Goal: Information Seeking & Learning: Learn about a topic

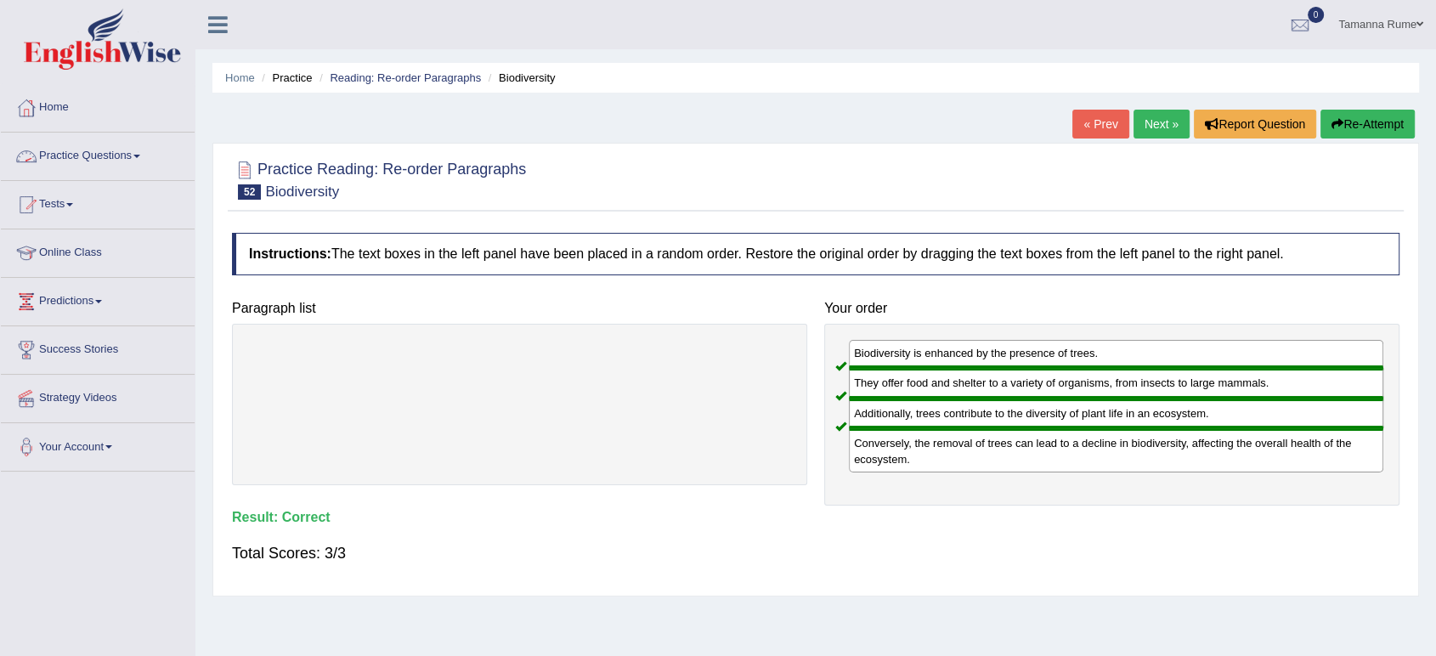
click at [122, 154] on link "Practice Questions" at bounding box center [98, 154] width 194 height 42
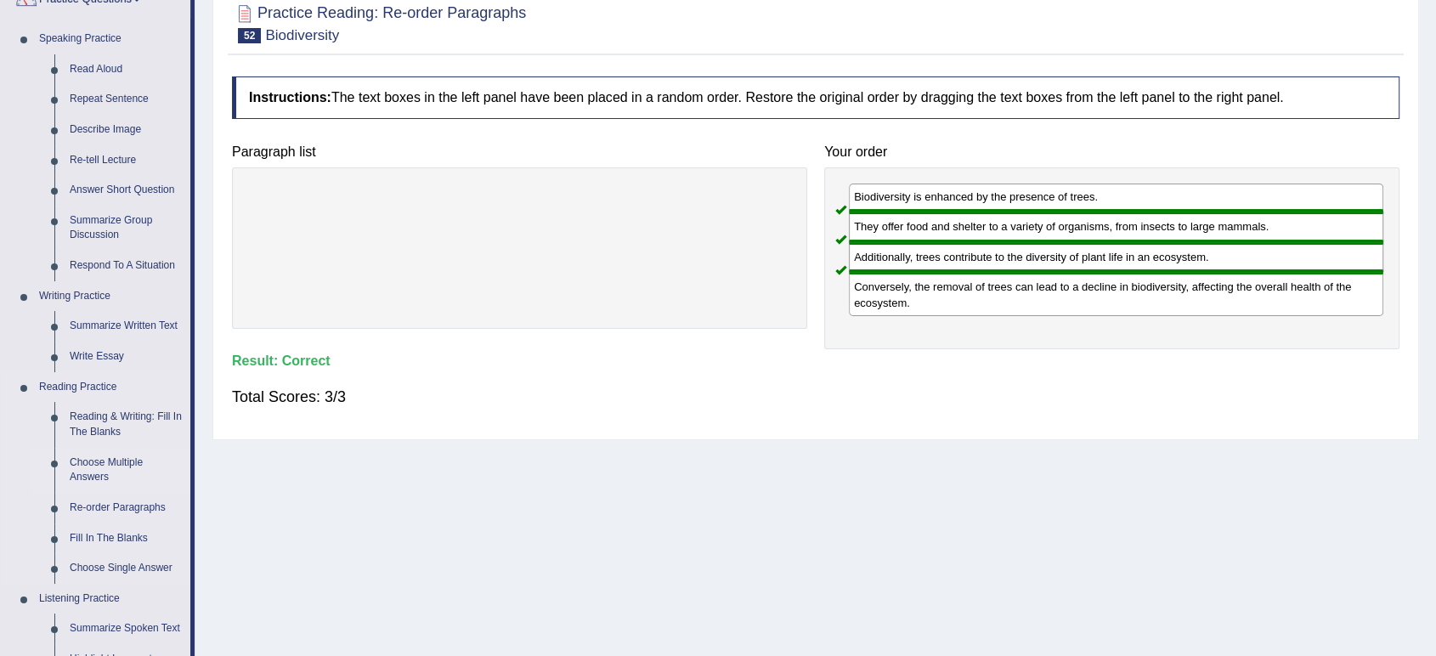
scroll to position [189, 0]
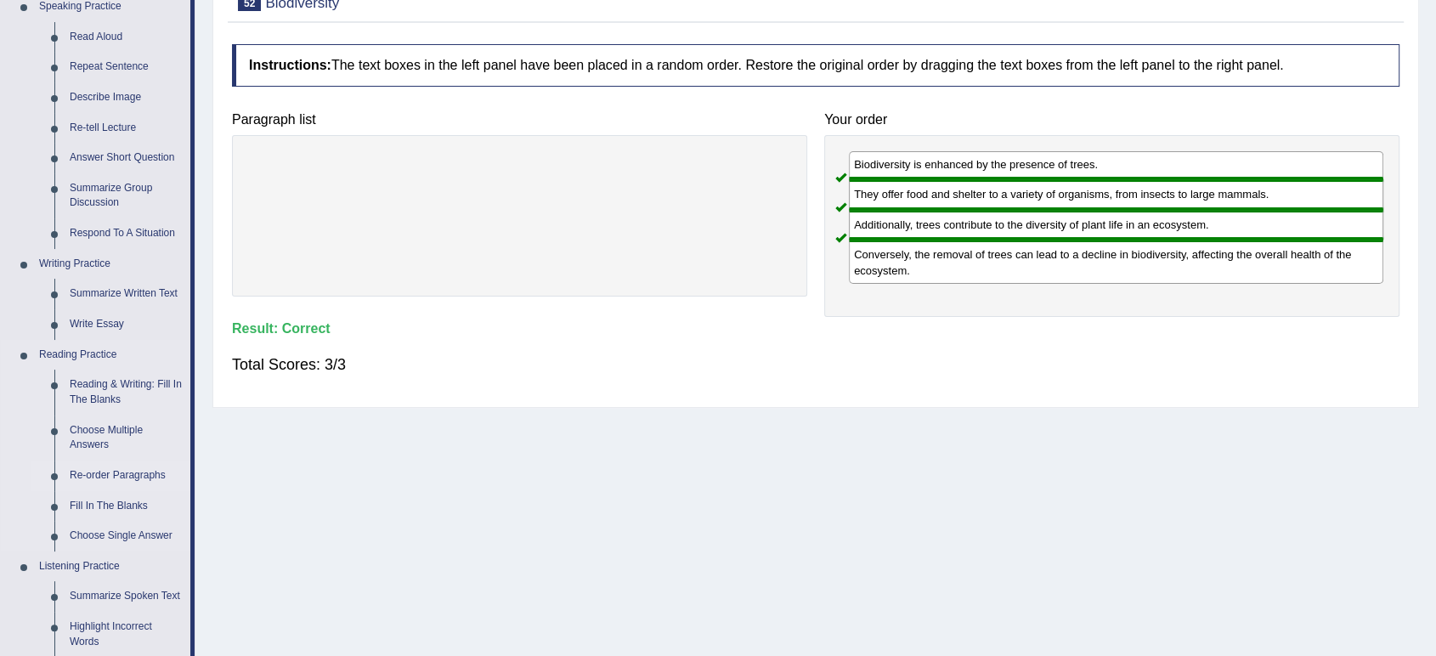
click at [102, 478] on link "Re-order Paragraphs" at bounding box center [126, 475] width 128 height 31
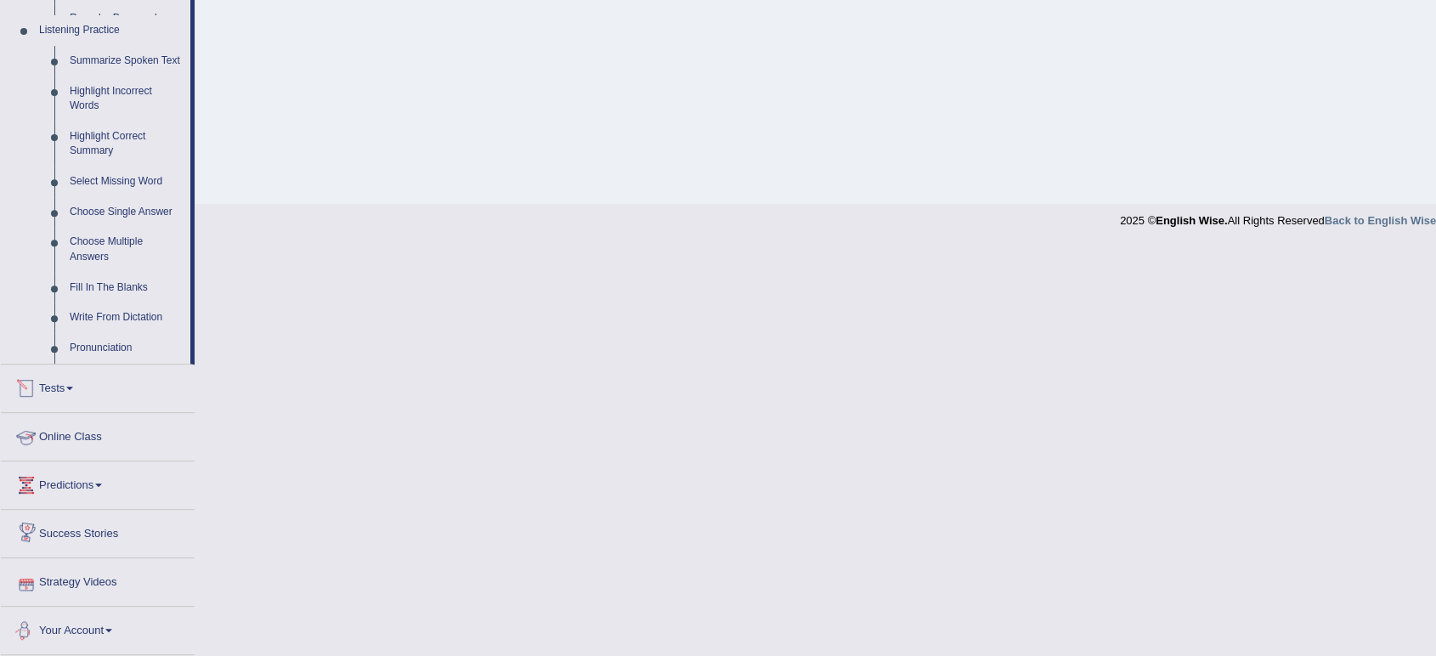
scroll to position [608, 0]
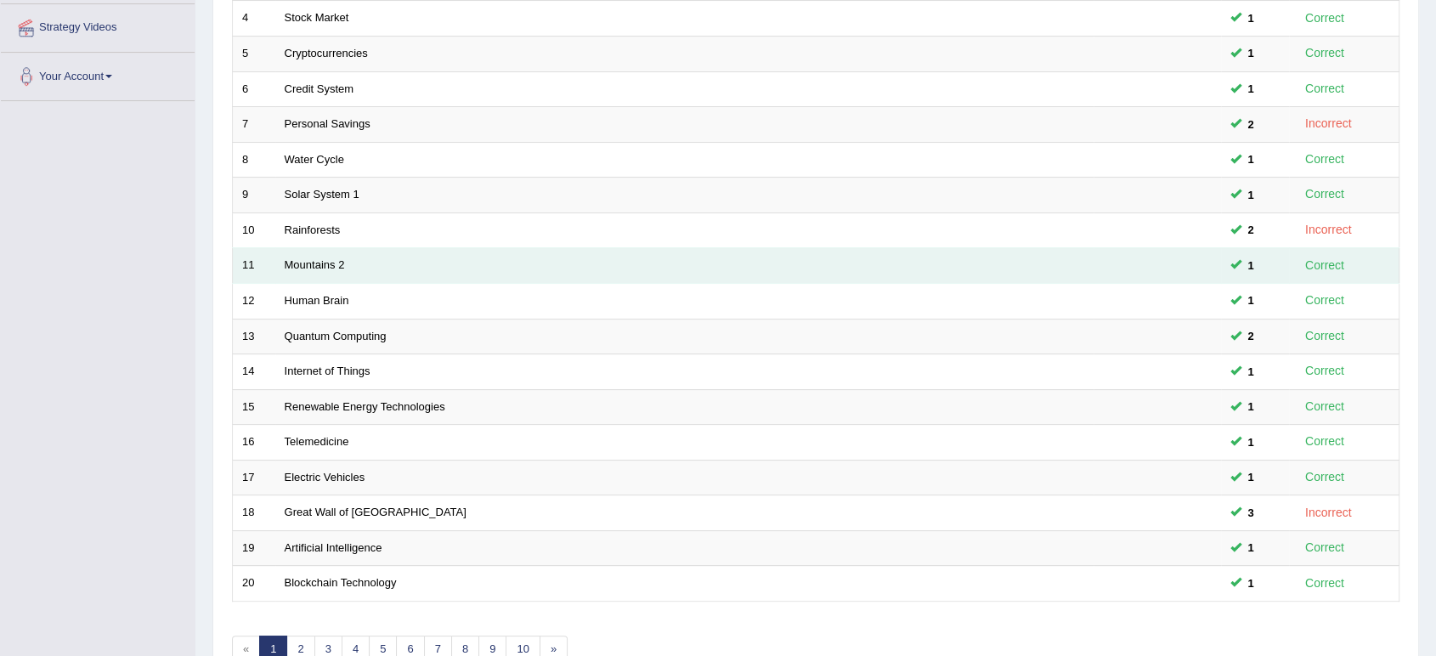
scroll to position [466, 0]
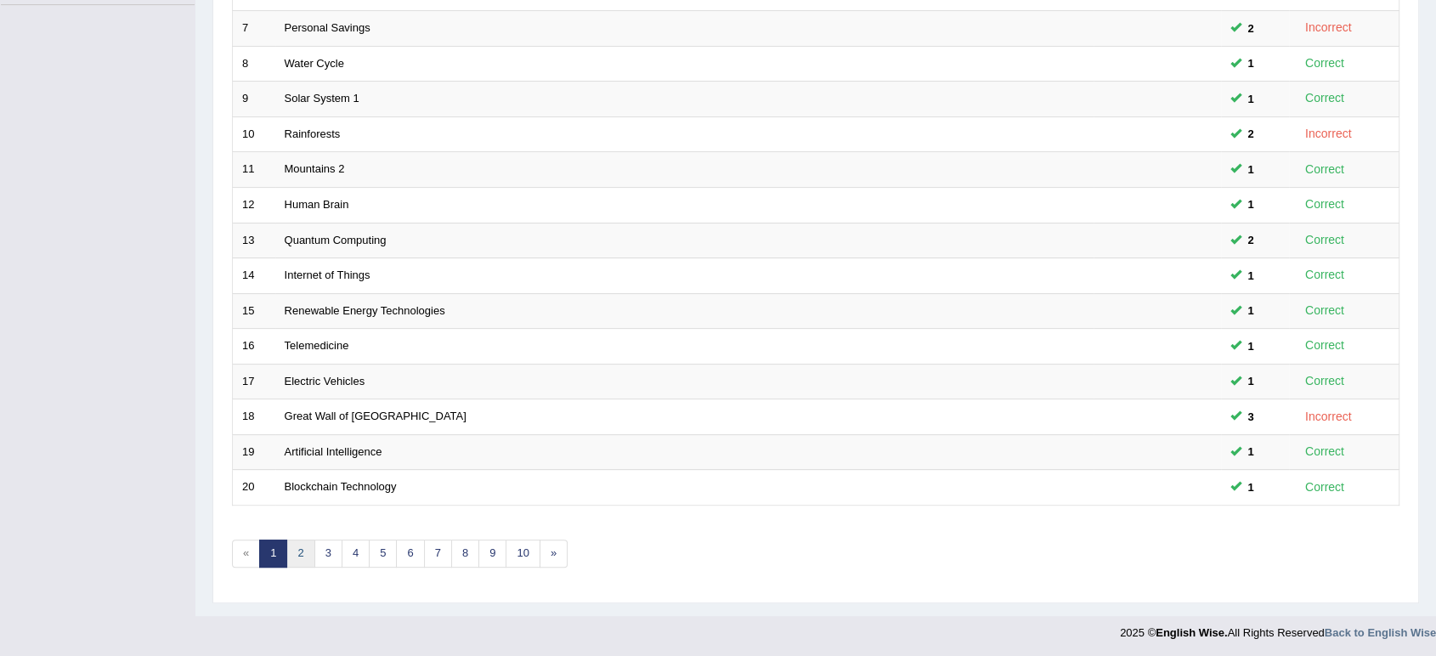
click at [301, 556] on link "2" at bounding box center [300, 553] width 28 height 28
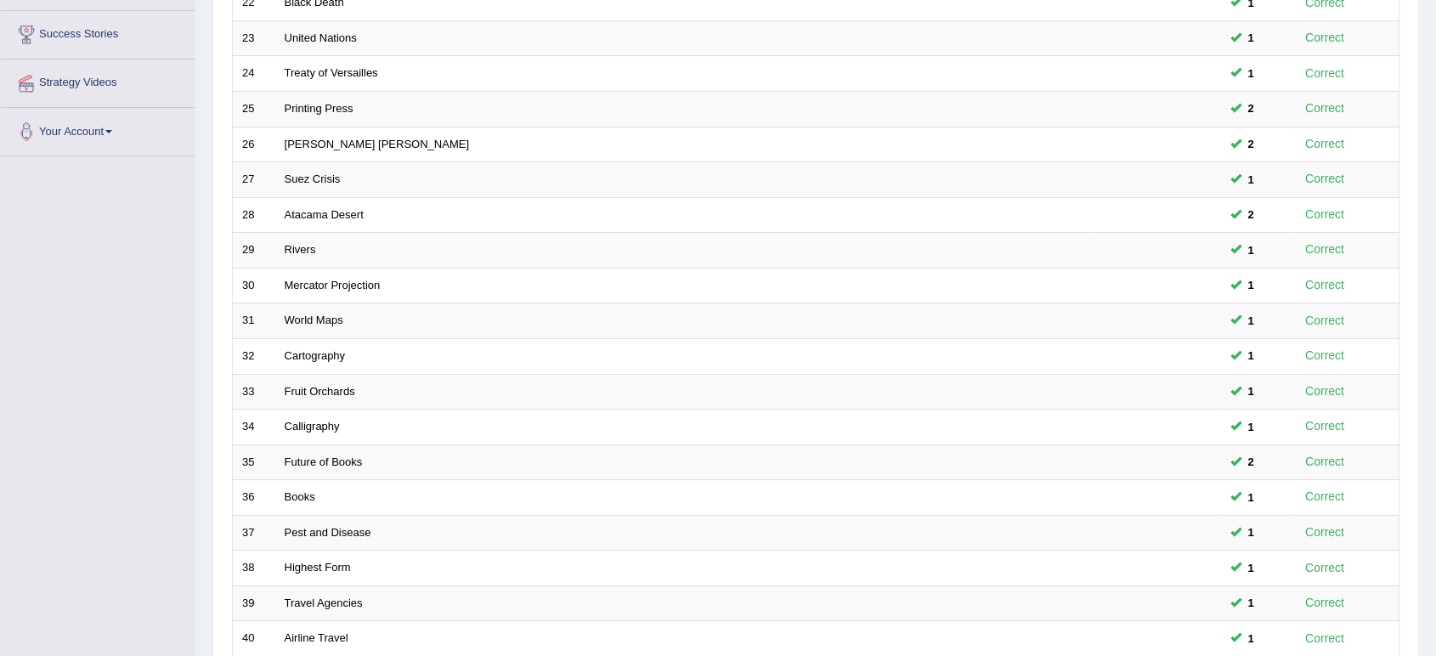
scroll to position [466, 0]
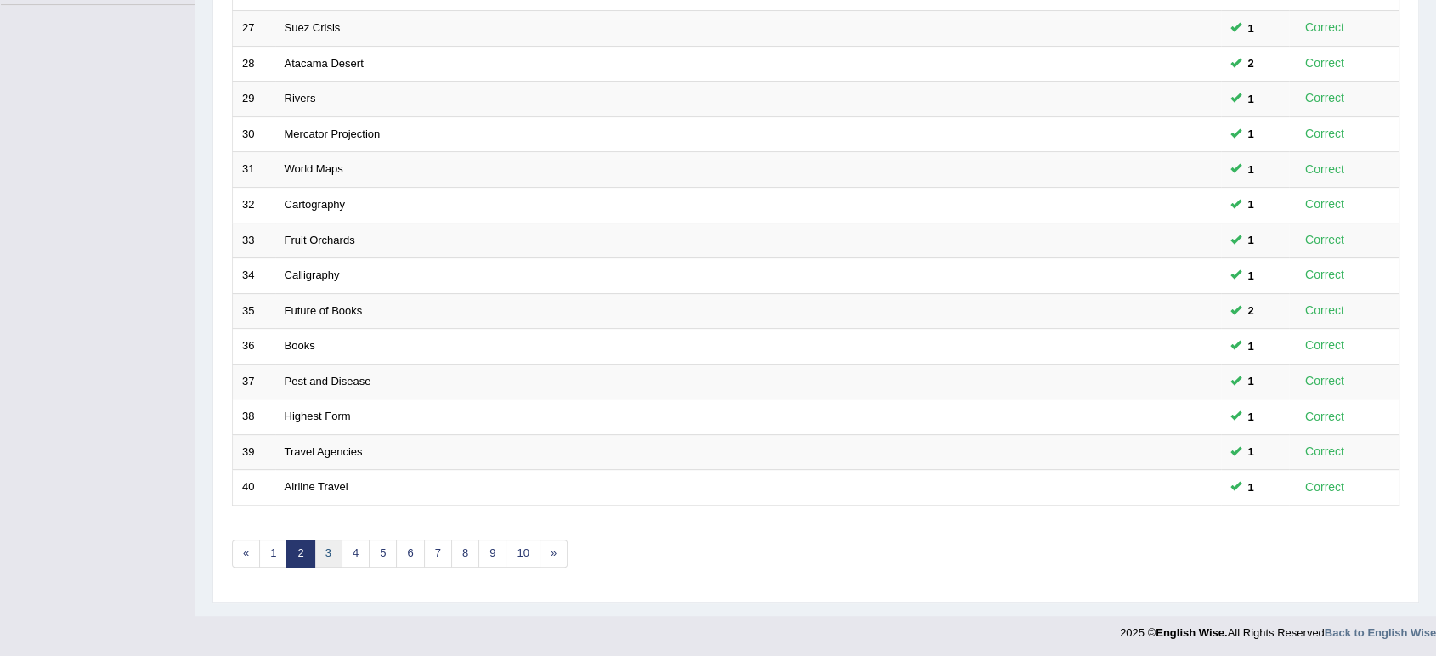
click at [329, 548] on link "3" at bounding box center [328, 553] width 28 height 28
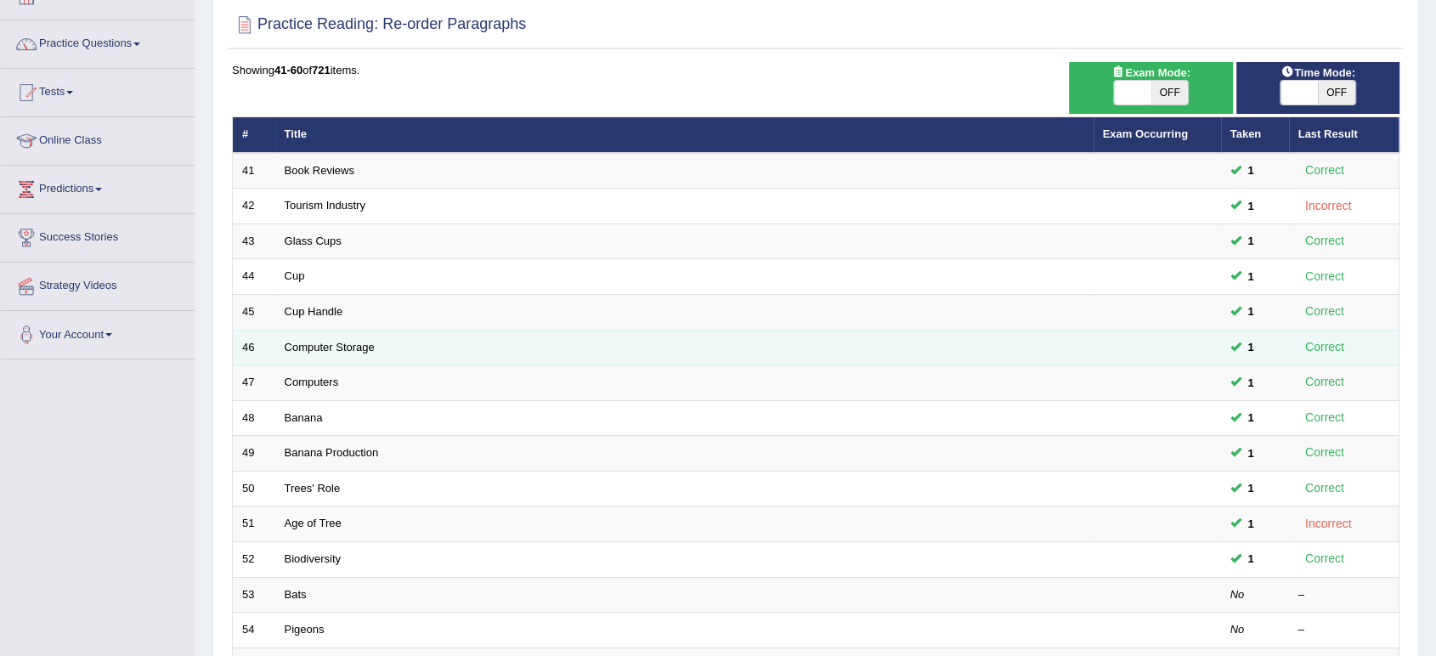
scroll to position [466, 0]
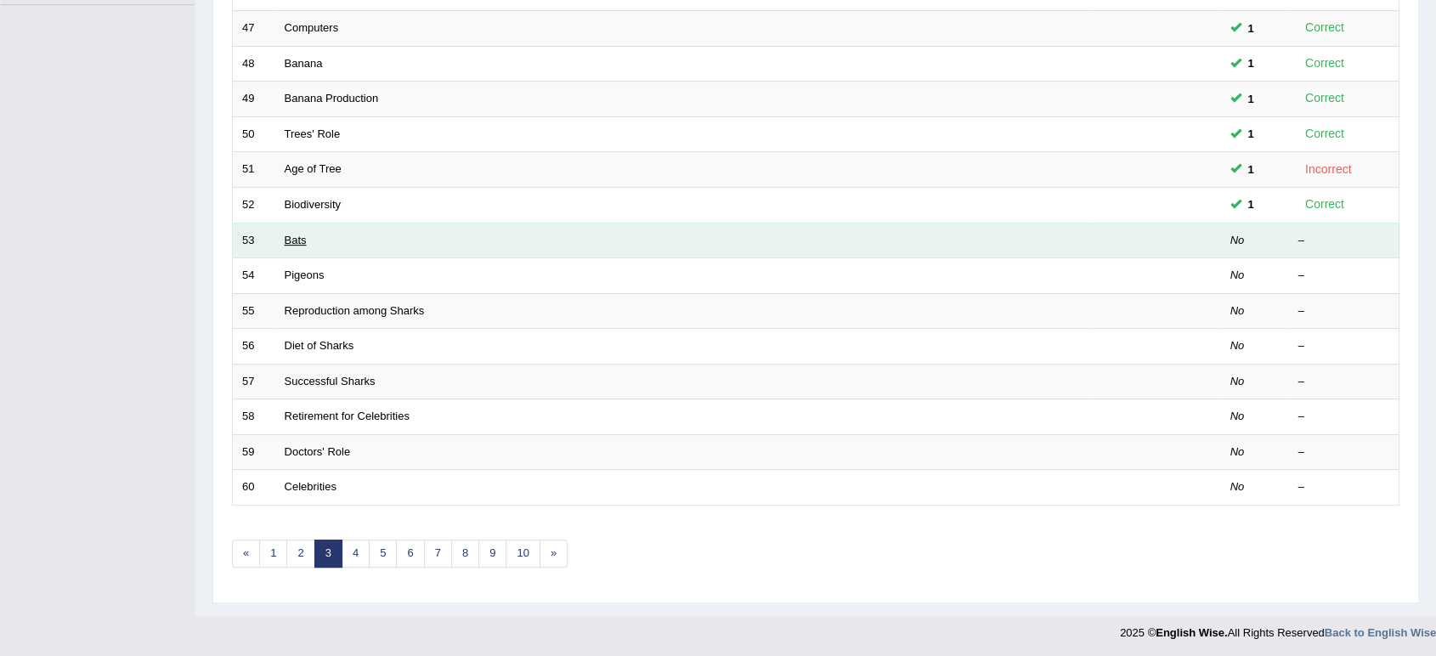
click at [286, 236] on link "Bats" at bounding box center [296, 240] width 22 height 13
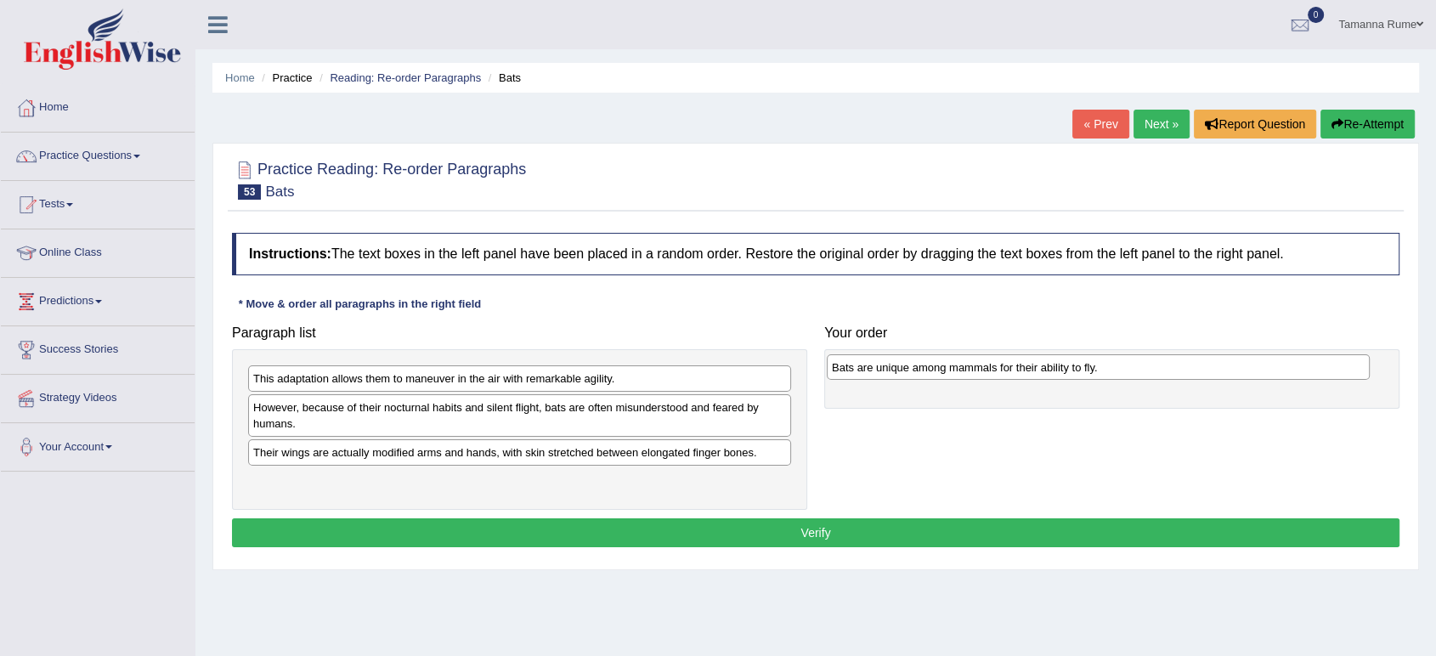
drag, startPoint x: 390, startPoint y: 408, endPoint x: 968, endPoint y: 368, distance: 579.9
click at [968, 368] on div "Bats are unique among mammals for their ability to fly." at bounding box center [1098, 367] width 543 height 26
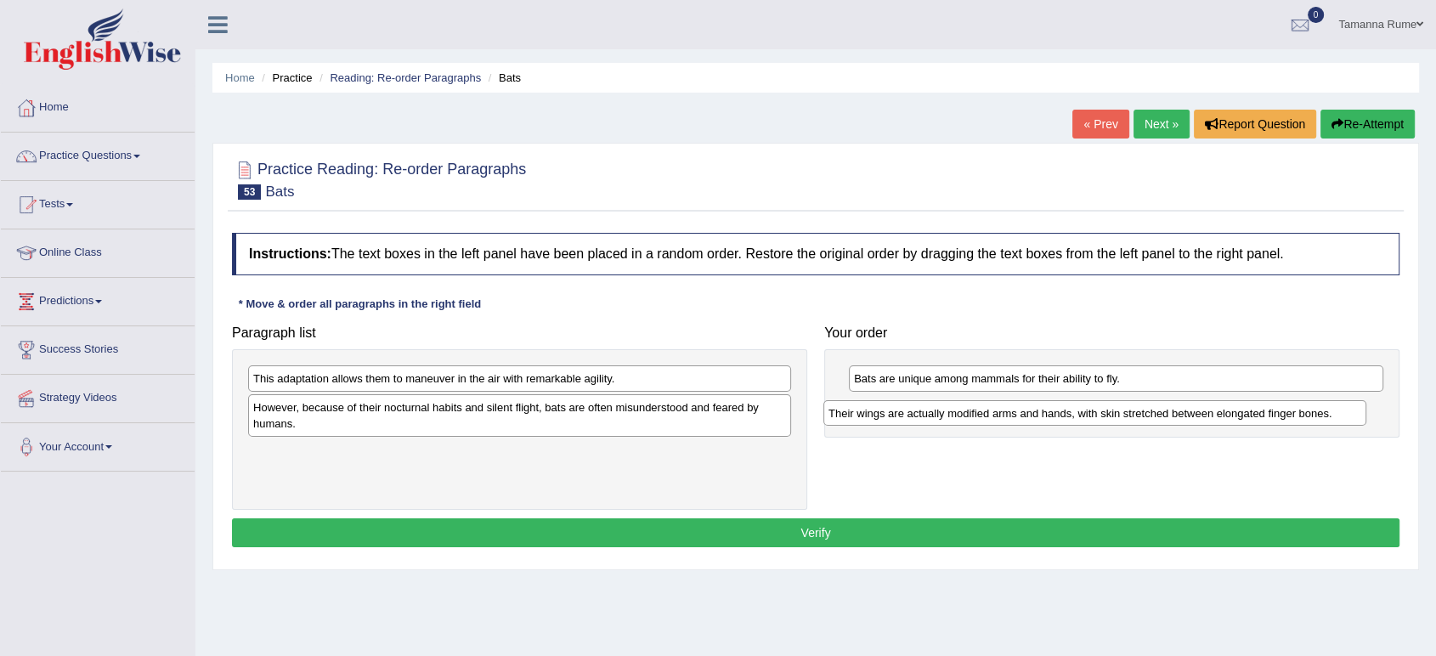
drag, startPoint x: 571, startPoint y: 453, endPoint x: 1146, endPoint y: 413, distance: 576.5
click at [1146, 413] on div "Their wings are actually modified arms and hands, with skin stretched between e…" at bounding box center [1094, 413] width 543 height 26
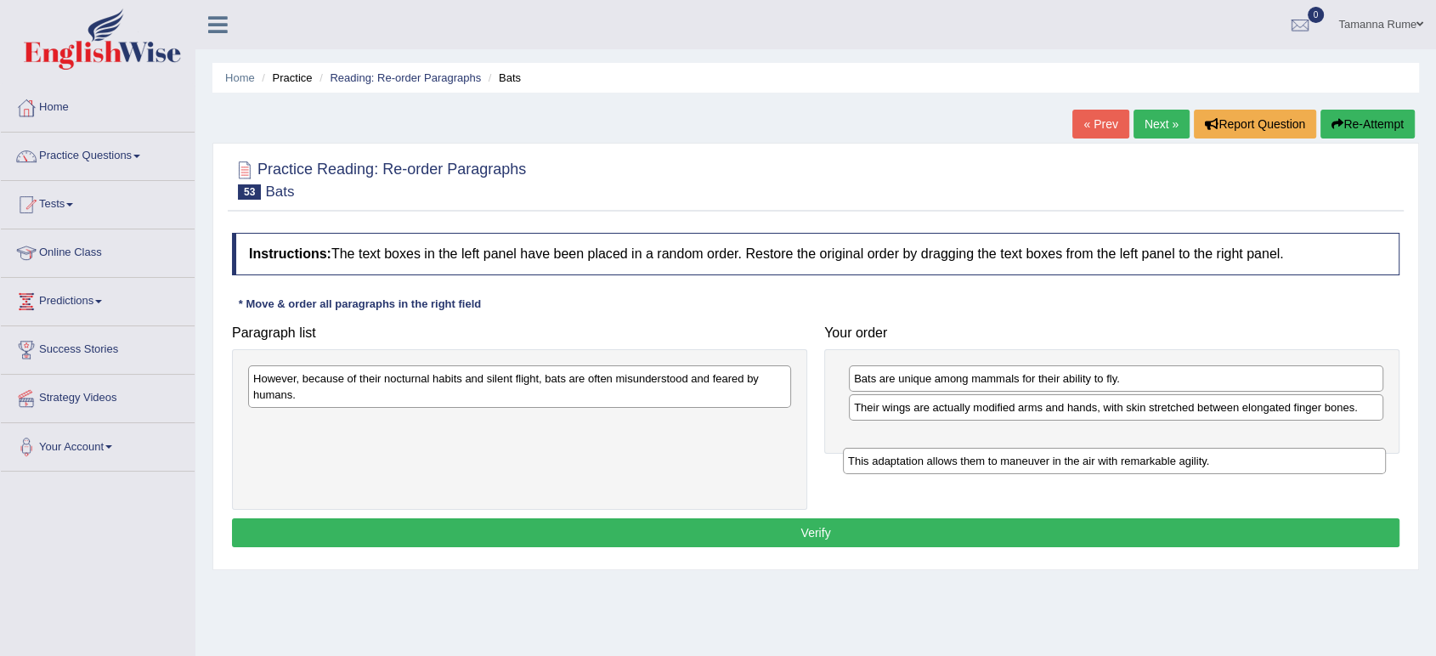
drag, startPoint x: 336, startPoint y: 380, endPoint x: 920, endPoint y: 453, distance: 589.0
click at [921, 454] on div "This adaptation allows them to maneuver in the air with remarkable agility." at bounding box center [1114, 461] width 543 height 26
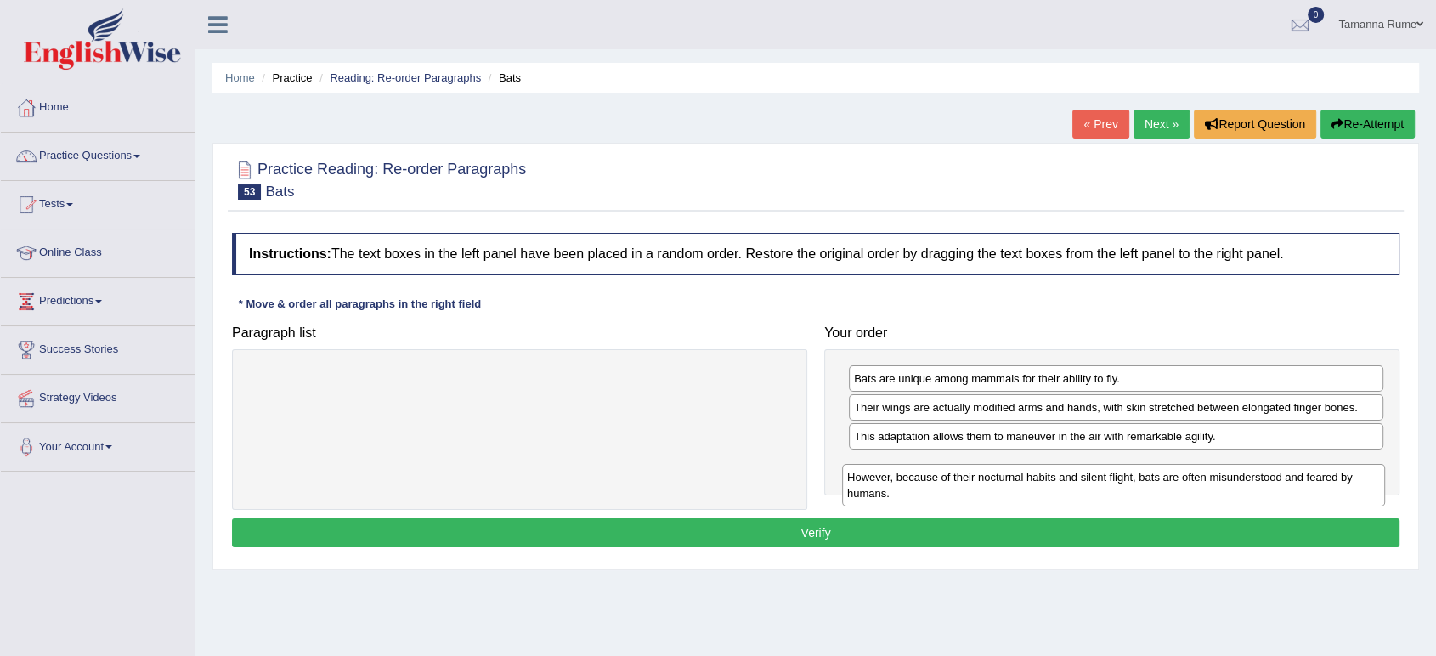
drag, startPoint x: 550, startPoint y: 387, endPoint x: 1144, endPoint y: 486, distance: 601.9
click at [1144, 486] on div "However, because of their nocturnal habits and silent flight, bats are often mi…" at bounding box center [1113, 485] width 543 height 42
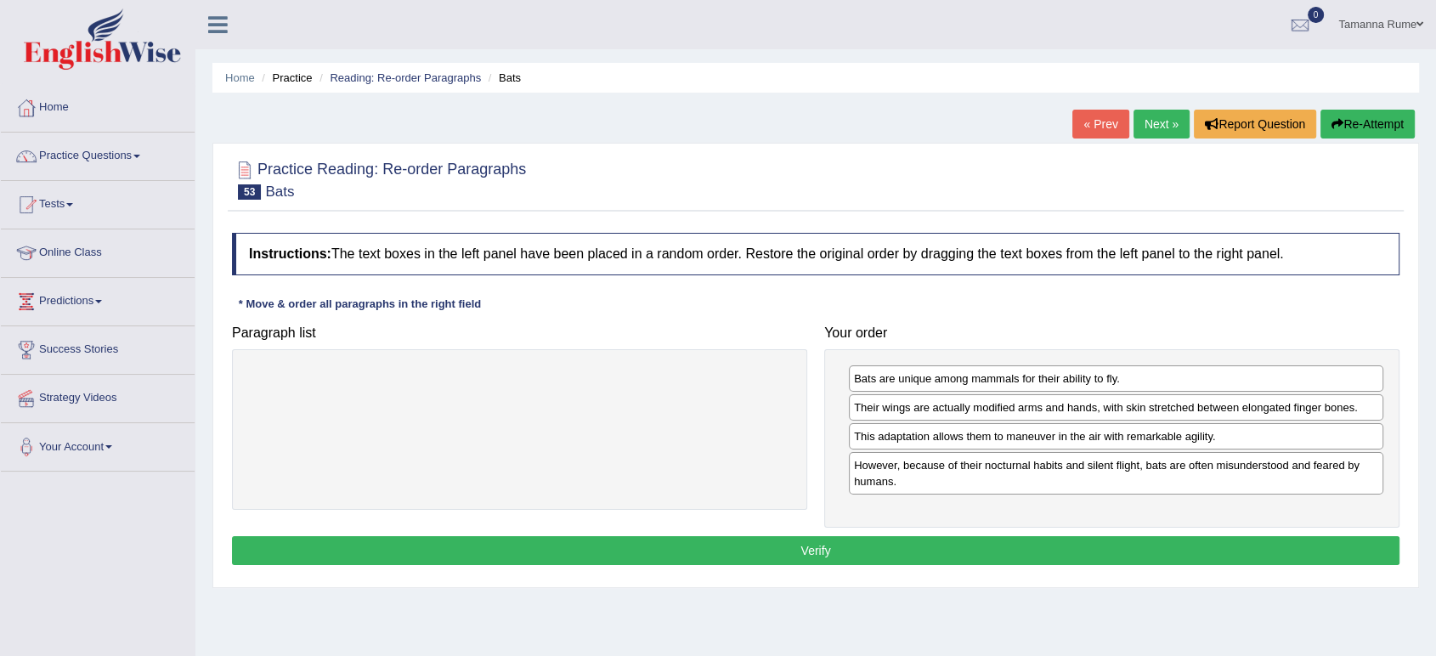
click at [758, 542] on button "Verify" at bounding box center [815, 550] width 1167 height 29
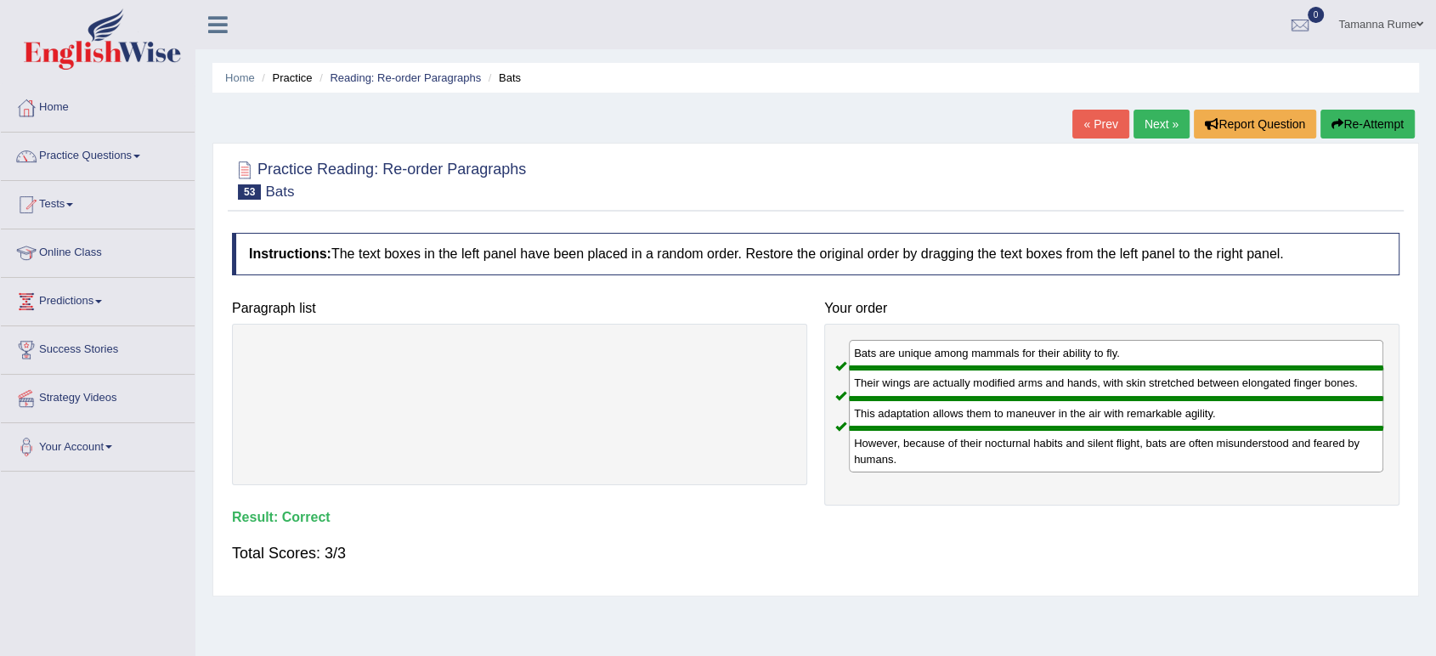
click at [1149, 121] on link "Next »" at bounding box center [1161, 124] width 56 height 29
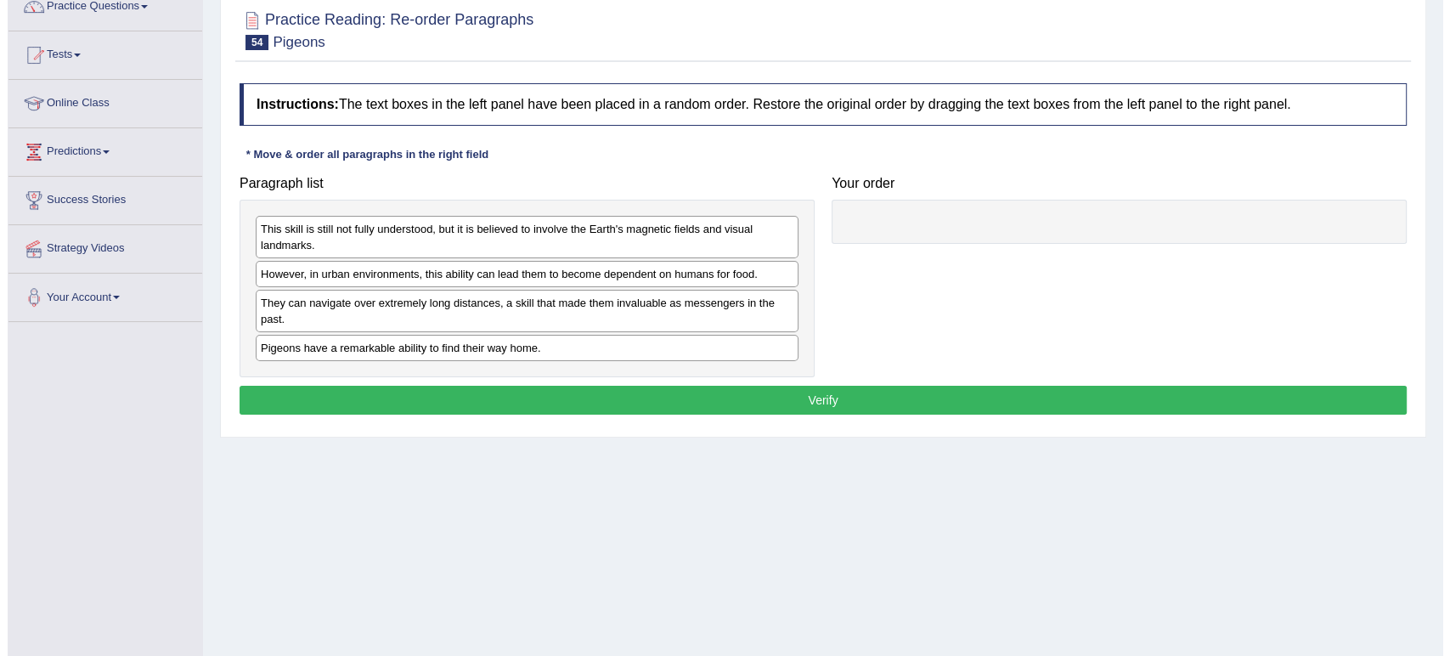
scroll to position [189, 0]
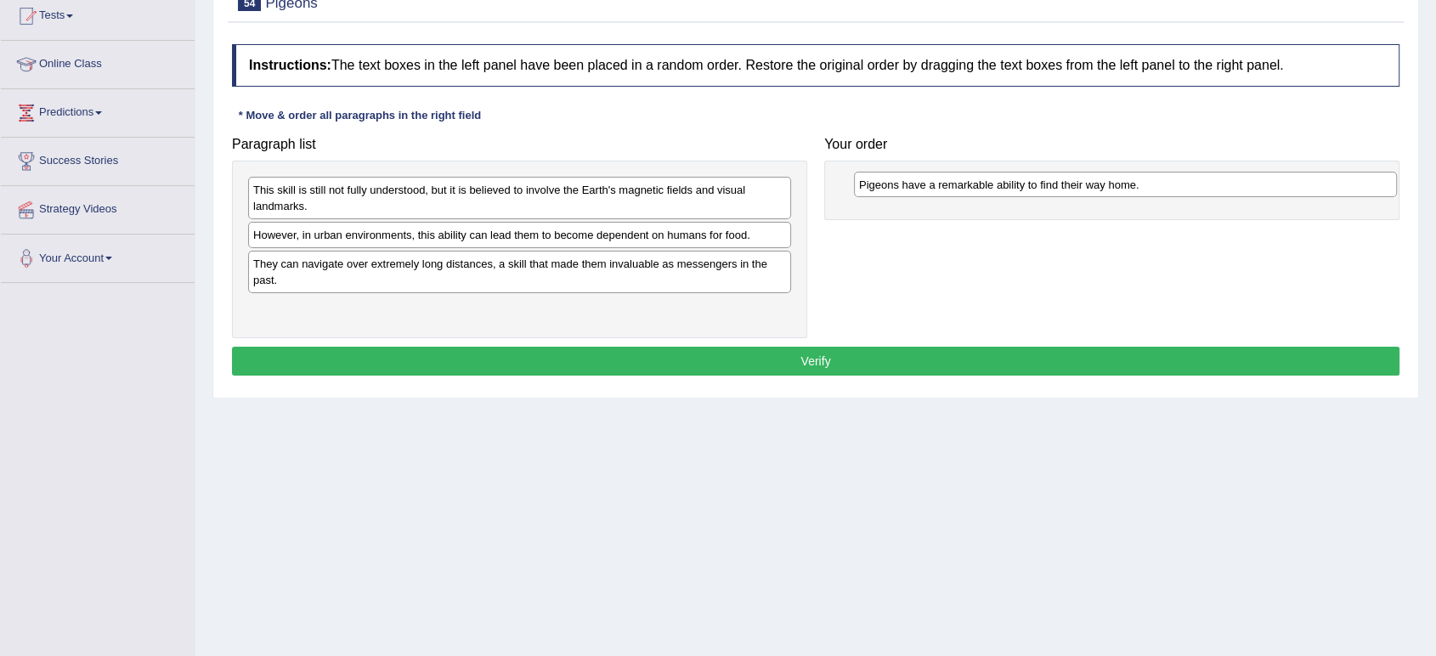
drag, startPoint x: 574, startPoint y: 311, endPoint x: 1179, endPoint y: 187, distance: 617.4
click at [1179, 187] on div "Pigeons have a remarkable ability to find their way home." at bounding box center [1125, 185] width 543 height 26
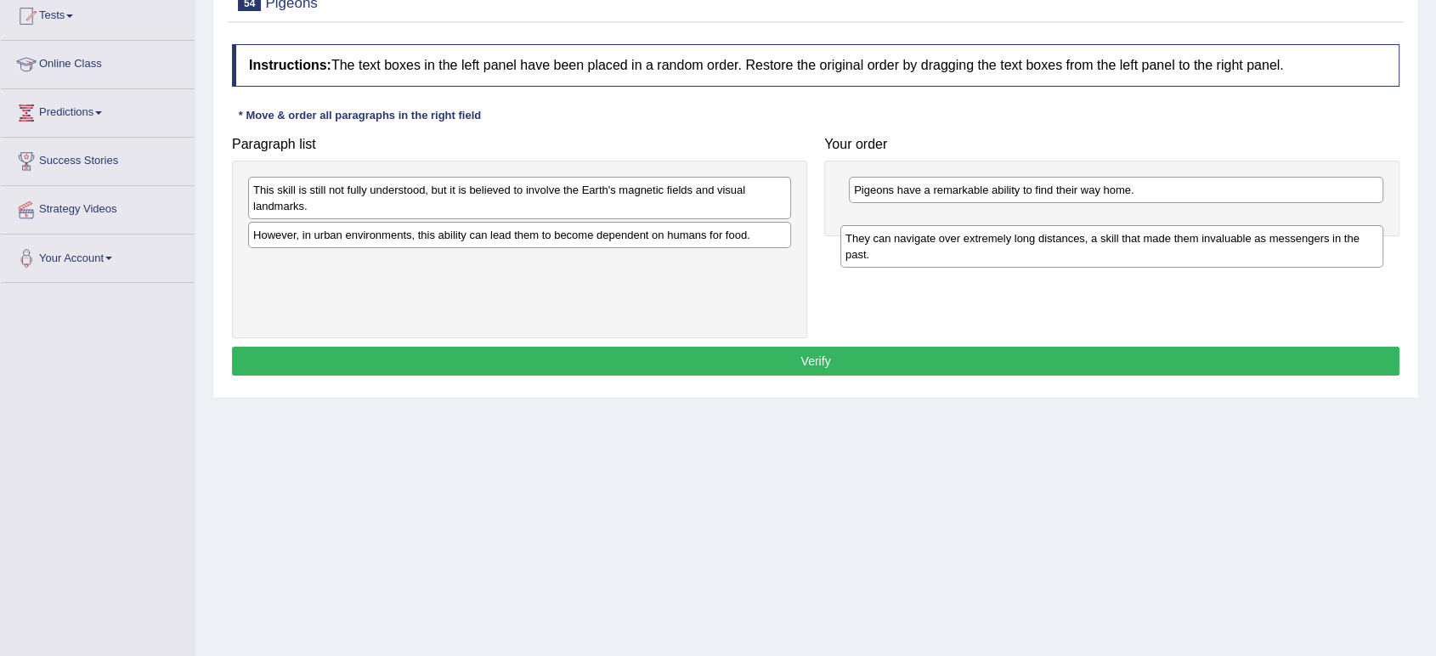
drag, startPoint x: 411, startPoint y: 279, endPoint x: 1003, endPoint y: 254, distance: 592.7
click at [1003, 254] on div "They can navigate over extremely long distances, a skill that made them invalua…" at bounding box center [1111, 246] width 543 height 42
drag, startPoint x: 607, startPoint y: 277, endPoint x: 1199, endPoint y: 244, distance: 593.0
click at [1199, 244] on div "They can navigate over extremely long distances, a skill that made them invalua…" at bounding box center [1111, 238] width 543 height 42
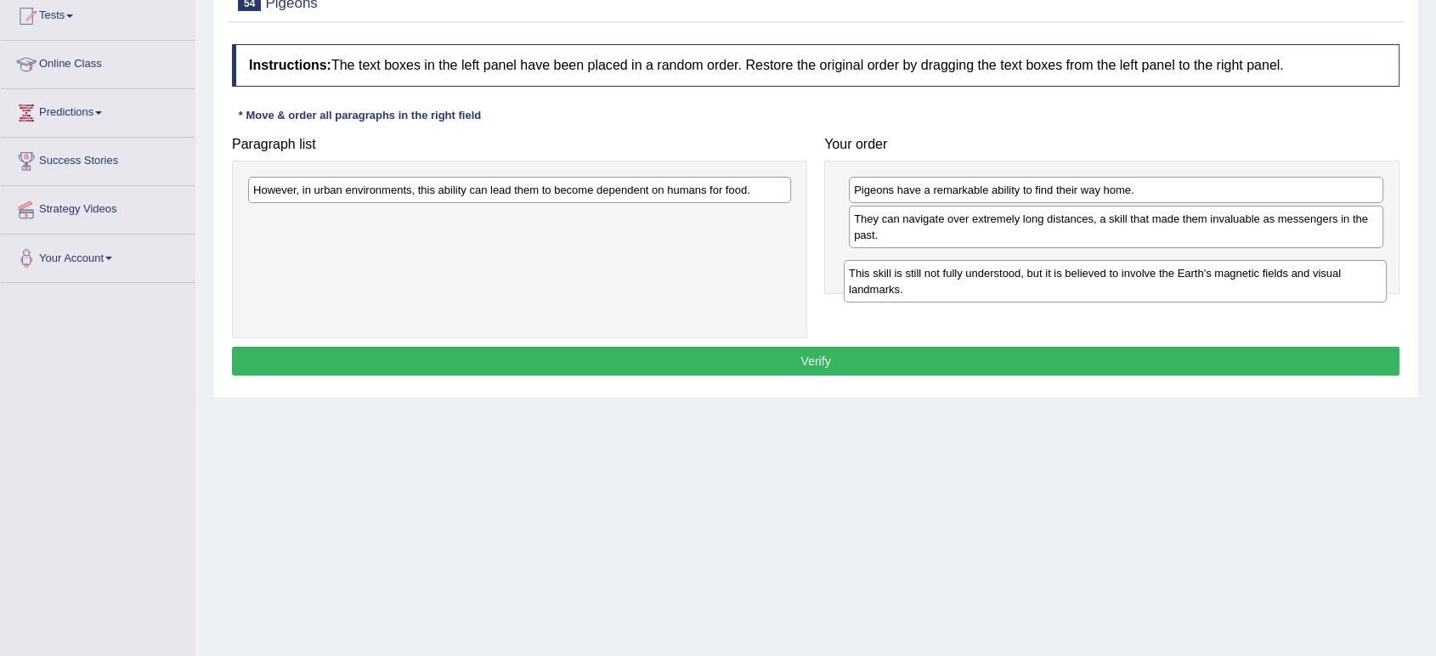
drag, startPoint x: 538, startPoint y: 210, endPoint x: 1133, endPoint y: 294, distance: 601.4
click at [1133, 294] on div "This skill is still not fully understood, but it is believed to involve the Ear…" at bounding box center [1115, 281] width 543 height 42
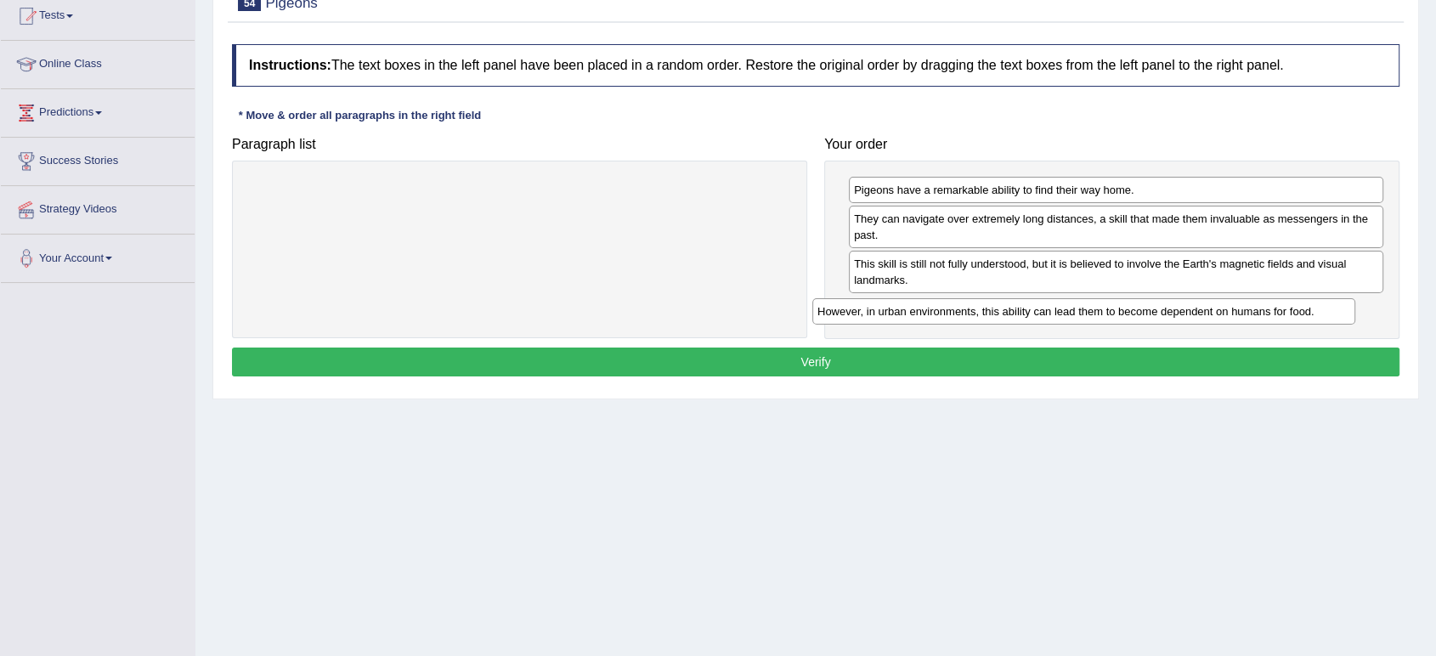
drag, startPoint x: 455, startPoint y: 189, endPoint x: 1019, endPoint y: 310, distance: 577.0
click at [1019, 310] on div "However, in urban environments, this ability can lead them to become dependent …" at bounding box center [1083, 311] width 543 height 26
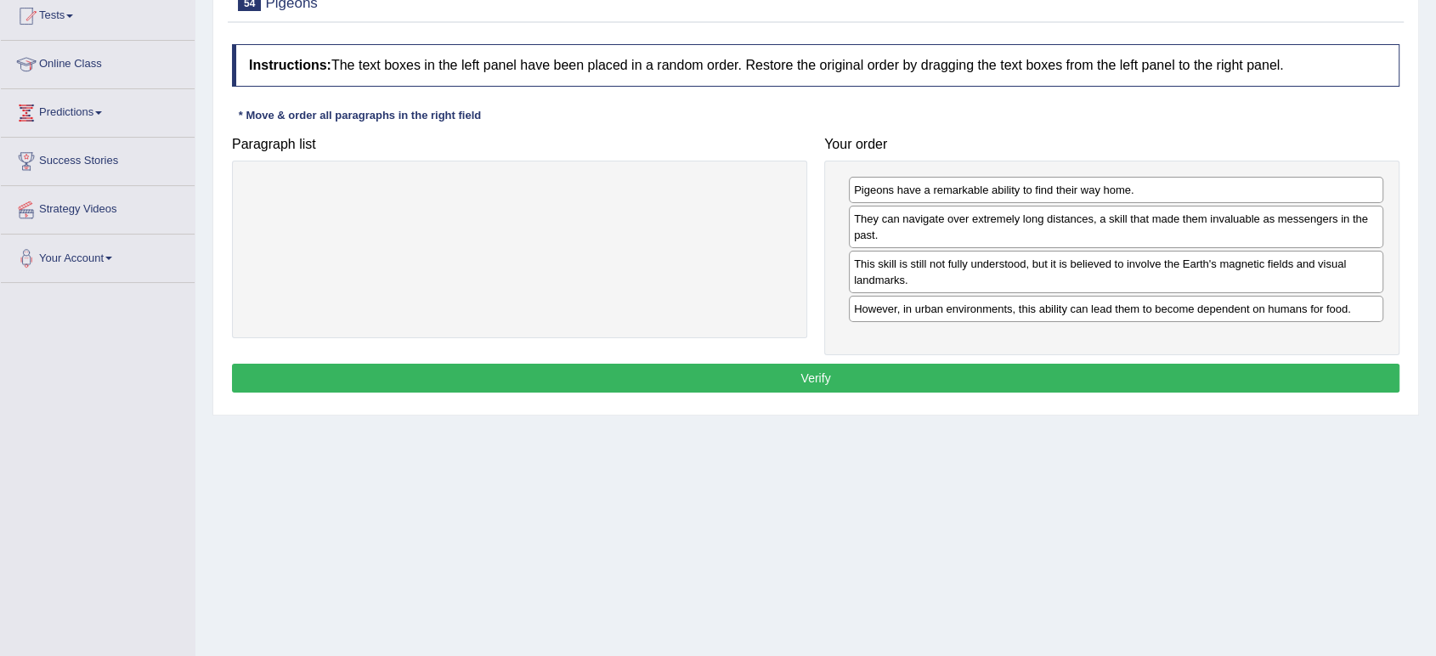
click at [655, 369] on button "Verify" at bounding box center [815, 378] width 1167 height 29
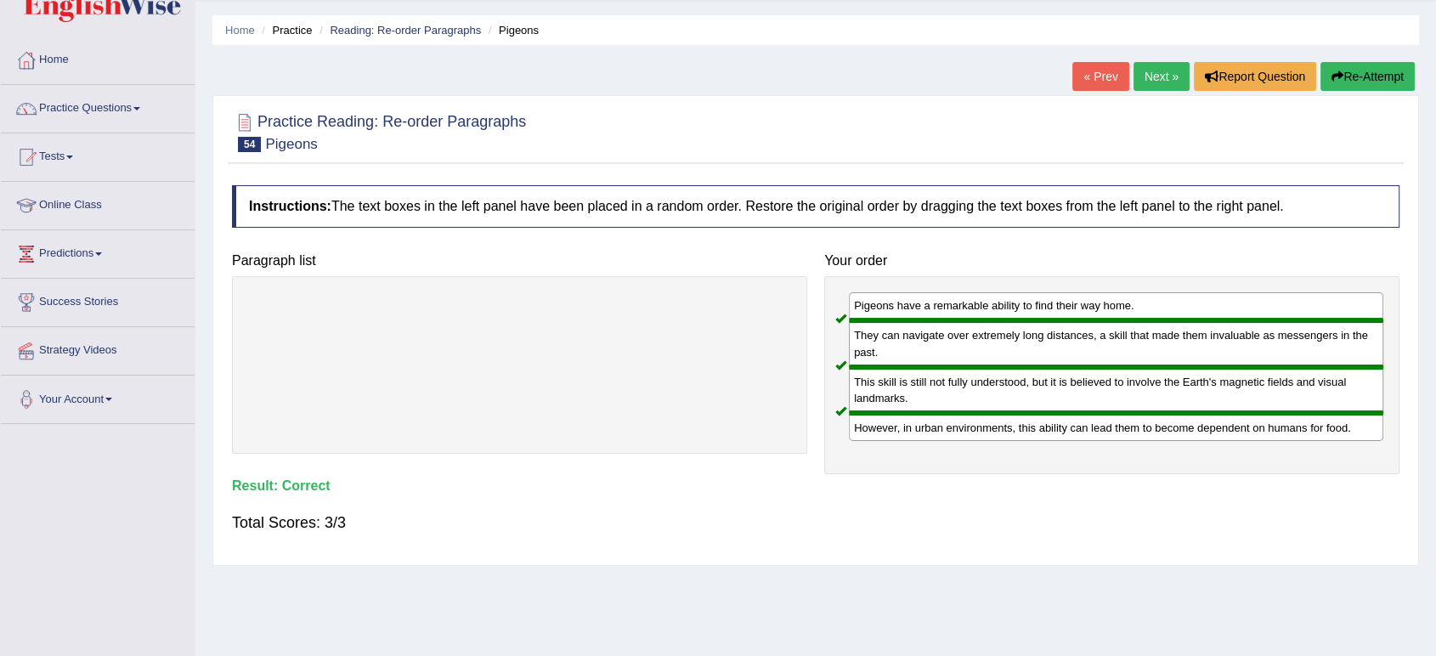
scroll to position [0, 0]
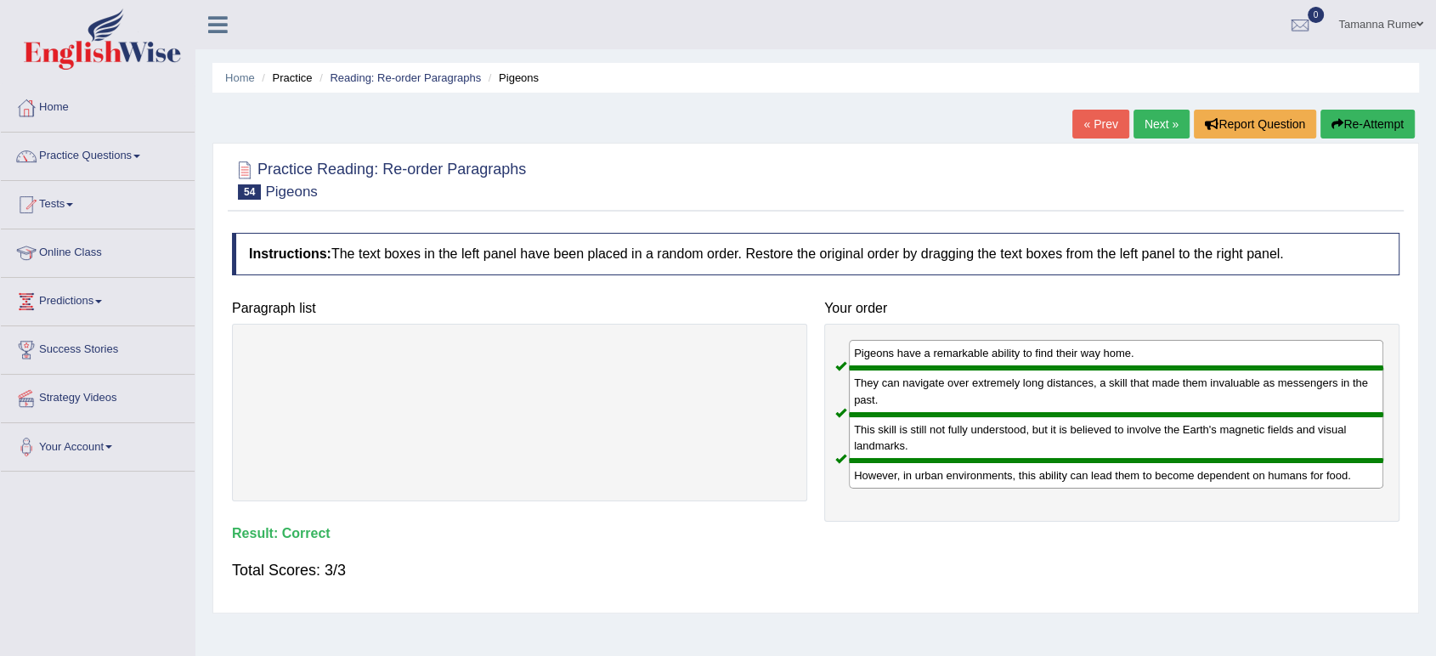
click at [1142, 128] on link "Next »" at bounding box center [1161, 124] width 56 height 29
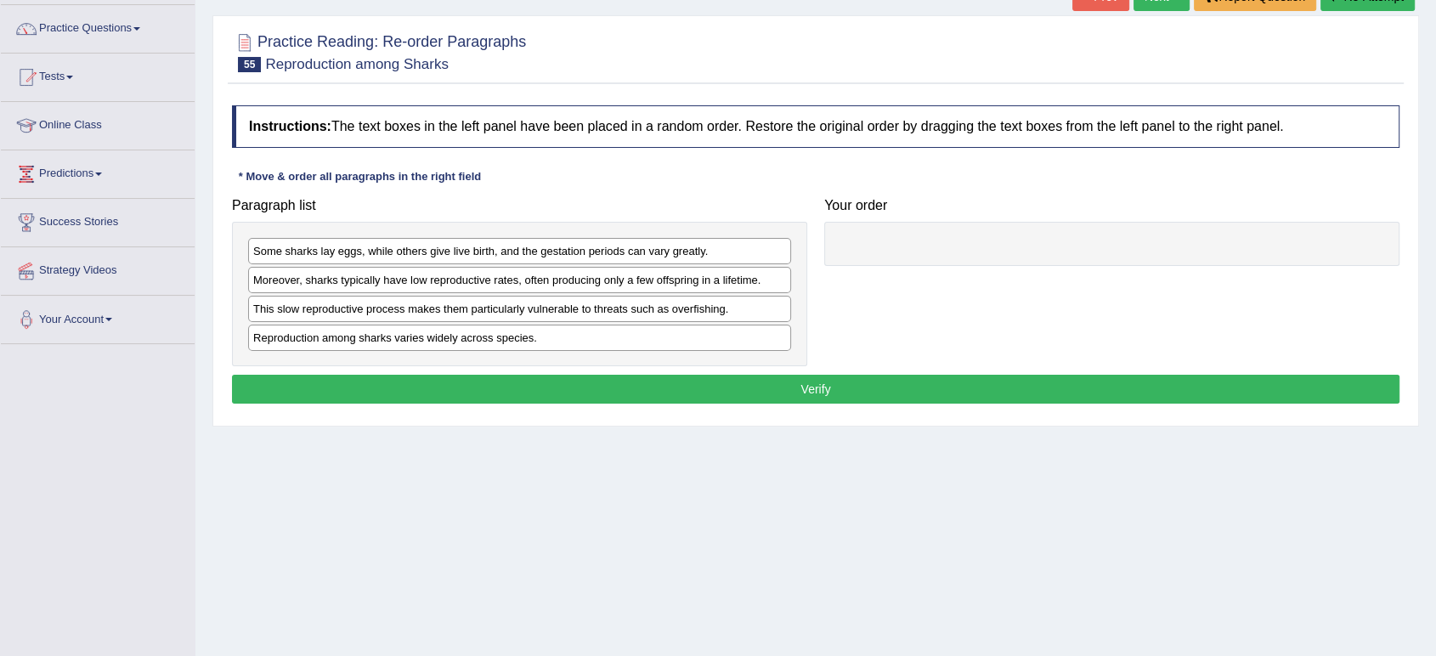
scroll to position [189, 0]
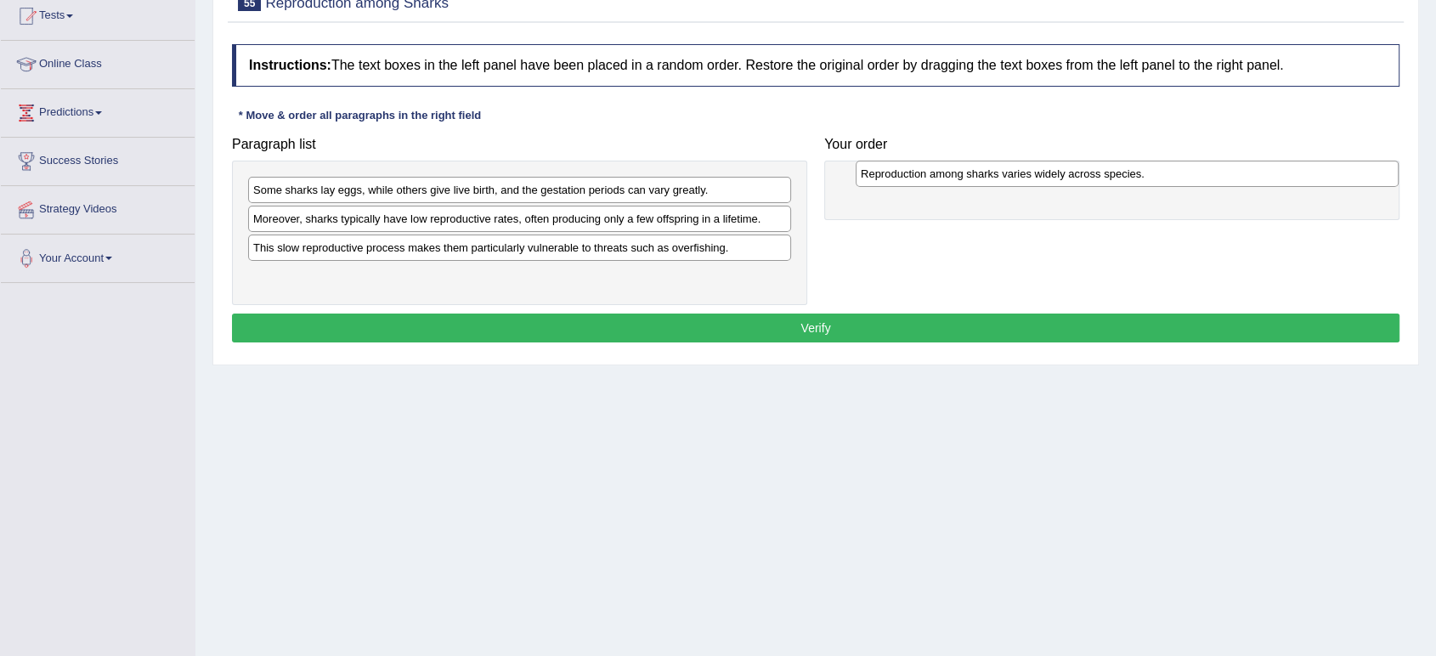
drag, startPoint x: 322, startPoint y: 278, endPoint x: 916, endPoint y: 182, distance: 601.5
click at [928, 178] on div "Reproduction among sharks varies widely across species." at bounding box center [1126, 174] width 543 height 26
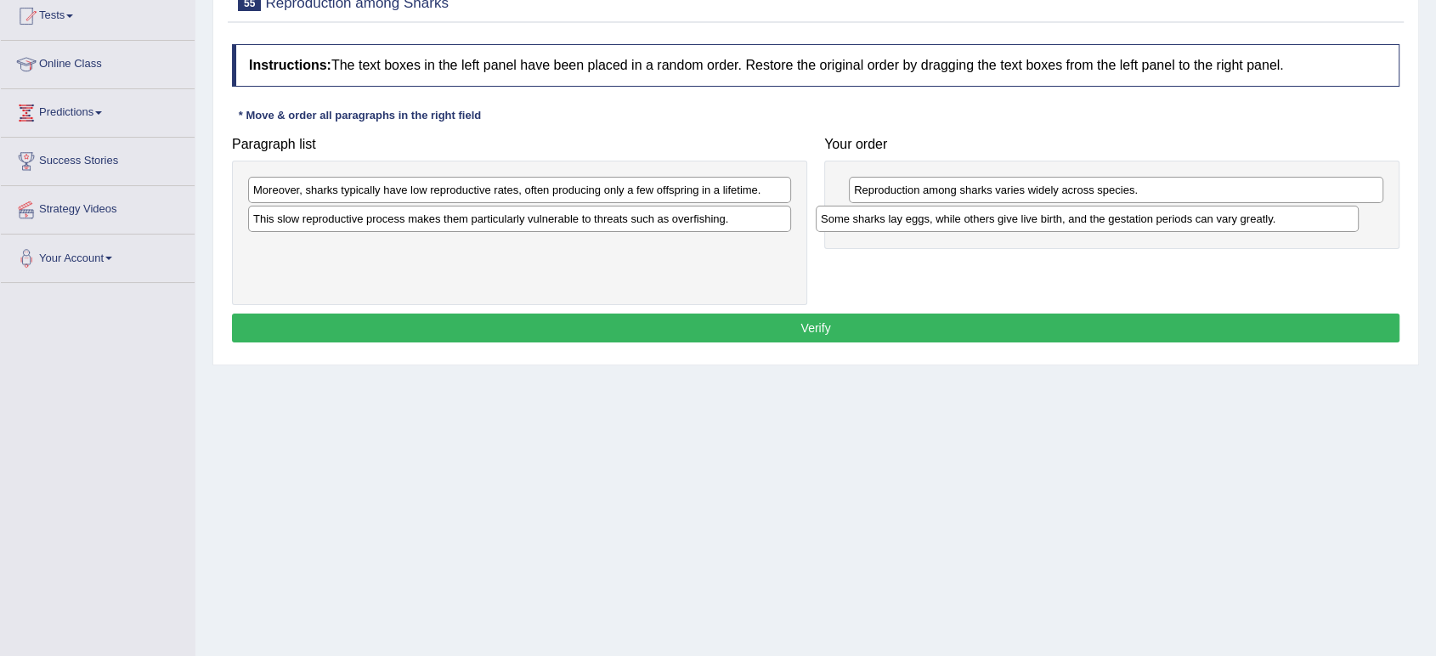
drag, startPoint x: 321, startPoint y: 190, endPoint x: 889, endPoint y: 219, distance: 568.2
click at [889, 219] on div "Some sharks lay eggs, while others give live birth, and the gestation periods c…" at bounding box center [1087, 219] width 543 height 26
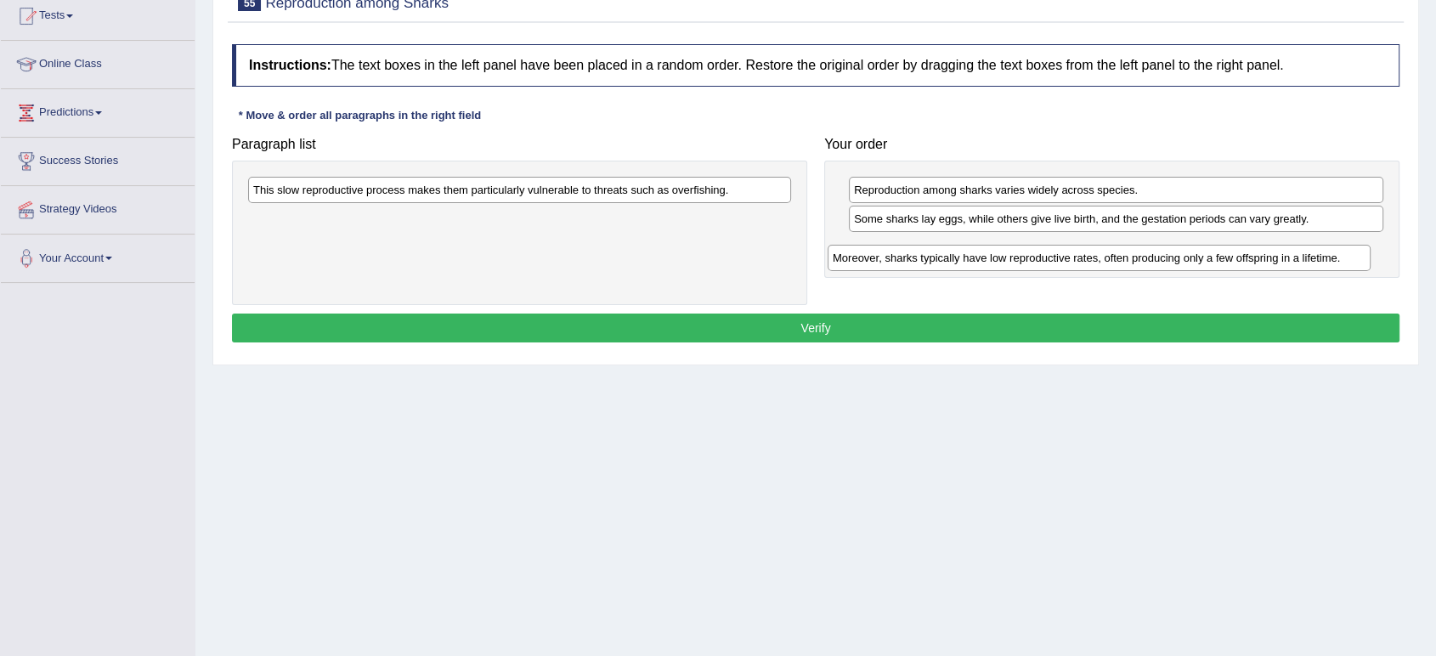
drag, startPoint x: 396, startPoint y: 191, endPoint x: 975, endPoint y: 259, distance: 583.3
click at [975, 259] on div "Moreover, sharks typically have low reproductive rates, often producing only a …" at bounding box center [1098, 258] width 543 height 26
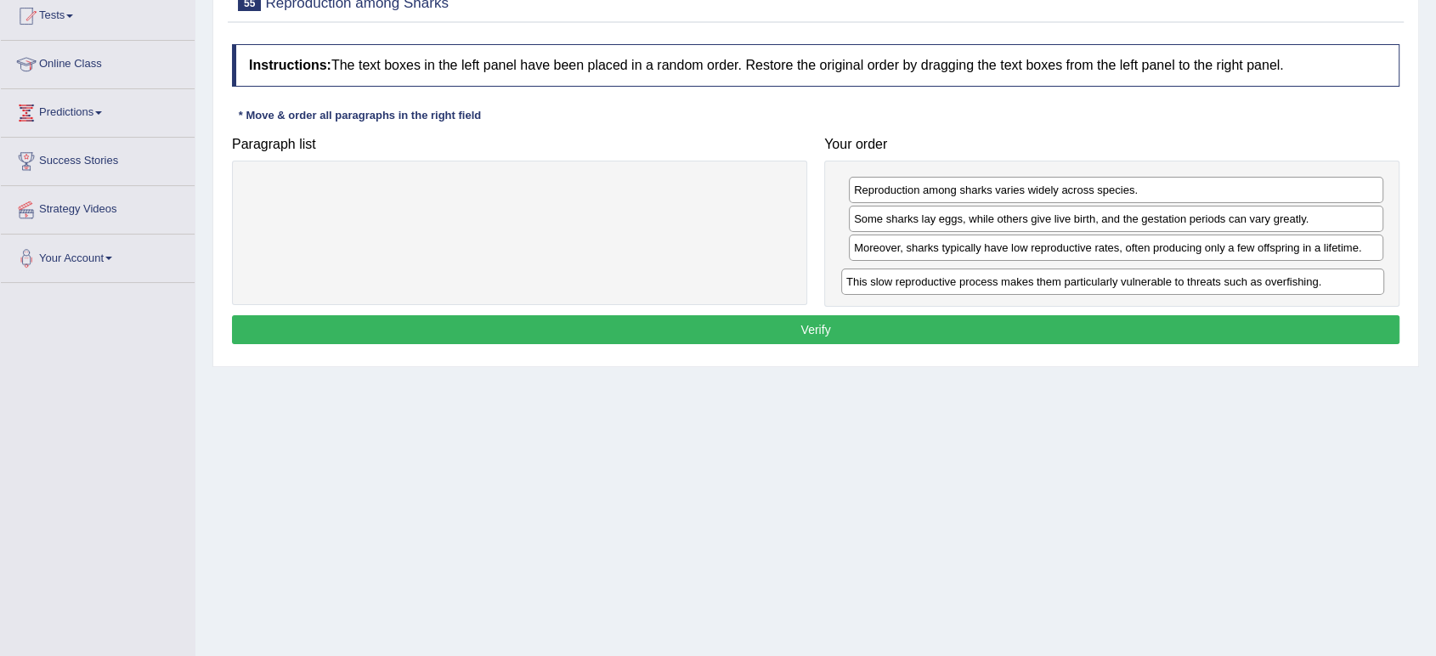
drag, startPoint x: 563, startPoint y: 189, endPoint x: 1154, endPoint y: 282, distance: 598.6
click at [1154, 282] on div "This slow reproductive process makes them particularly vulnerable to threats su…" at bounding box center [1112, 281] width 543 height 26
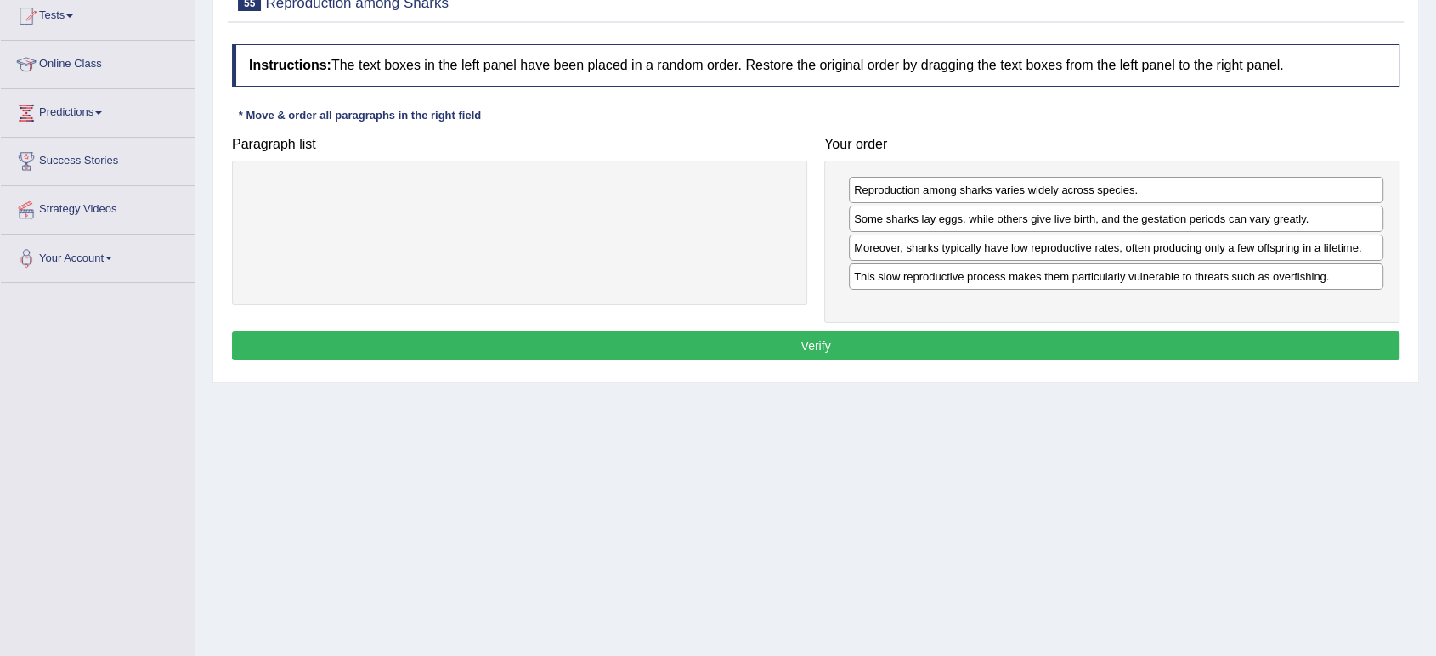
click at [659, 345] on button "Verify" at bounding box center [815, 345] width 1167 height 29
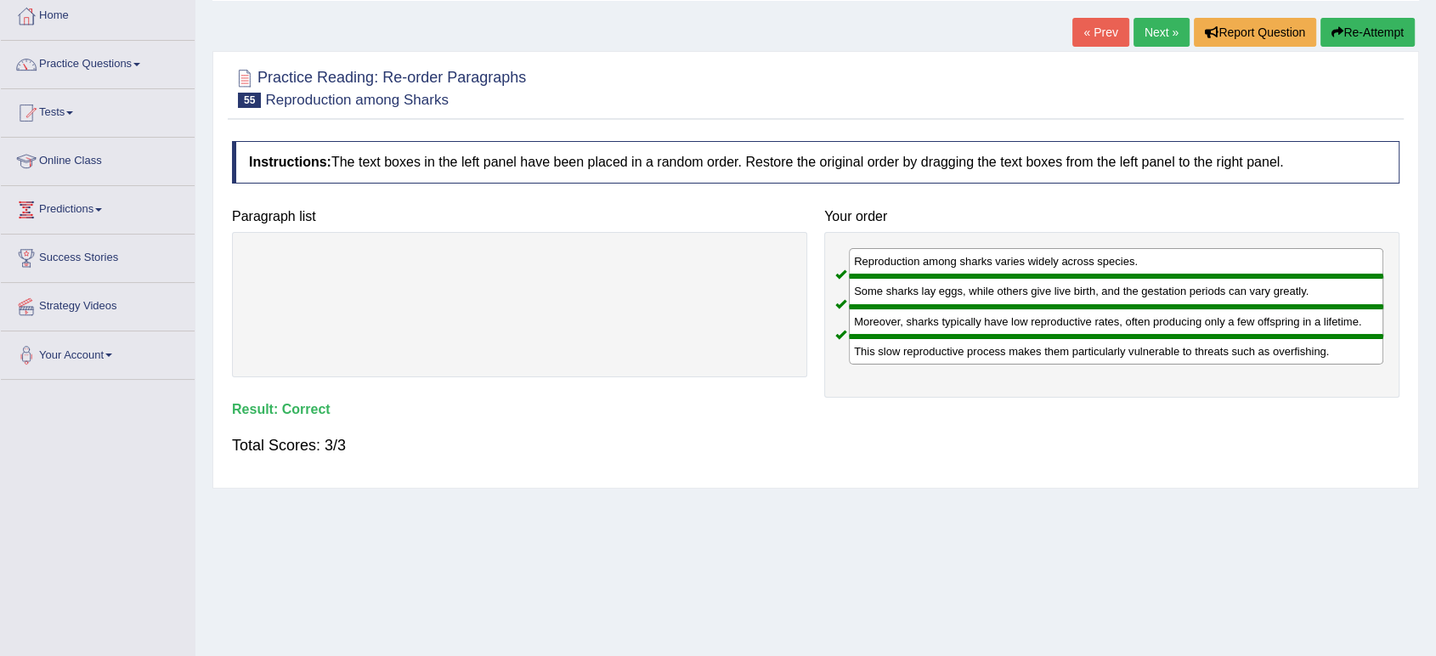
scroll to position [0, 0]
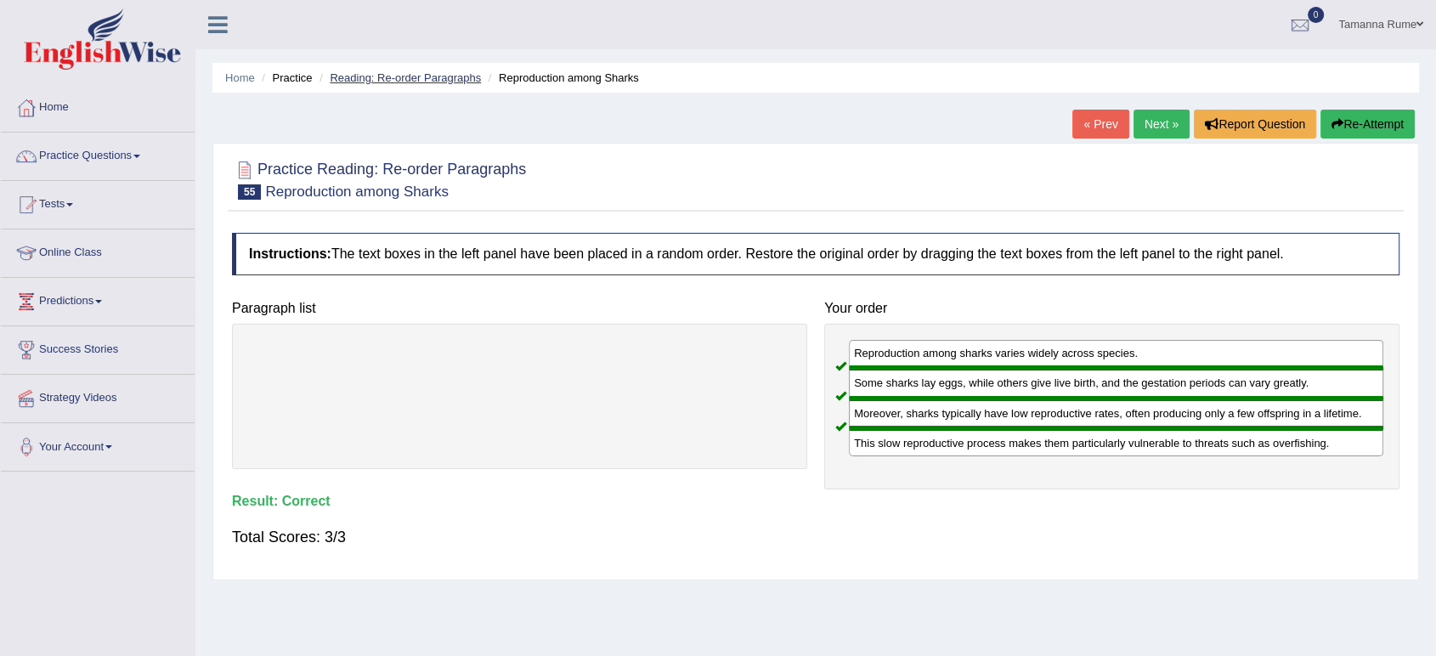
click at [383, 71] on link "Reading: Re-order Paragraphs" at bounding box center [405, 77] width 151 height 13
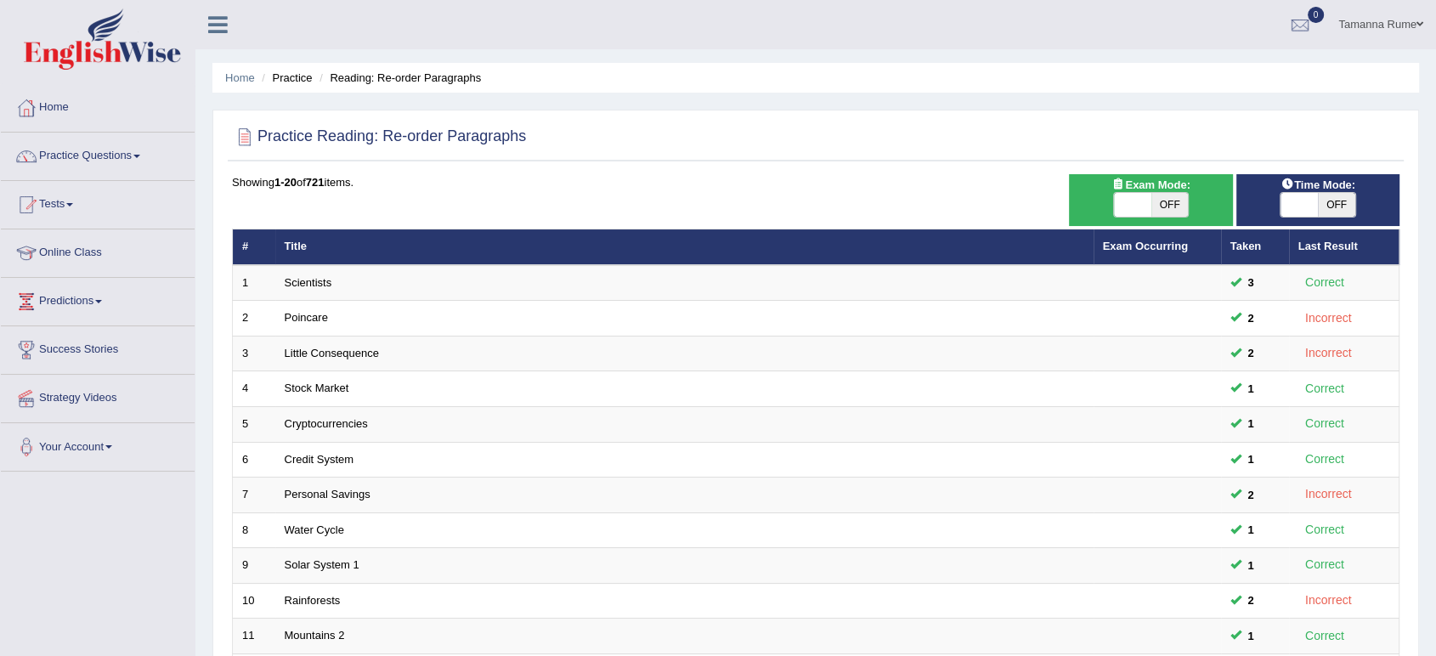
click at [1301, 207] on span at bounding box center [1298, 205] width 37 height 24
checkbox input "true"
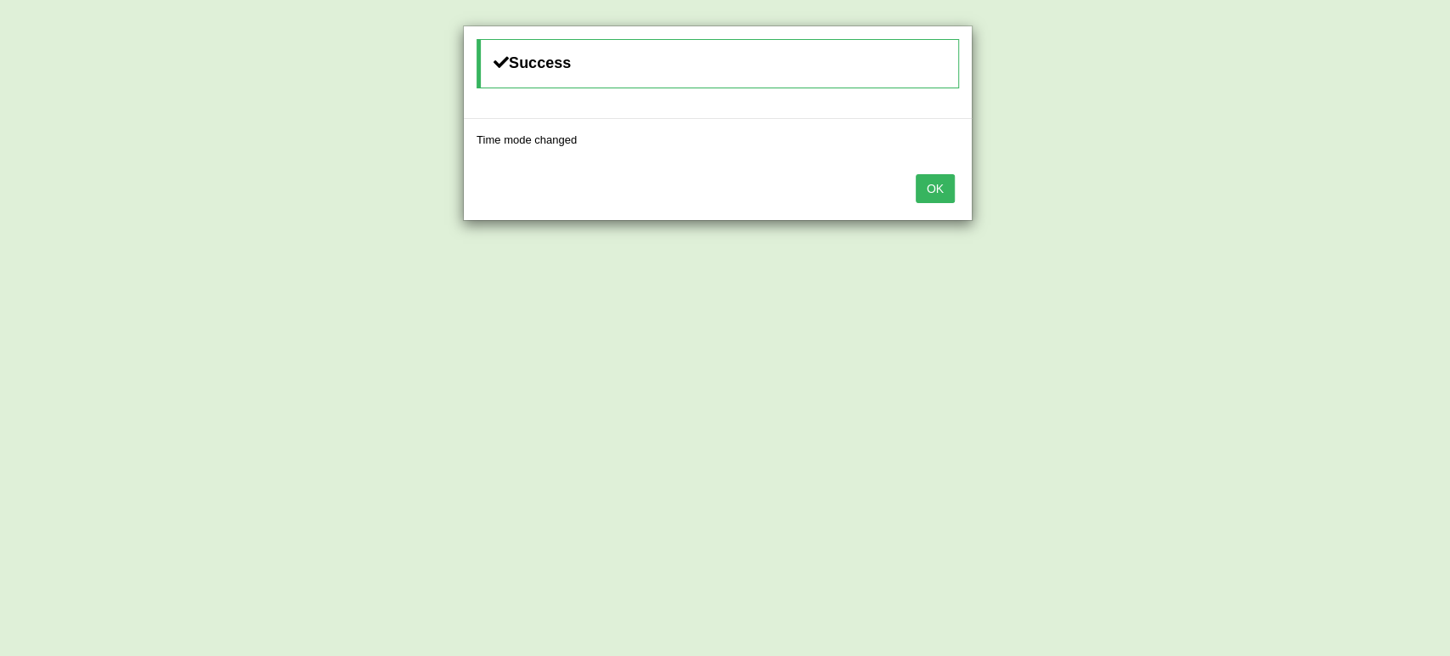
click at [931, 180] on button "OK" at bounding box center [935, 188] width 39 height 29
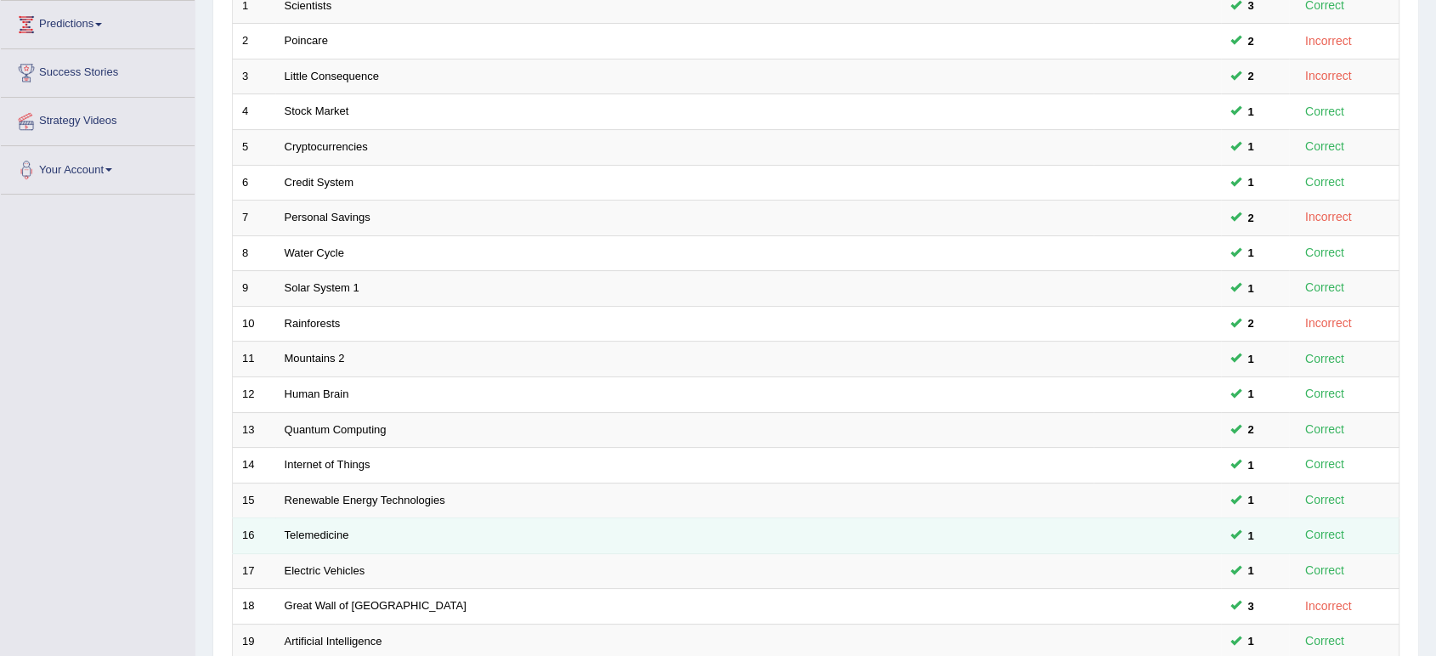
scroll to position [466, 0]
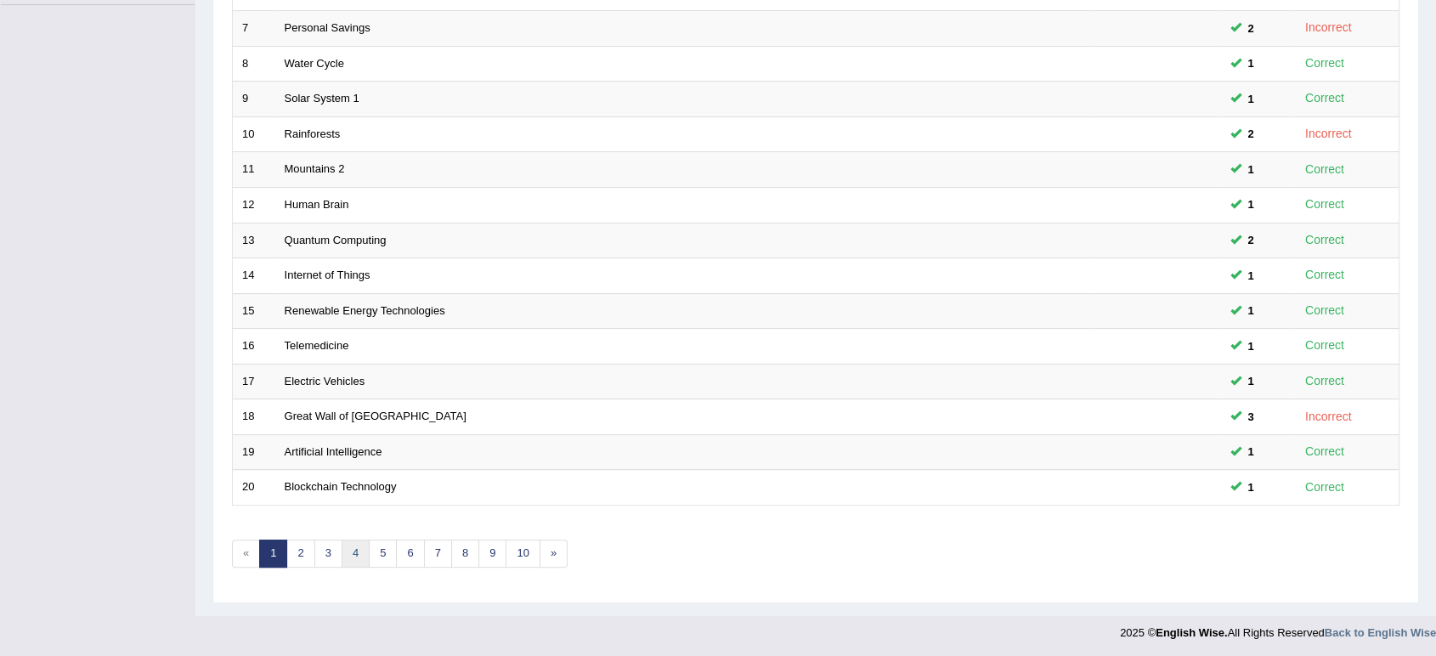
click at [352, 552] on link "4" at bounding box center [356, 553] width 28 height 28
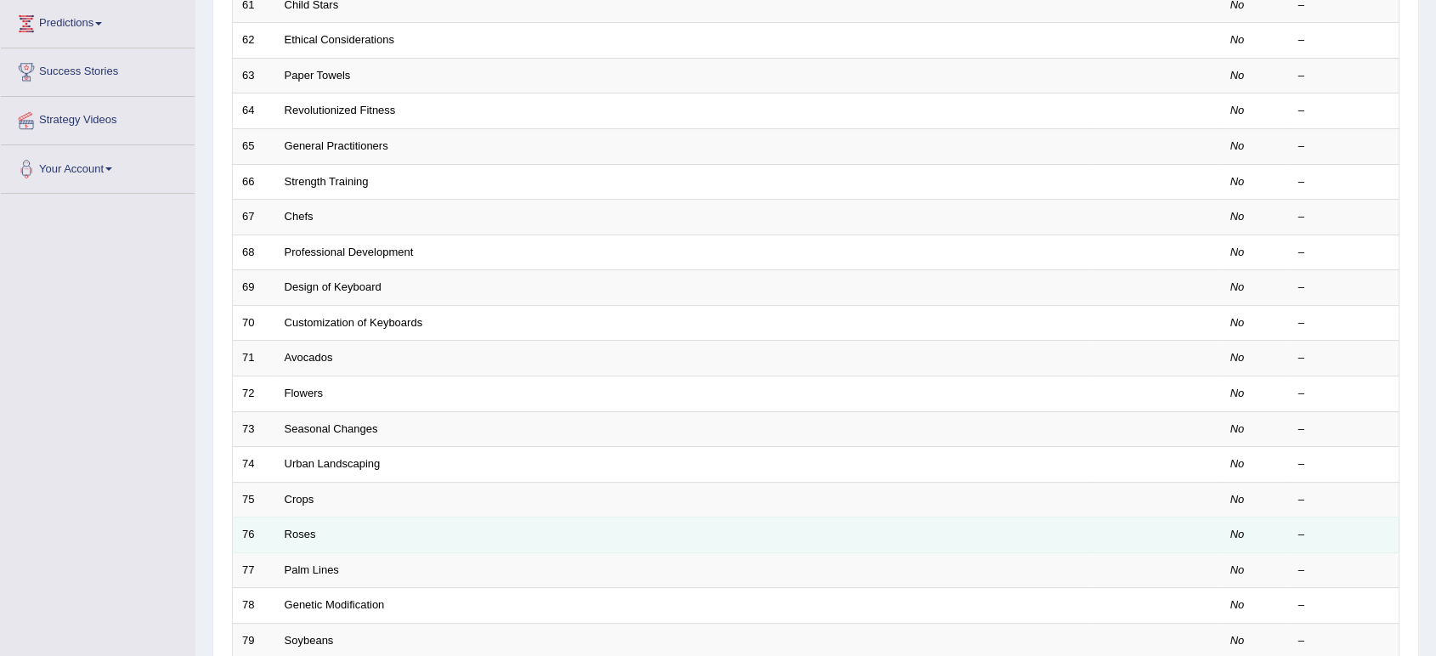
scroll to position [466, 0]
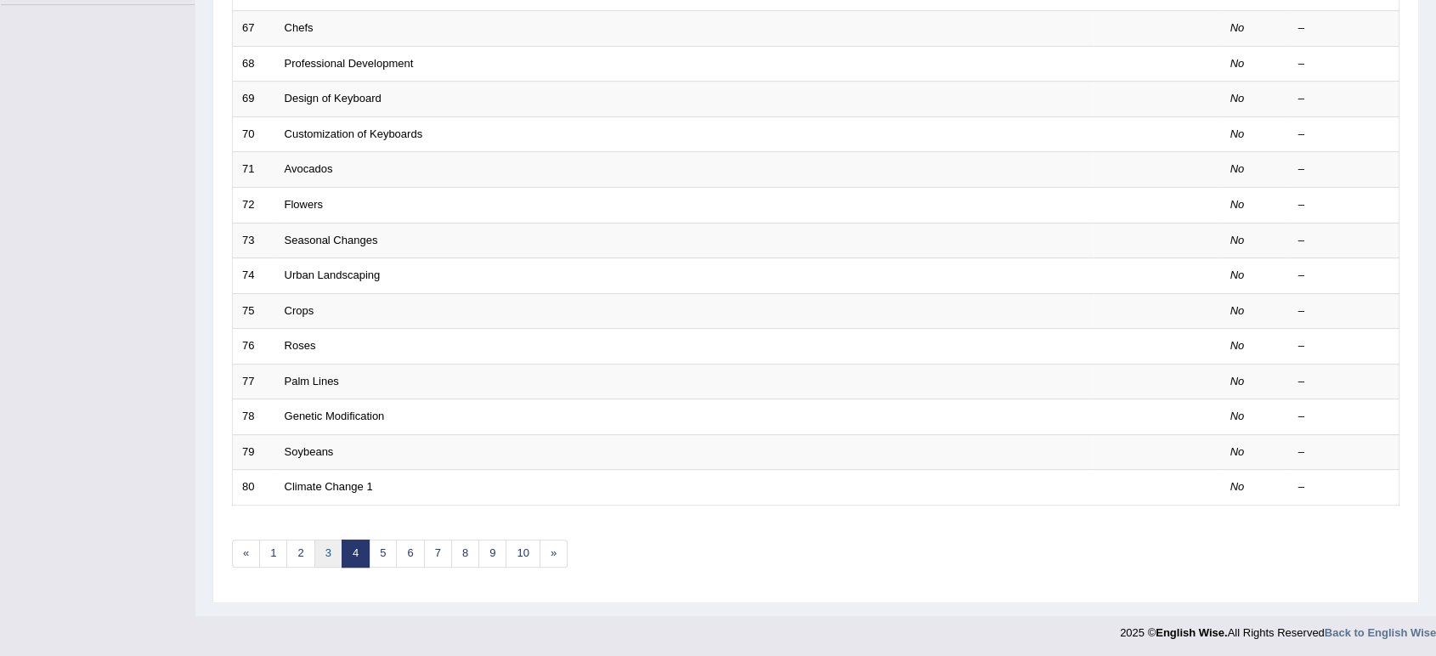
click at [325, 562] on link "3" at bounding box center [328, 553] width 28 height 28
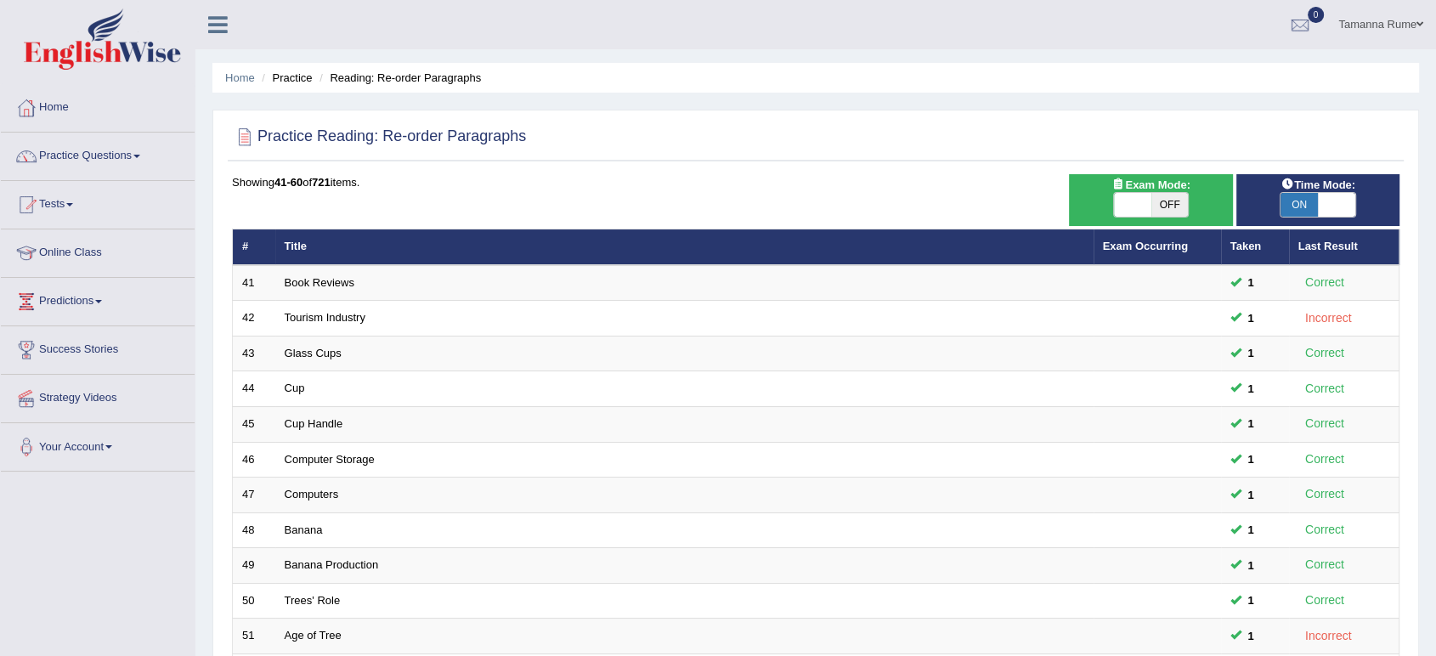
scroll to position [466, 0]
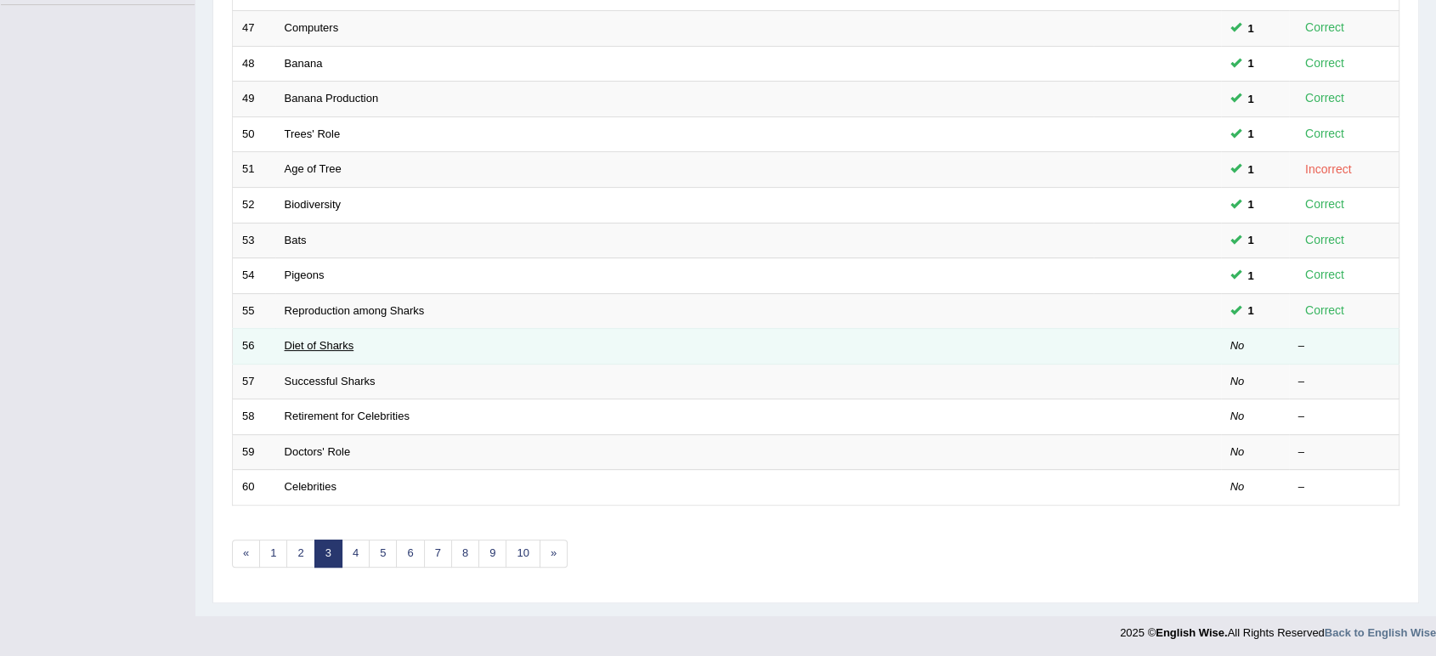
click at [328, 342] on link "Diet of Sharks" at bounding box center [320, 345] width 70 height 13
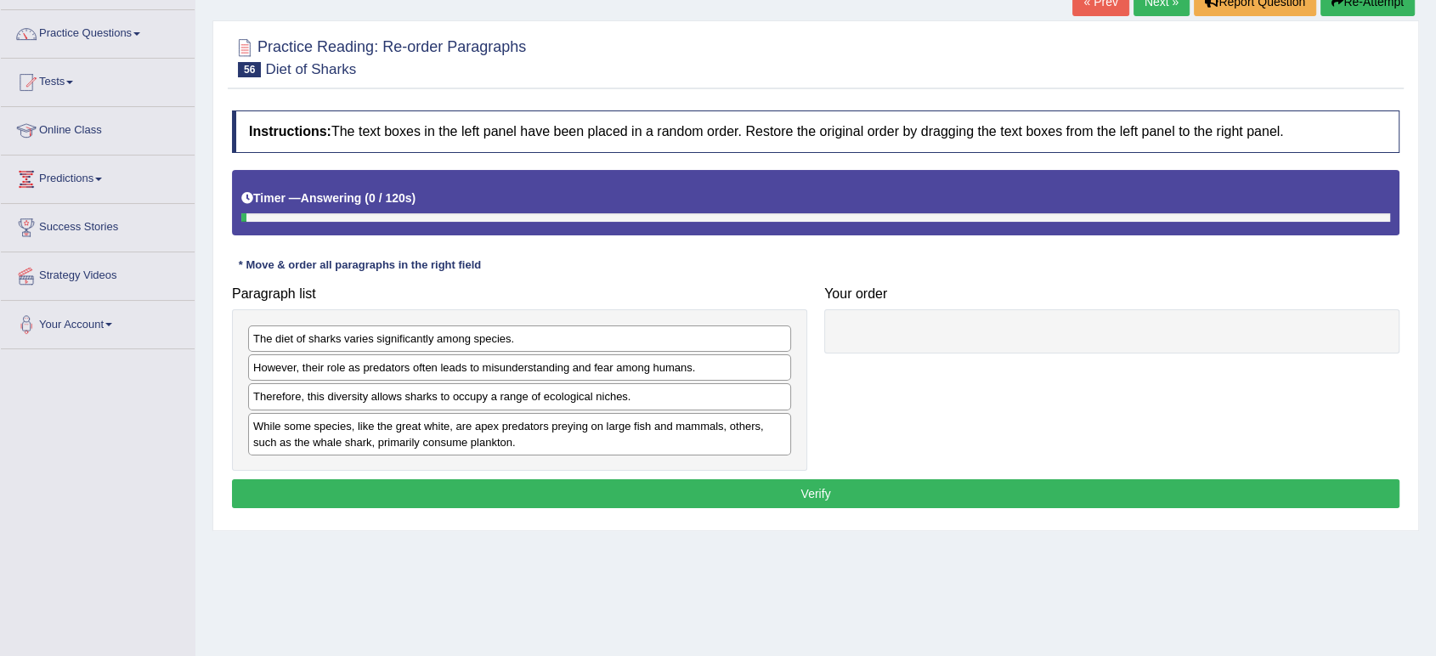
scroll to position [235, 0]
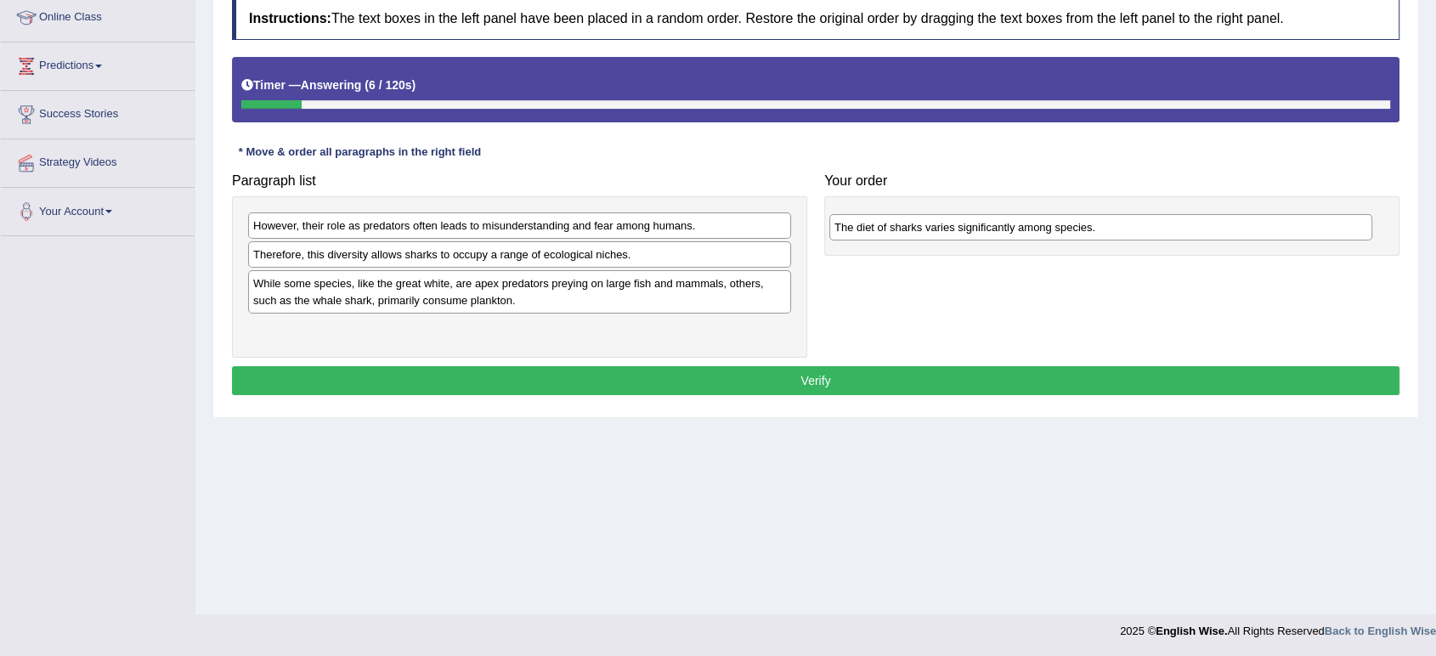
drag, startPoint x: 305, startPoint y: 227, endPoint x: 888, endPoint y: 229, distance: 582.8
click at [888, 229] on div "The diet of sharks varies significantly among species." at bounding box center [1100, 227] width 543 height 26
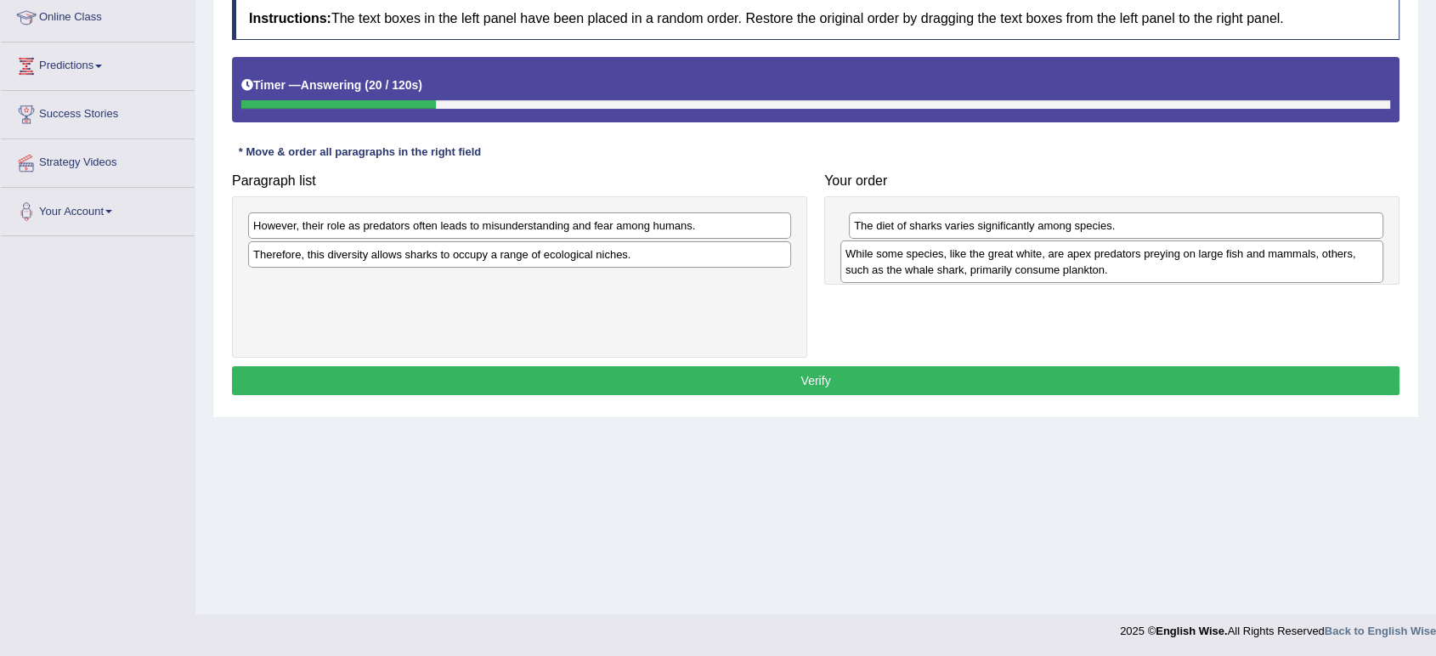
drag, startPoint x: 529, startPoint y: 303, endPoint x: 1121, endPoint y: 274, distance: 592.9
click at [1121, 274] on div "While some species, like the great white, are apex predators preying on large f…" at bounding box center [1111, 261] width 543 height 42
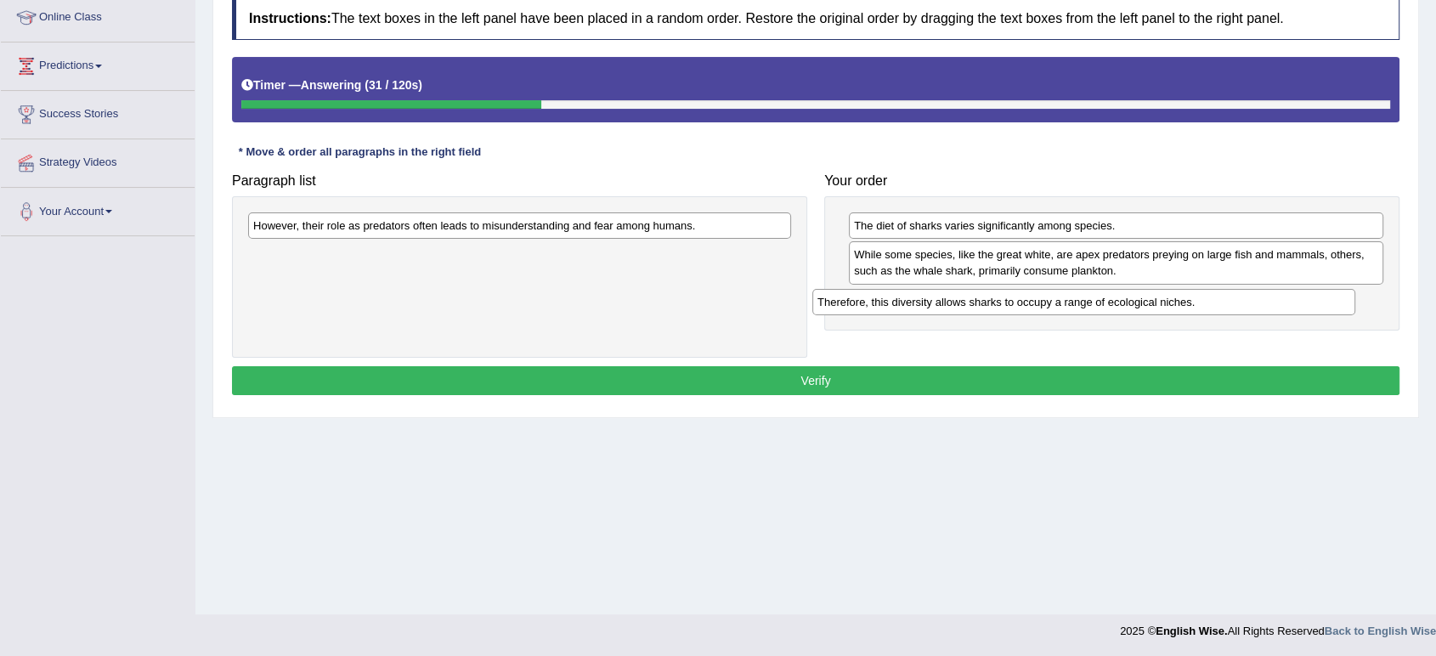
drag, startPoint x: 544, startPoint y: 258, endPoint x: 1108, endPoint y: 307, distance: 566.2
click at [1108, 307] on div "Therefore, this diversity allows sharks to occupy a range of ecological niches." at bounding box center [1083, 302] width 543 height 26
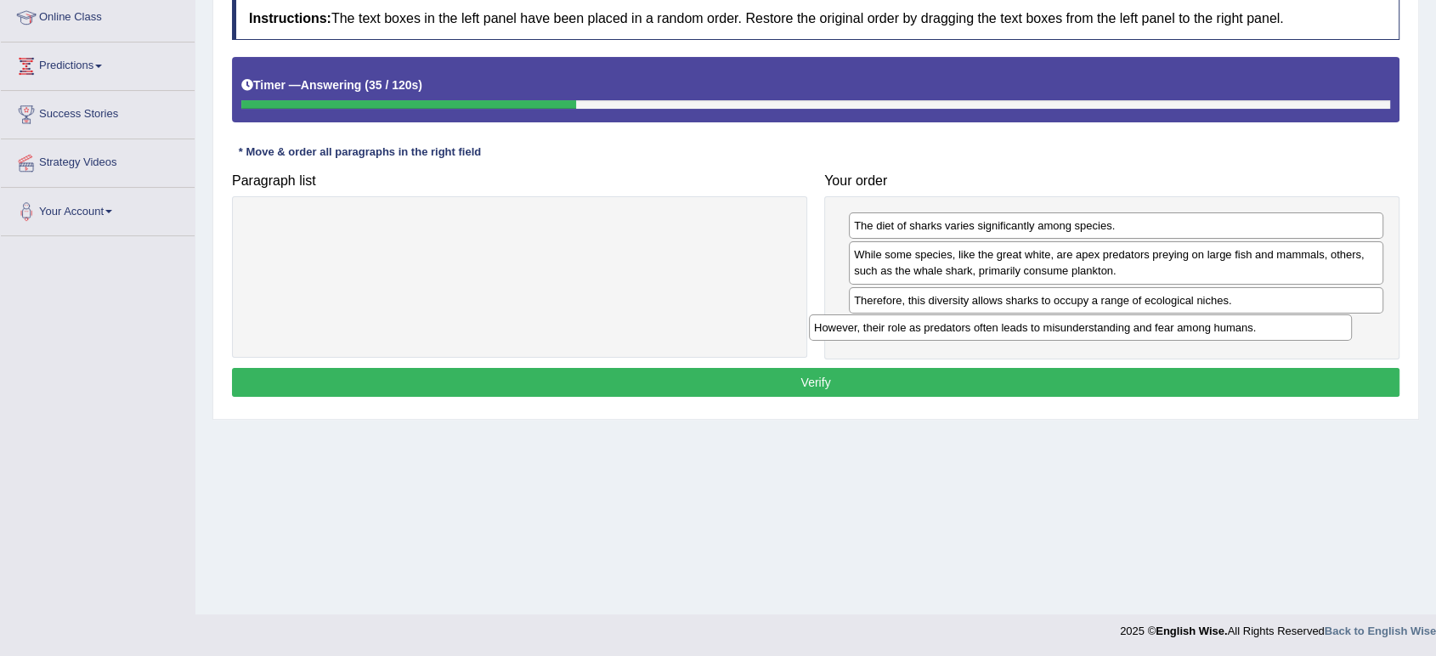
drag, startPoint x: 574, startPoint y: 224, endPoint x: 1057, endPoint y: 328, distance: 493.5
click at [1136, 328] on div "However, their role as predators often leads to misunderstanding and fear among…" at bounding box center [1080, 327] width 543 height 26
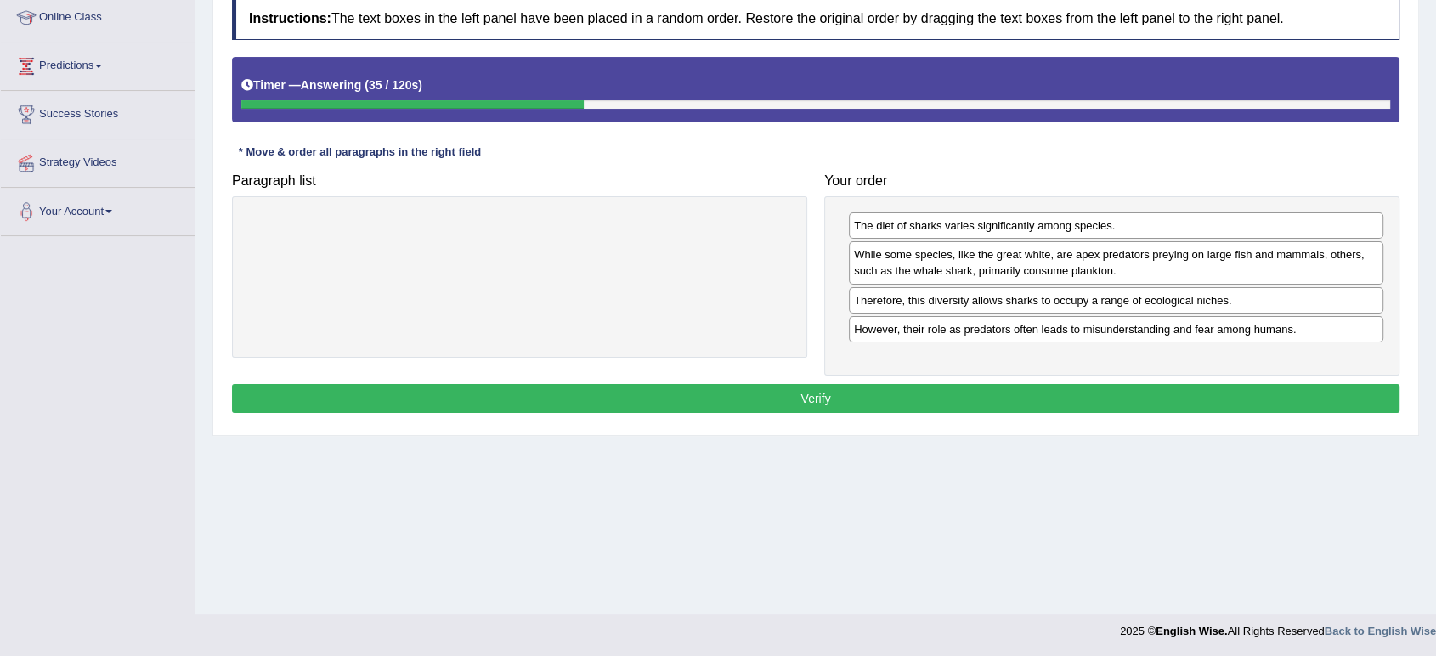
click at [757, 390] on button "Verify" at bounding box center [815, 398] width 1167 height 29
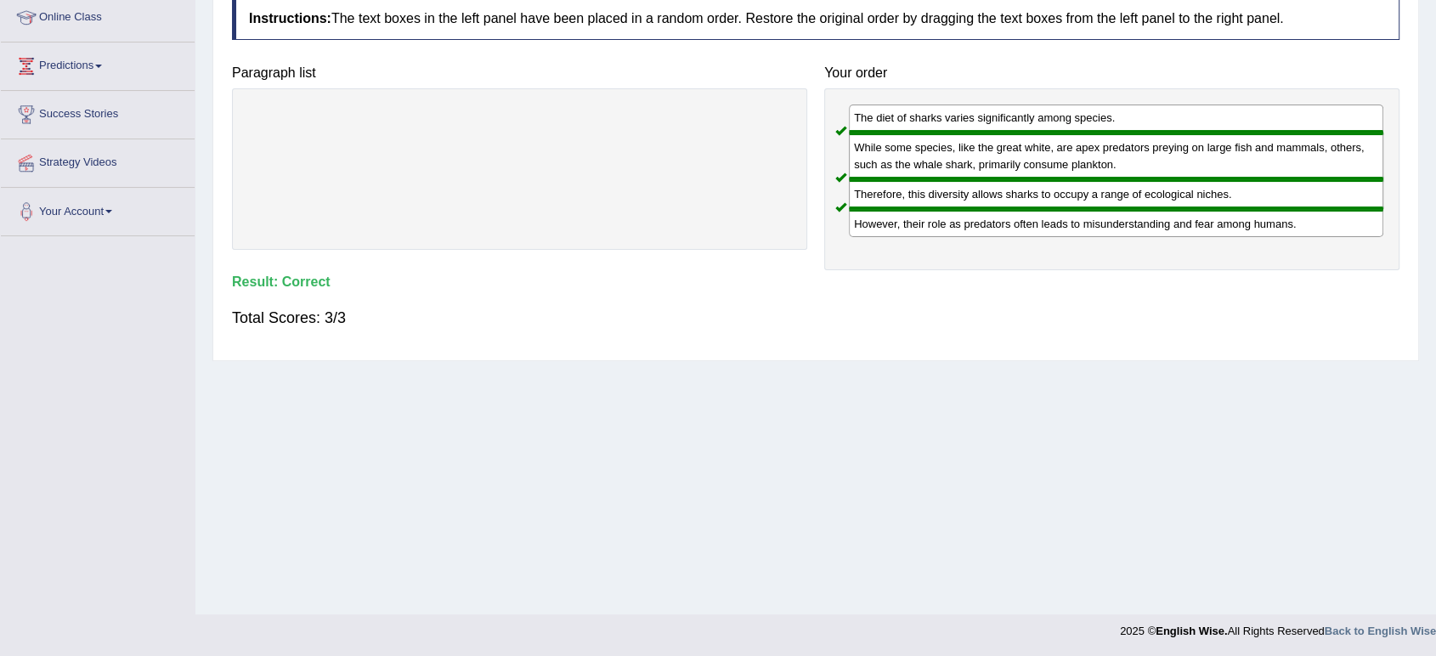
scroll to position [0, 0]
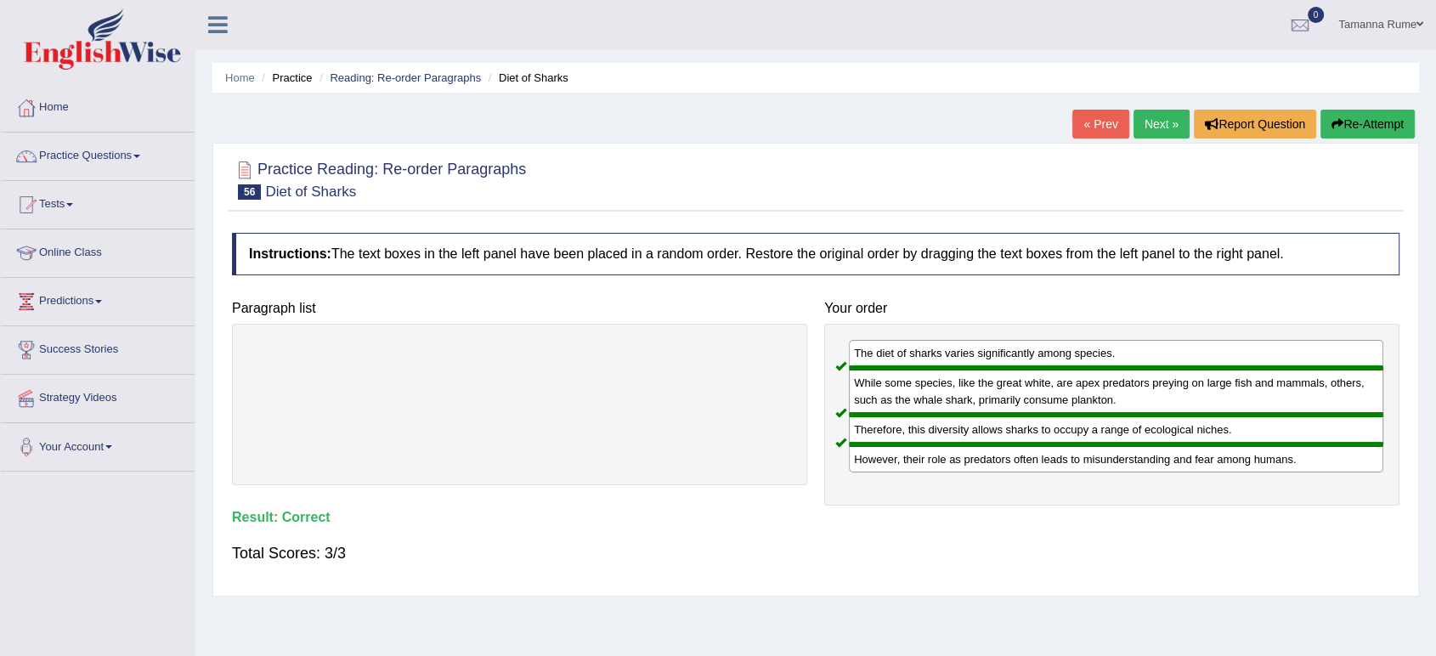
click at [1160, 121] on link "Next »" at bounding box center [1161, 124] width 56 height 29
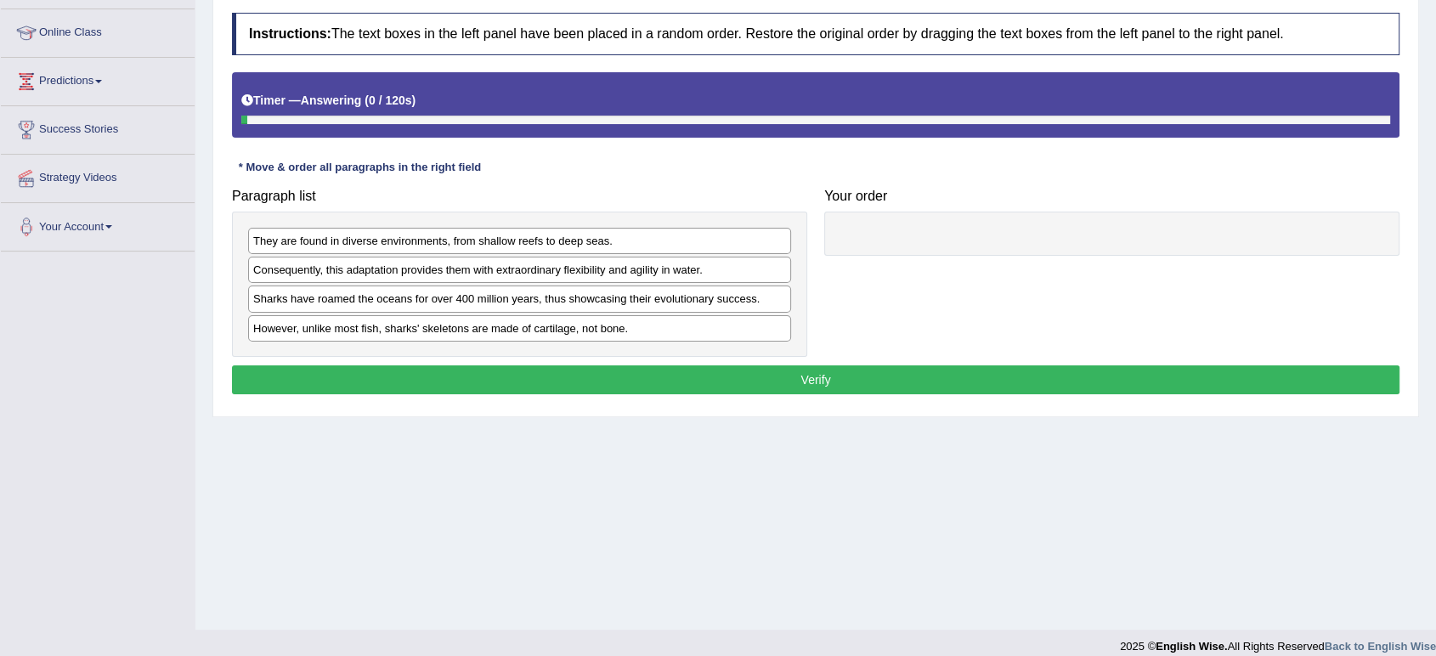
scroll to position [235, 0]
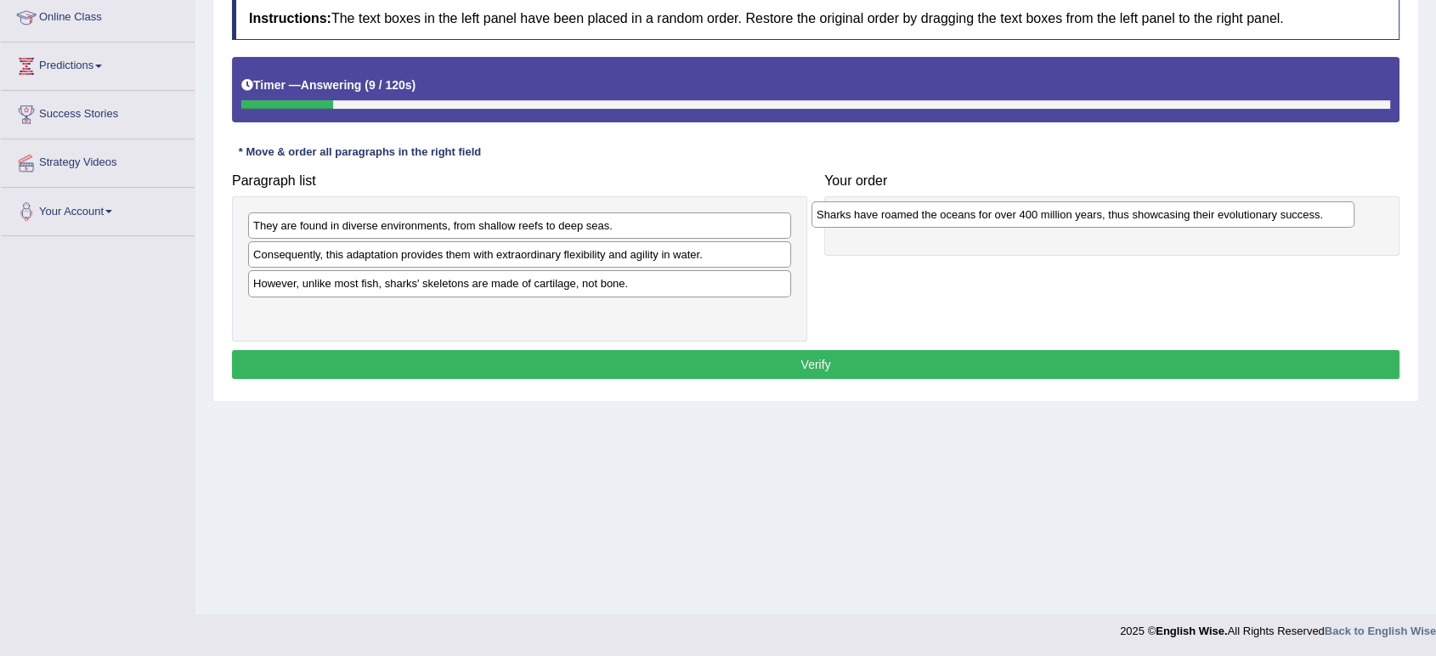
drag, startPoint x: 375, startPoint y: 280, endPoint x: 939, endPoint y: 212, distance: 567.4
click at [939, 212] on div "Sharks have roamed the oceans for over 400 million years, thus showcasing their…" at bounding box center [1082, 214] width 543 height 26
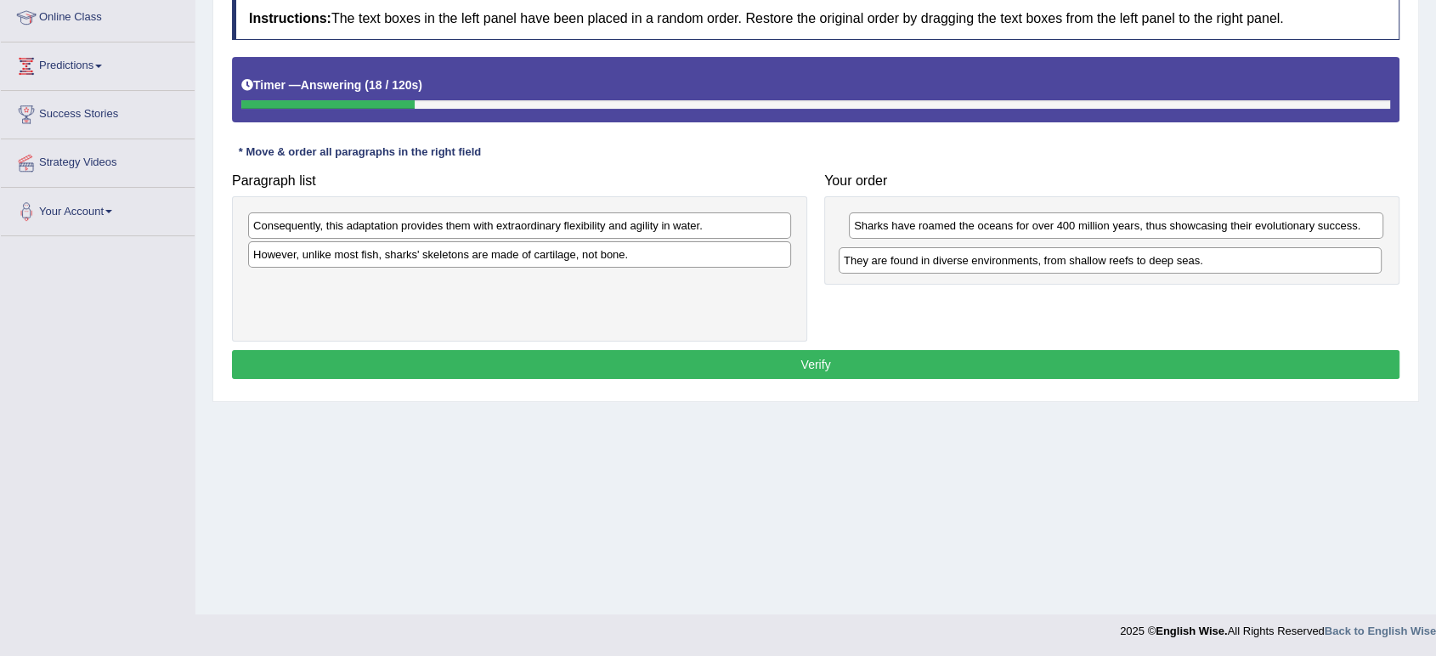
drag, startPoint x: 517, startPoint y: 226, endPoint x: 1107, endPoint y: 261, distance: 591.4
click at [1107, 261] on div "They are found in diverse environments, from shallow reefs to deep seas." at bounding box center [1109, 260] width 543 height 26
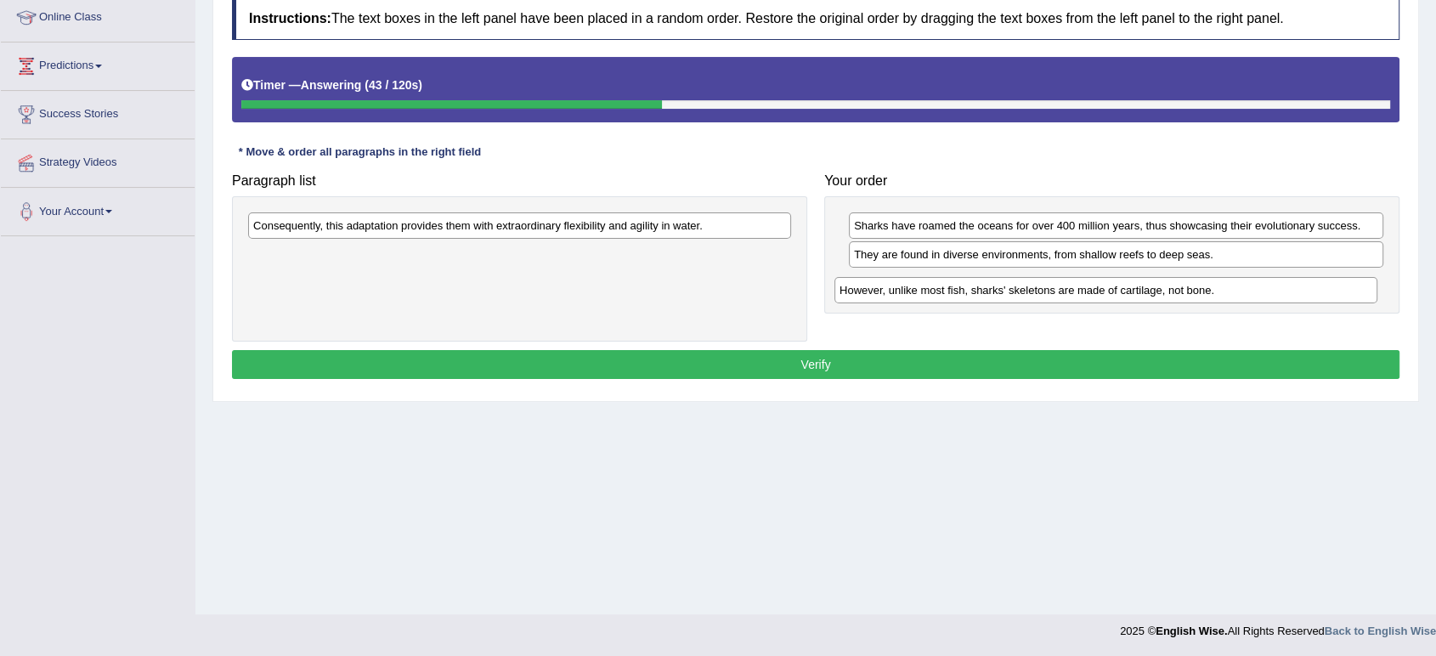
drag, startPoint x: 465, startPoint y: 257, endPoint x: 1050, endPoint y: 294, distance: 586.5
click at [1050, 294] on div "However, unlike most fish, sharks' skeletons are made of cartilage, not bone." at bounding box center [1105, 290] width 543 height 26
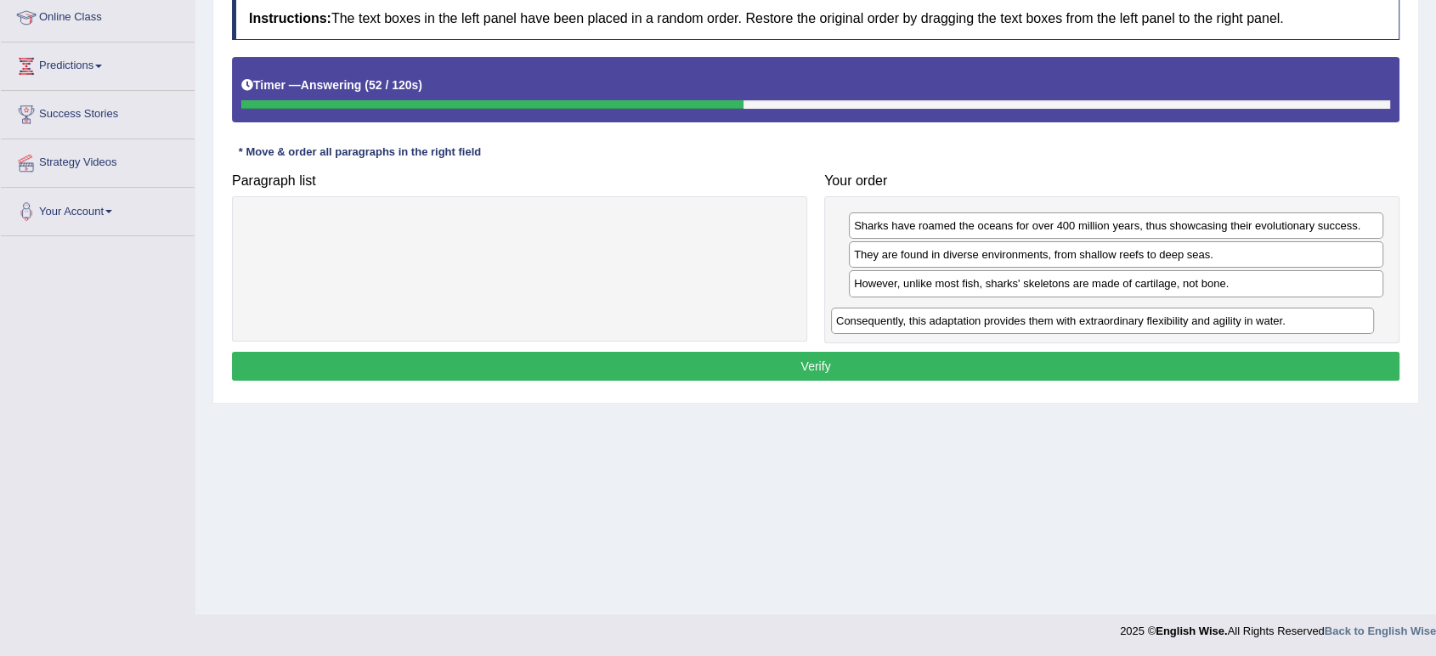
drag, startPoint x: 398, startPoint y: 231, endPoint x: 980, endPoint y: 326, distance: 590.5
click at [980, 326] on div "Consequently, this adaptation provides them with extraordinary flexibility and …" at bounding box center [1102, 321] width 543 height 26
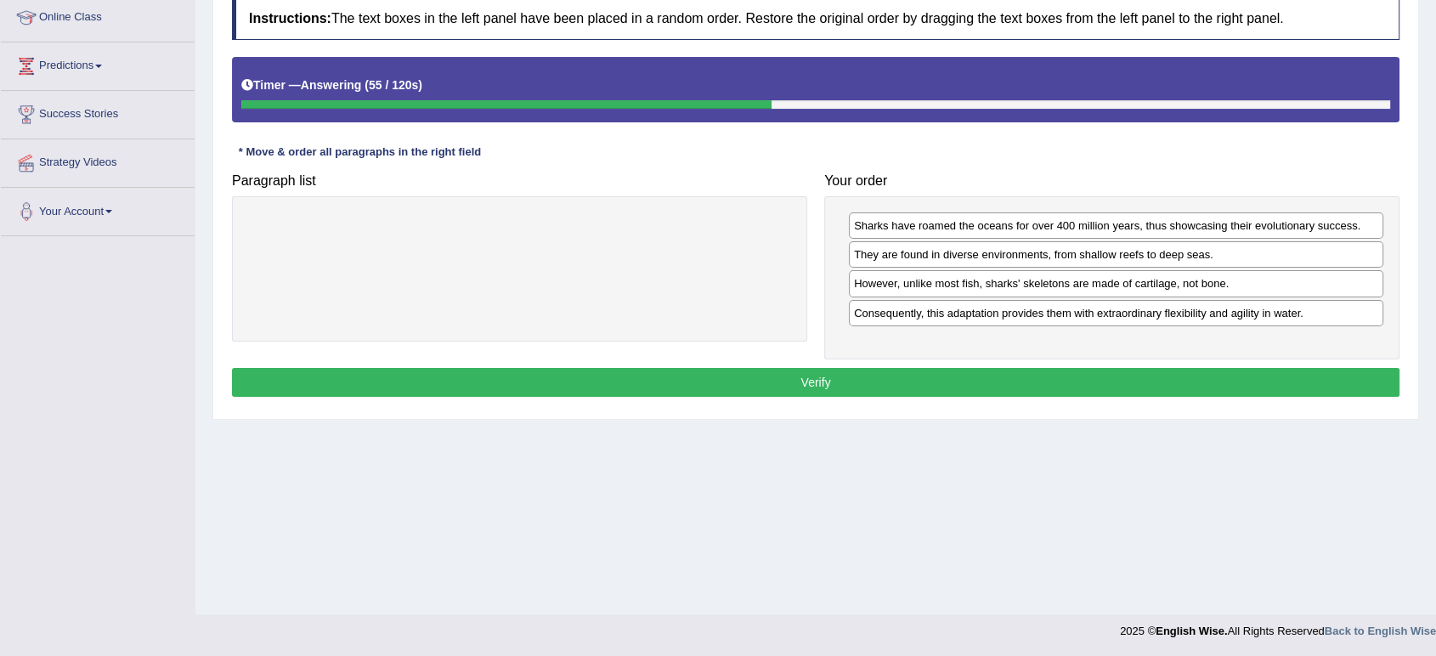
click at [701, 373] on button "Verify" at bounding box center [815, 382] width 1167 height 29
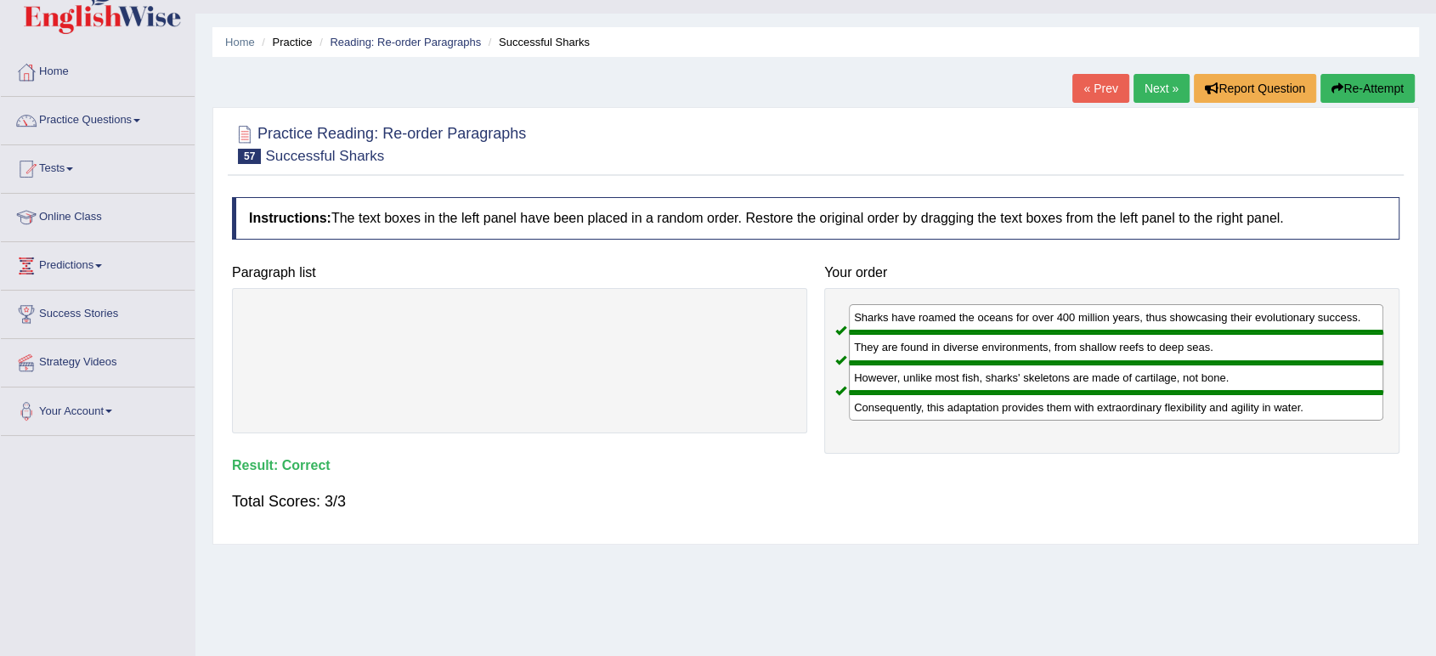
scroll to position [0, 0]
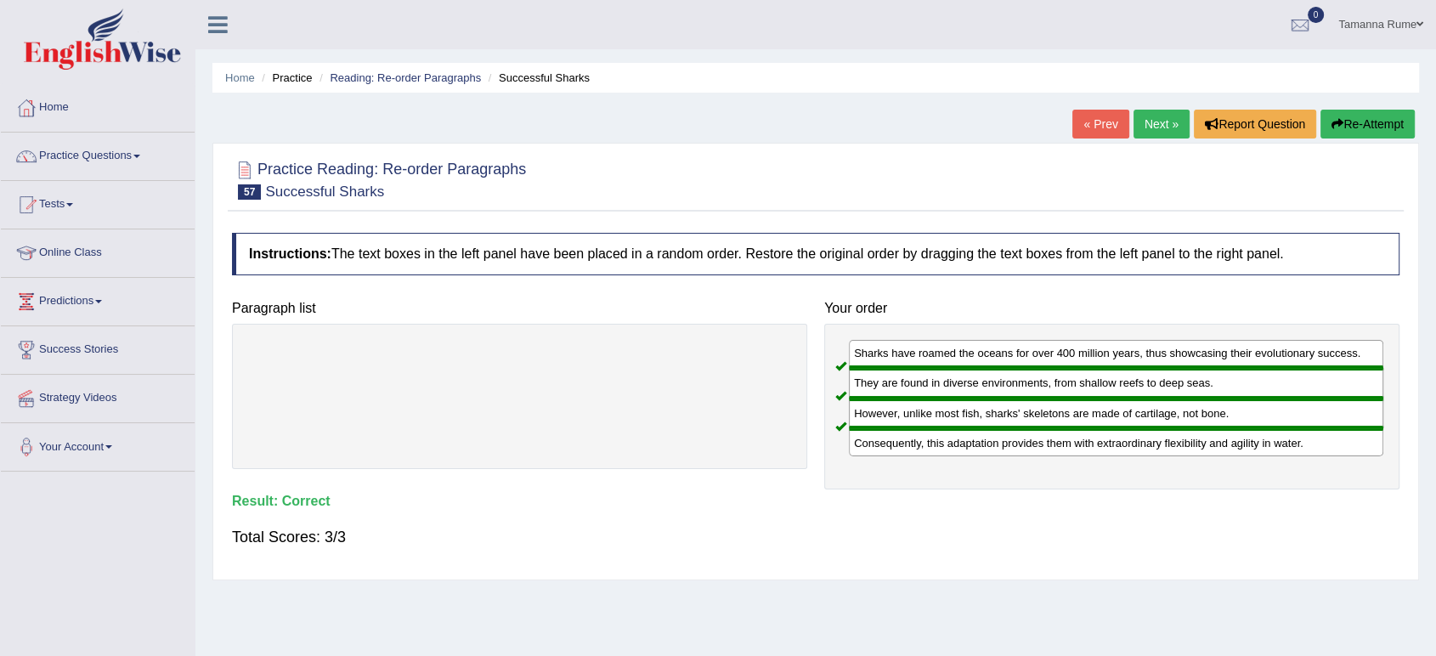
click at [1144, 127] on link "Next »" at bounding box center [1161, 124] width 56 height 29
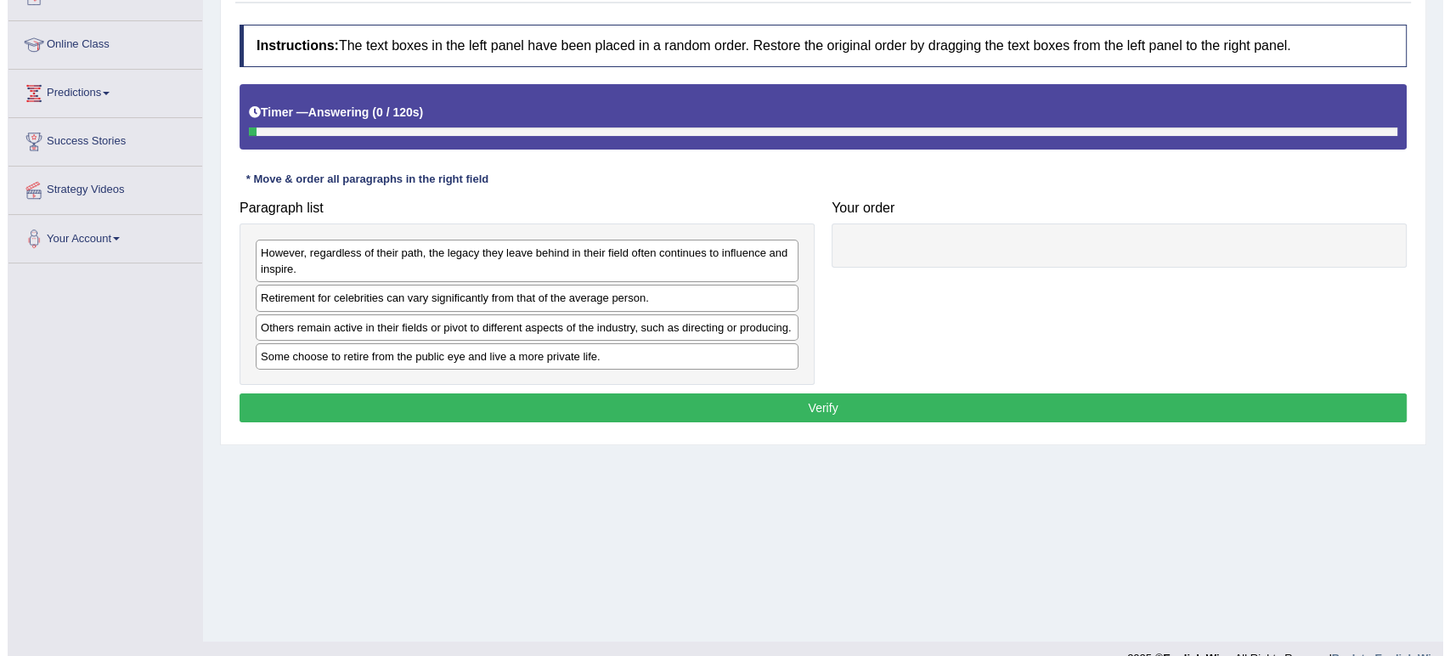
scroll to position [235, 0]
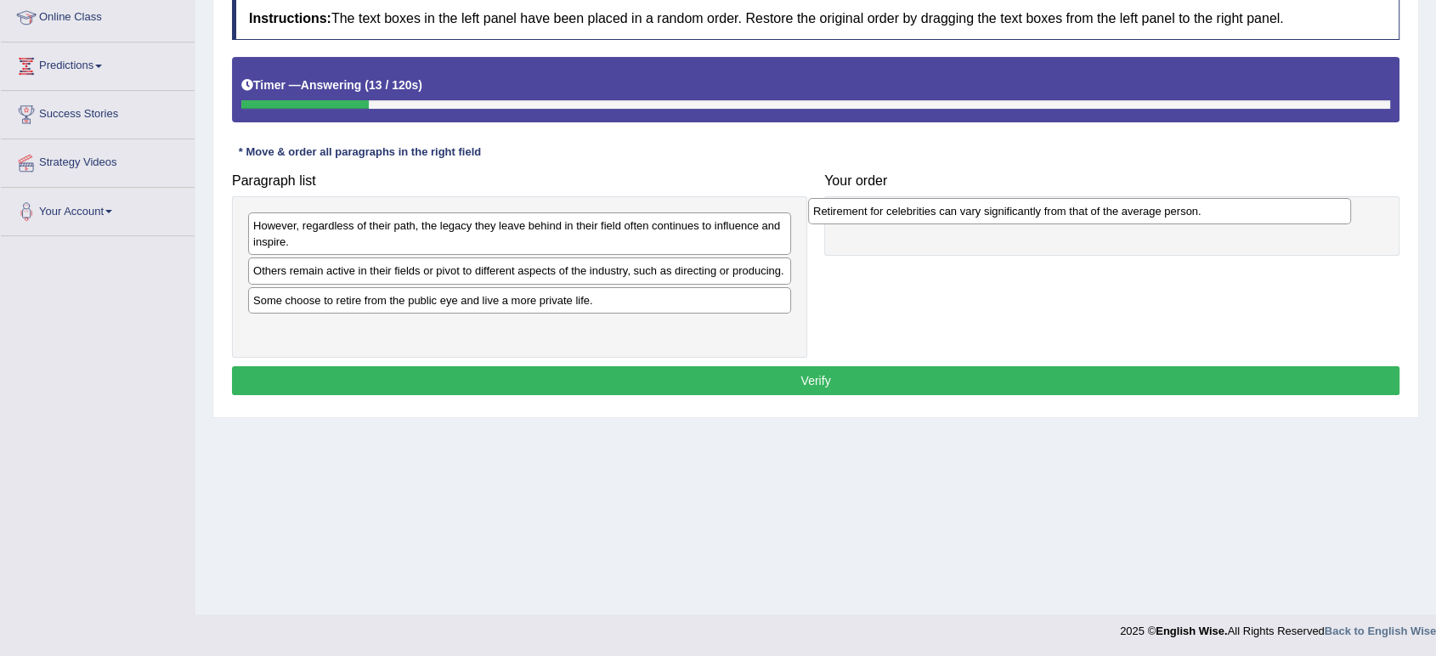
drag, startPoint x: 392, startPoint y: 273, endPoint x: 951, endPoint y: 213, distance: 562.1
click at [951, 213] on div "Retirement for celebrities can vary significantly from that of the average pers…" at bounding box center [1079, 211] width 543 height 26
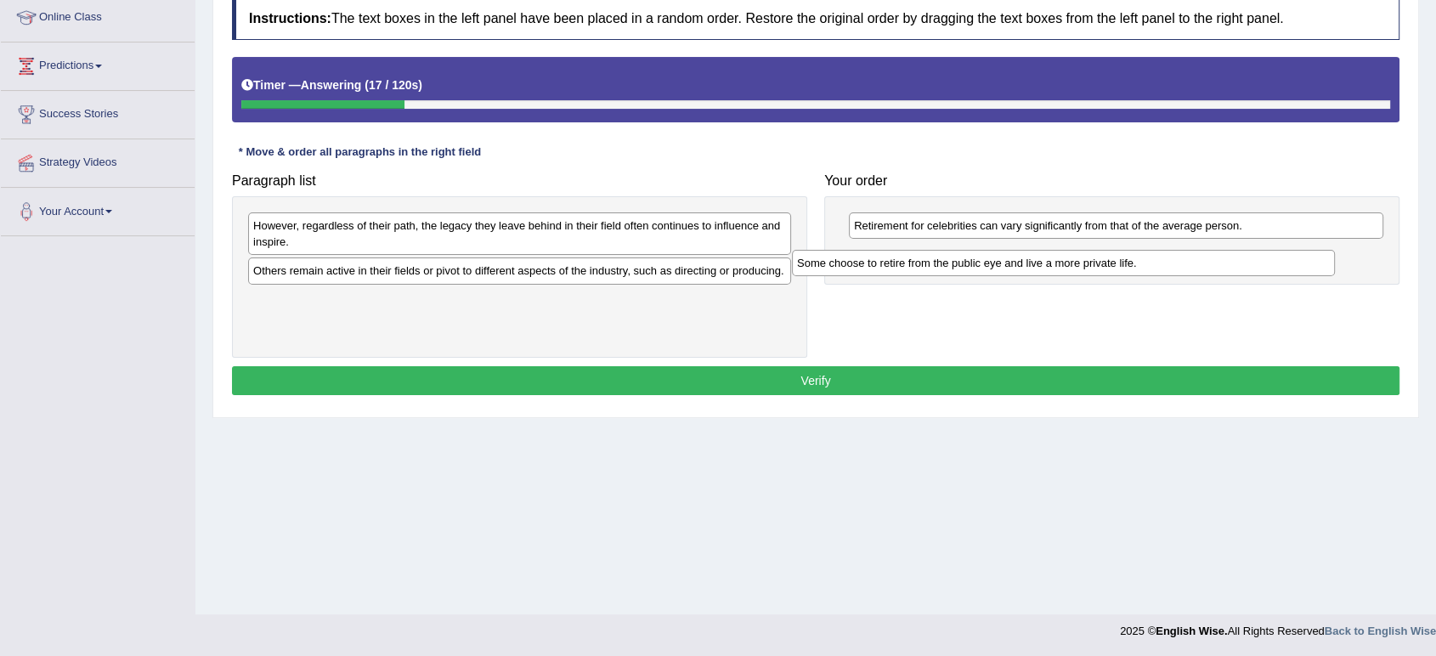
drag, startPoint x: 340, startPoint y: 302, endPoint x: 883, endPoint y: 265, distance: 544.1
click at [883, 265] on div "Some choose to retire from the public eye and live a more private life." at bounding box center [1063, 263] width 543 height 26
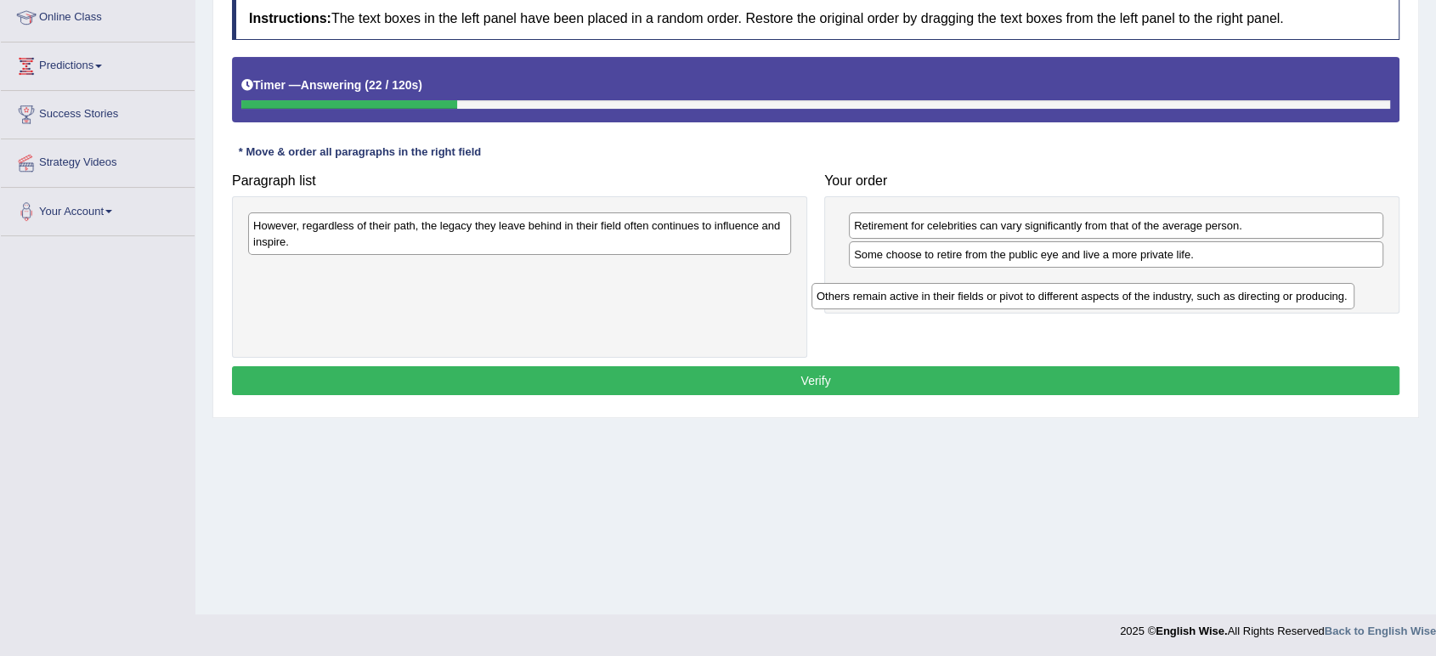
drag, startPoint x: 513, startPoint y: 273, endPoint x: 1076, endPoint y: 297, distance: 563.8
click at [1076, 297] on div "Others remain active in their fields or pivot to different aspects of the indus…" at bounding box center [1082, 296] width 543 height 26
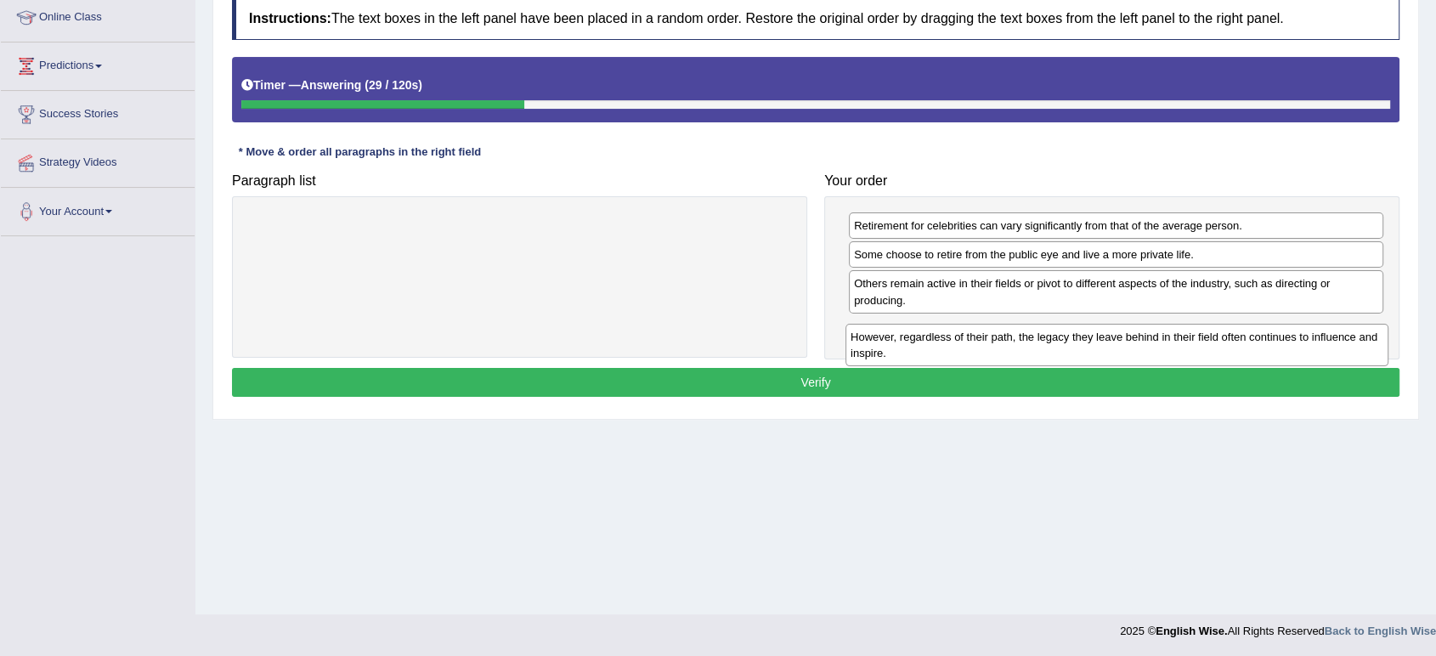
drag, startPoint x: 564, startPoint y: 242, endPoint x: 1161, endPoint y: 353, distance: 607.3
click at [1161, 353] on div "However, regardless of their path, the legacy they leave behind in their field …" at bounding box center [1116, 345] width 543 height 42
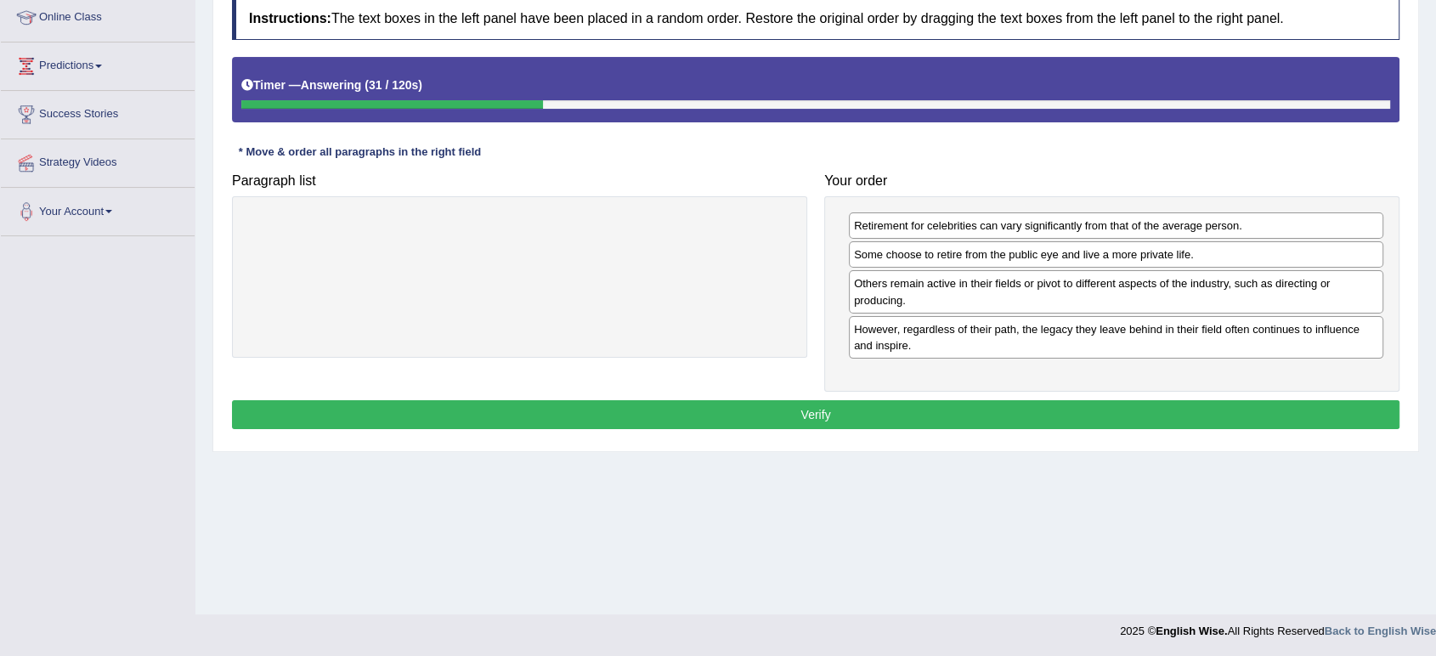
click at [639, 409] on button "Verify" at bounding box center [815, 414] width 1167 height 29
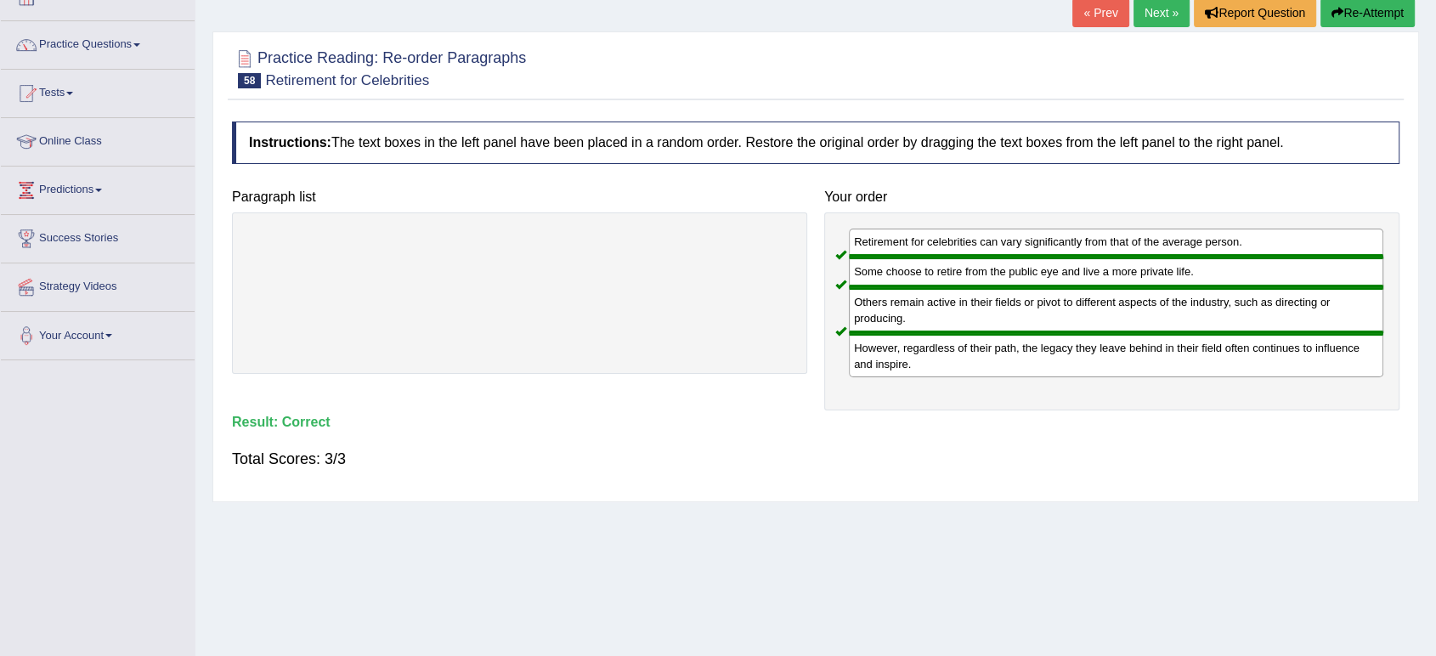
scroll to position [0, 0]
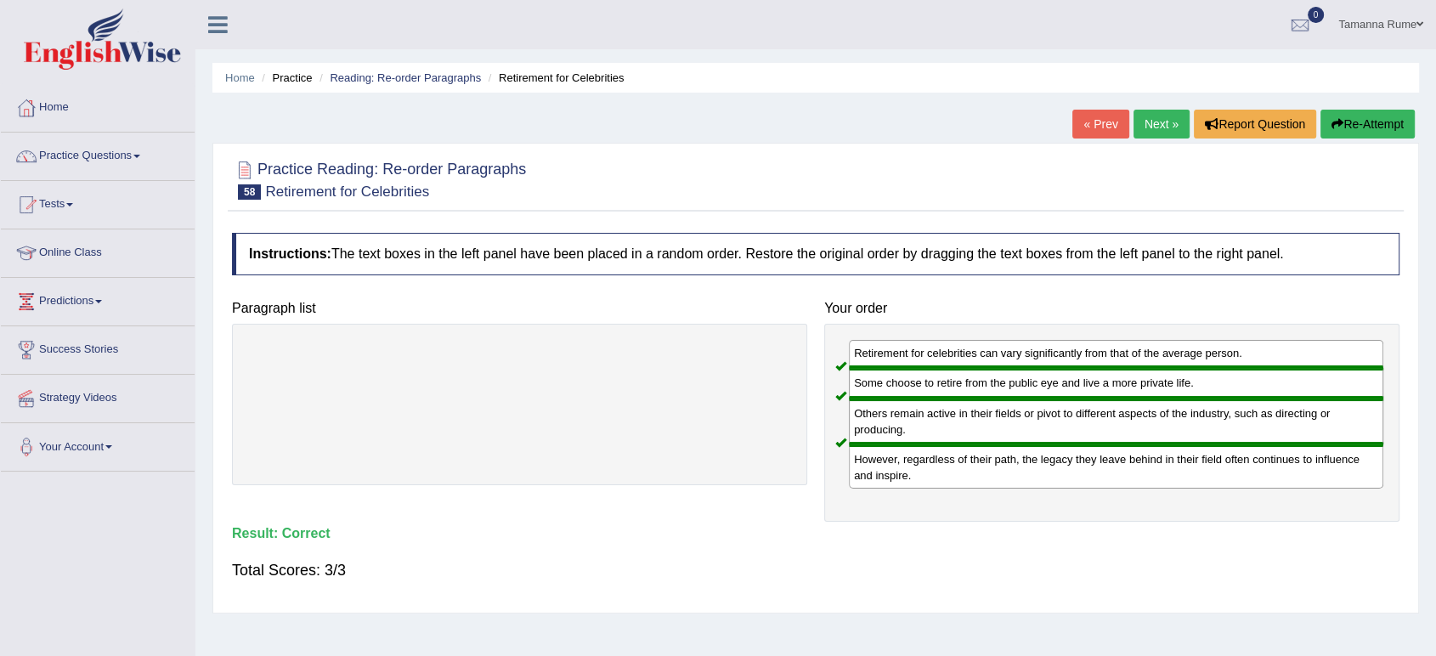
click at [1150, 123] on link "Next »" at bounding box center [1161, 124] width 56 height 29
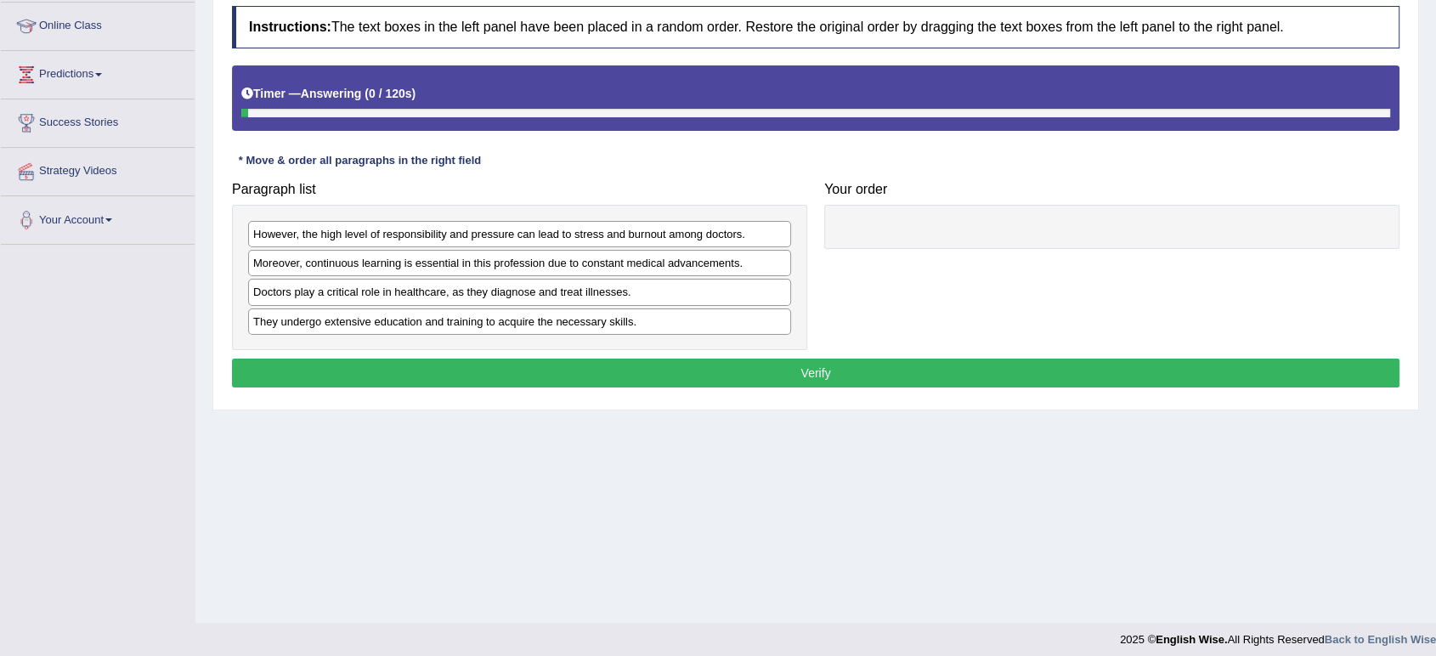
scroll to position [235, 0]
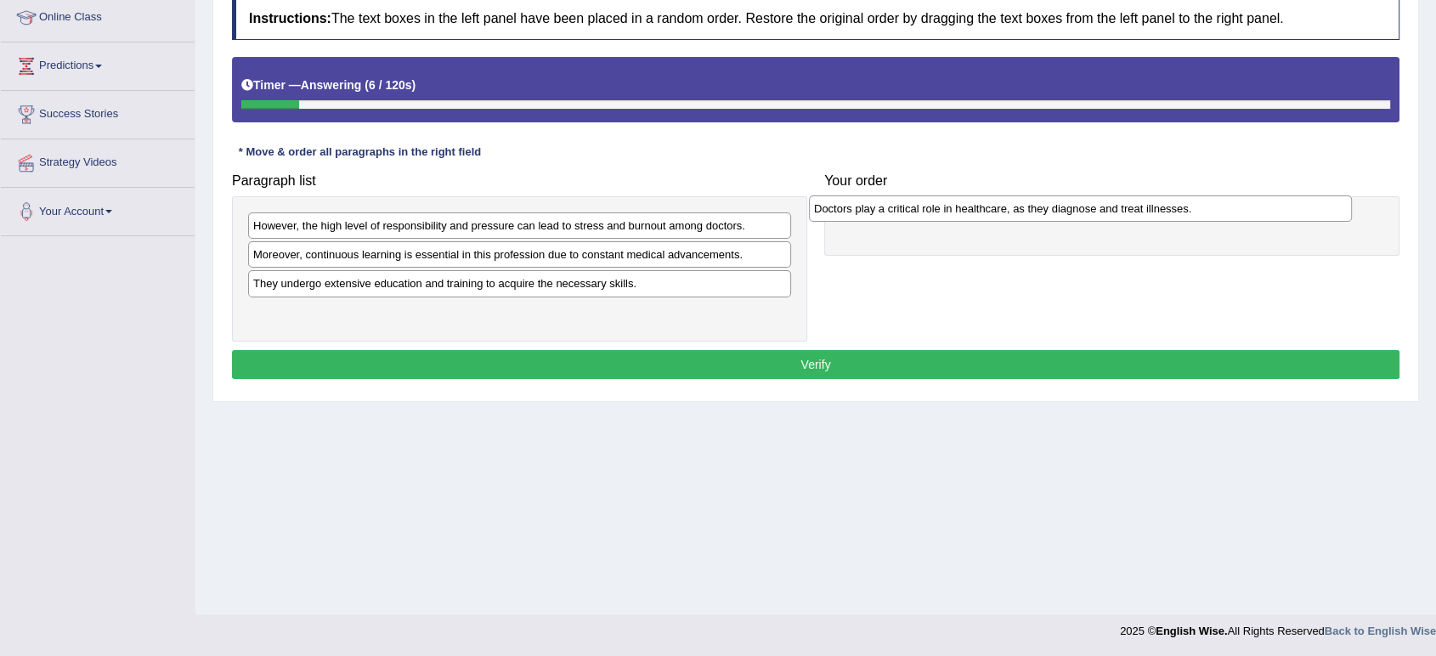
drag, startPoint x: 550, startPoint y: 285, endPoint x: 1110, endPoint y: 212, distance: 565.5
click at [1110, 212] on div "Doctors play a critical role in healthcare, as they diagnose and treat illnesse…" at bounding box center [1080, 208] width 543 height 26
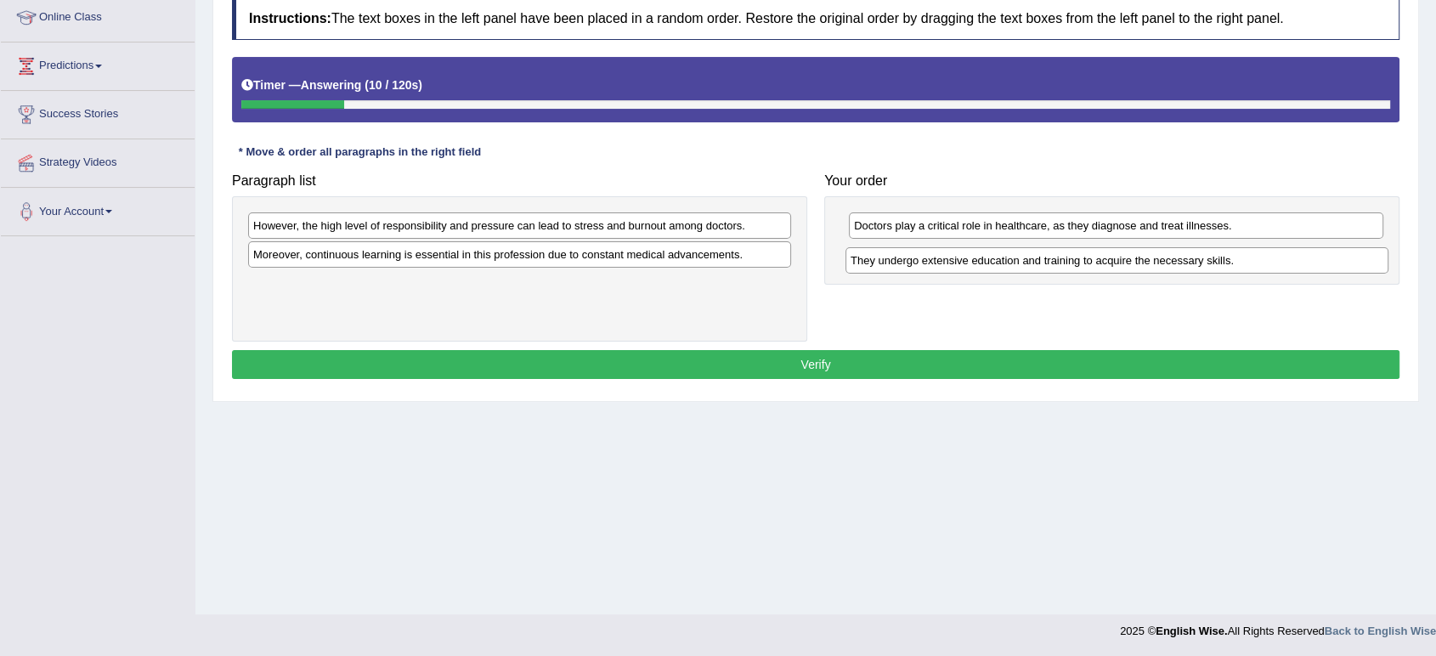
drag, startPoint x: 537, startPoint y: 287, endPoint x: 1134, endPoint y: 263, distance: 597.7
click at [1134, 263] on div "They undergo extensive education and training to acquire the necessary skills." at bounding box center [1116, 260] width 543 height 26
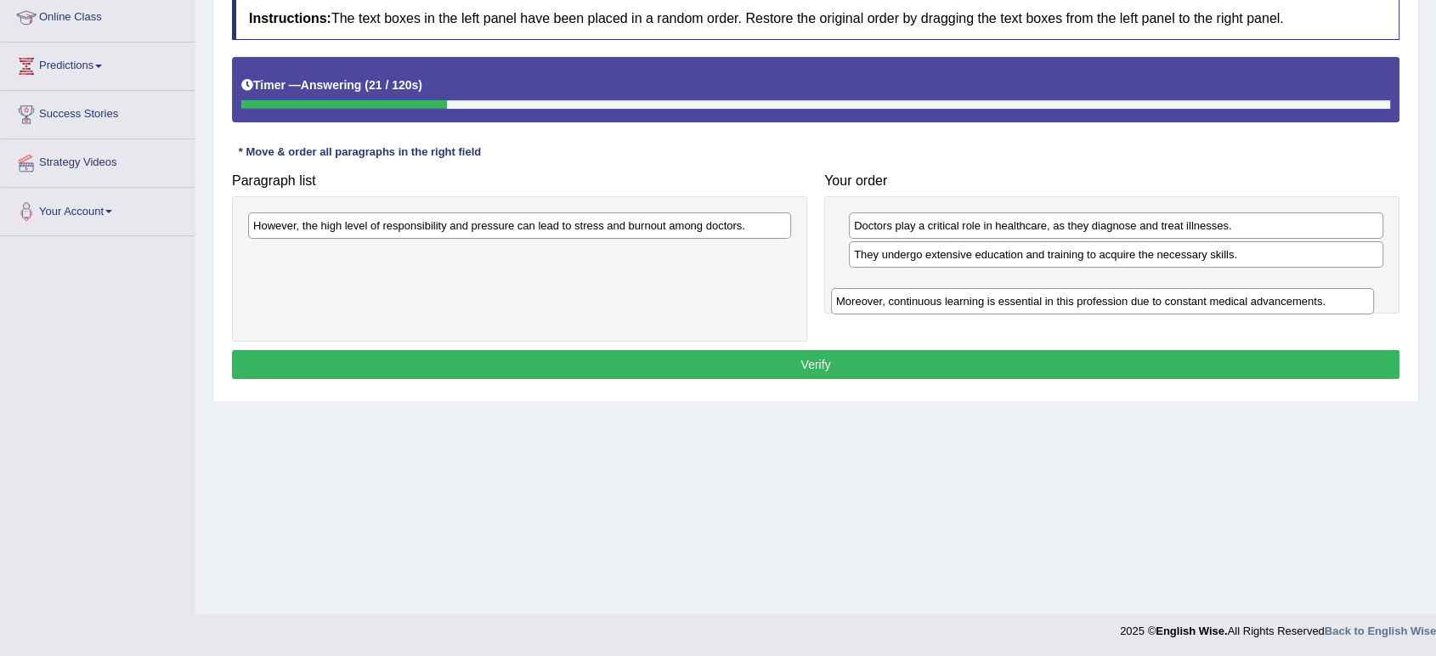
drag, startPoint x: 532, startPoint y: 257, endPoint x: 1115, endPoint y: 304, distance: 585.5
click at [1115, 304] on div "Moreover, continuous learning is essential in this profession due to constant m…" at bounding box center [1102, 301] width 543 height 26
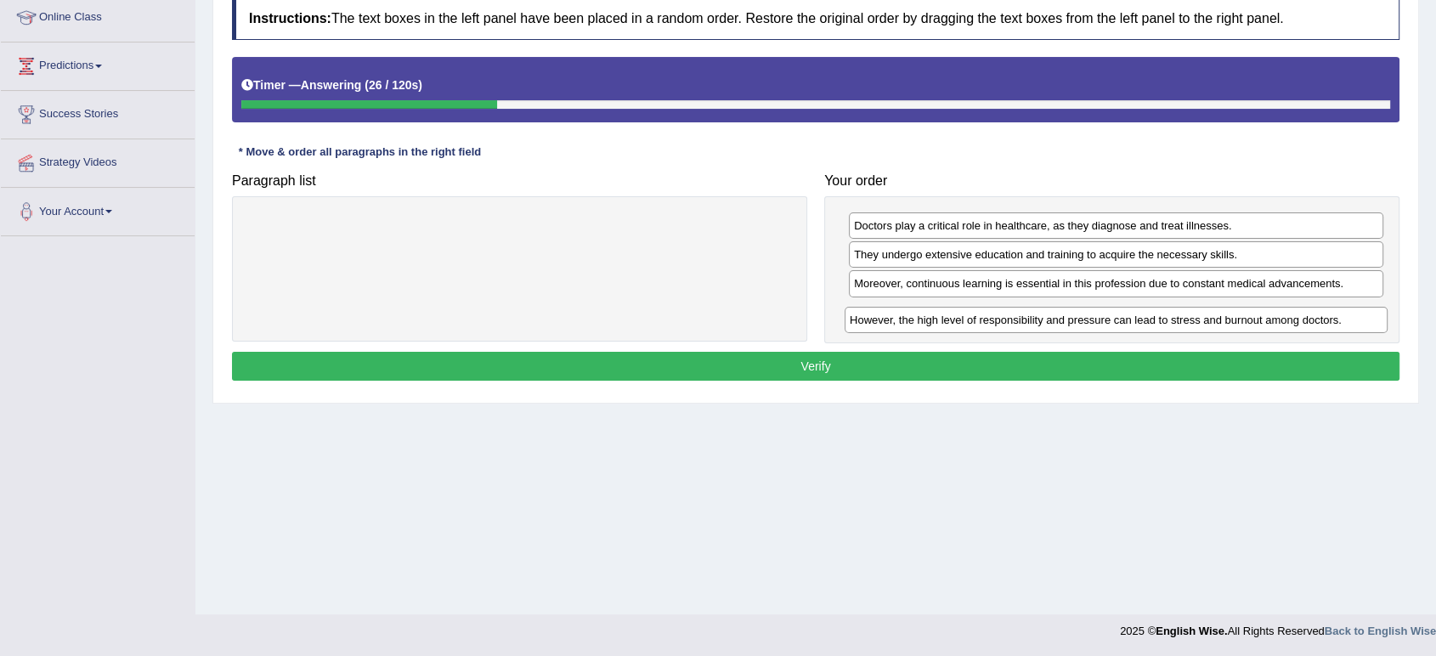
drag, startPoint x: 607, startPoint y: 226, endPoint x: 1203, endPoint y: 320, distance: 603.8
click at [1203, 320] on div "However, the high level of responsibility and pressure can lead to stress and b…" at bounding box center [1115, 320] width 543 height 26
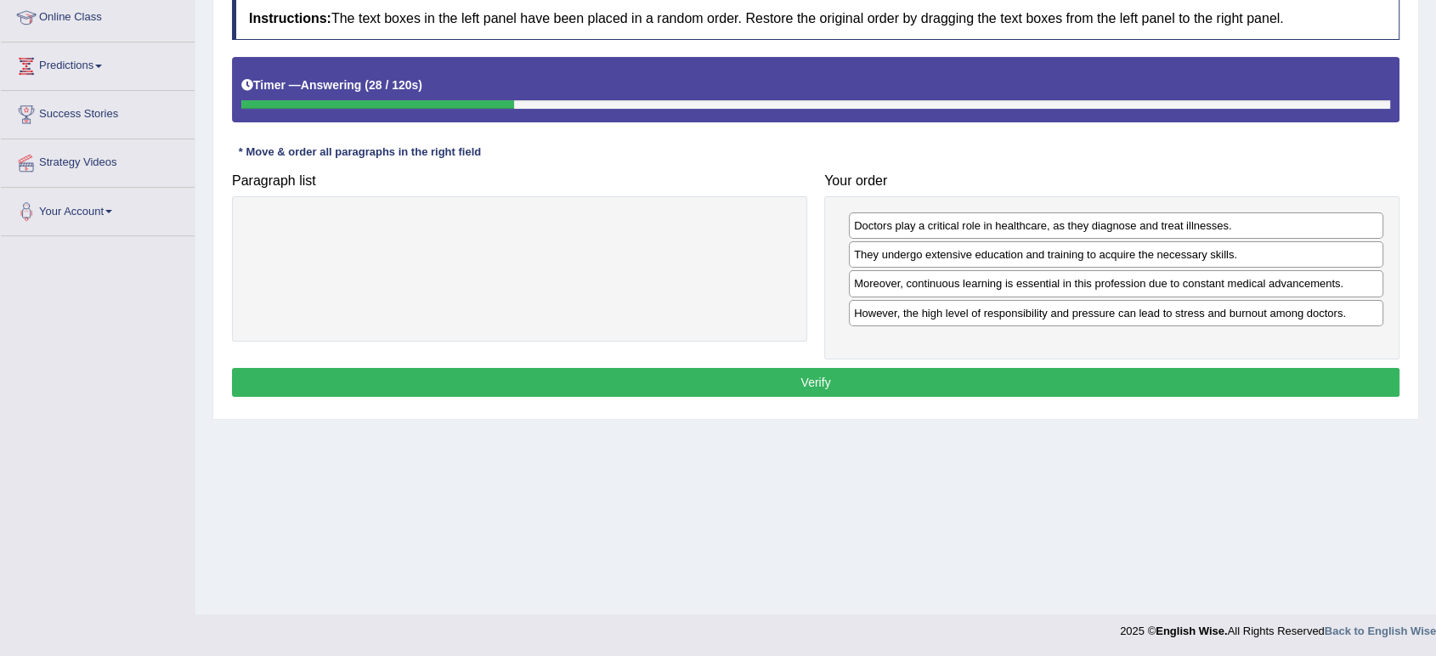
click at [810, 388] on button "Verify" at bounding box center [815, 382] width 1167 height 29
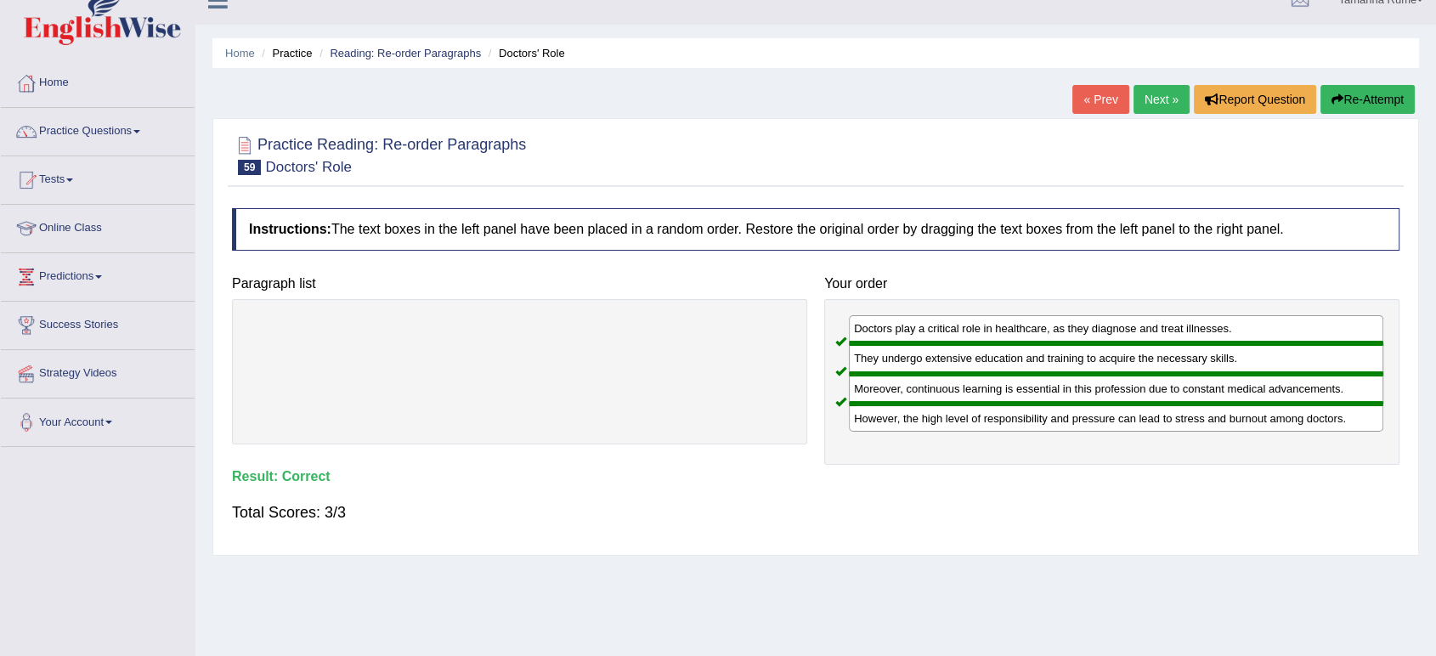
scroll to position [0, 0]
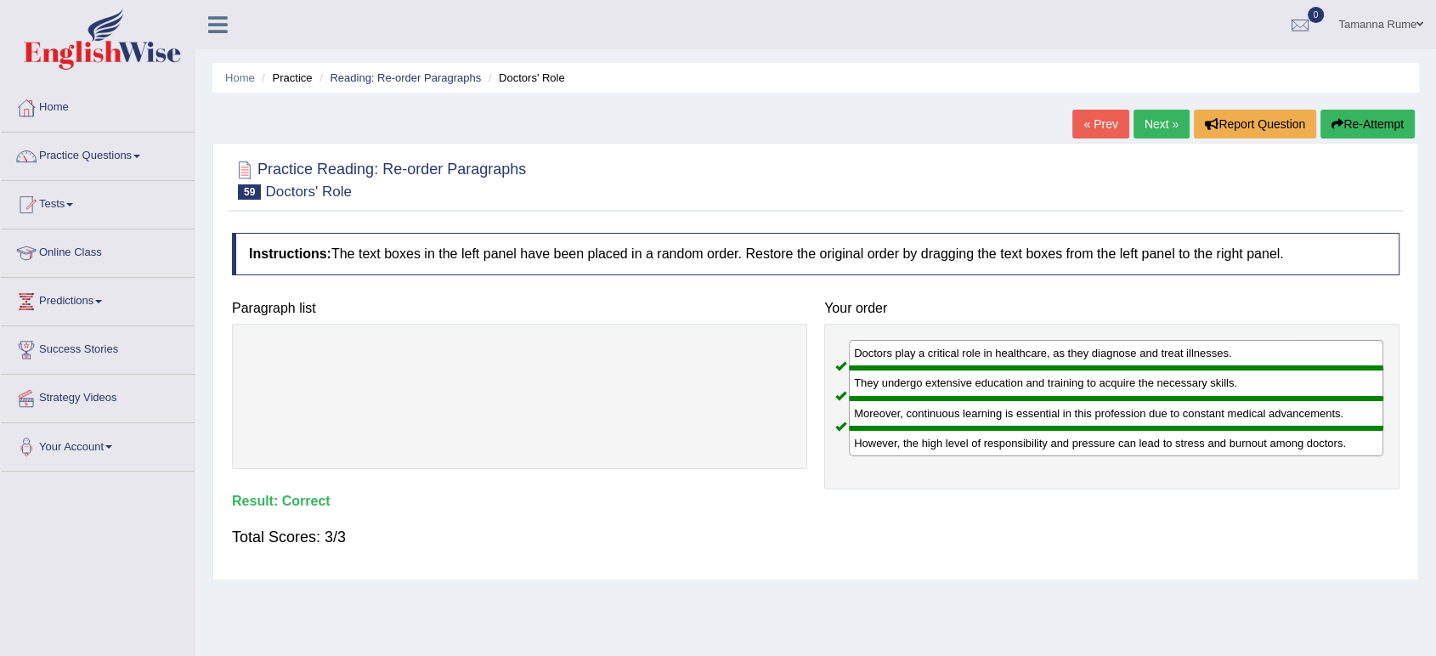
click at [1162, 127] on link "Next »" at bounding box center [1161, 124] width 56 height 29
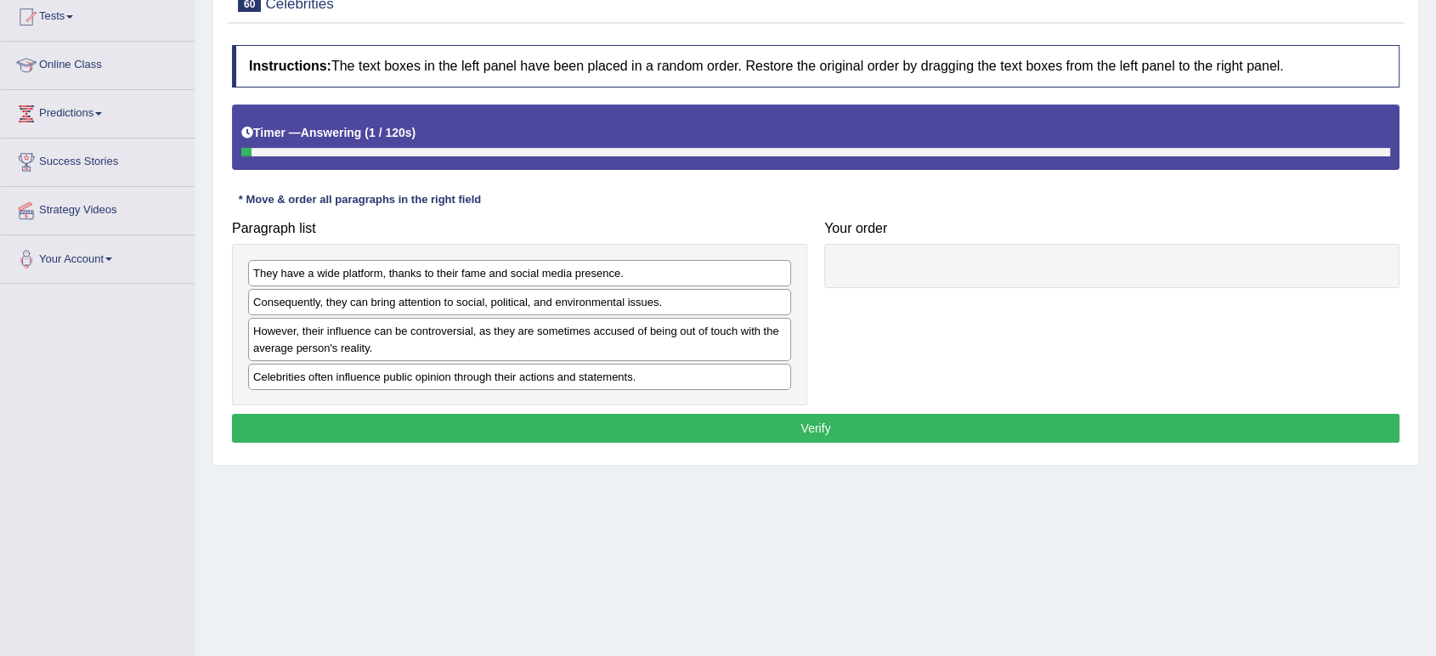
scroll to position [189, 0]
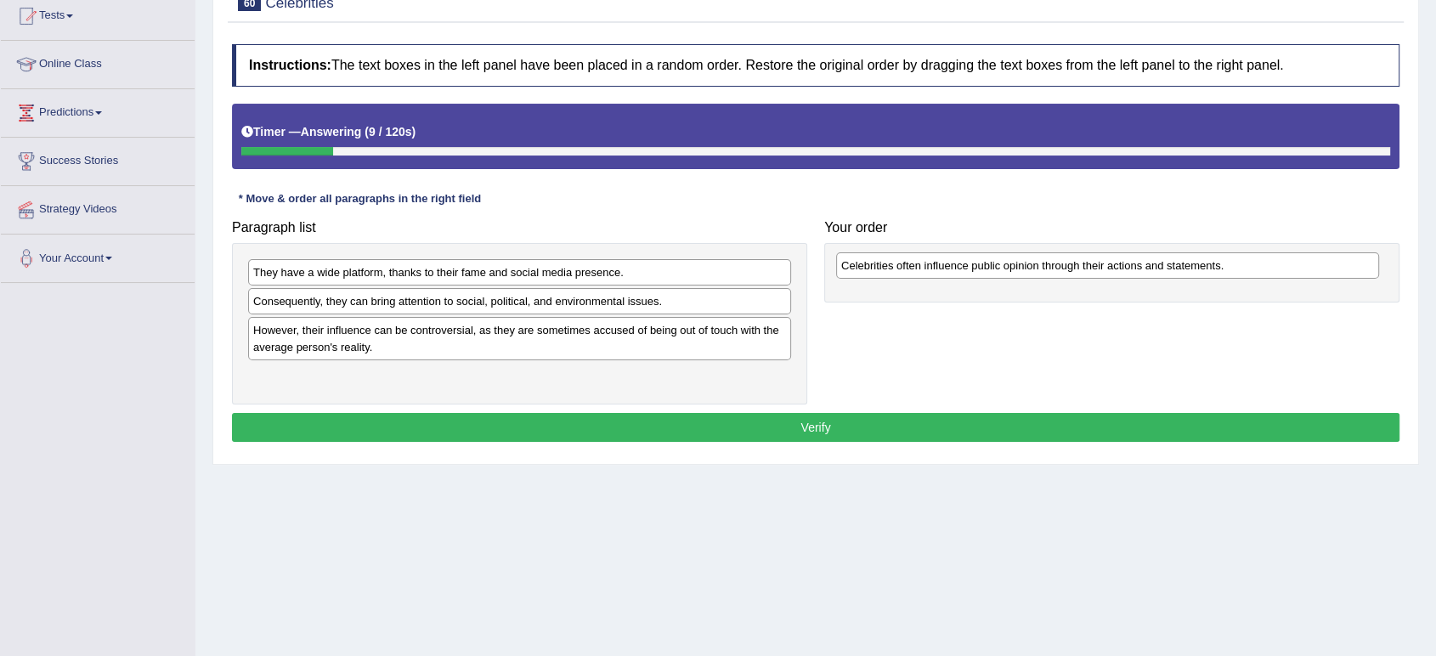
drag, startPoint x: 268, startPoint y: 380, endPoint x: 856, endPoint y: 270, distance: 598.8
click at [856, 270] on div "Celebrities often influence public opinion through their actions and statements." at bounding box center [1107, 265] width 543 height 26
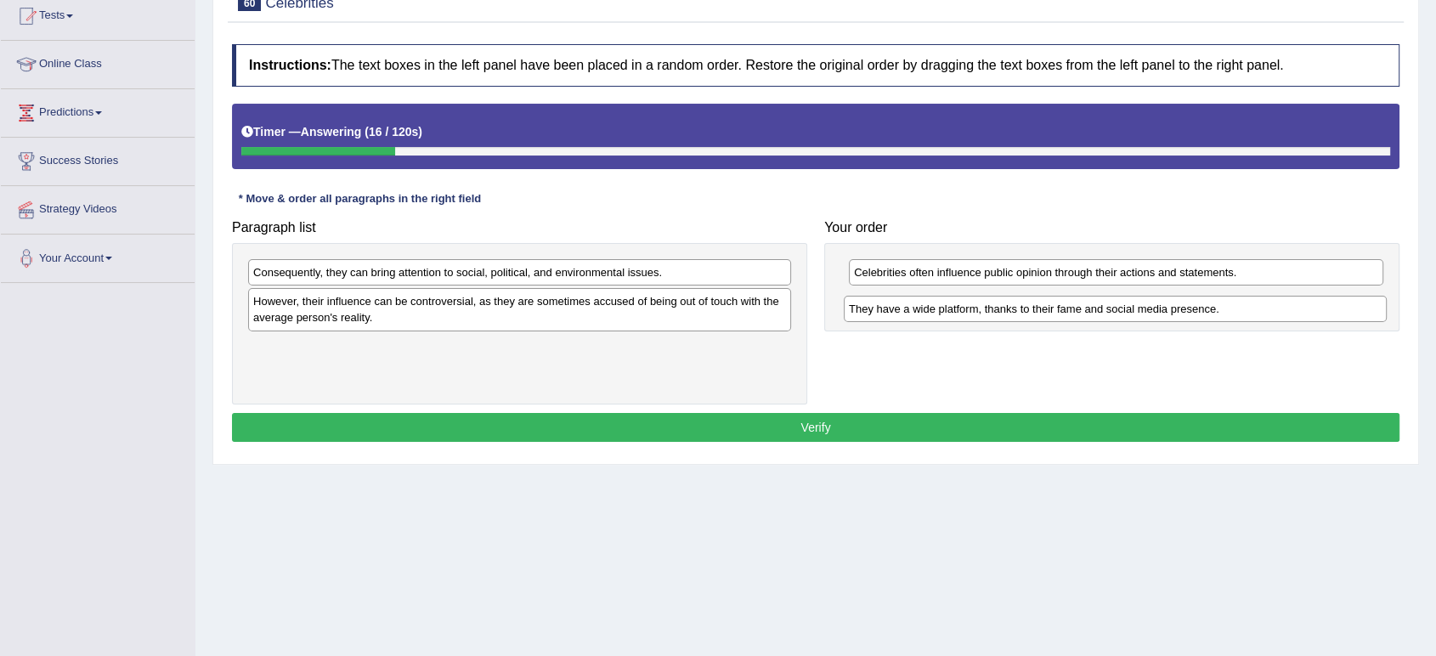
drag, startPoint x: 463, startPoint y: 272, endPoint x: 1058, endPoint y: 308, distance: 596.6
click at [1058, 308] on div "They have a wide platform, thanks to their fame and social media presence." at bounding box center [1115, 309] width 543 height 26
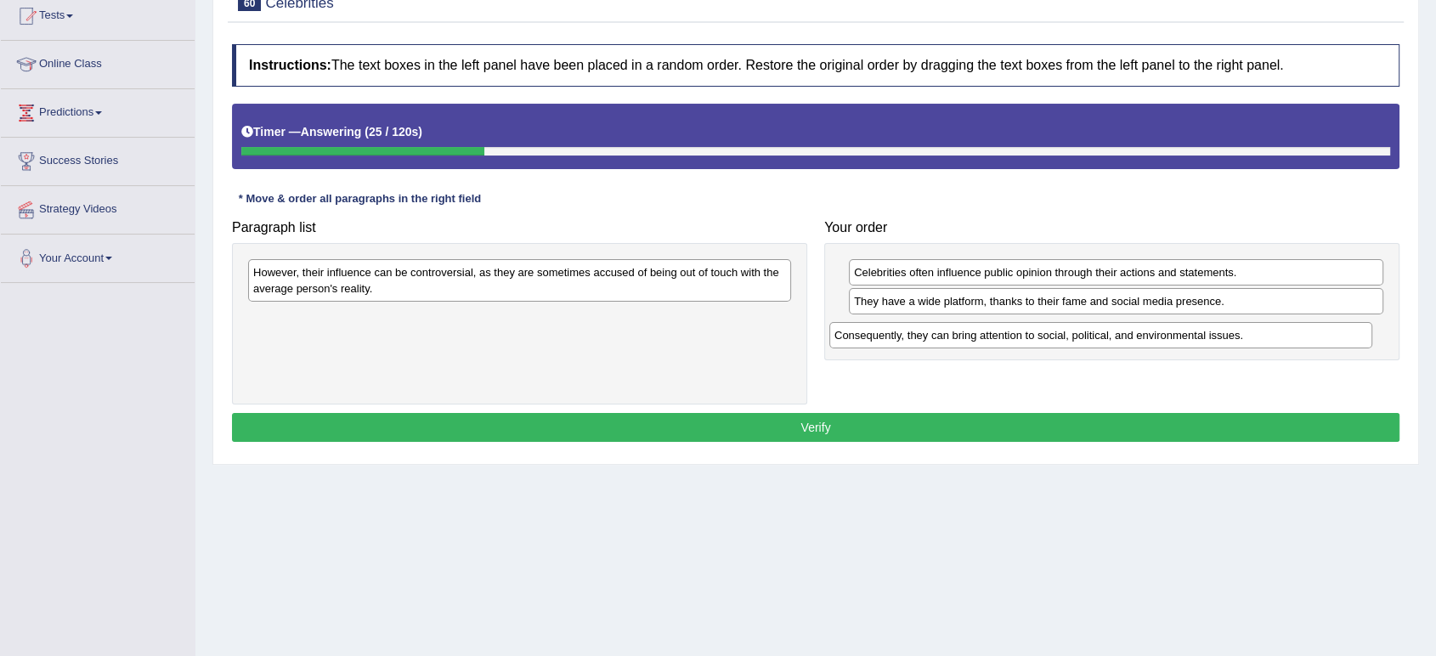
drag, startPoint x: 464, startPoint y: 277, endPoint x: 1046, endPoint y: 339, distance: 585.2
click at [1046, 339] on div "Consequently, they can bring attention to social, political, and environmental …" at bounding box center [1100, 335] width 543 height 26
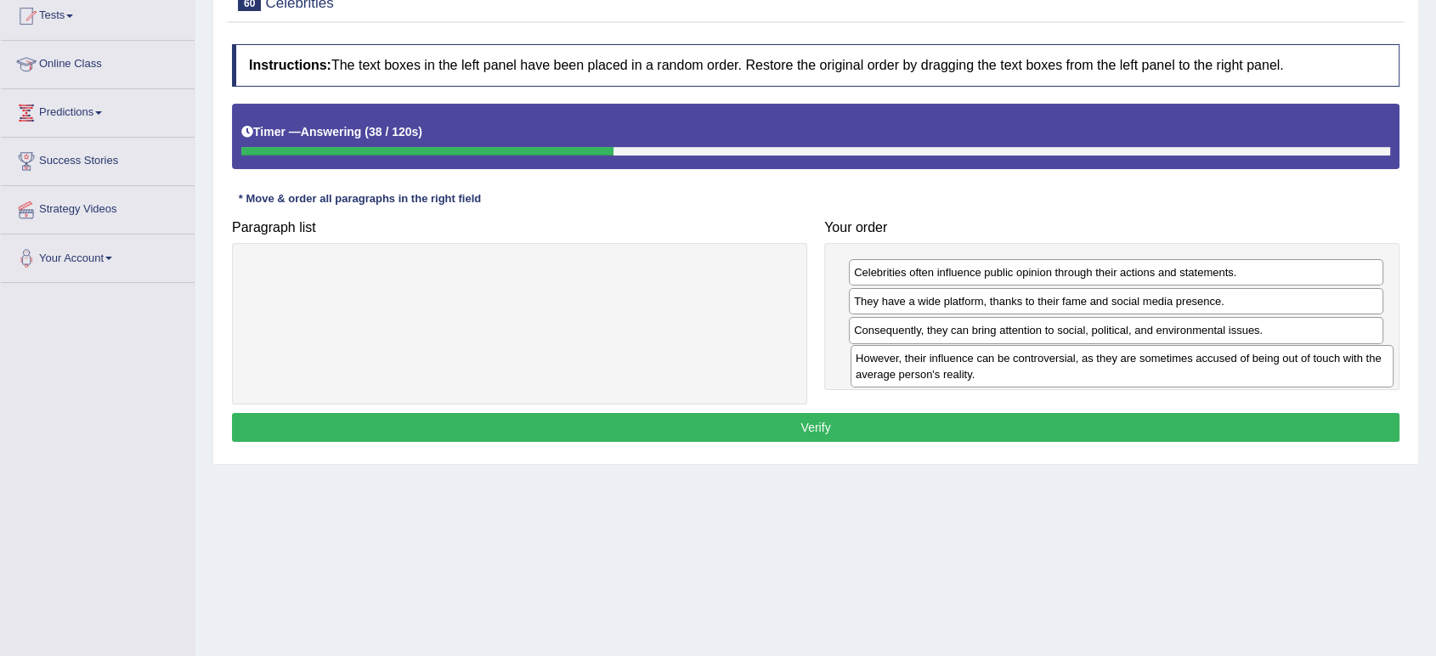
drag, startPoint x: 553, startPoint y: 281, endPoint x: 1155, endPoint y: 366, distance: 608.3
click at [1155, 366] on div "However, their influence can be controversial, as they are sometimes accused of…" at bounding box center [1121, 366] width 543 height 42
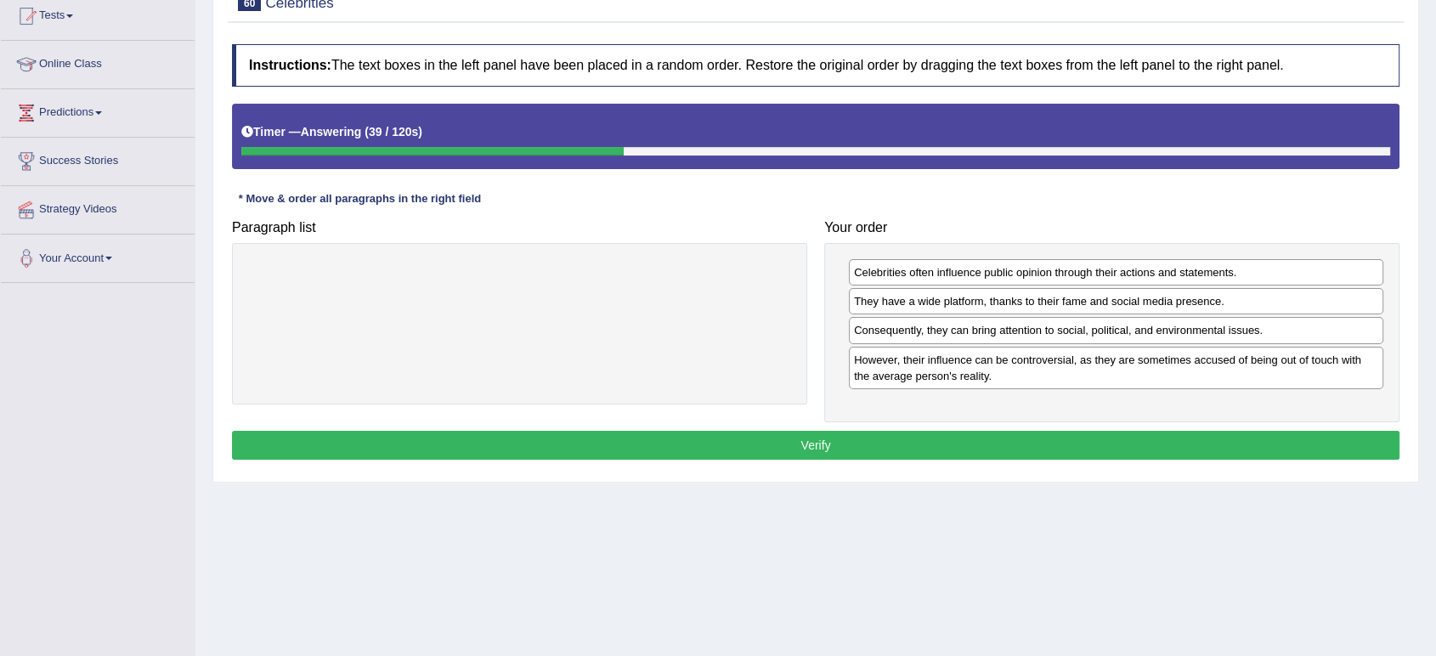
click at [760, 437] on button "Verify" at bounding box center [815, 445] width 1167 height 29
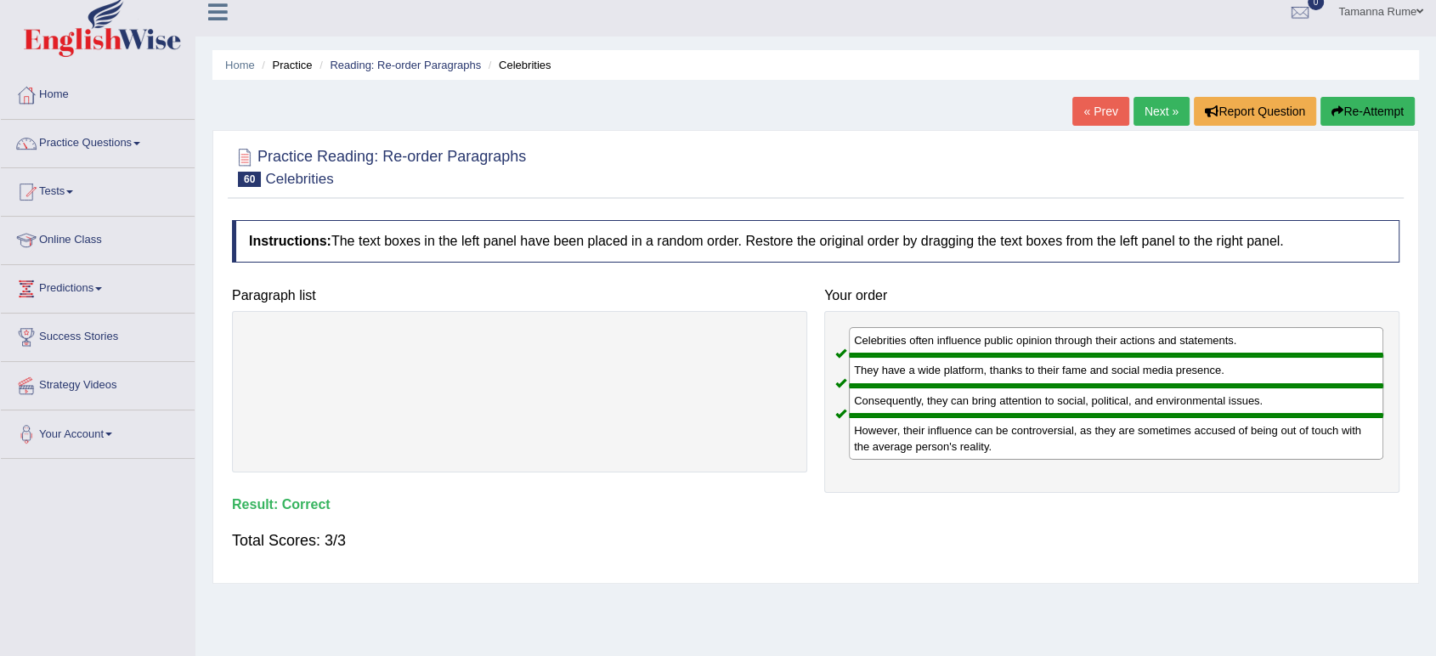
scroll to position [0, 0]
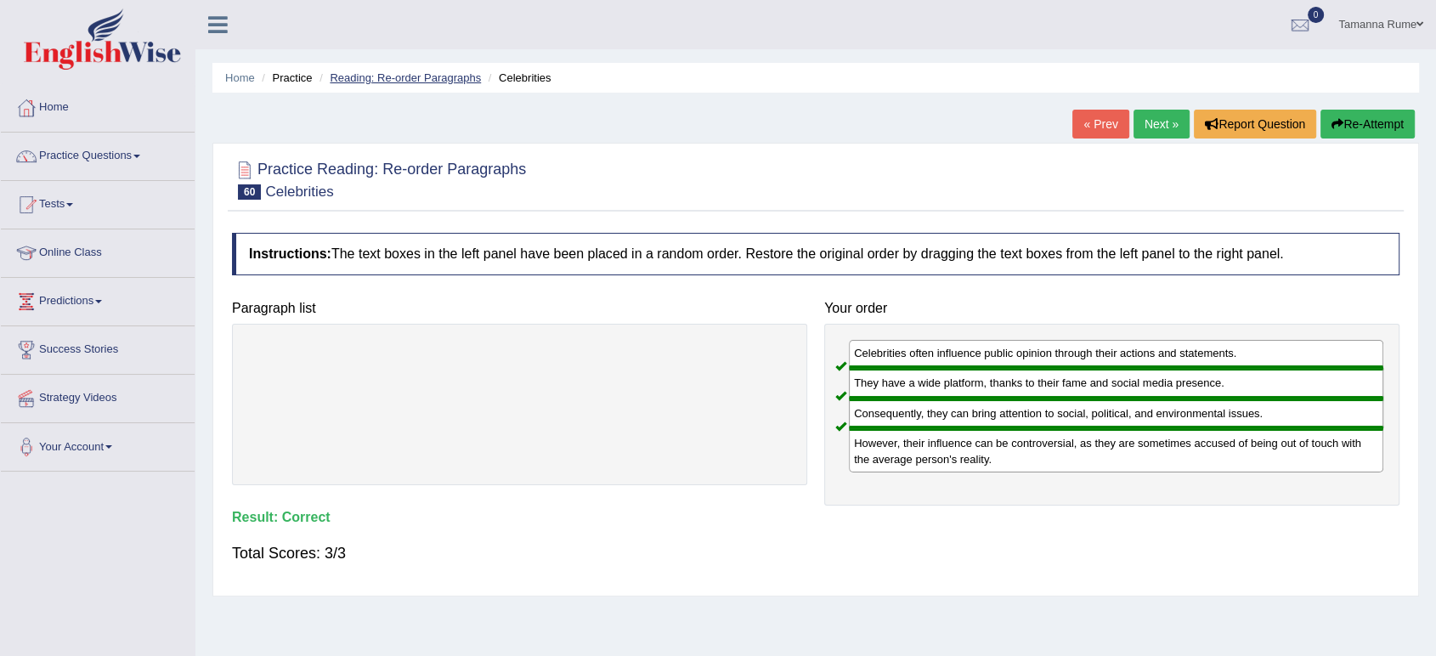
click at [401, 76] on link "Reading: Re-order Paragraphs" at bounding box center [405, 77] width 151 height 13
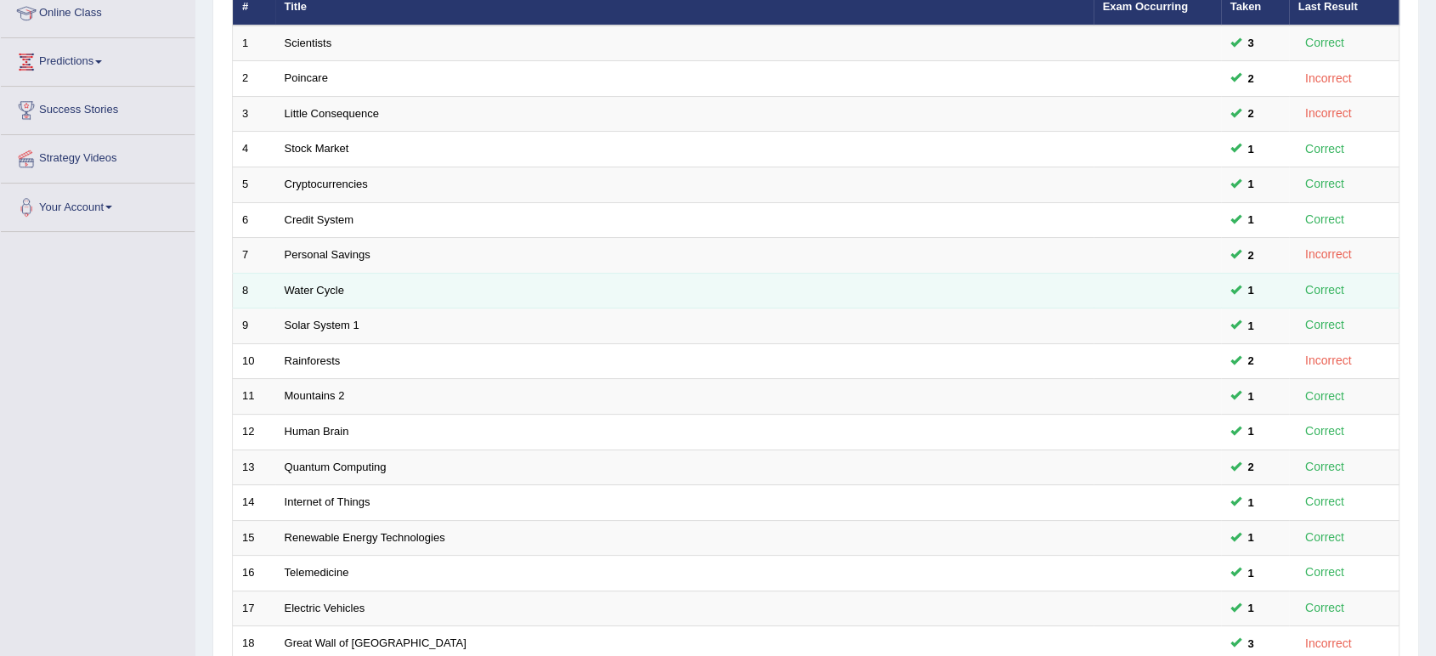
scroll to position [466, 0]
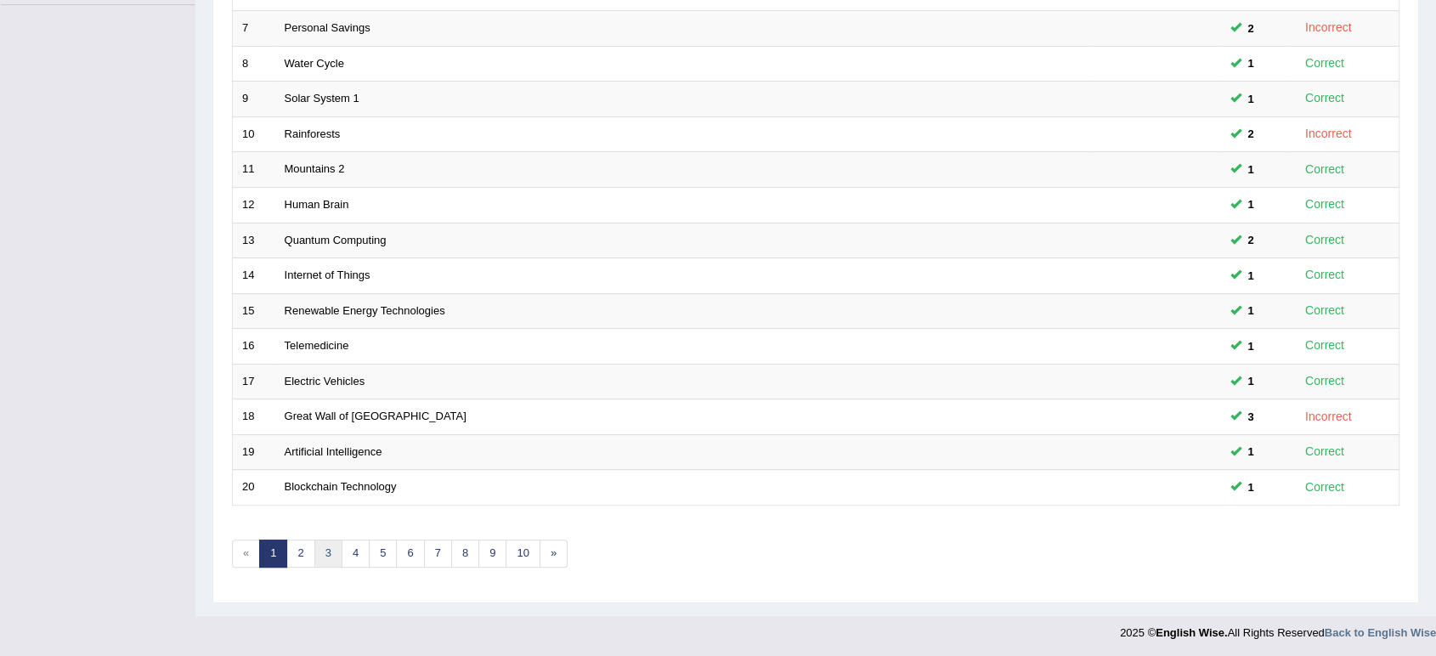
click at [332, 549] on link "3" at bounding box center [328, 553] width 28 height 28
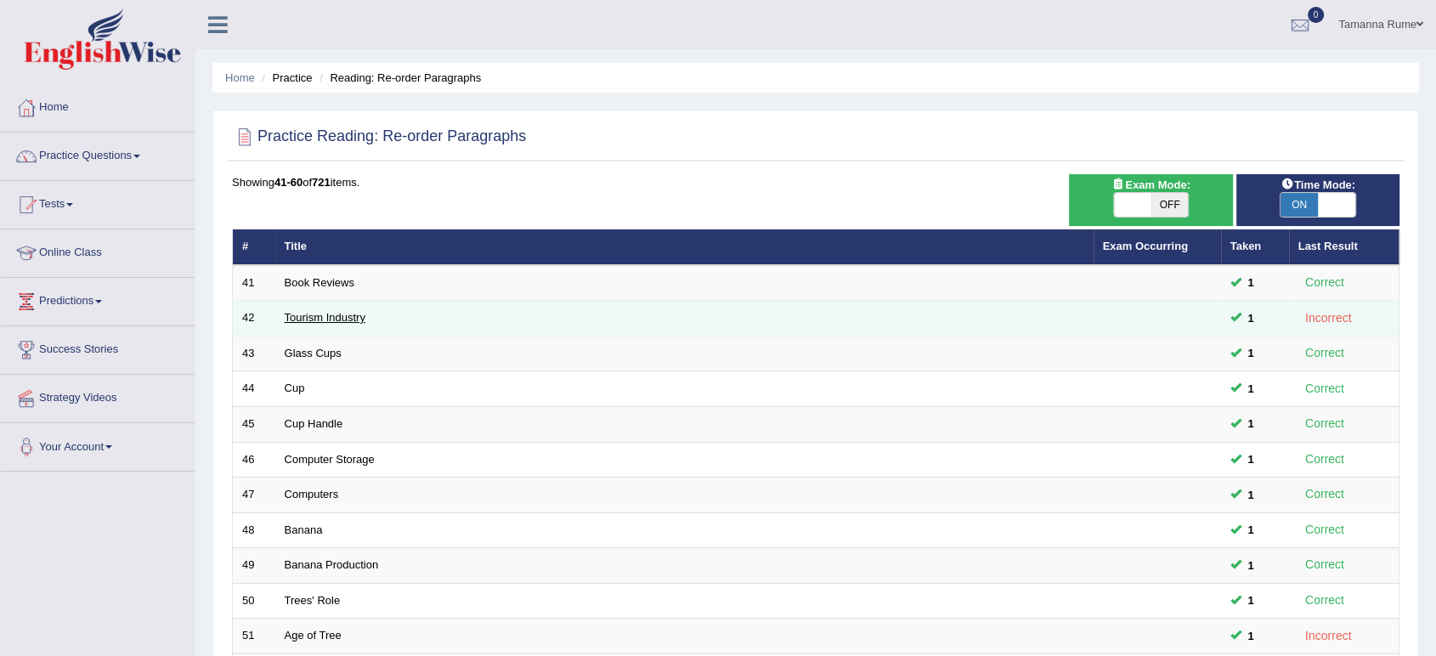
click at [326, 311] on link "Tourism Industry" at bounding box center [325, 317] width 81 height 13
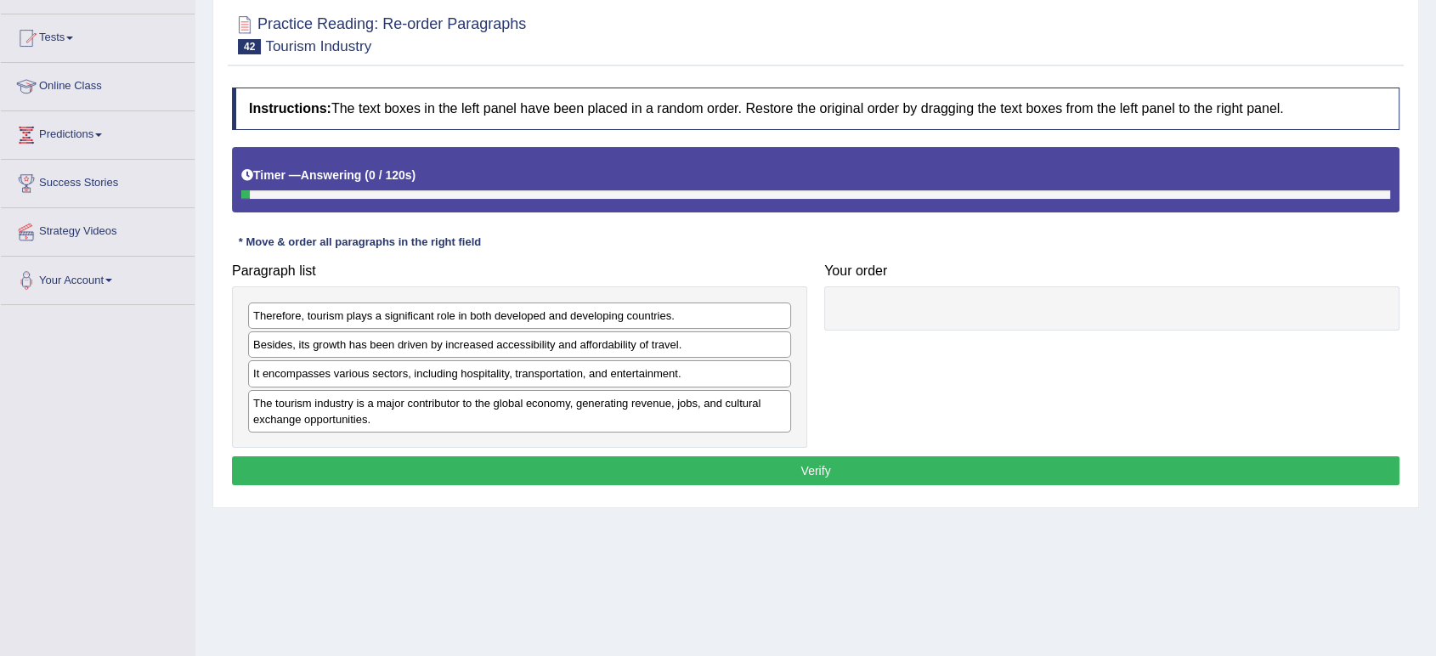
scroll to position [189, 0]
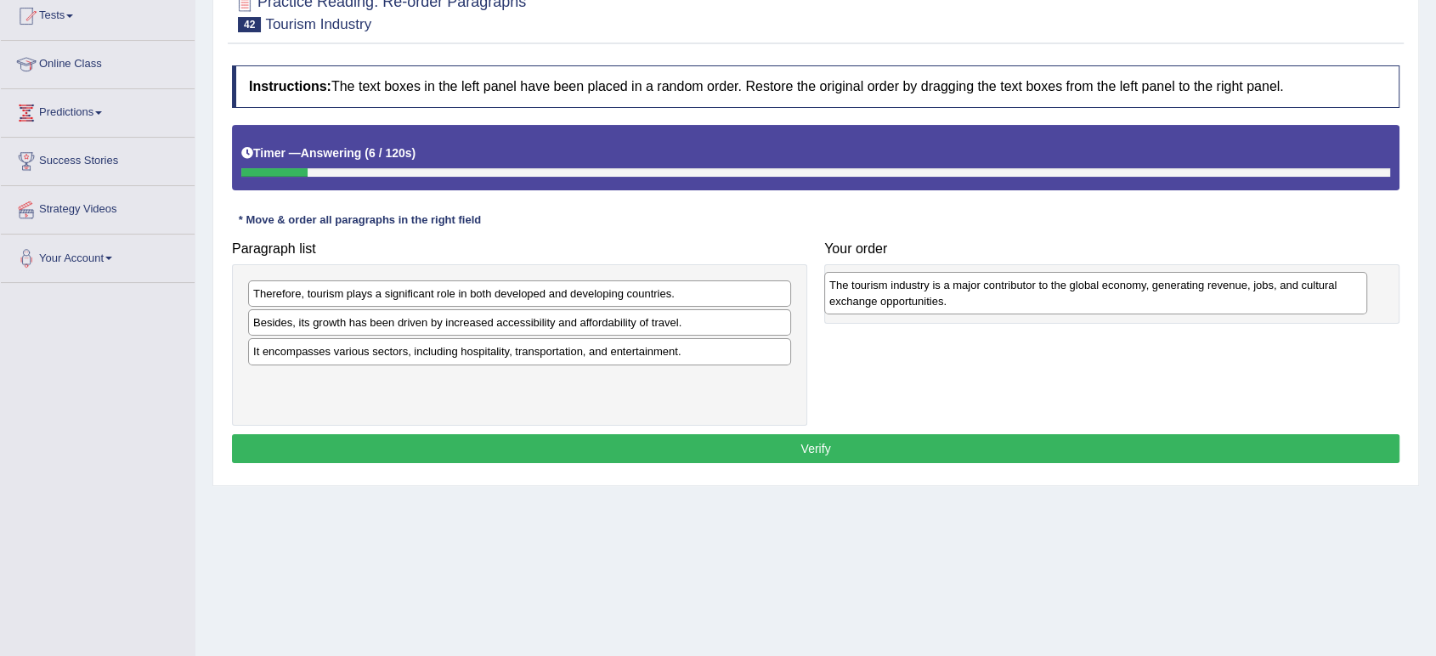
drag, startPoint x: 528, startPoint y: 398, endPoint x: 1105, endPoint y: 303, distance: 584.6
click at [1105, 303] on div "The tourism industry is a major contributor to the global economy, generating r…" at bounding box center [1095, 293] width 543 height 42
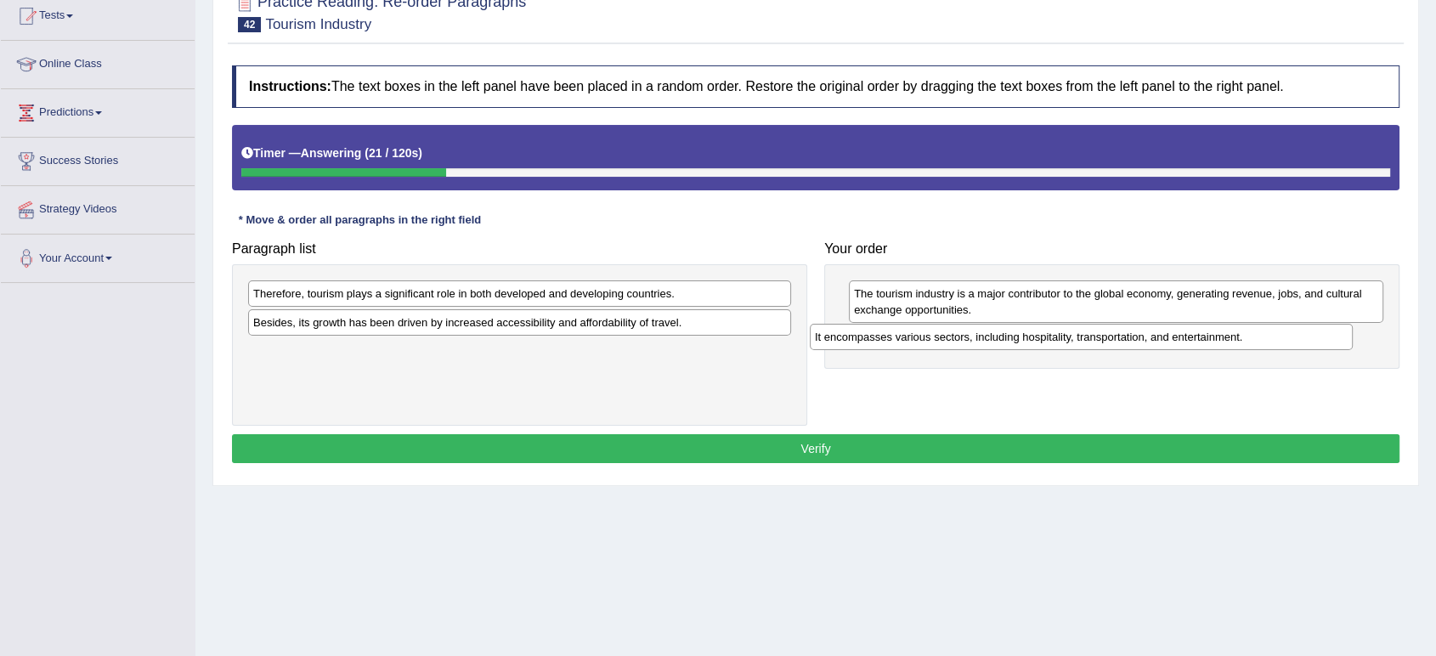
drag, startPoint x: 371, startPoint y: 358, endPoint x: 933, endPoint y: 345, distance: 561.7
click at [933, 345] on div "It encompasses various sectors, including hospitality, transportation, and ente…" at bounding box center [1081, 337] width 543 height 26
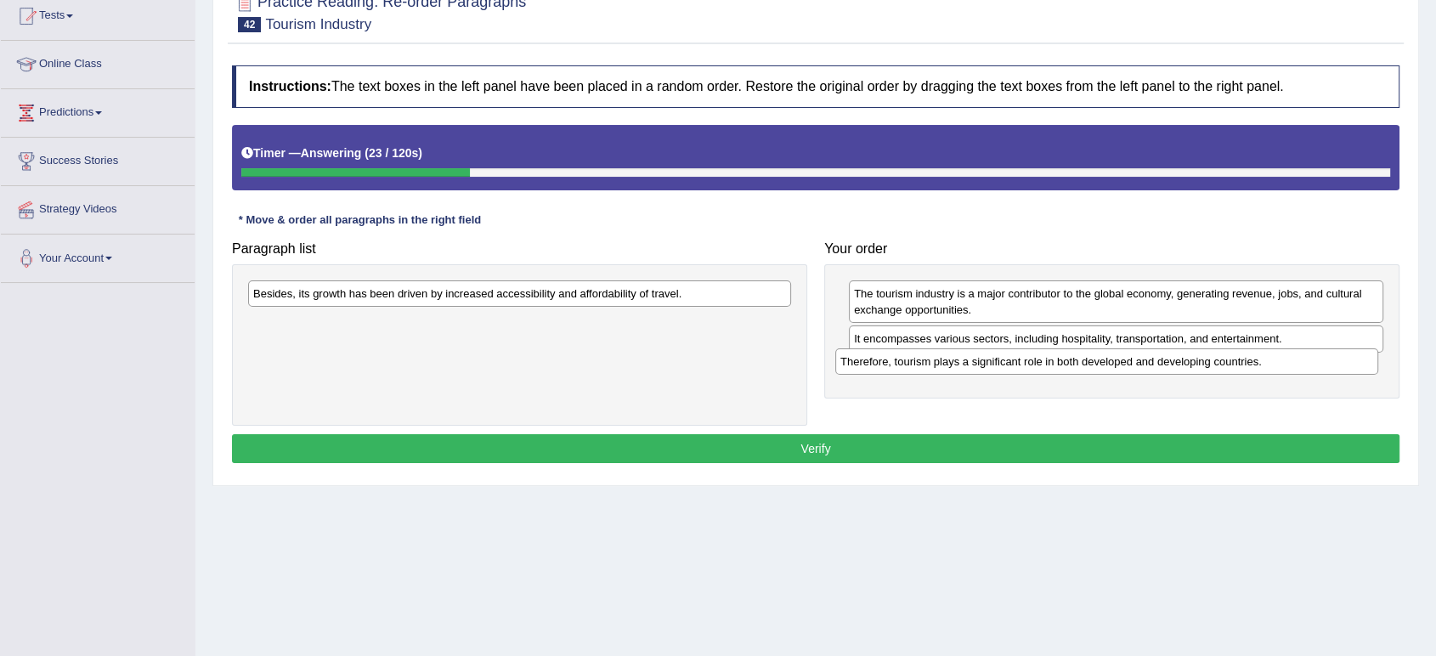
drag, startPoint x: 367, startPoint y: 289, endPoint x: 954, endPoint y: 357, distance: 590.9
click at [954, 357] on div "Therefore, tourism plays a significant role in both developed and developing co…" at bounding box center [1106, 361] width 543 height 26
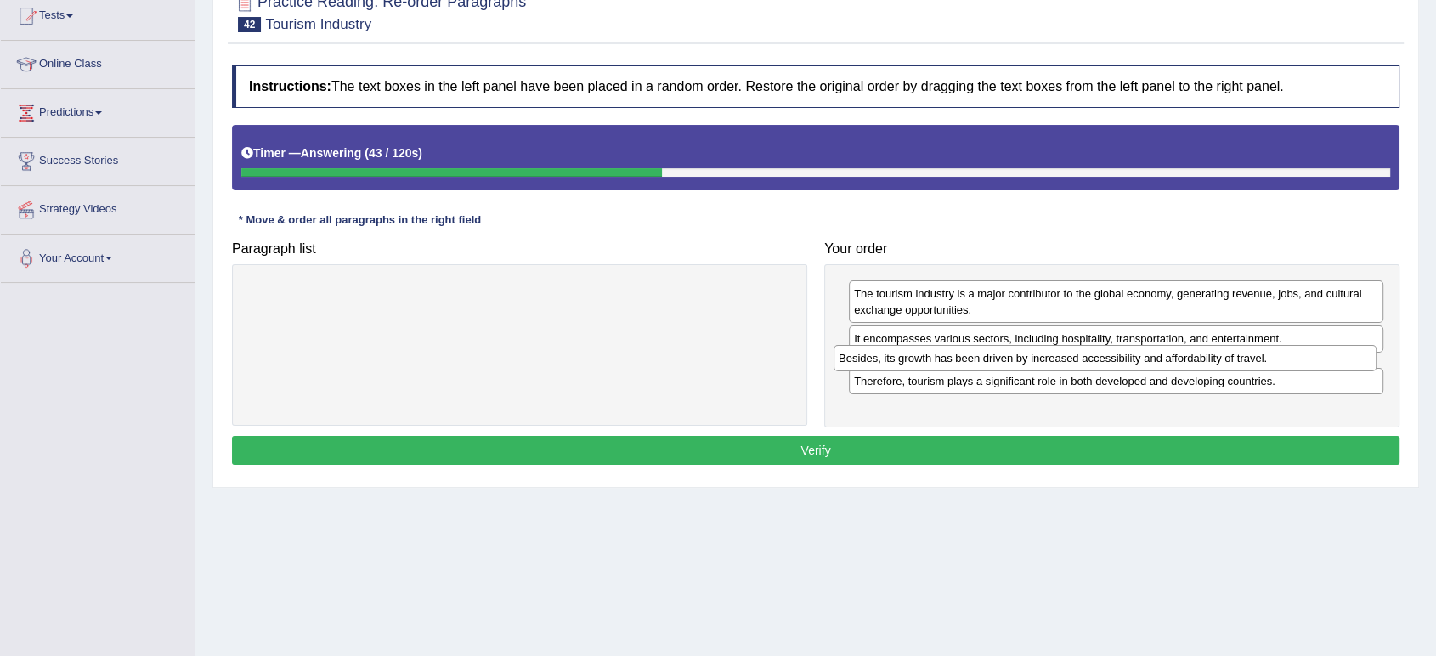
drag, startPoint x: 461, startPoint y: 289, endPoint x: 1047, endPoint y: 353, distance: 588.8
click at [1047, 353] on div "Besides, its growth has been driven by increased accessibility and affordabilit…" at bounding box center [1104, 358] width 543 height 26
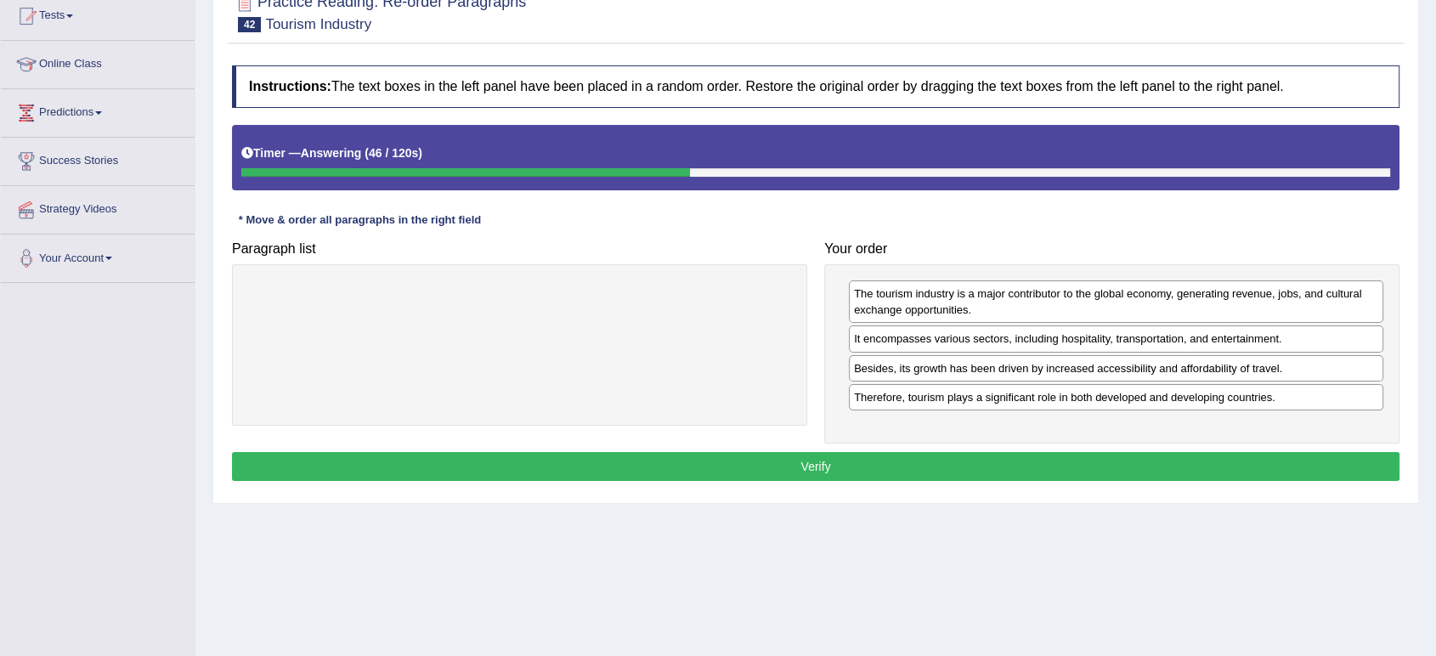
click at [711, 459] on button "Verify" at bounding box center [815, 466] width 1167 height 29
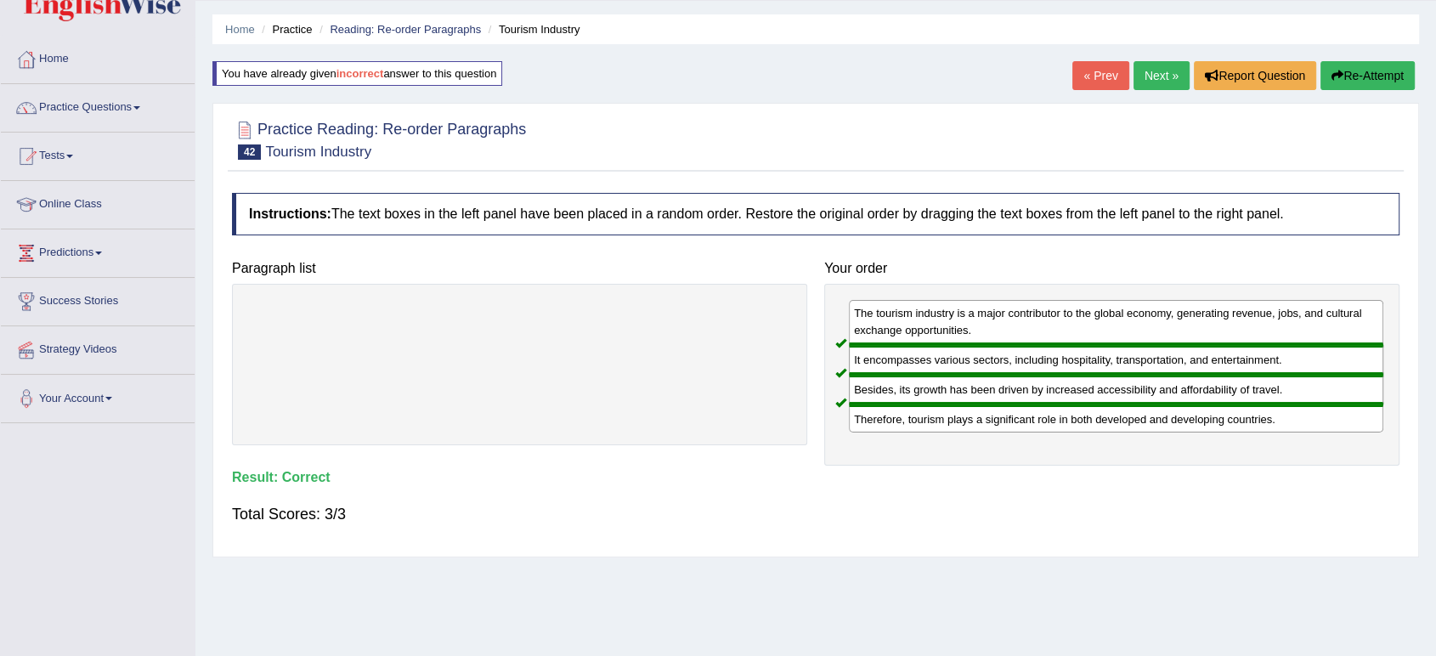
scroll to position [0, 0]
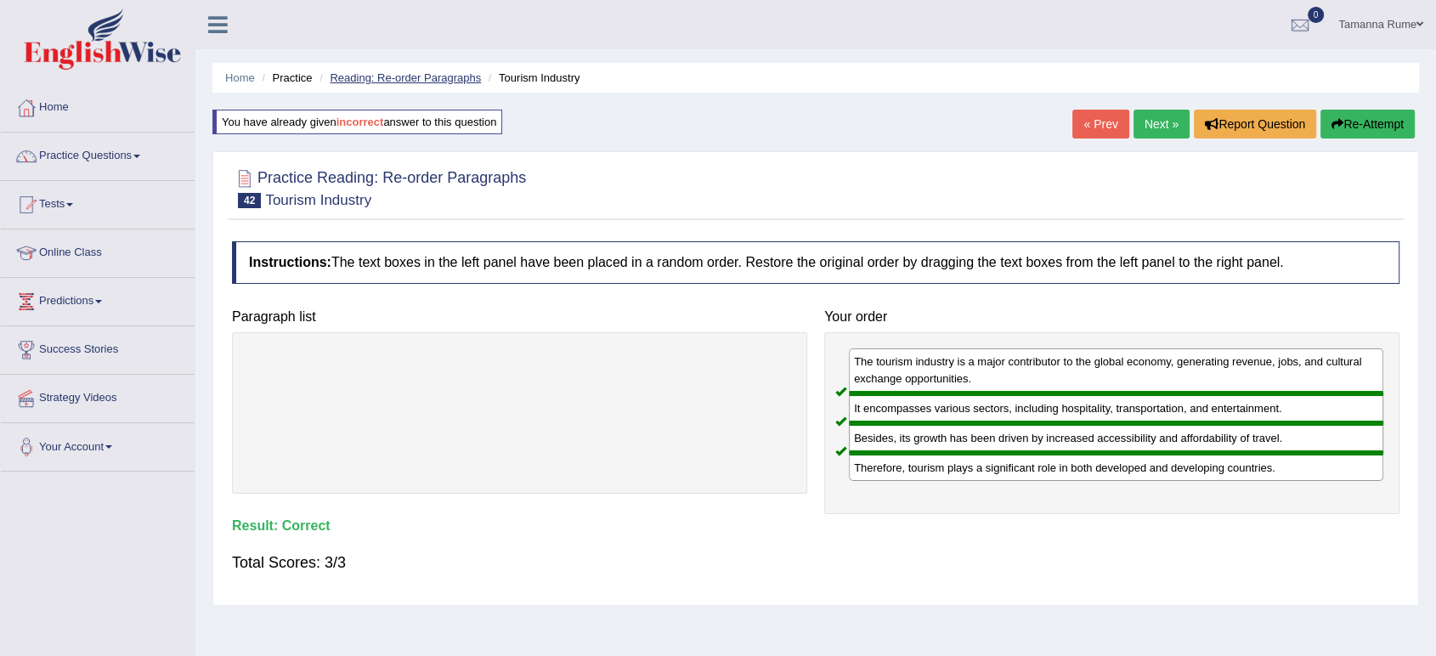
click at [374, 79] on link "Reading: Re-order Paragraphs" at bounding box center [405, 77] width 151 height 13
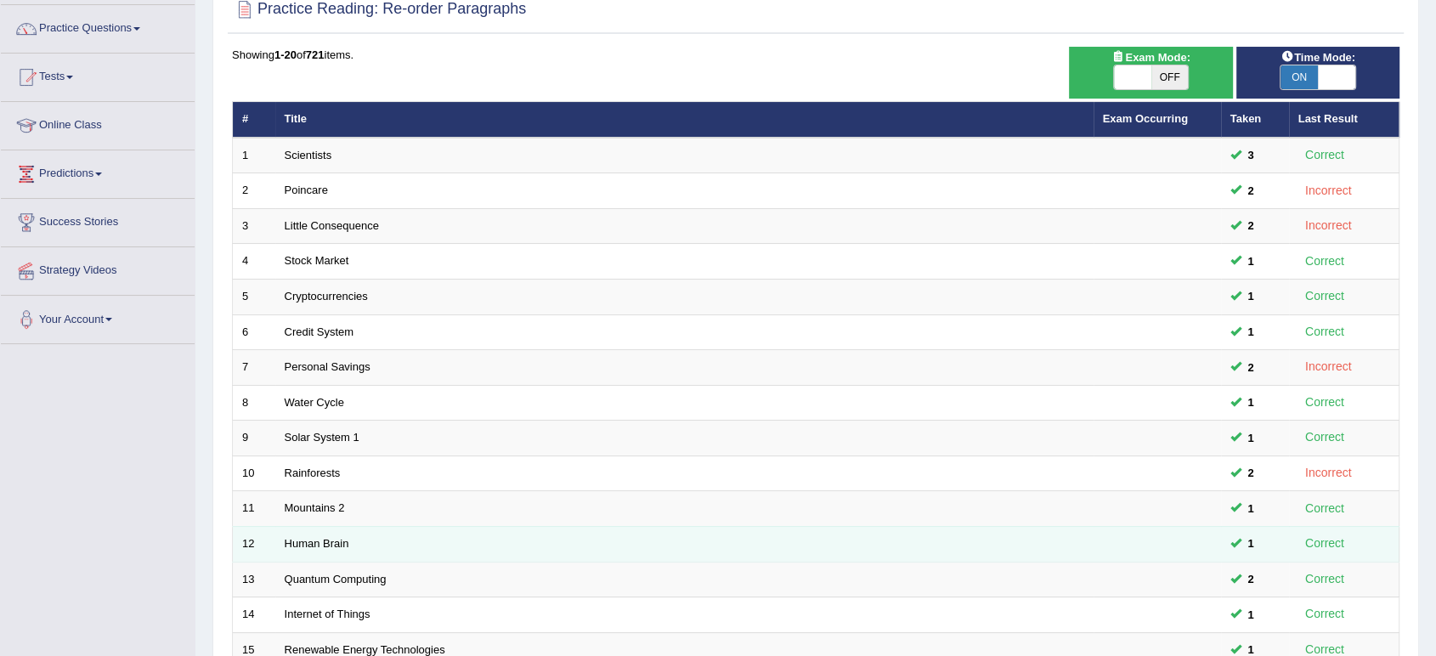
scroll to position [466, 0]
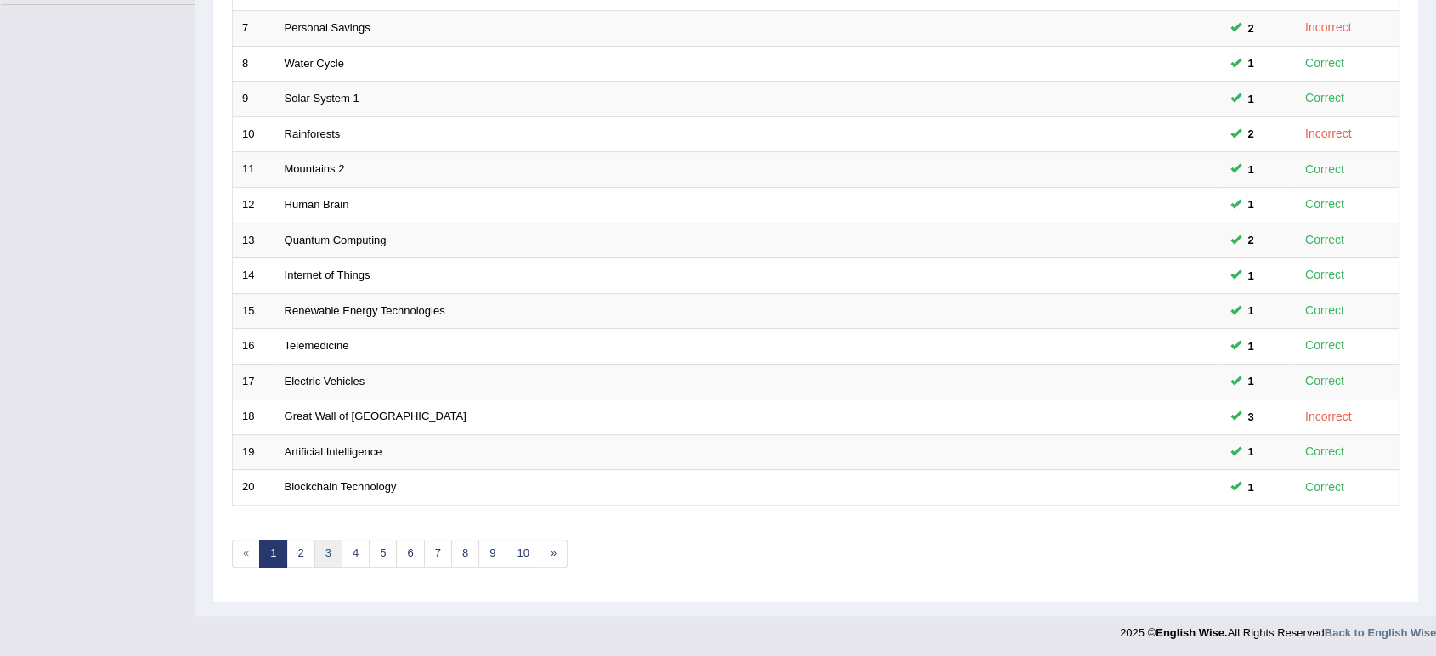
click at [331, 559] on link "3" at bounding box center [328, 553] width 28 height 28
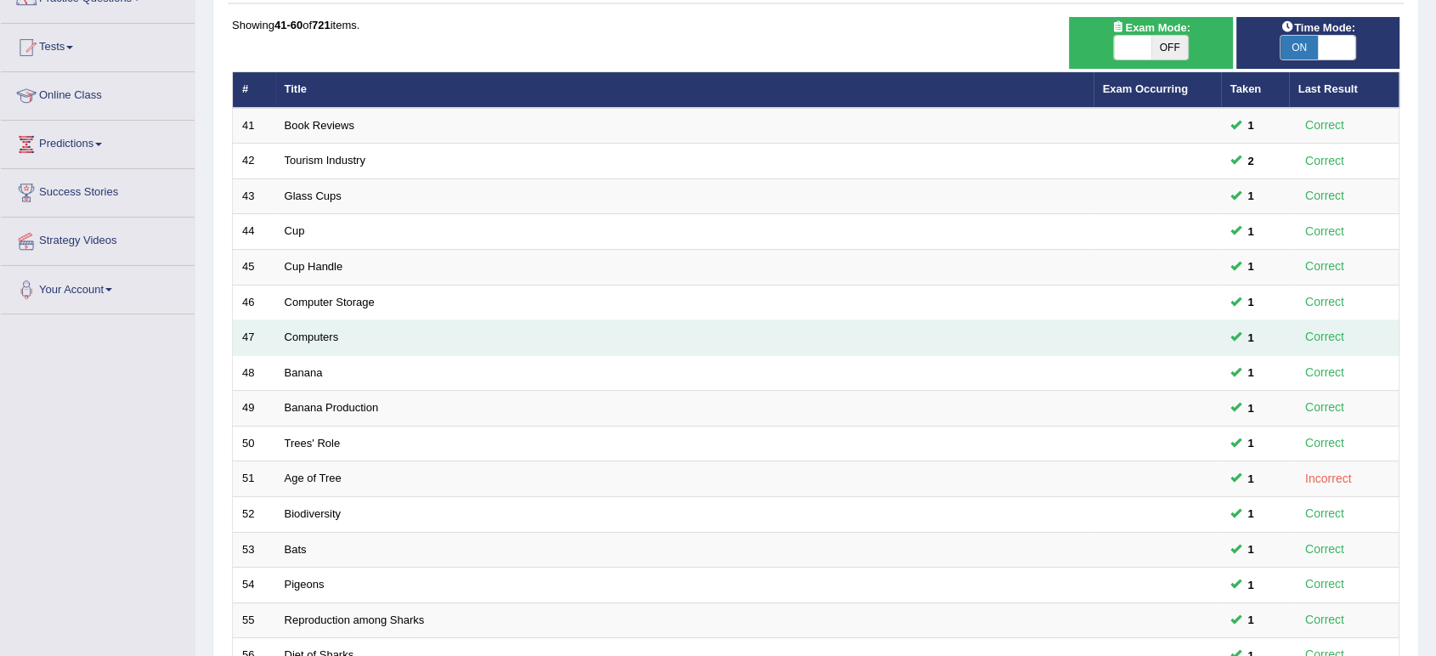
scroll to position [466, 0]
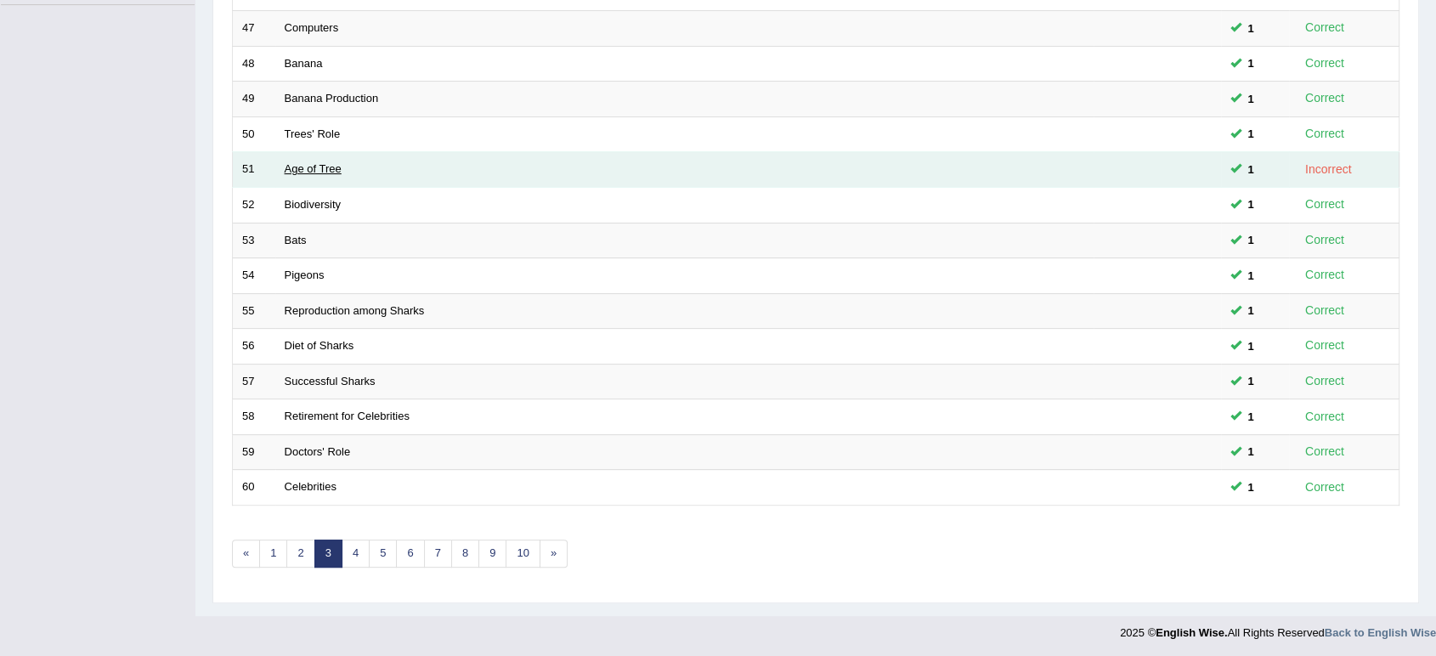
click at [310, 168] on link "Age of Tree" at bounding box center [313, 168] width 57 height 13
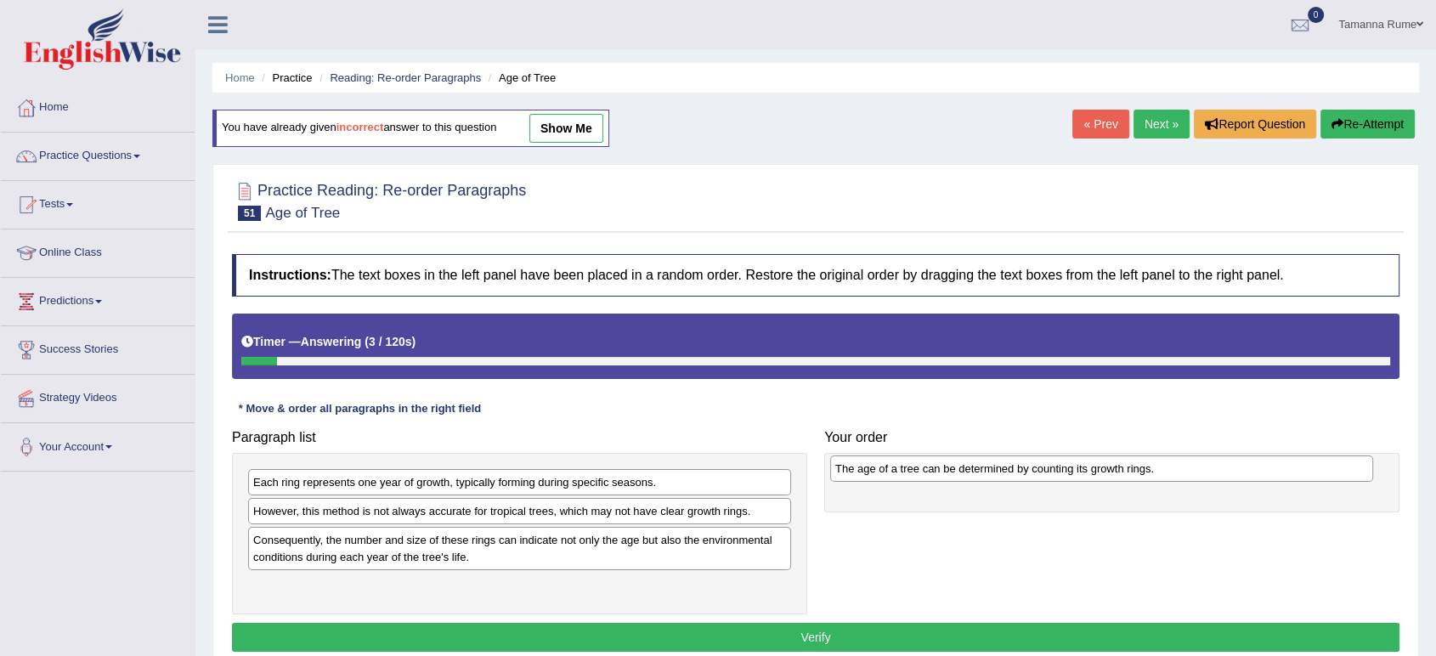
drag, startPoint x: 326, startPoint y: 484, endPoint x: 908, endPoint y: 471, distance: 582.1
click at [908, 471] on div "The age of a tree can be determined by counting its growth rings." at bounding box center [1101, 468] width 543 height 26
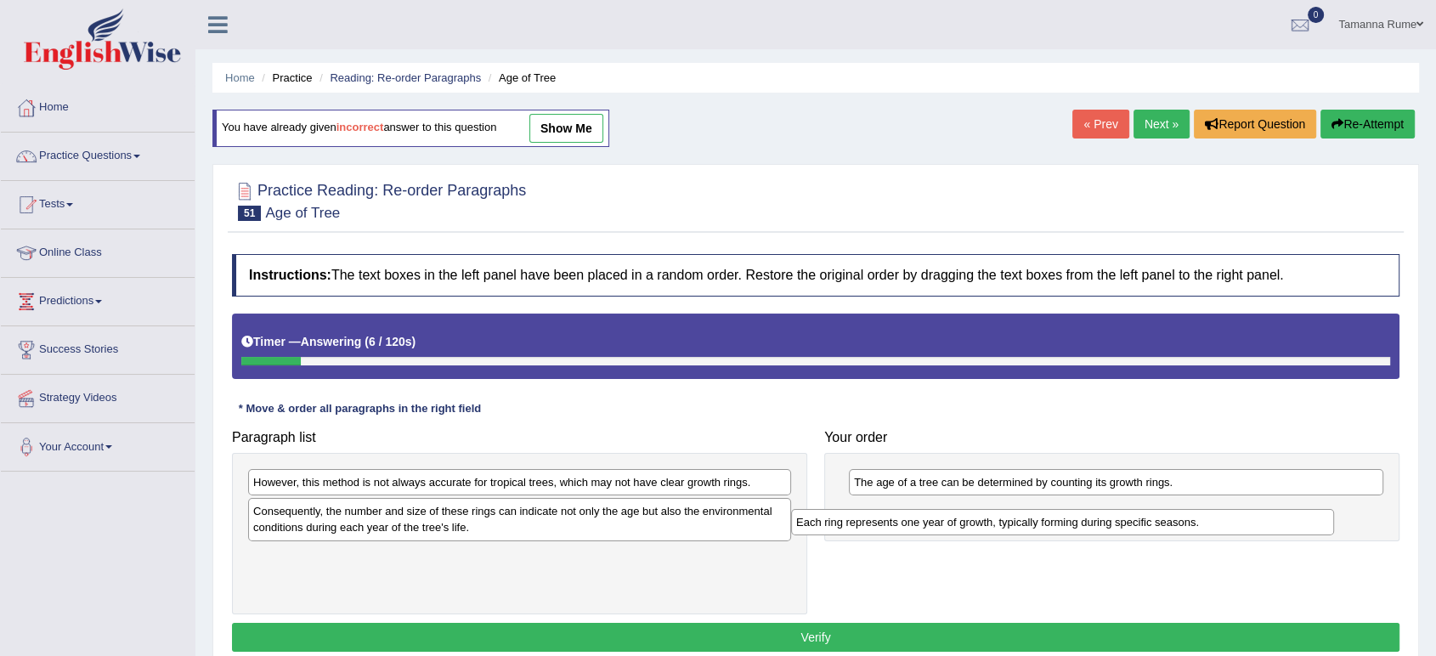
drag, startPoint x: 423, startPoint y: 481, endPoint x: 965, endPoint y: 521, distance: 543.5
click at [965, 521] on div "Each ring represents one year of growth, typically forming during specific seas…" at bounding box center [1062, 522] width 543 height 26
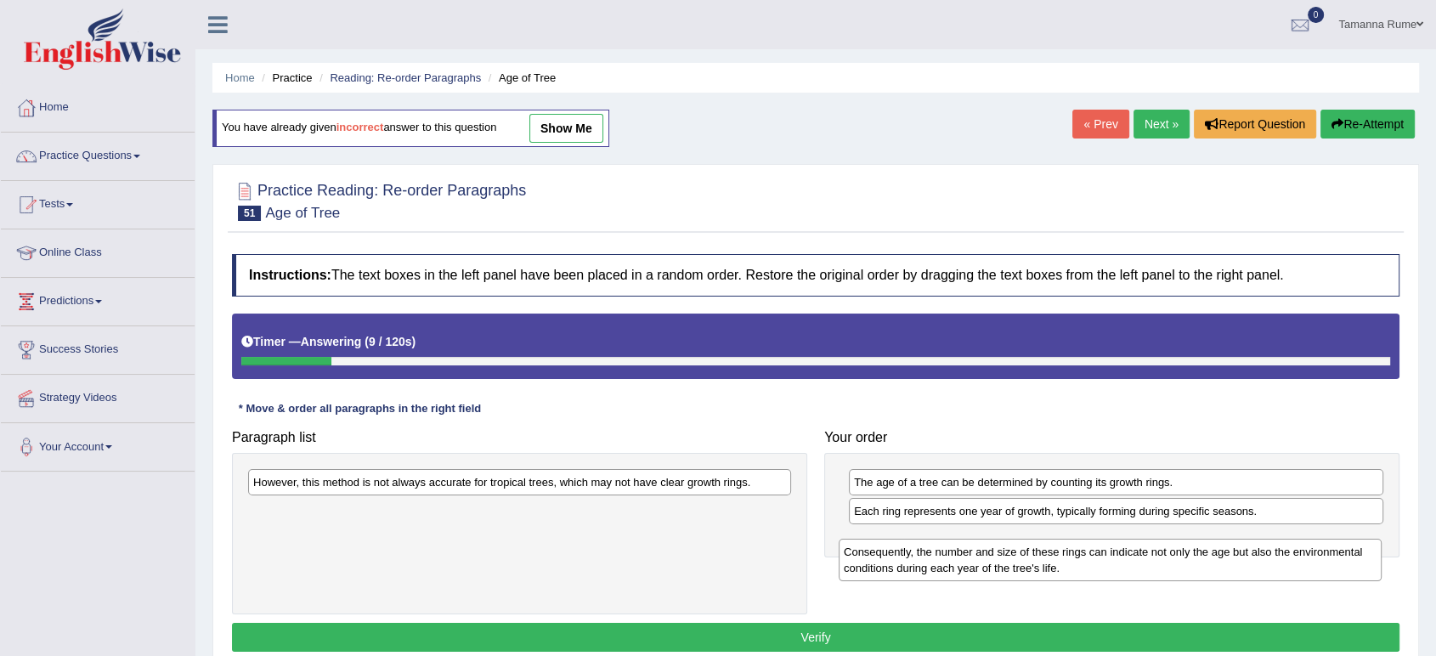
drag, startPoint x: 265, startPoint y: 518, endPoint x: 855, endPoint y: 559, distance: 591.8
click at [855, 559] on div "Consequently, the number and size of these rings can indicate not only the age …" at bounding box center [1109, 560] width 543 height 42
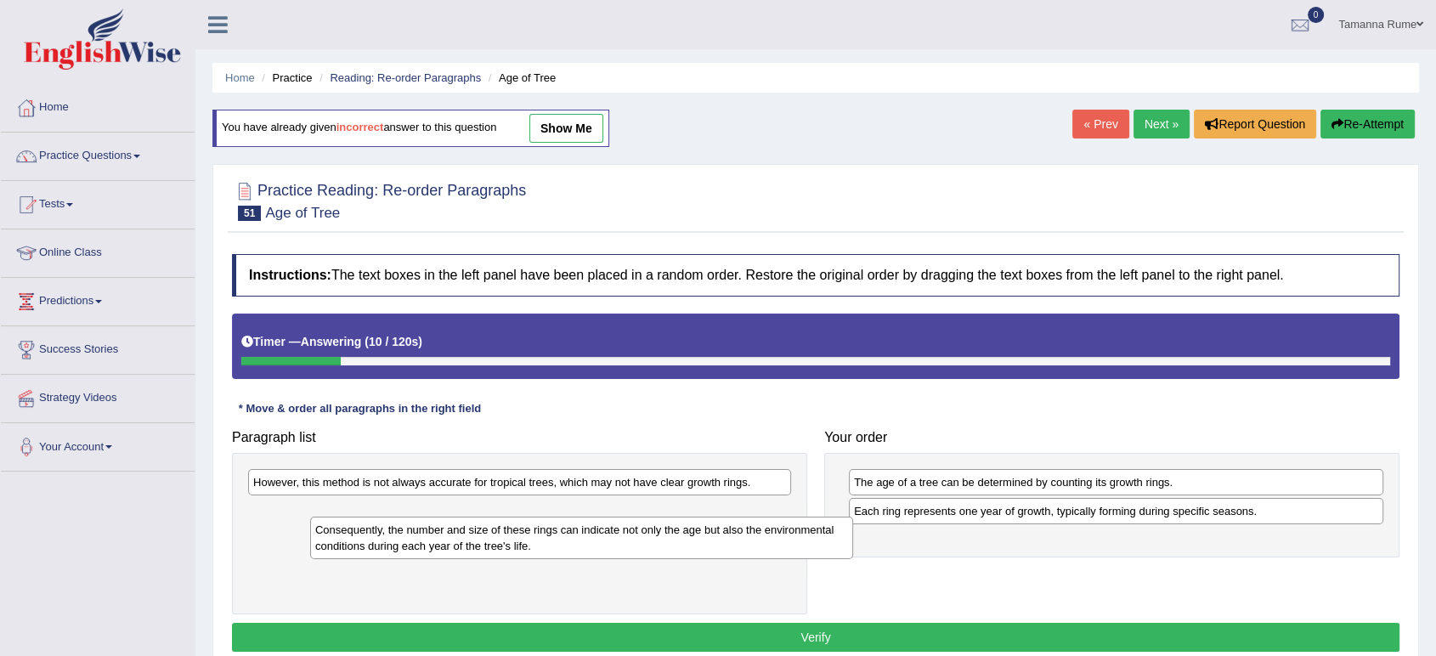
click at [835, 554] on div "Consequently, the number and size of these rings can indicate not only the age …" at bounding box center [581, 538] width 543 height 42
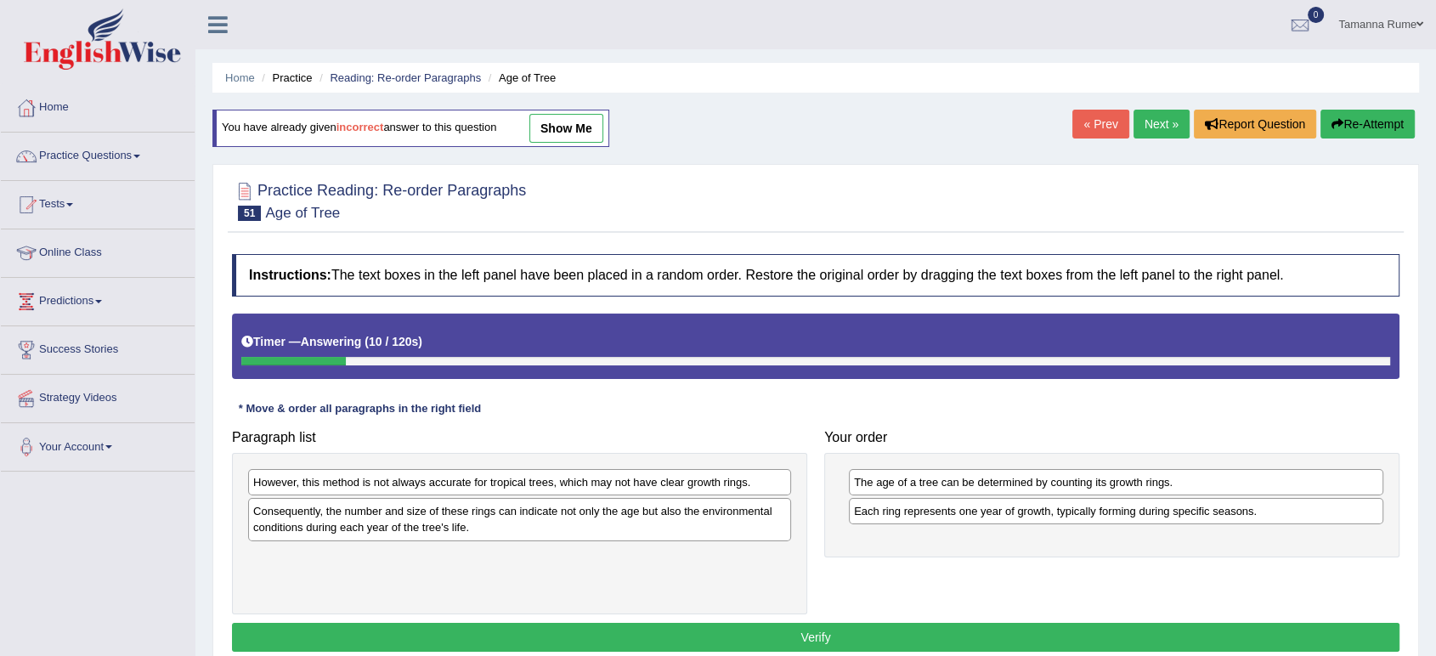
click at [793, 553] on div "However, this method is not always accurate for tropical trees, which may not h…" at bounding box center [519, 533] width 575 height 161
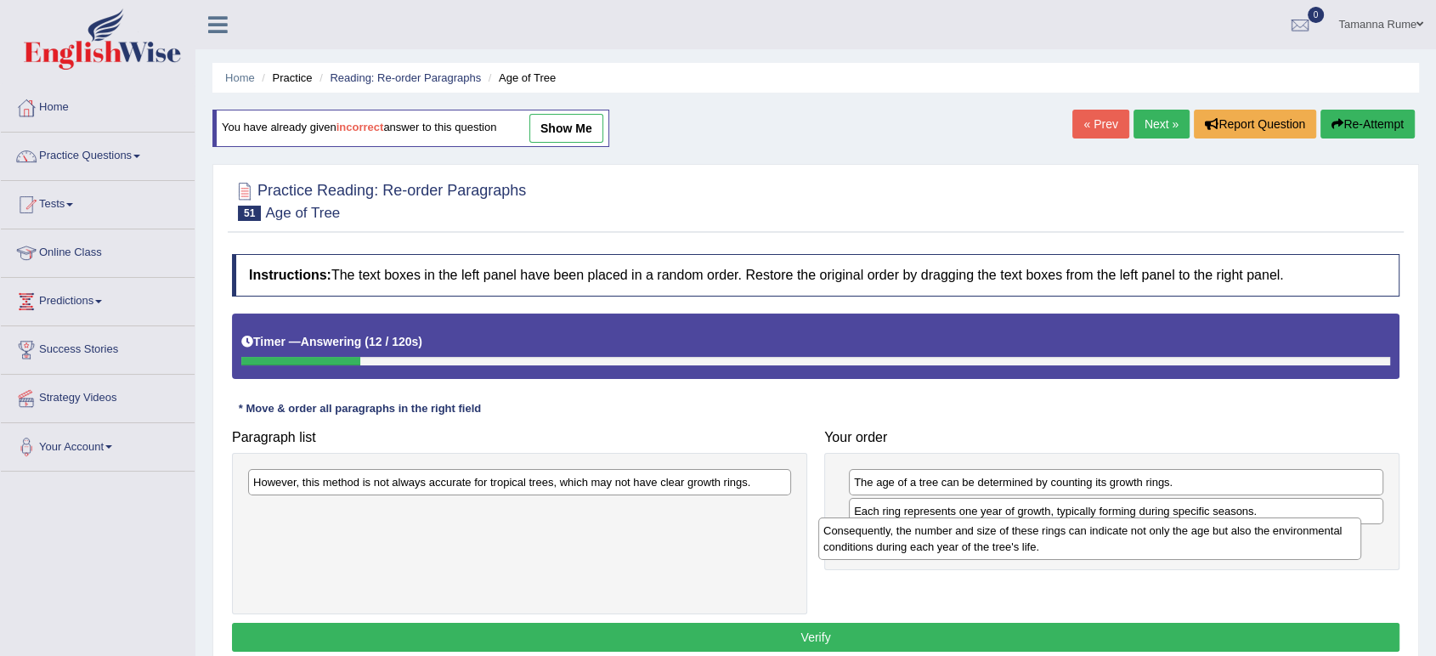
drag, startPoint x: 719, startPoint y: 517, endPoint x: 1183, endPoint y: 539, distance: 464.4
click at [1290, 536] on div "Consequently, the number and size of these rings can indicate not only the age …" at bounding box center [1089, 538] width 543 height 42
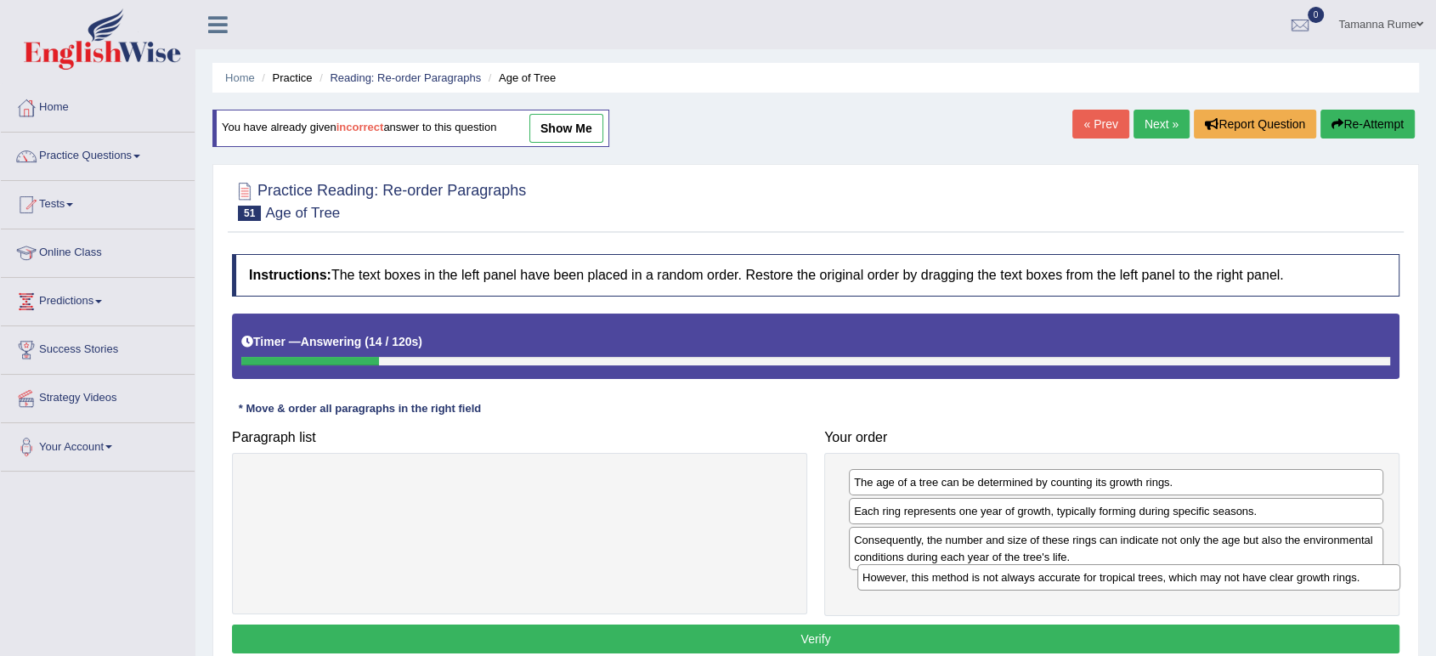
drag, startPoint x: 519, startPoint y: 470, endPoint x: 1128, endPoint y: 565, distance: 616.5
click at [1128, 565] on div "However, this method is not always accurate for tropical trees, which may not h…" at bounding box center [1128, 577] width 543 height 26
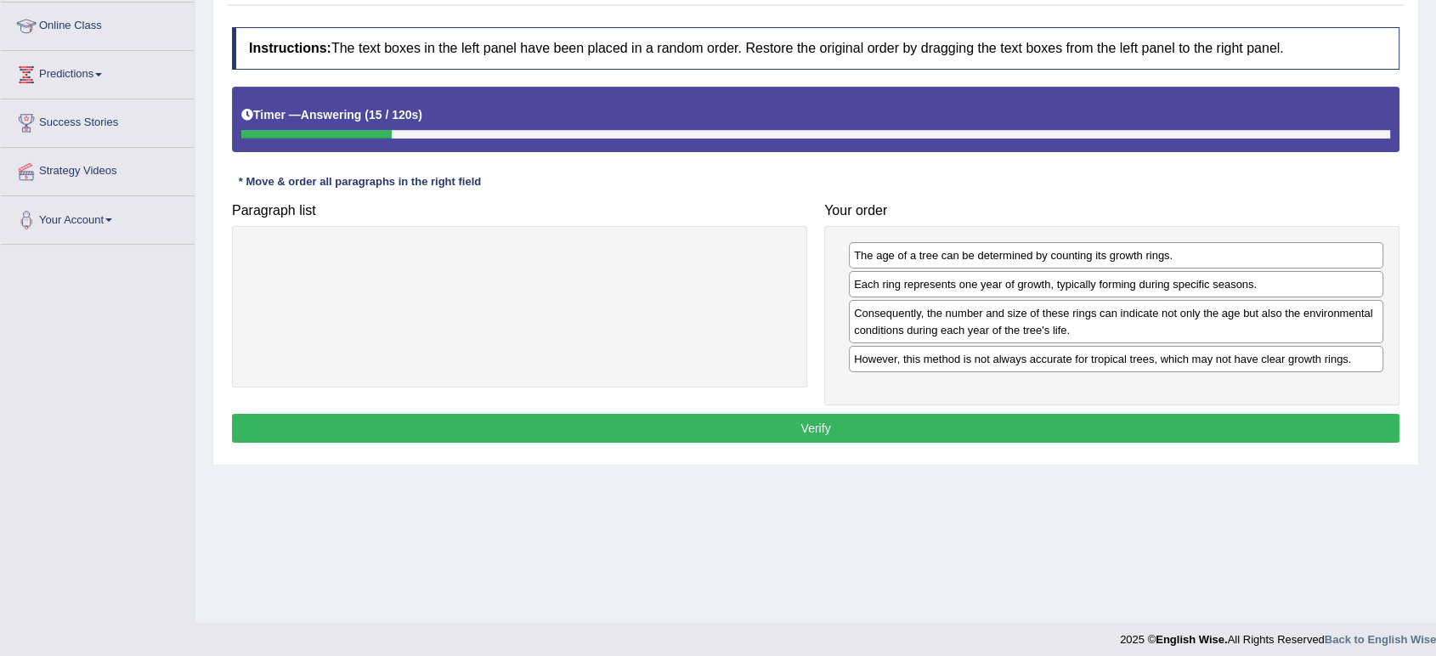
scroll to position [235, 0]
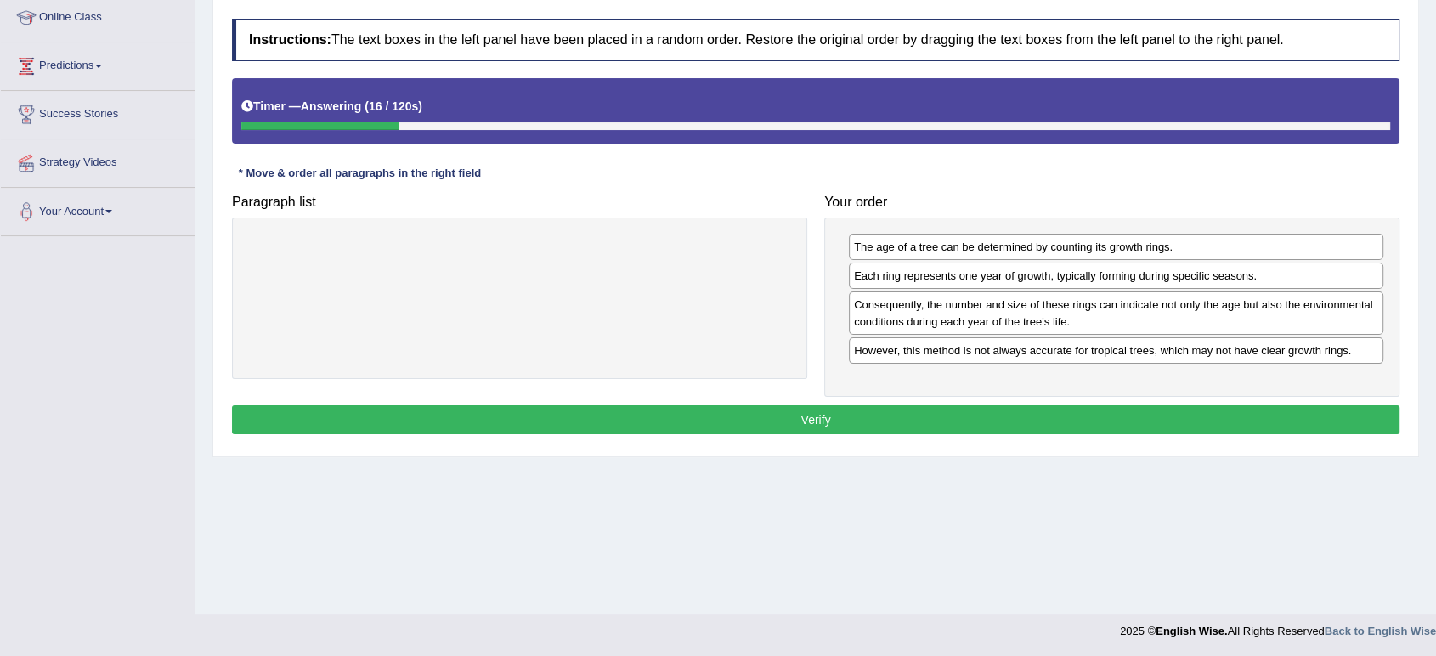
click at [629, 426] on button "Verify" at bounding box center [815, 419] width 1167 height 29
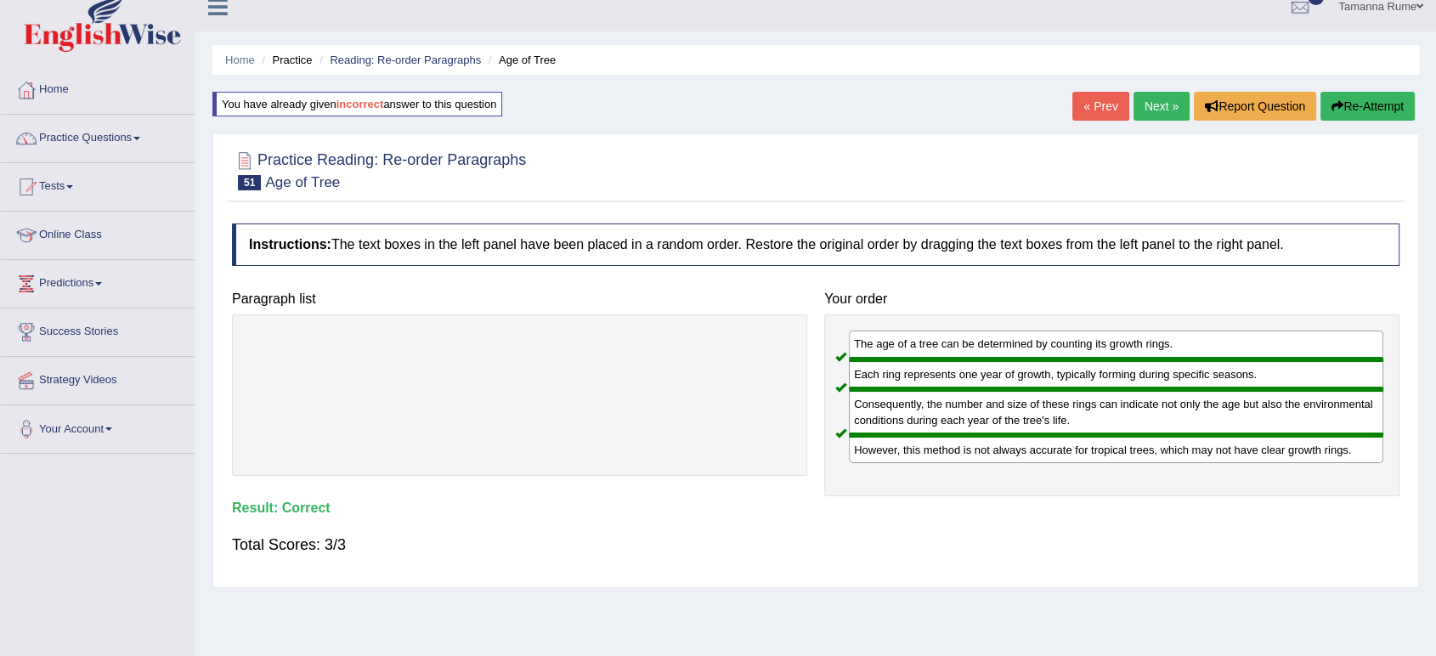
scroll to position [0, 0]
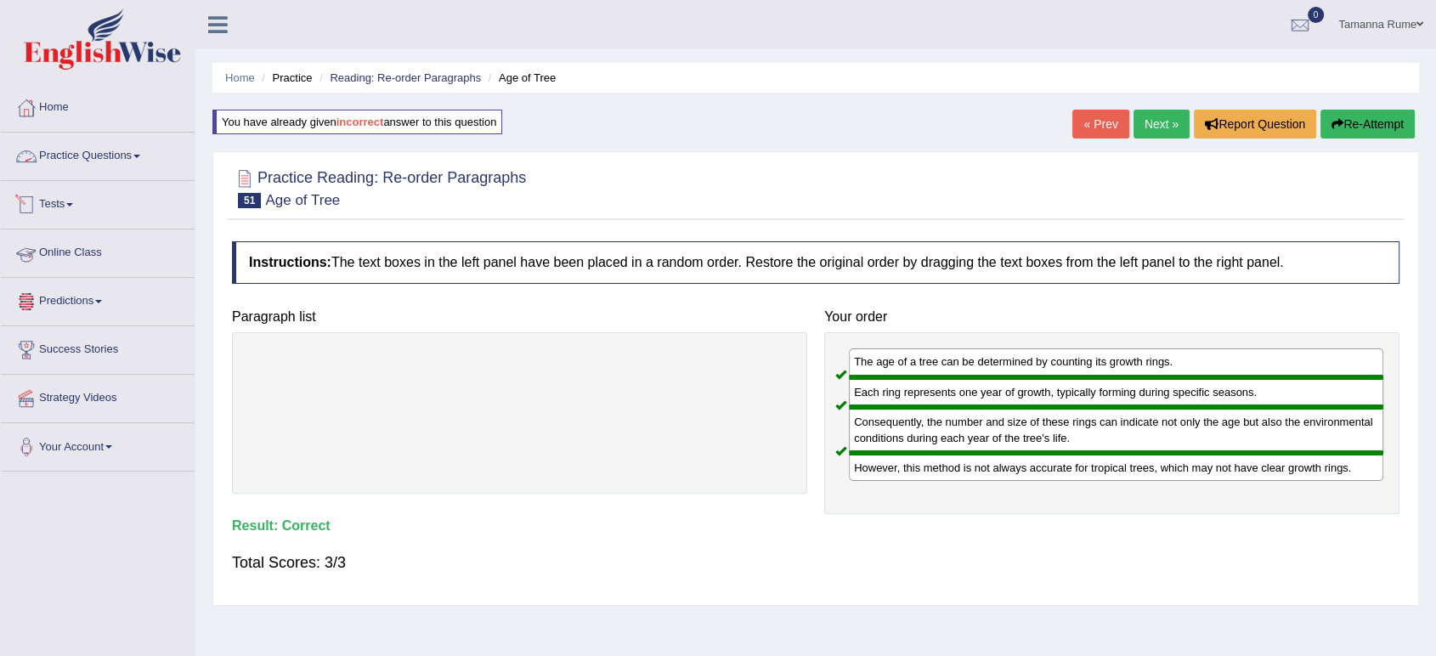
click at [82, 154] on link "Practice Questions" at bounding box center [98, 154] width 194 height 42
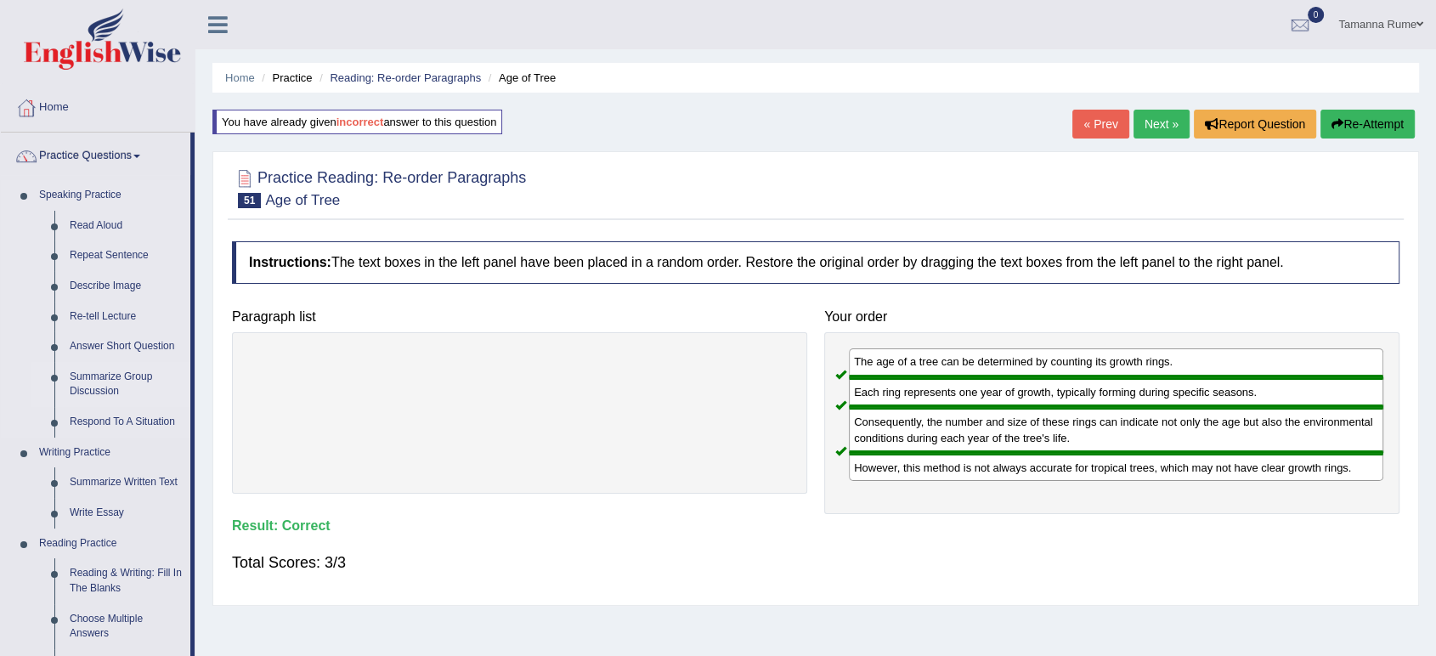
click at [95, 375] on link "Summarize Group Discussion" at bounding box center [126, 384] width 128 height 45
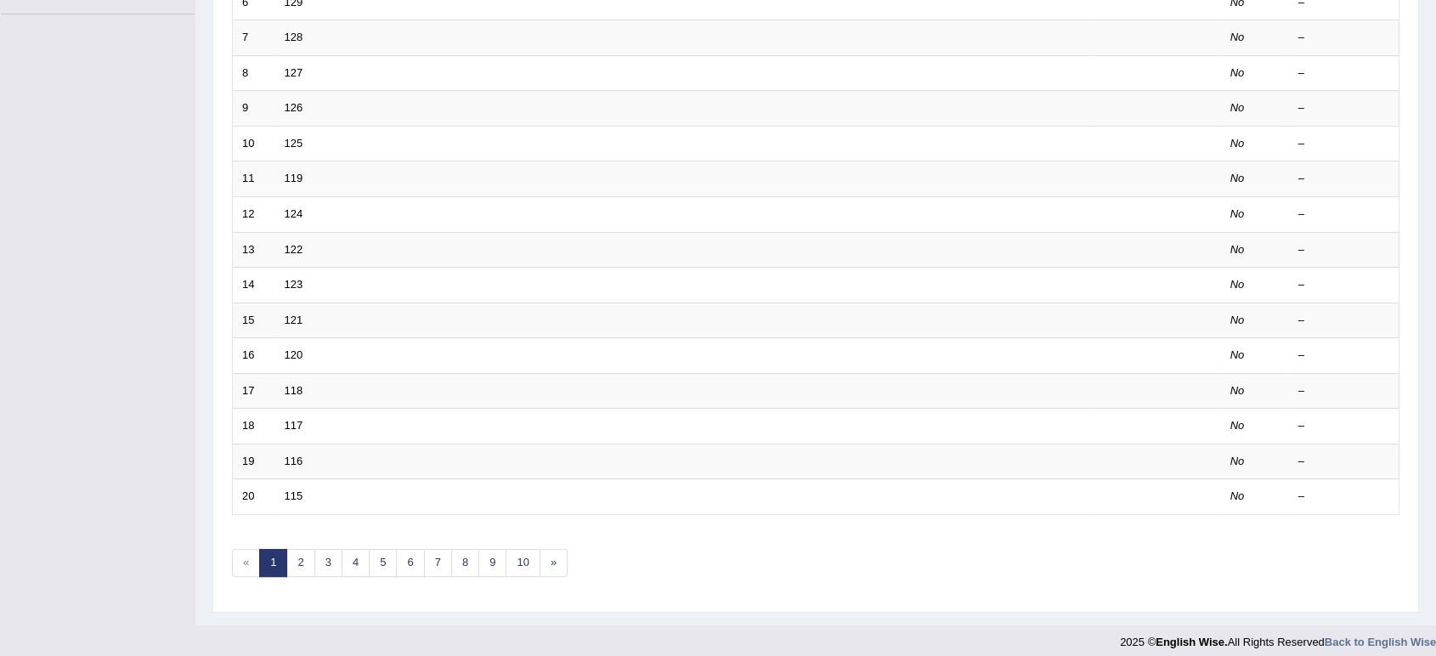
scroll to position [466, 0]
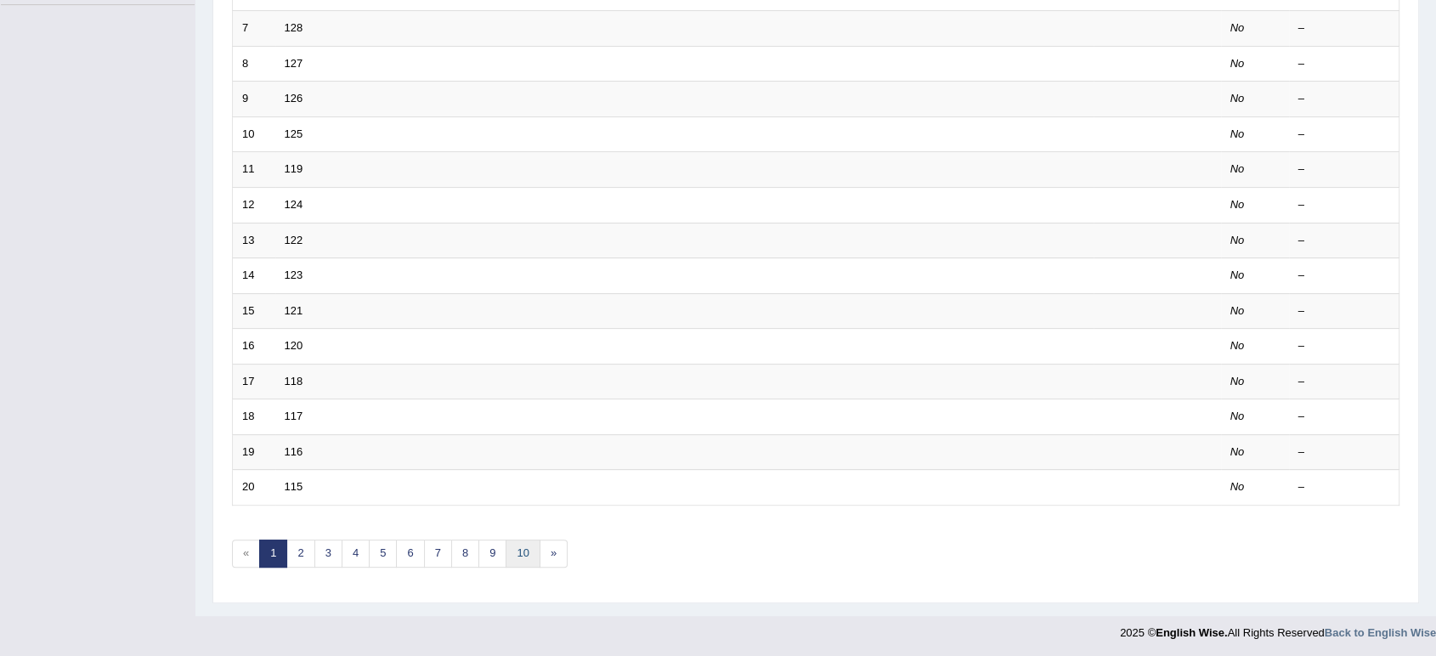
click at [527, 556] on link "10" at bounding box center [522, 553] width 34 height 28
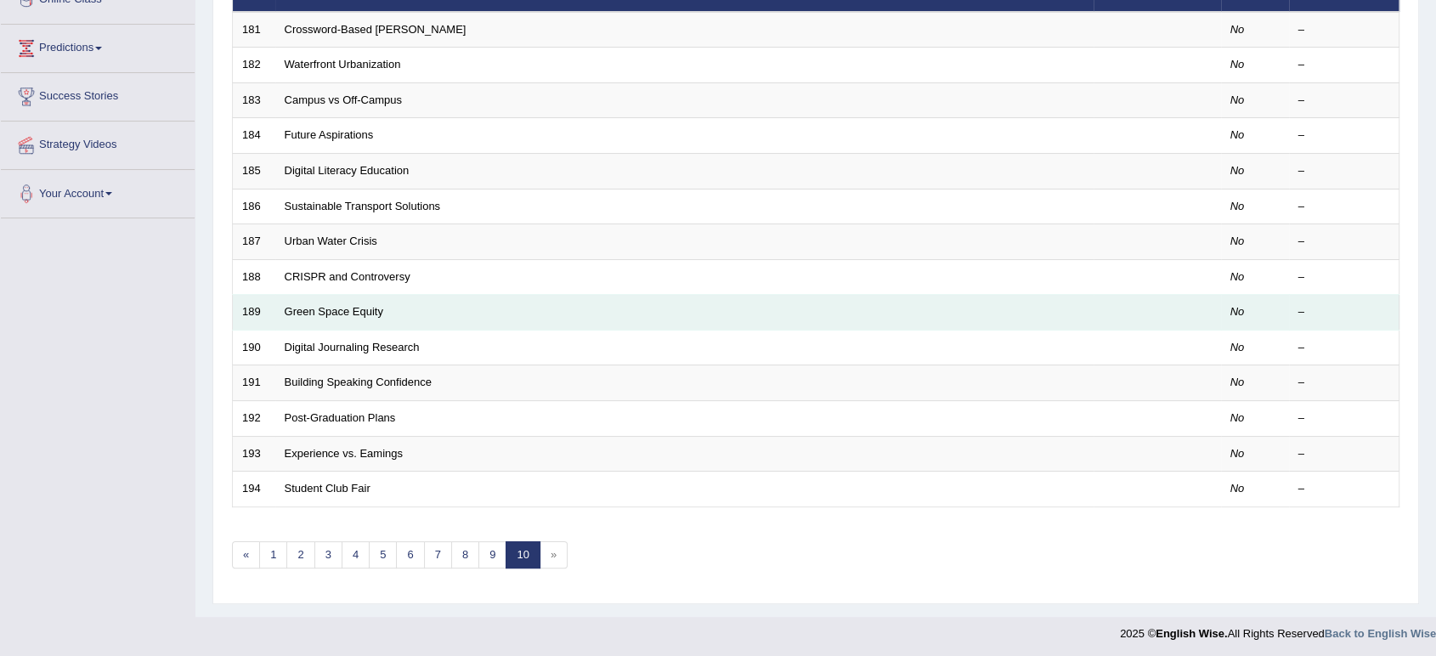
scroll to position [255, 0]
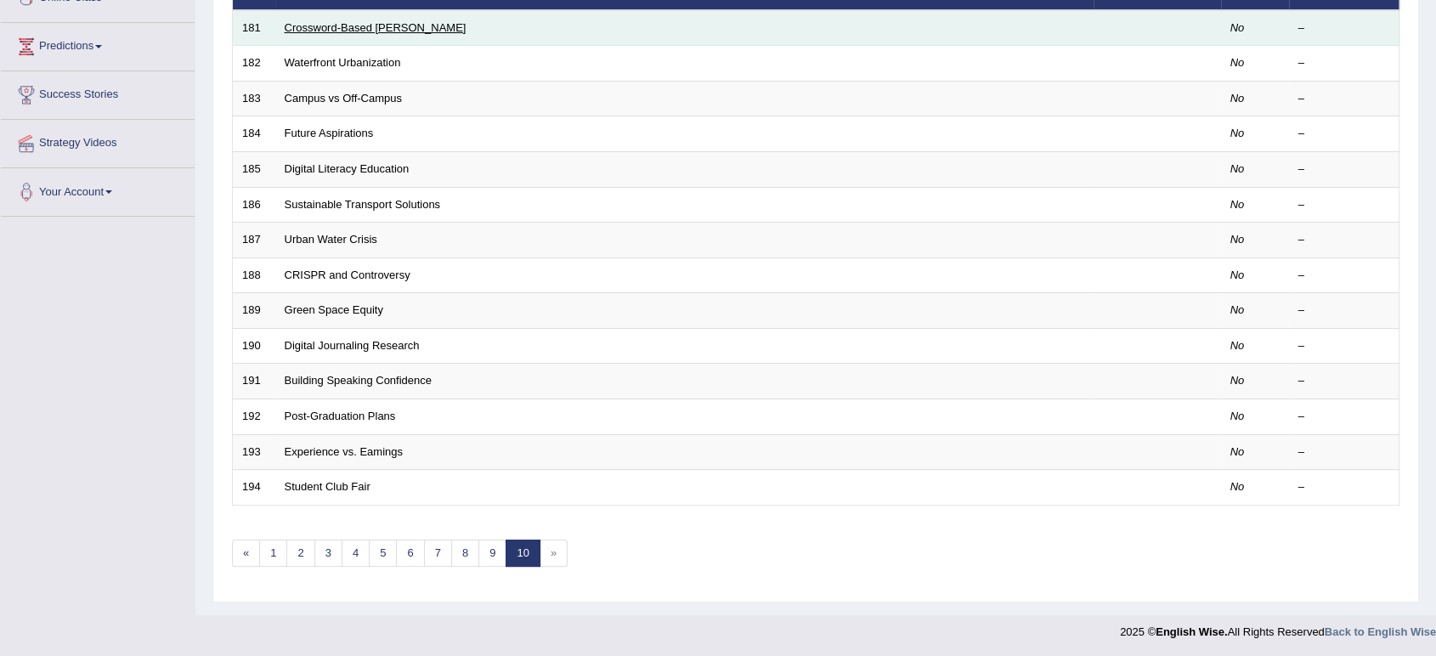
click at [331, 25] on link "Crossword-Based [PERSON_NAME]" at bounding box center [376, 27] width 182 height 13
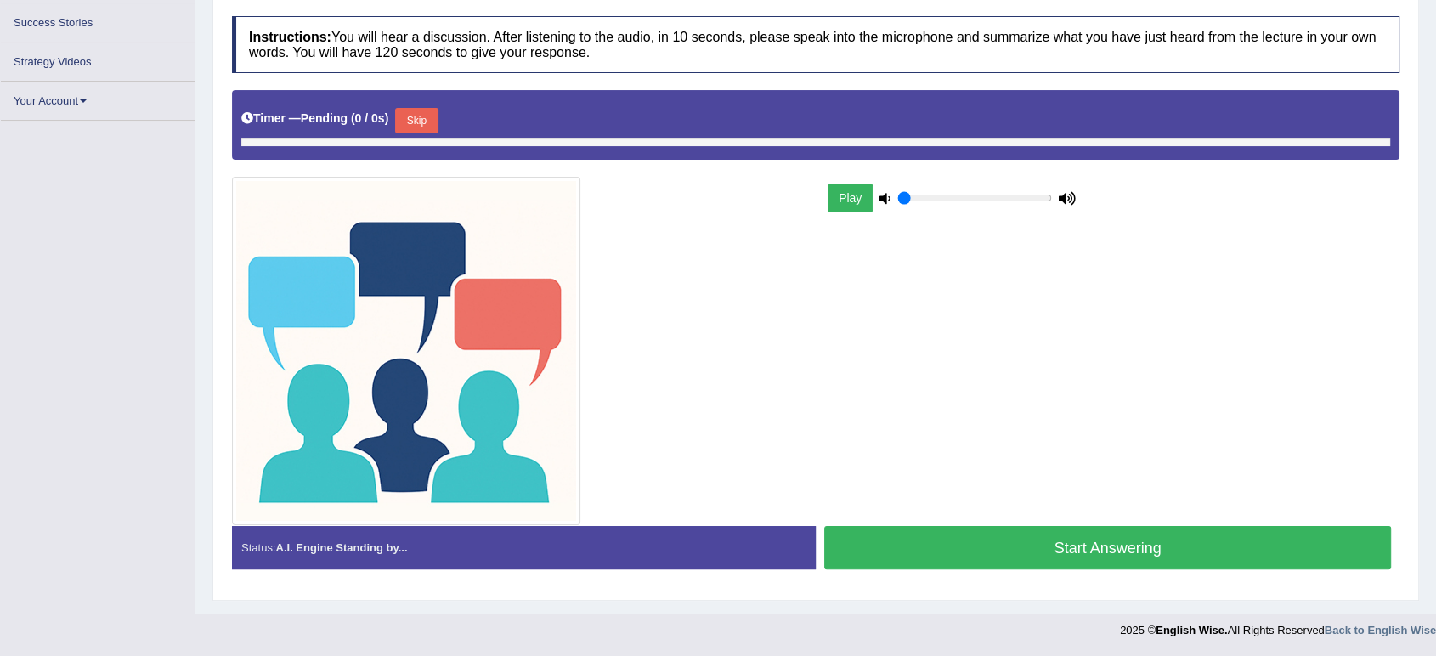
type input "0.75"
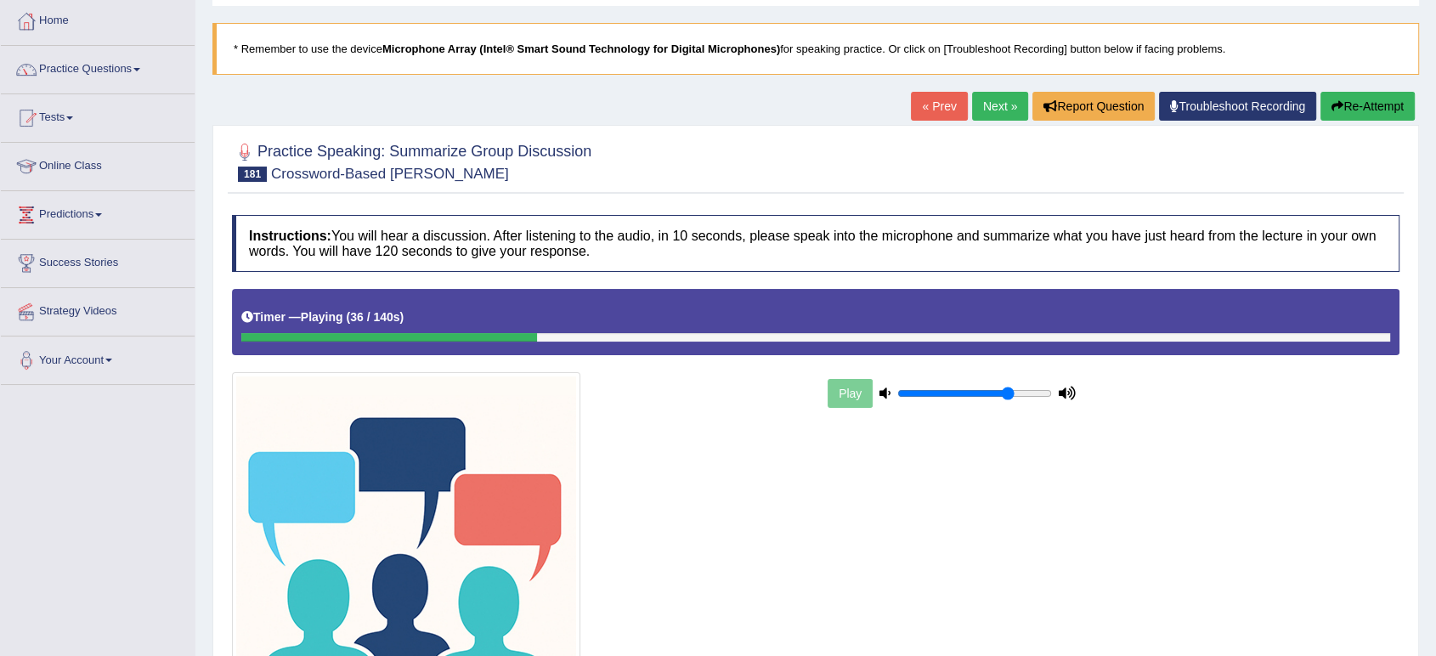
scroll to position [80, 0]
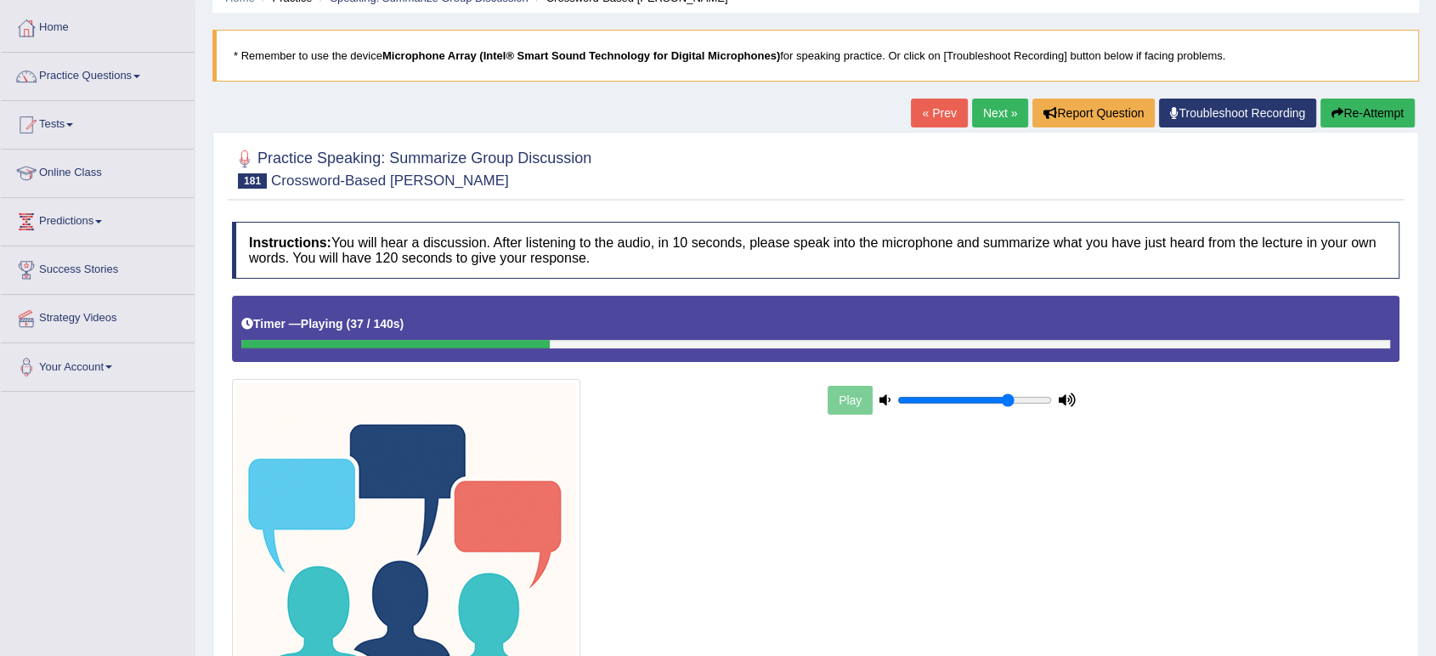
click at [1358, 116] on button "Re-Attempt" at bounding box center [1367, 113] width 94 height 29
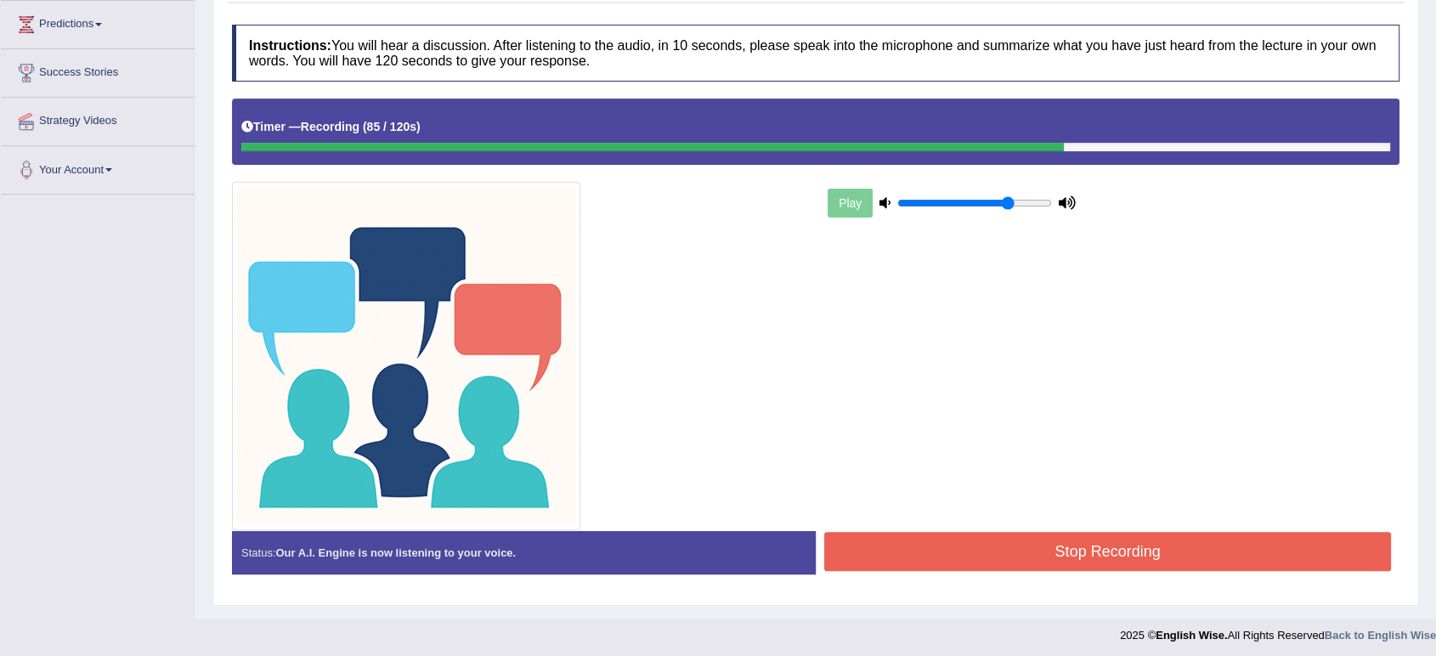
scroll to position [281, 0]
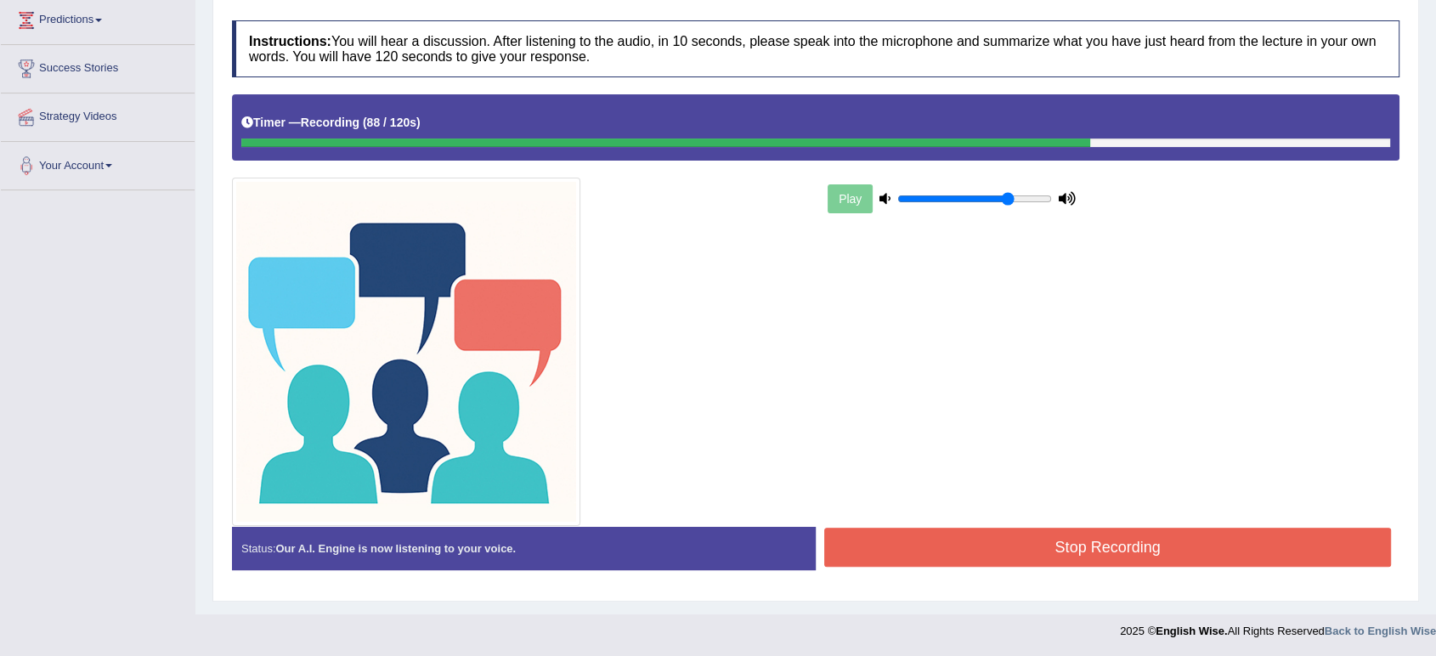
click at [888, 561] on button "Stop Recording" at bounding box center [1107, 547] width 567 height 39
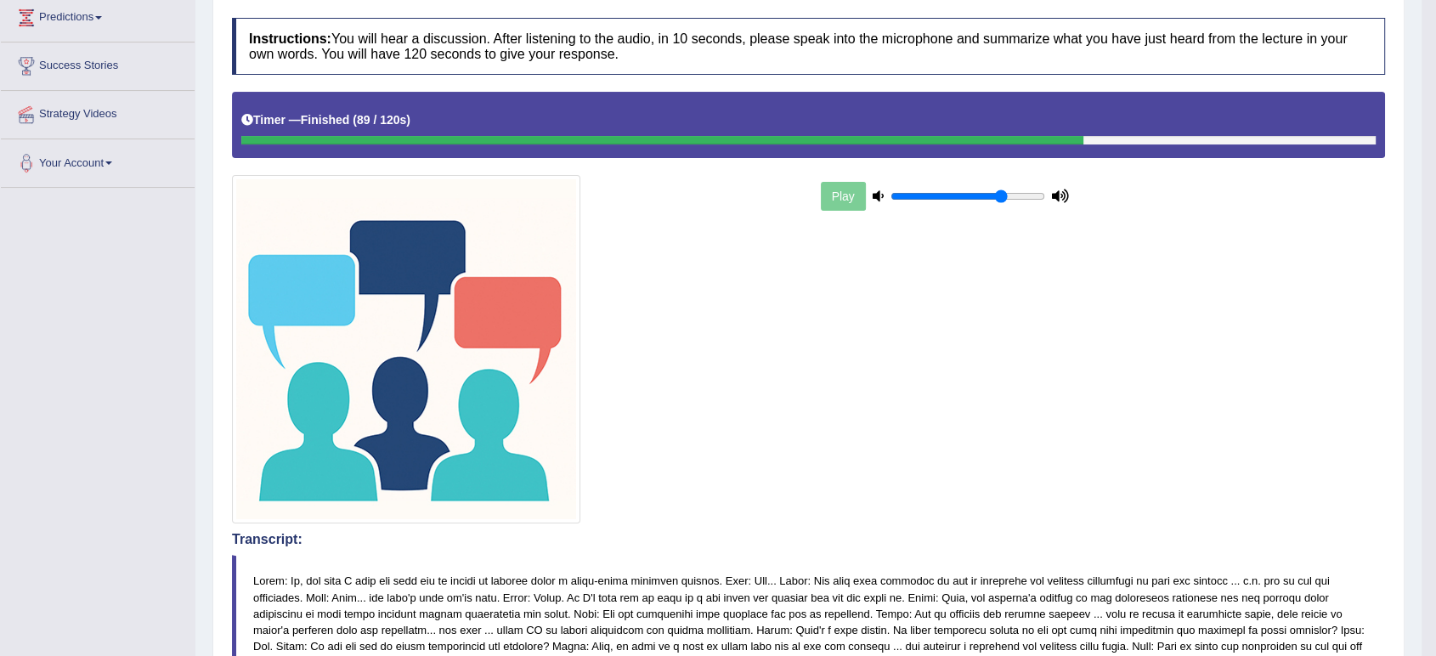
scroll to position [0, 0]
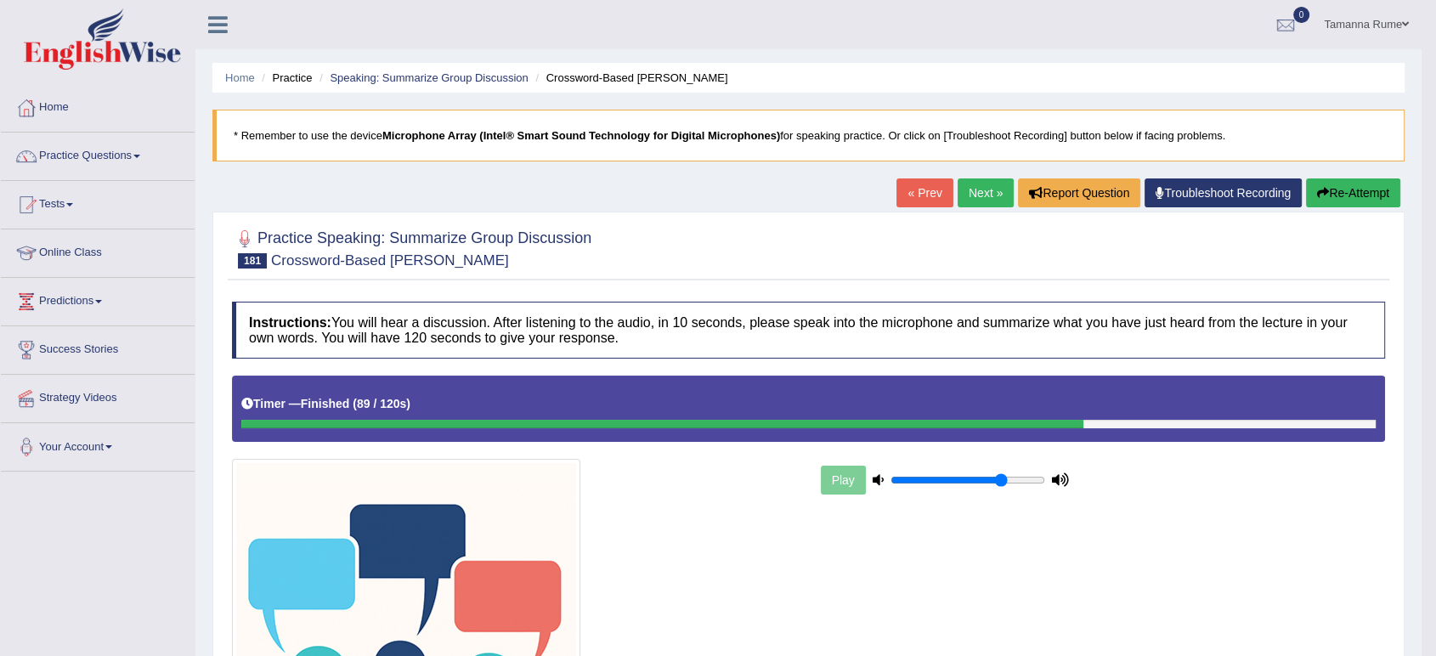
click at [980, 188] on link "Next »" at bounding box center [985, 192] width 56 height 29
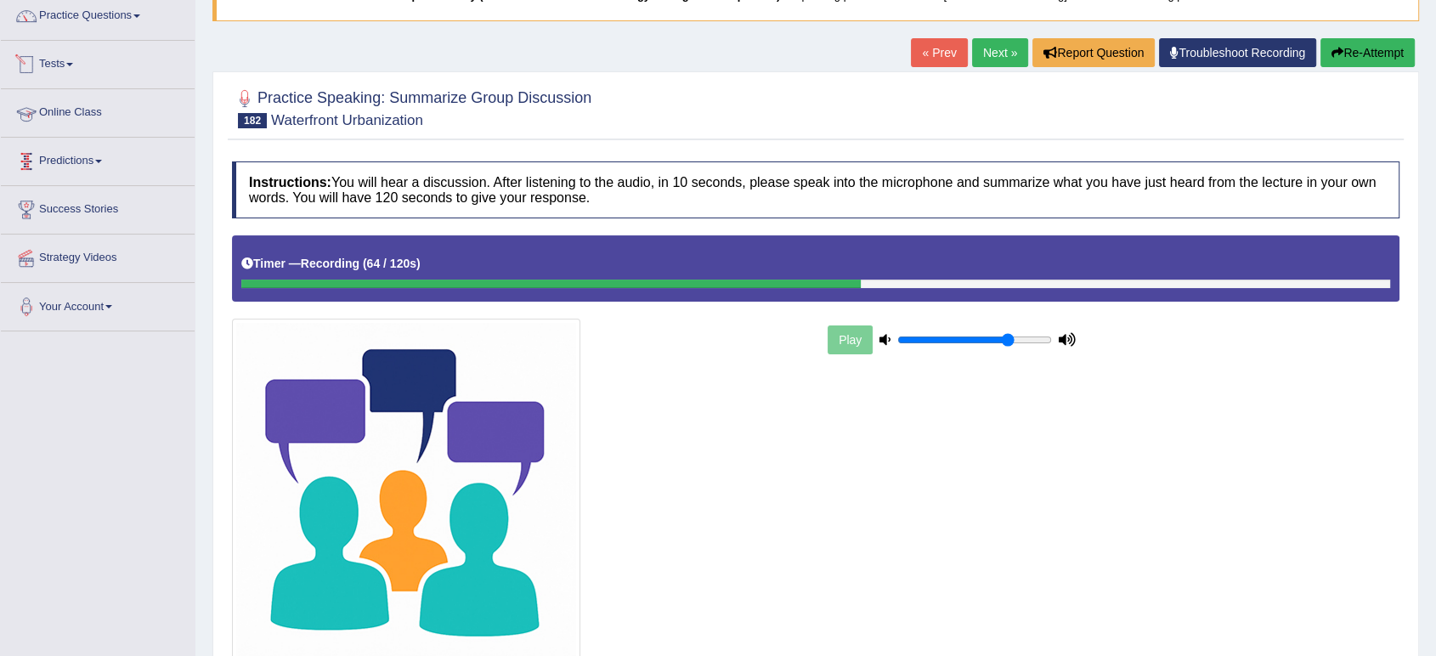
scroll to position [281, 0]
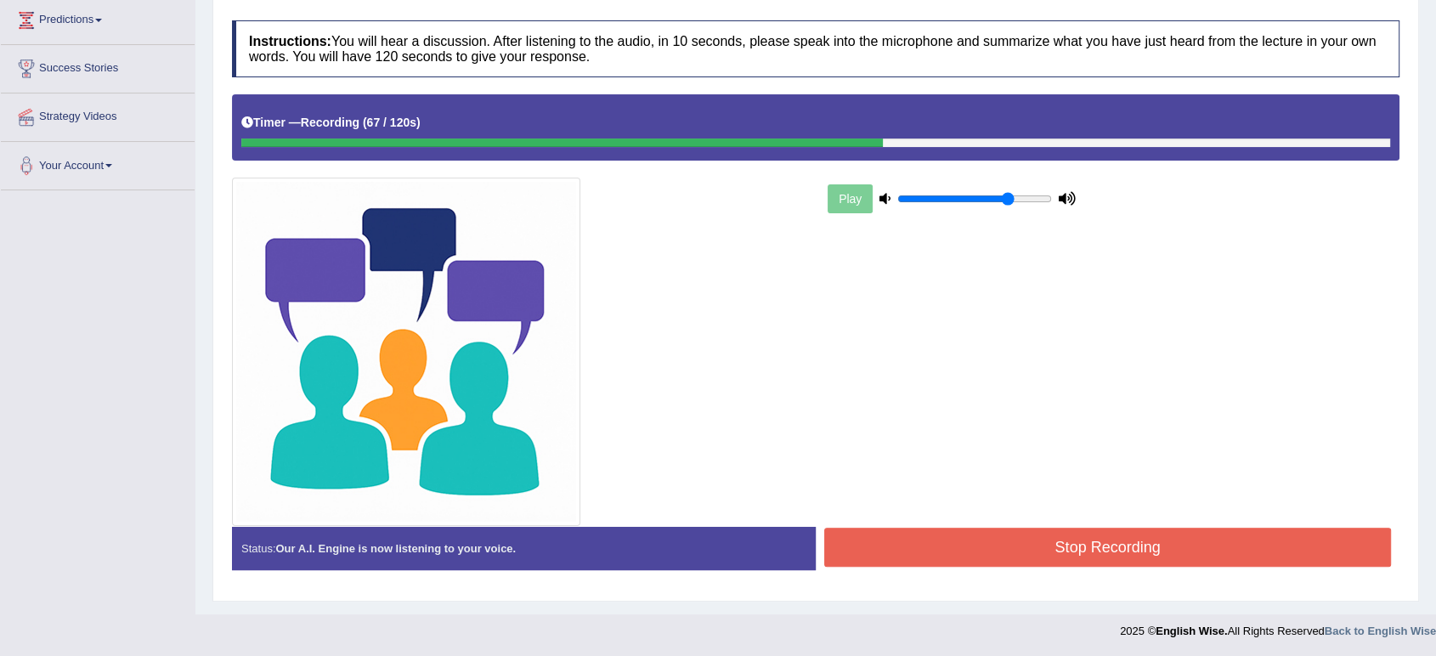
click at [1052, 556] on button "Stop Recording" at bounding box center [1107, 547] width 567 height 39
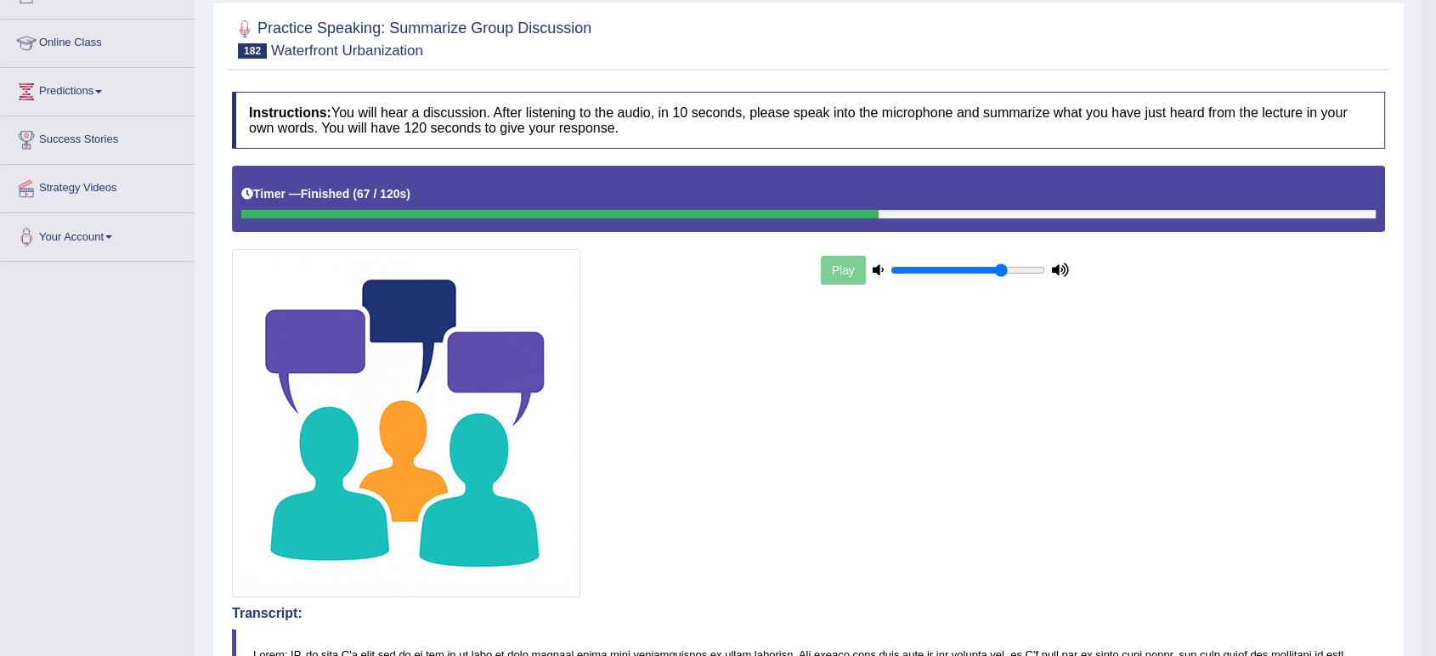
scroll to position [0, 0]
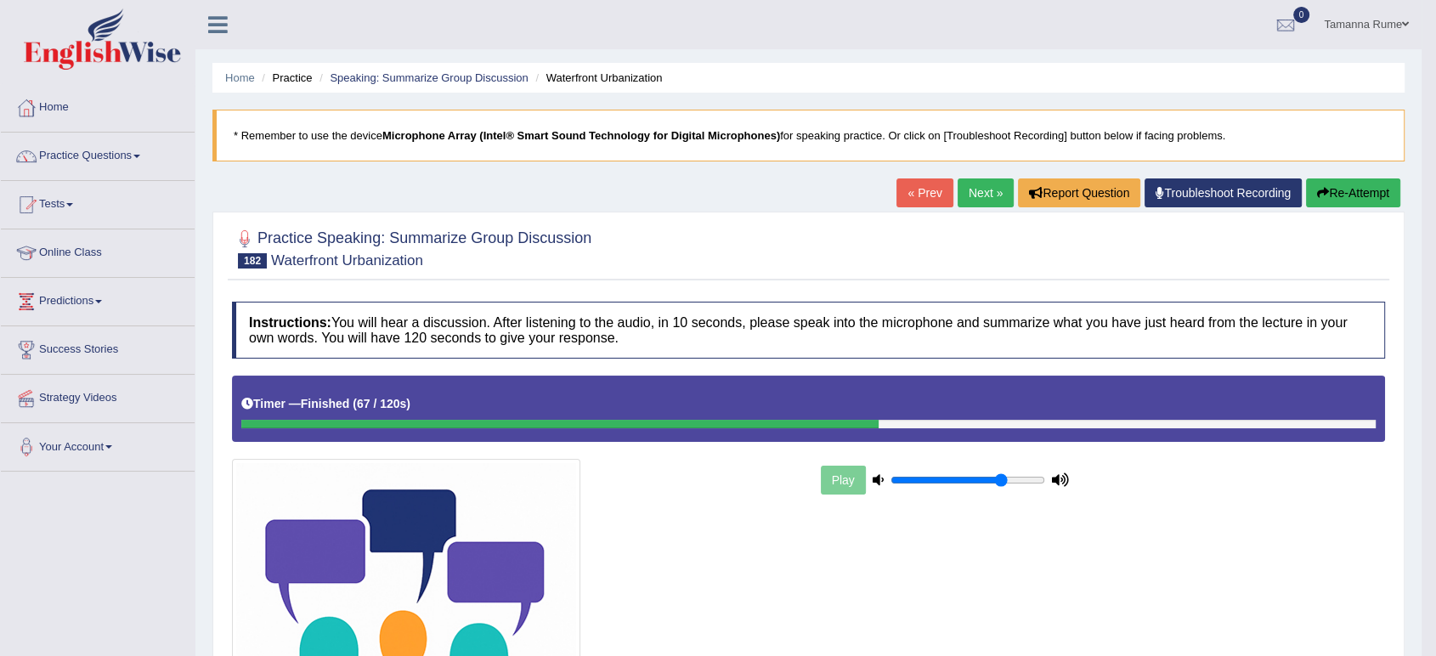
click at [977, 184] on link "Next »" at bounding box center [985, 192] width 56 height 29
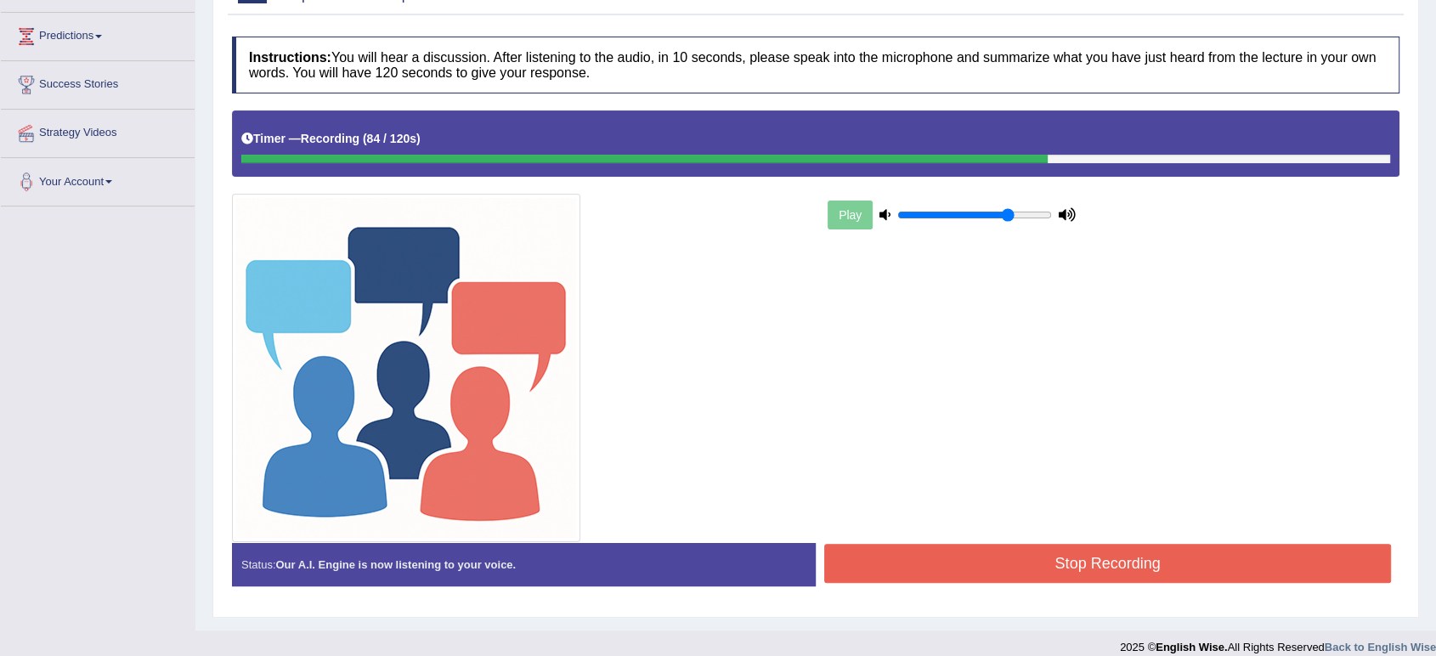
scroll to position [281, 0]
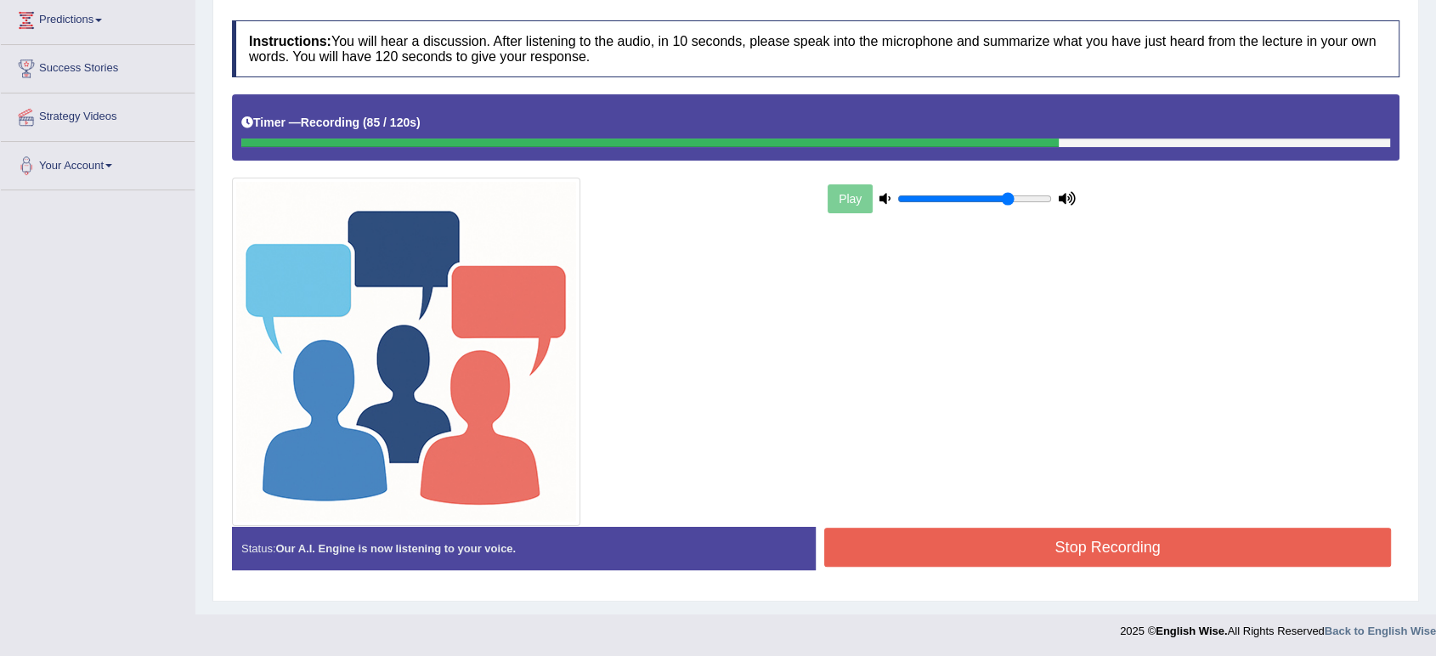
click at [967, 541] on button "Stop Recording" at bounding box center [1107, 547] width 567 height 39
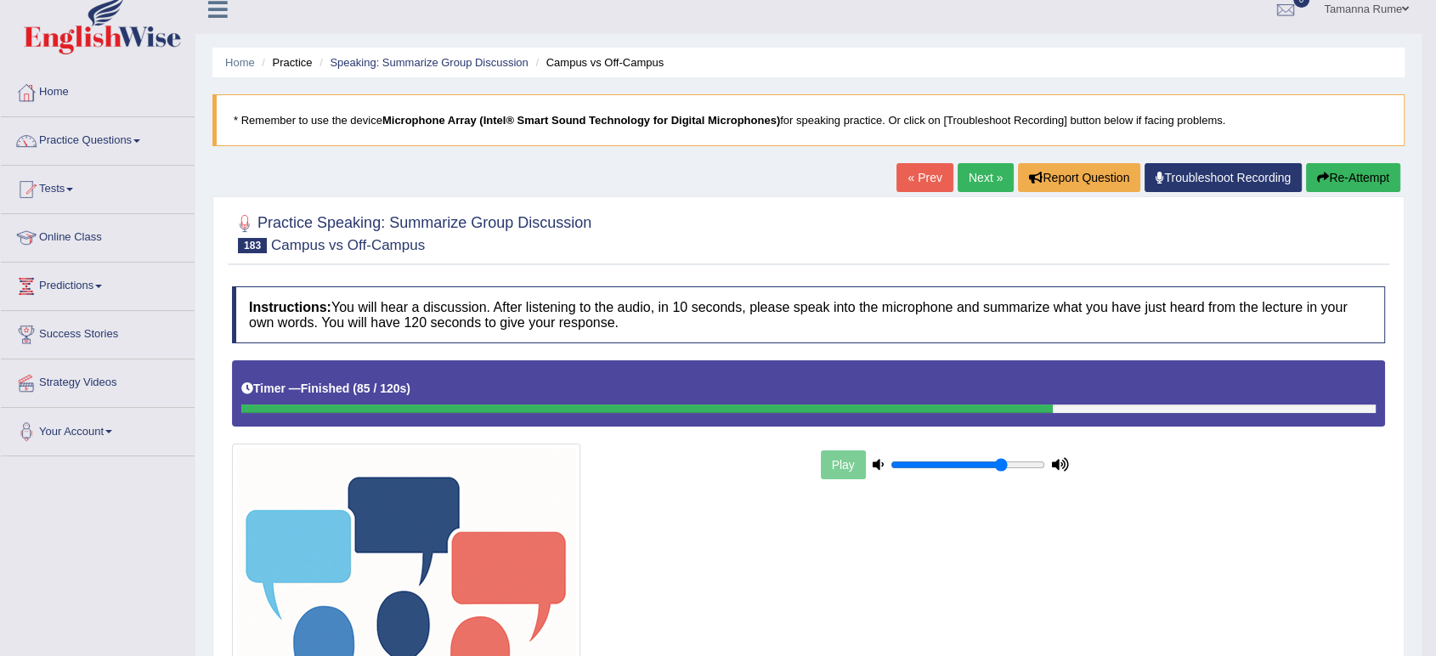
scroll to position [0, 0]
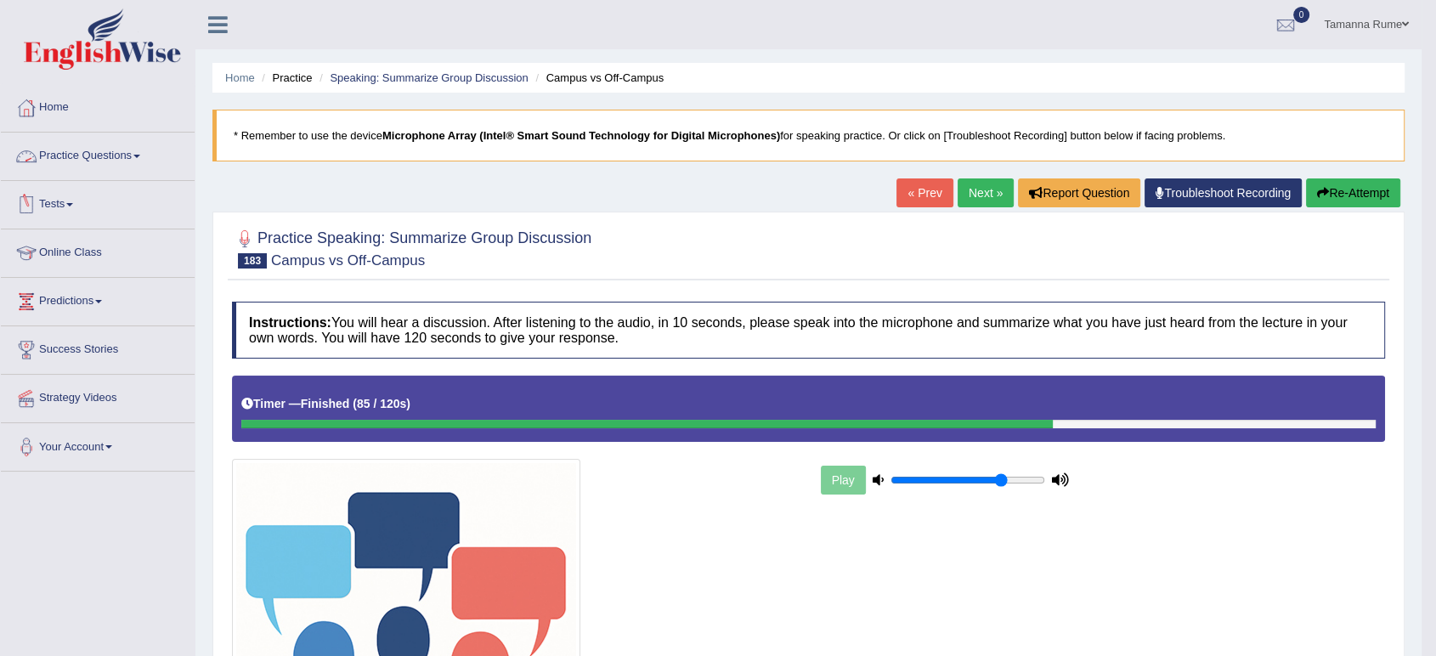
click at [75, 161] on link "Practice Questions" at bounding box center [98, 154] width 194 height 42
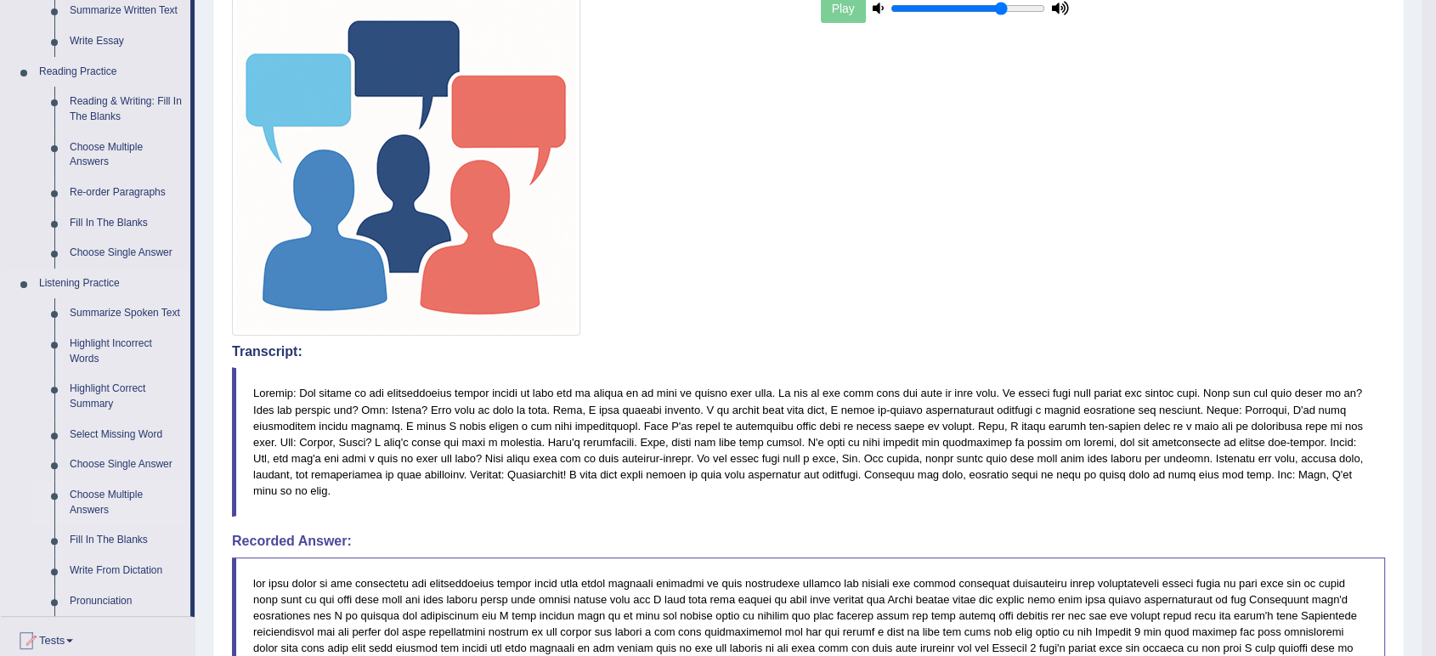
scroll to position [566, 0]
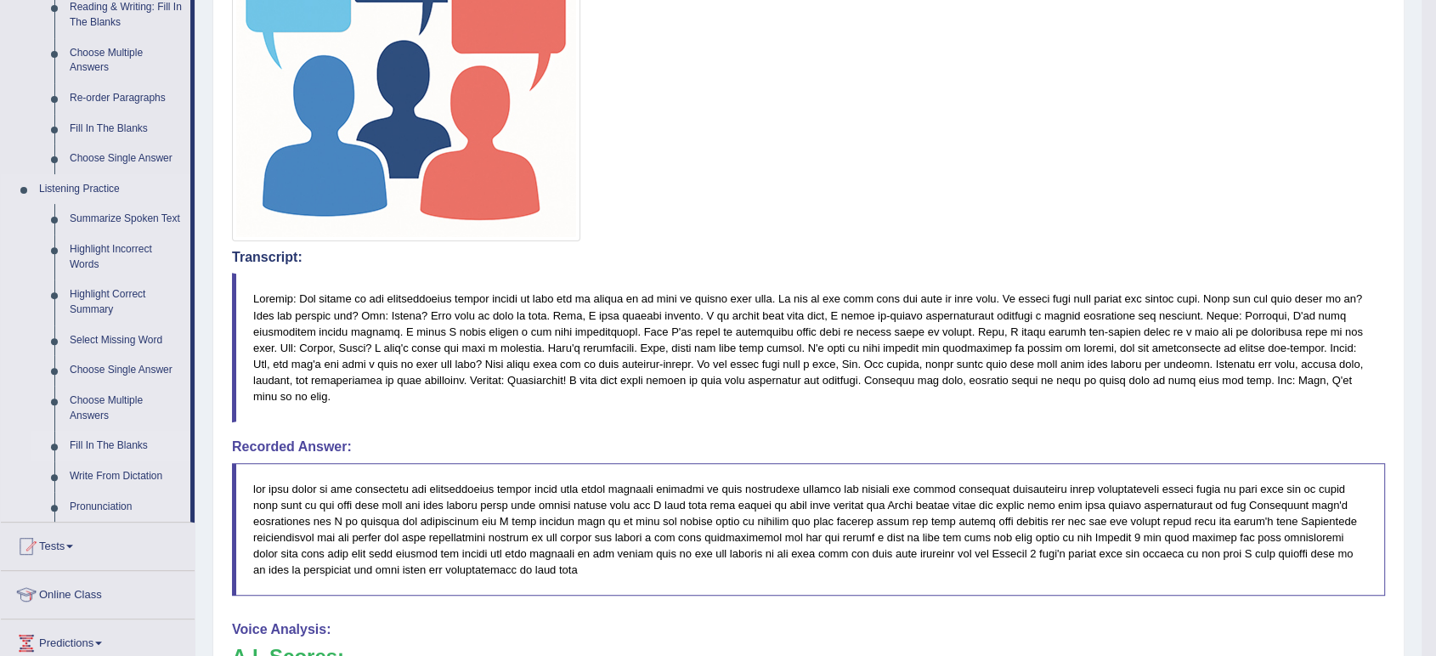
click at [104, 440] on link "Fill In The Blanks" at bounding box center [126, 446] width 128 height 31
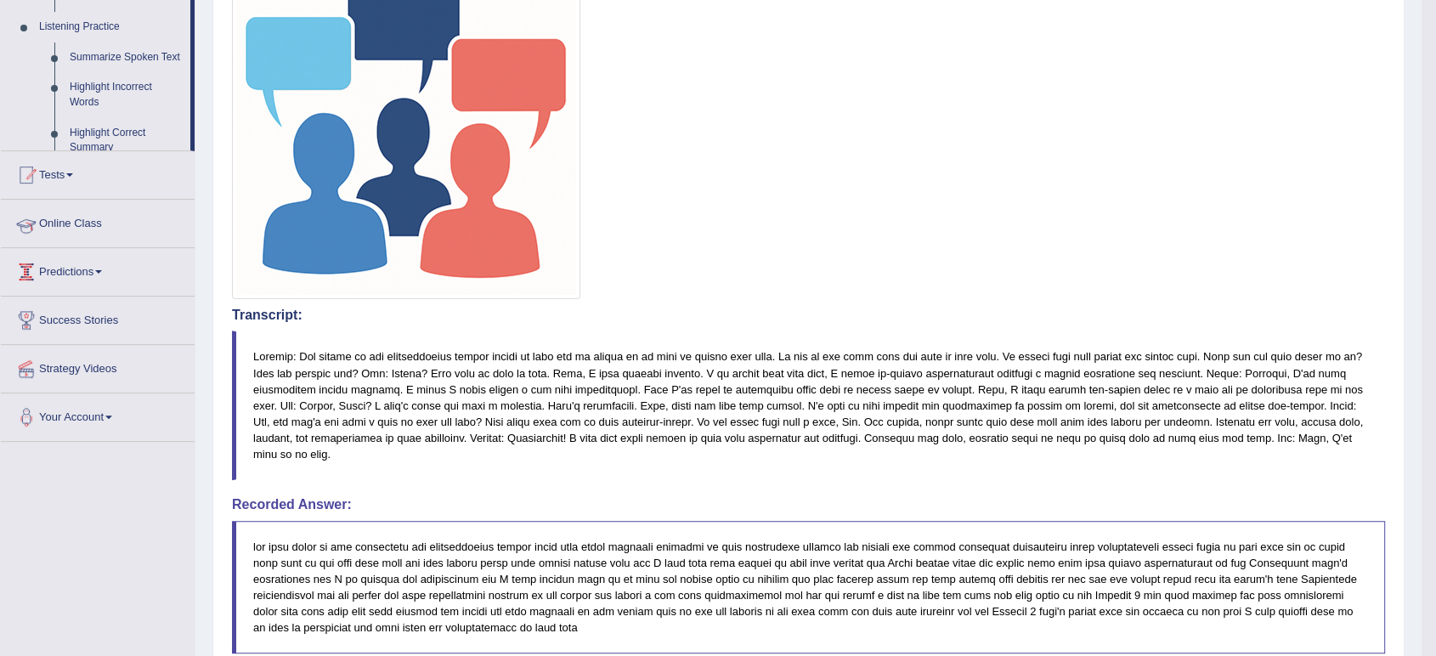
scroll to position [228, 0]
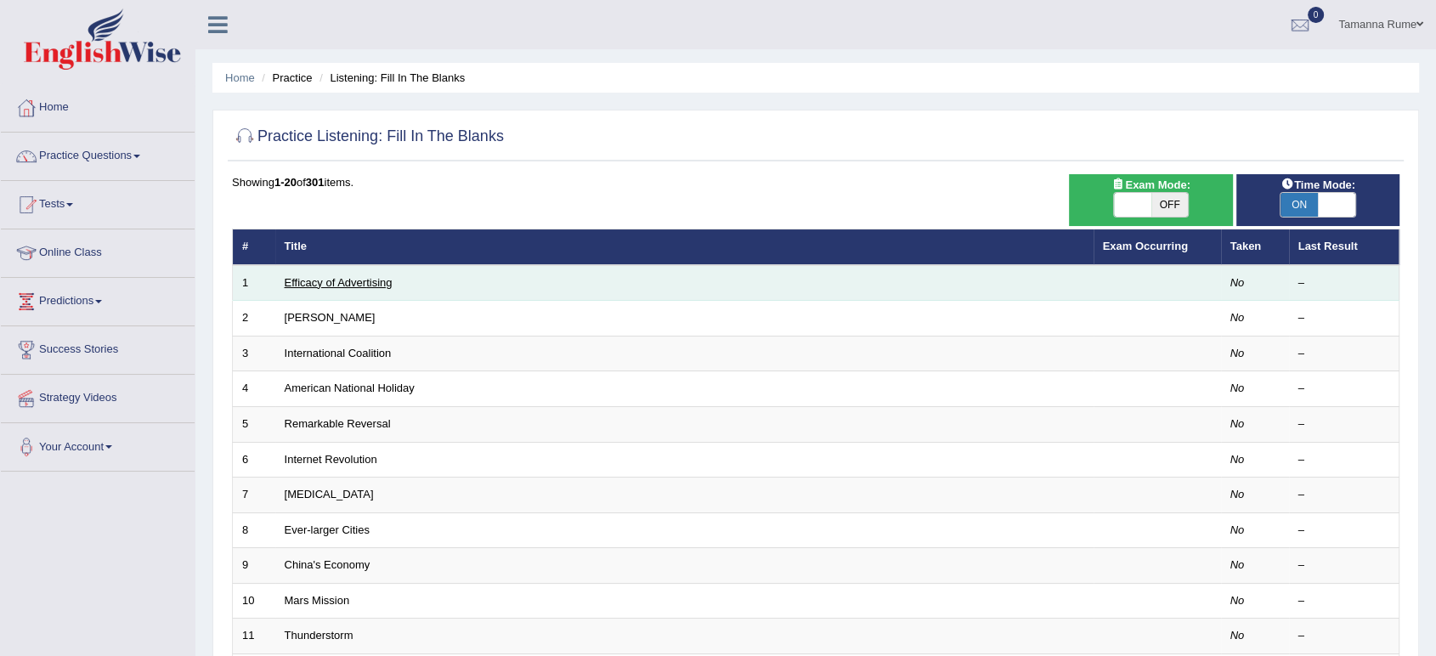
click at [288, 284] on link "Efficacy of Advertising" at bounding box center [339, 282] width 108 height 13
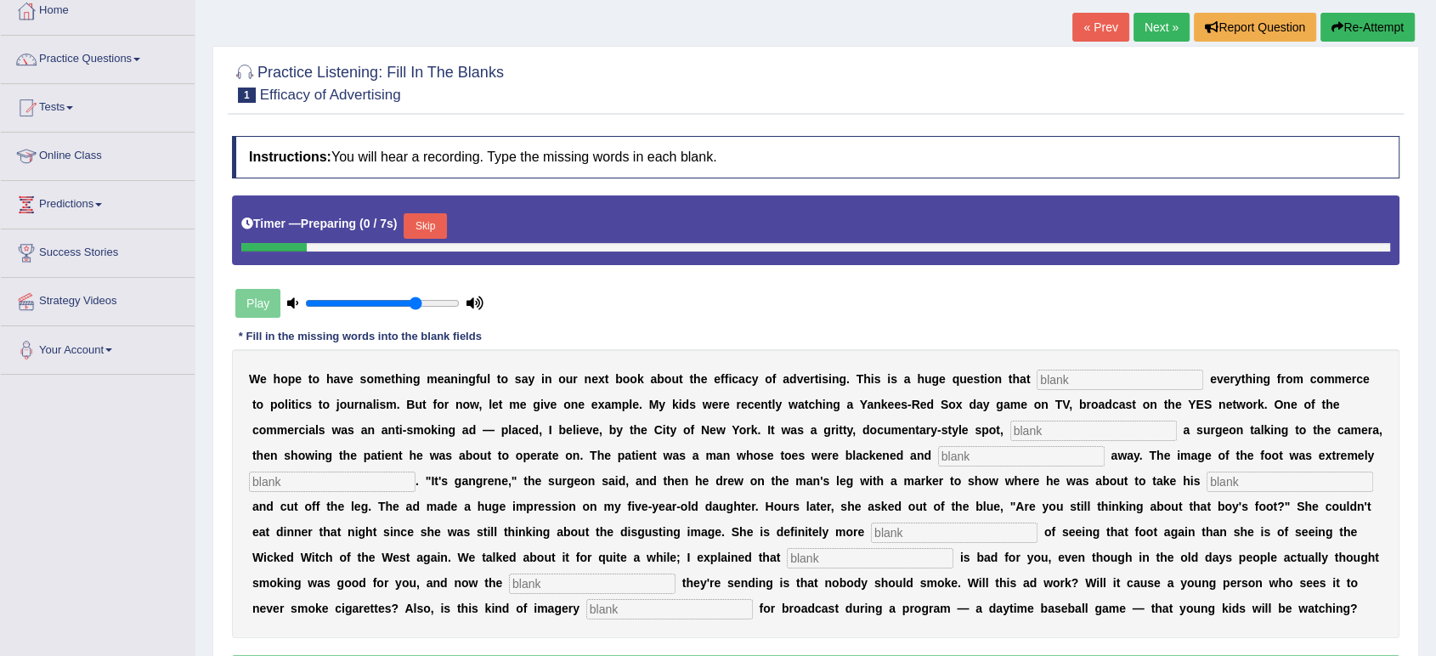
scroll to position [189, 0]
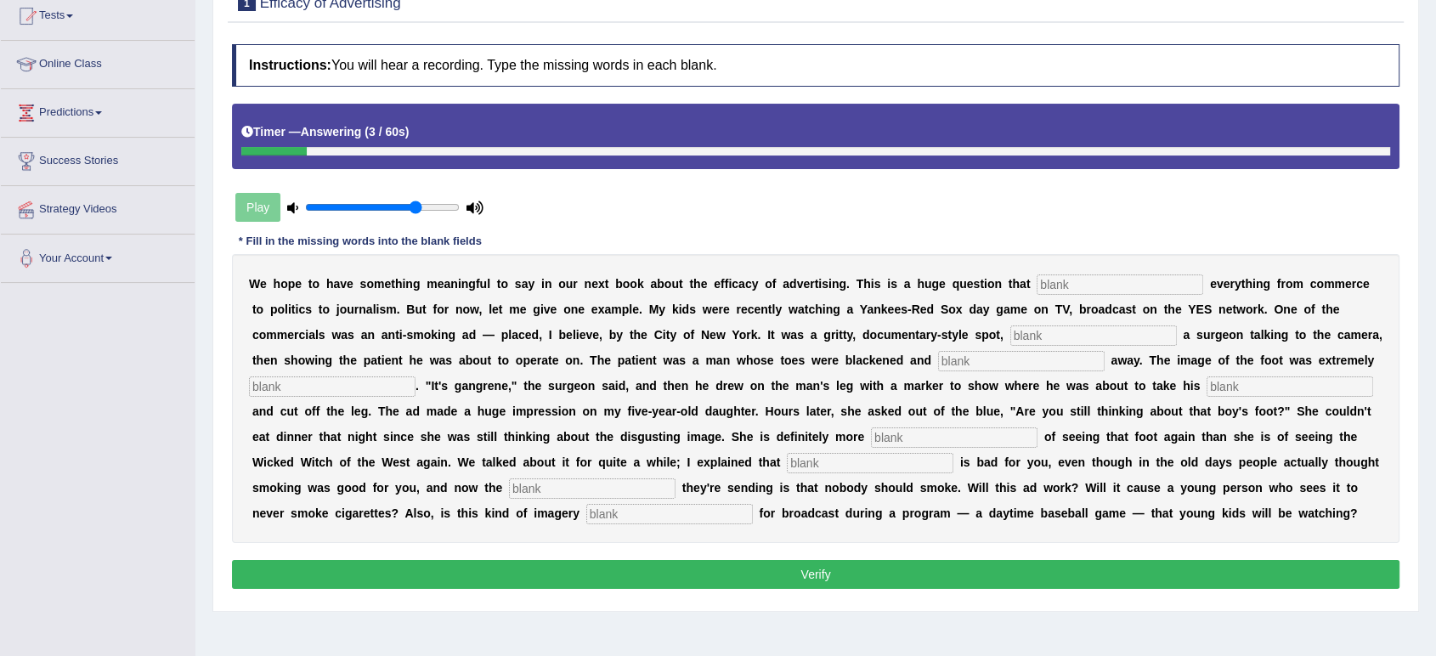
click at [1045, 284] on input "text" at bounding box center [1119, 284] width 167 height 20
type input "I"
type input "impacts"
click at [1074, 323] on div "W e h o p e t o h a v e s o m e t h i n g m e a n i n g f u l t o s a y i n o u…" at bounding box center [815, 398] width 1167 height 289
click at [1067, 331] on input "text" at bounding box center [1093, 335] width 167 height 20
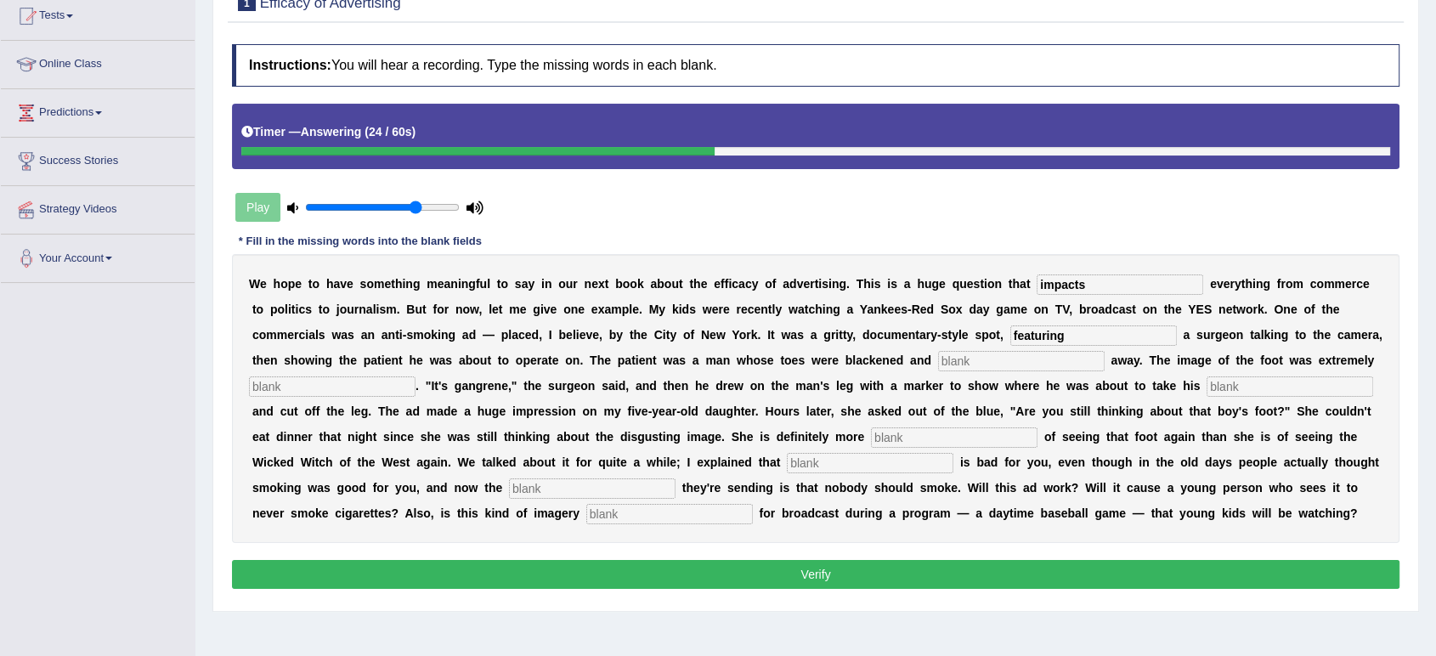
type input "featuring"
click at [951, 353] on input "text" at bounding box center [1021, 361] width 167 height 20
type input "rotting"
click at [352, 387] on input "text" at bounding box center [332, 386] width 167 height 20
type input "disgusting"
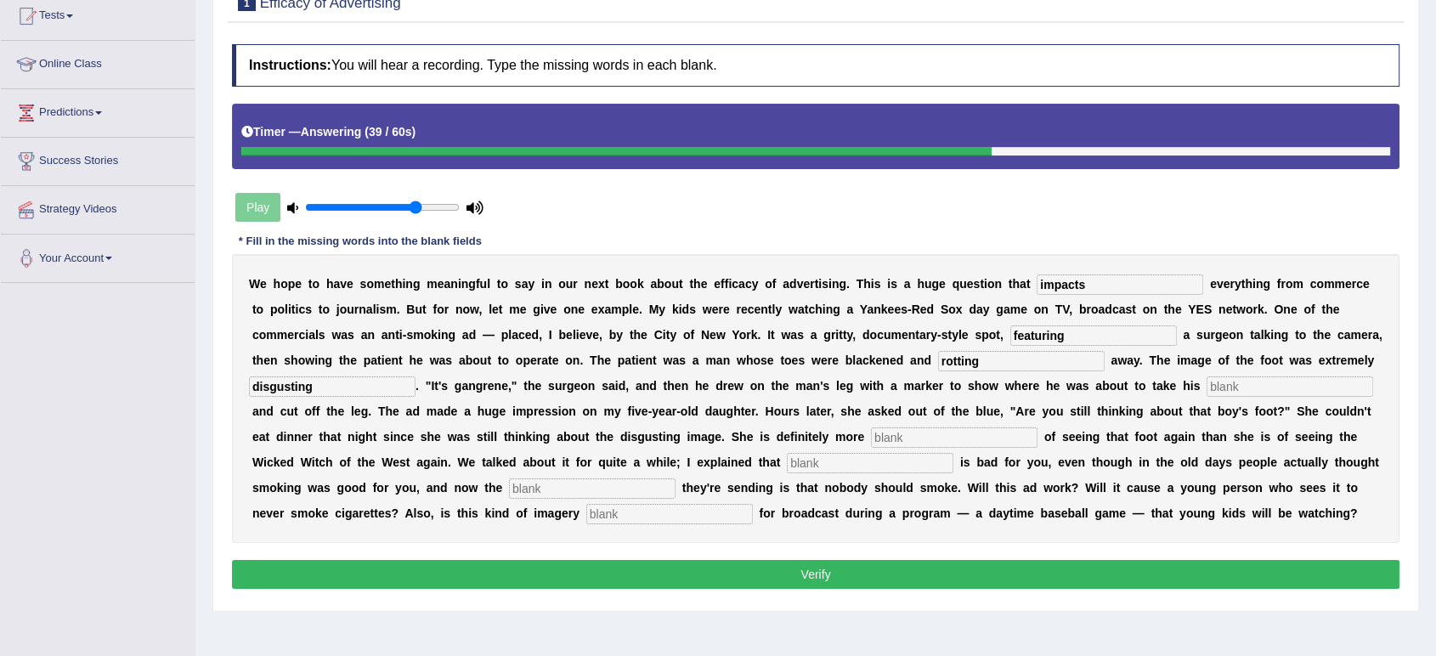
click at [1244, 393] on input "text" at bounding box center [1289, 386] width 167 height 20
type input "hacksaw"
click at [927, 438] on input "text" at bounding box center [954, 437] width 167 height 20
type input "scared"
click at [810, 461] on input "text" at bounding box center [870, 463] width 167 height 20
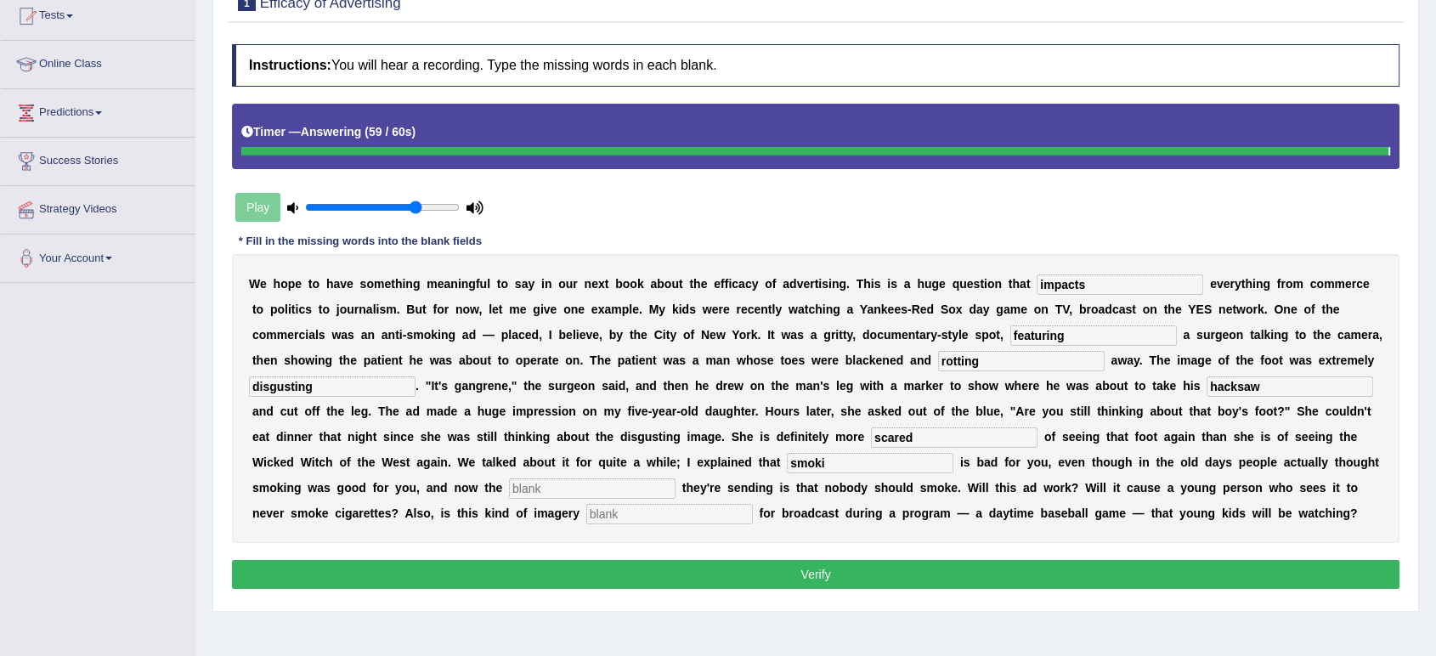
type input "smokin"
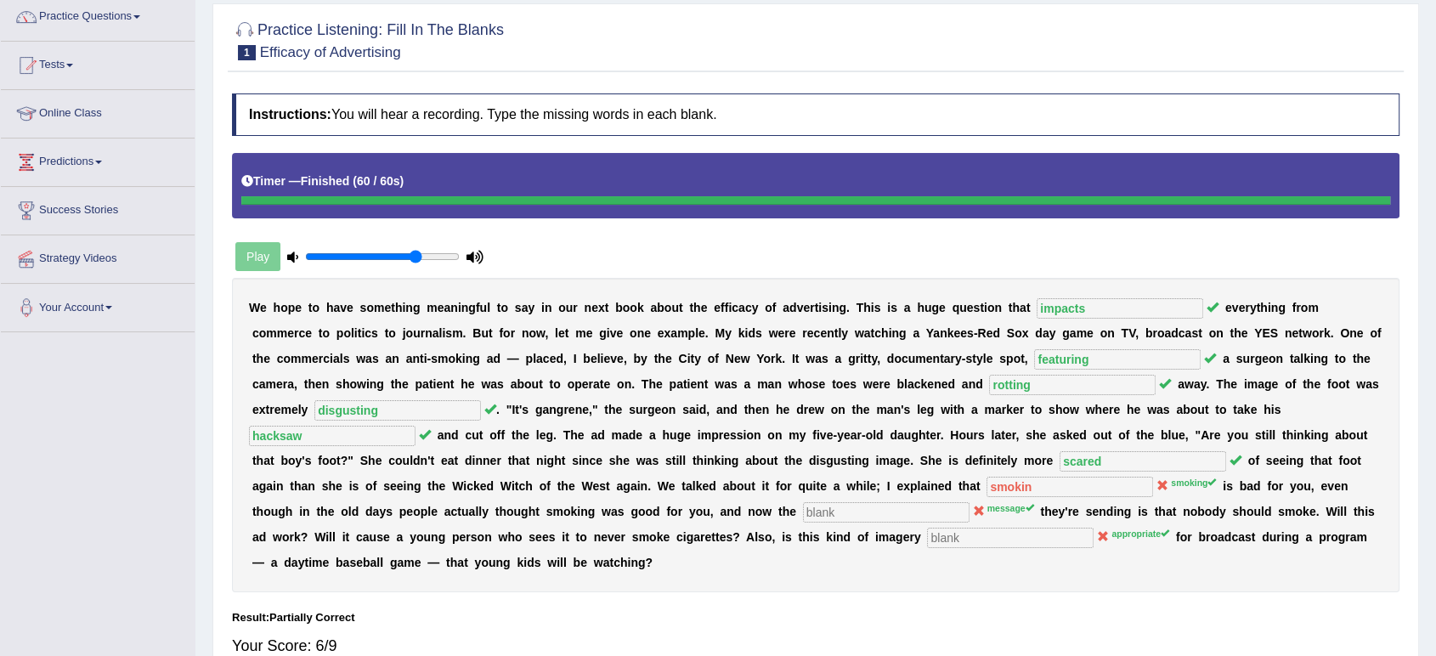
scroll to position [0, 0]
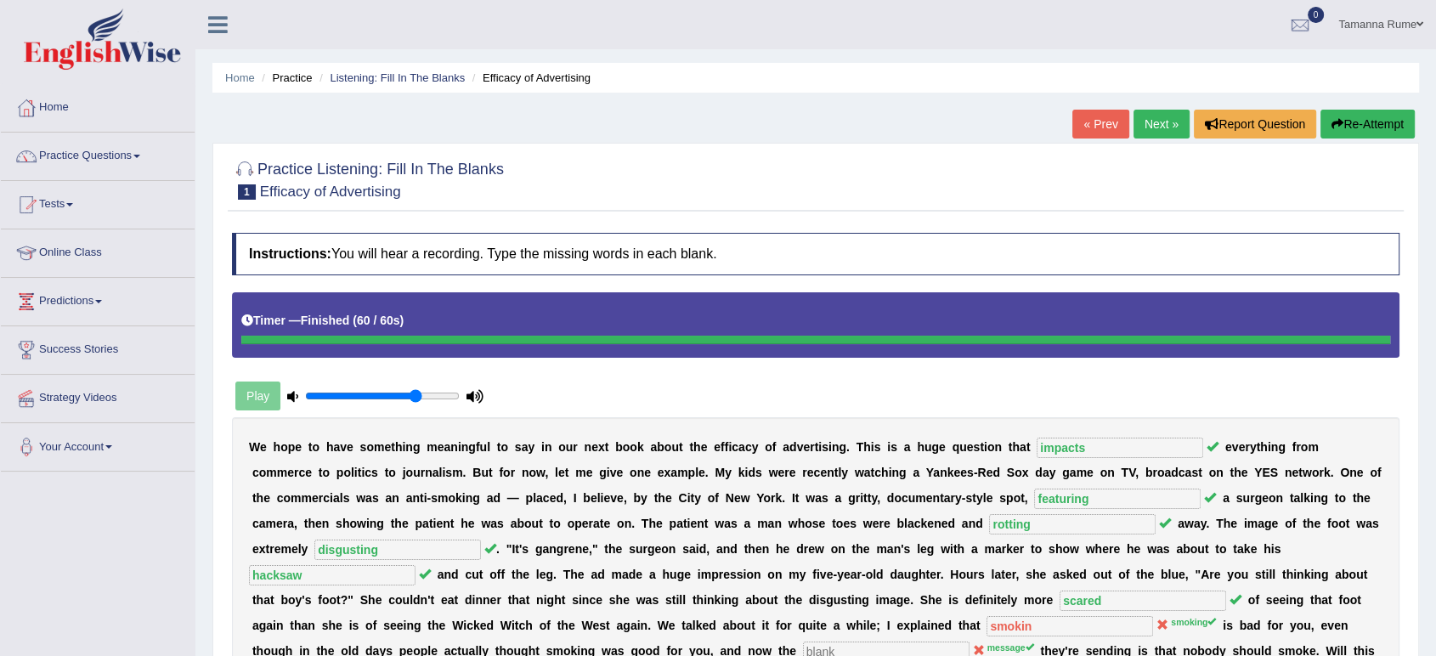
click at [1149, 122] on link "Next »" at bounding box center [1161, 124] width 56 height 29
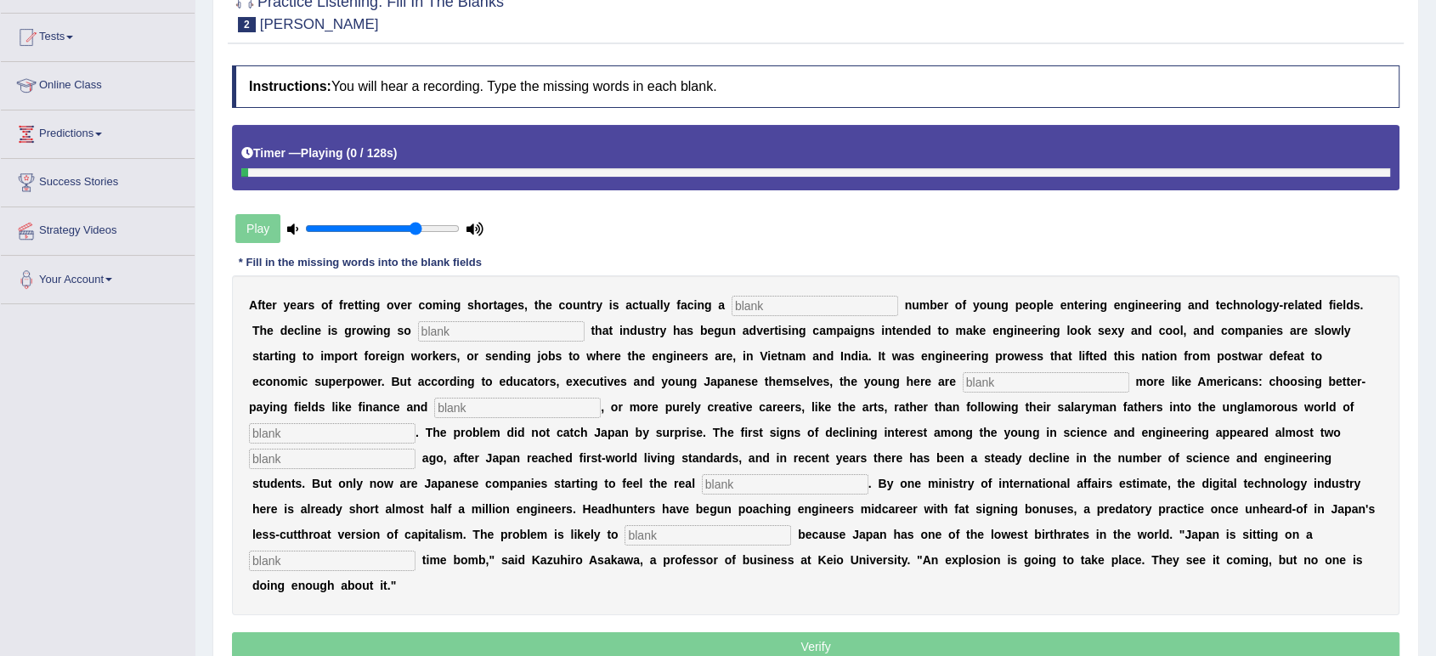
scroll to position [189, 0]
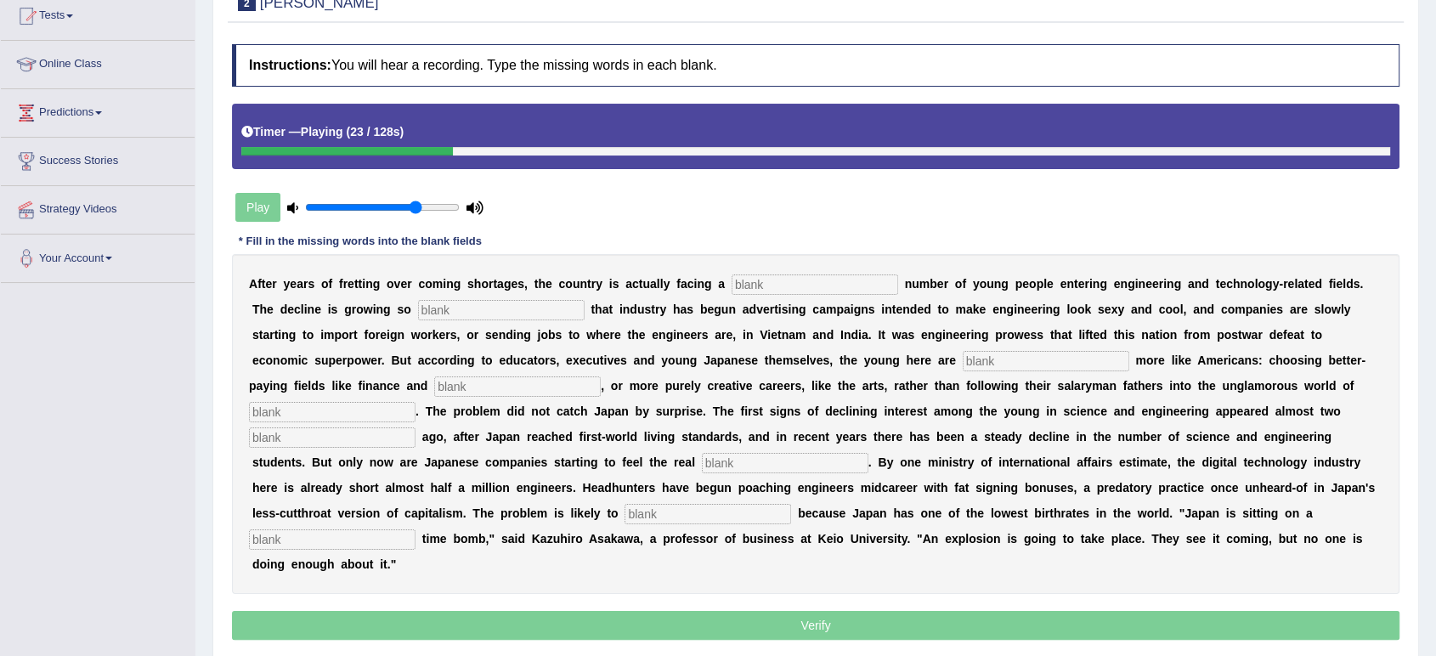
click at [461, 311] on input "text" at bounding box center [501, 310] width 167 height 20
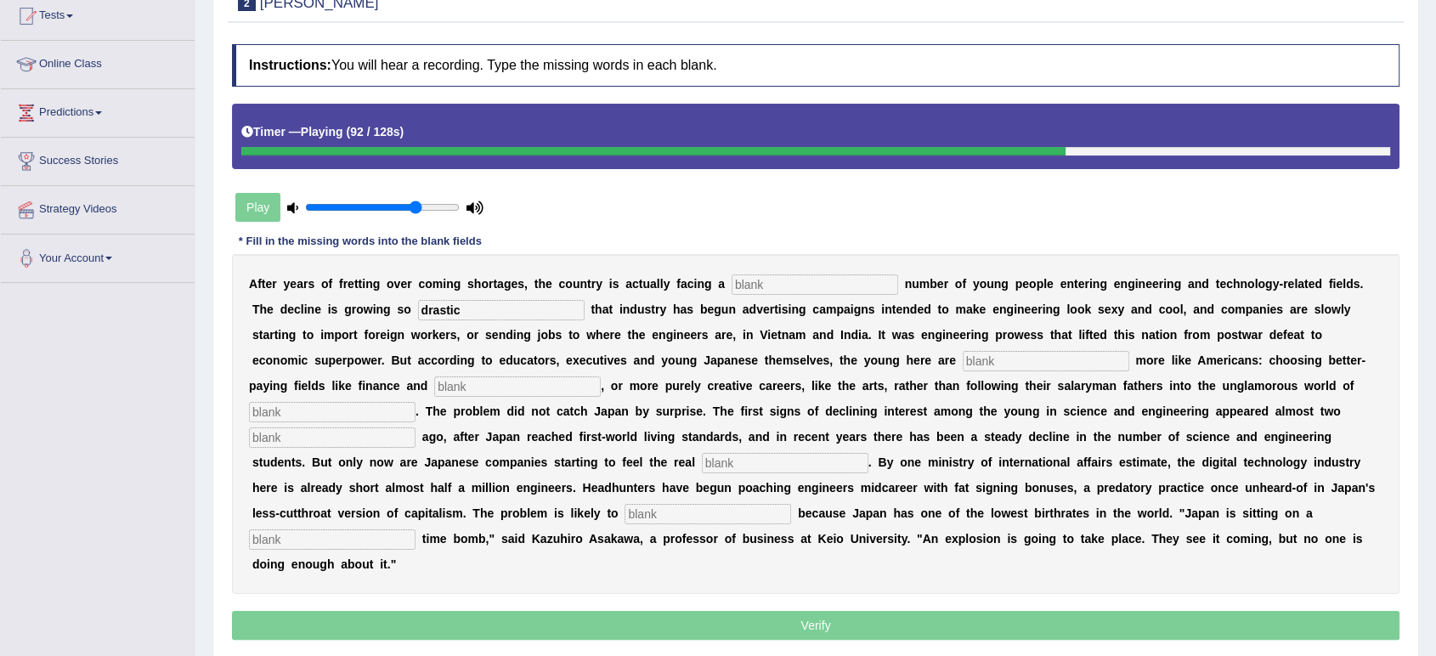
type input "drastic"
click at [720, 460] on input "text" at bounding box center [785, 463] width 167 height 20
click at [372, 545] on input "text" at bounding box center [332, 539] width 167 height 20
type input "demographic"
click at [633, 511] on input "text" at bounding box center [707, 514] width 167 height 20
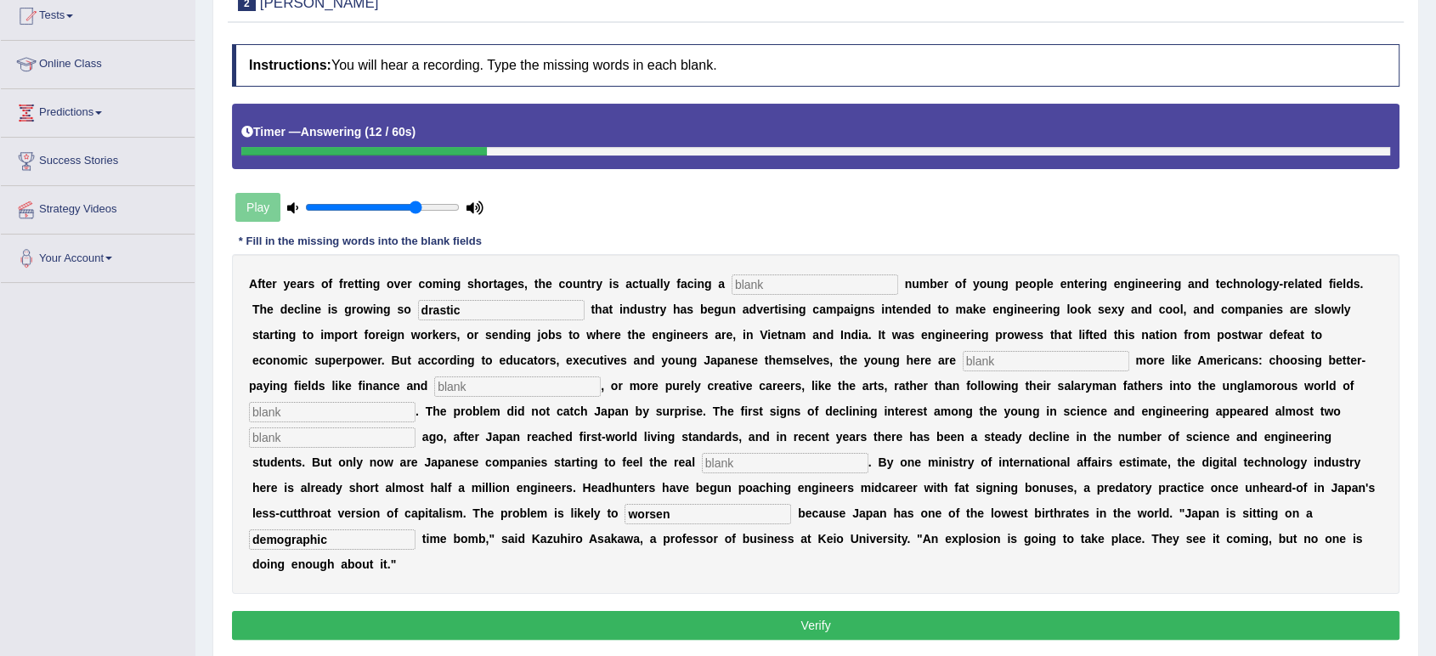
type input "worsen"
click at [743, 456] on input "text" at bounding box center [785, 463] width 167 height 20
type input "pinch"
click at [276, 433] on input "text" at bounding box center [332, 437] width 167 height 20
type input "decades"
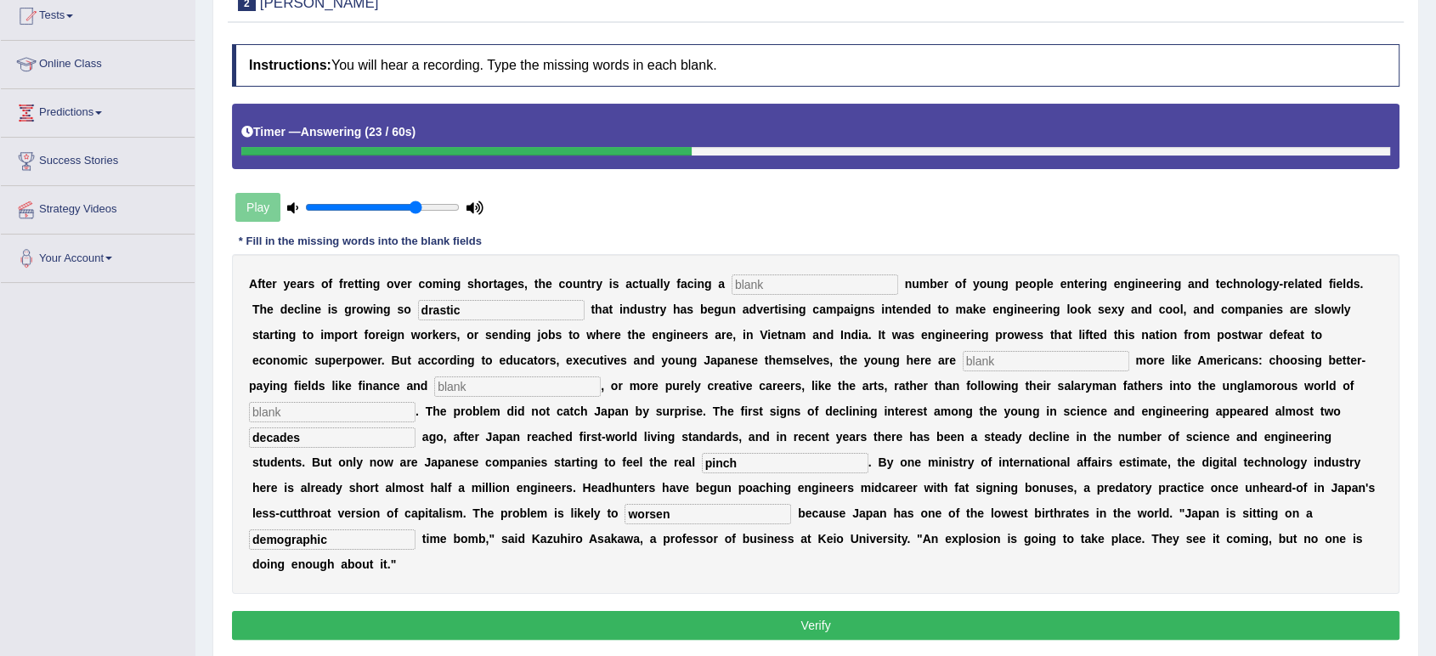
click at [488, 384] on input "text" at bounding box center [517, 386] width 167 height 20
type input "medicine"
click at [348, 399] on div "A f t e r y e a r s o f f r e t t i n g o v e r c o m i n g s h o r t a g e s ,…" at bounding box center [815, 424] width 1167 height 340
click at [346, 410] on input "text" at bounding box center [332, 412] width 167 height 20
type input "manufacturing"
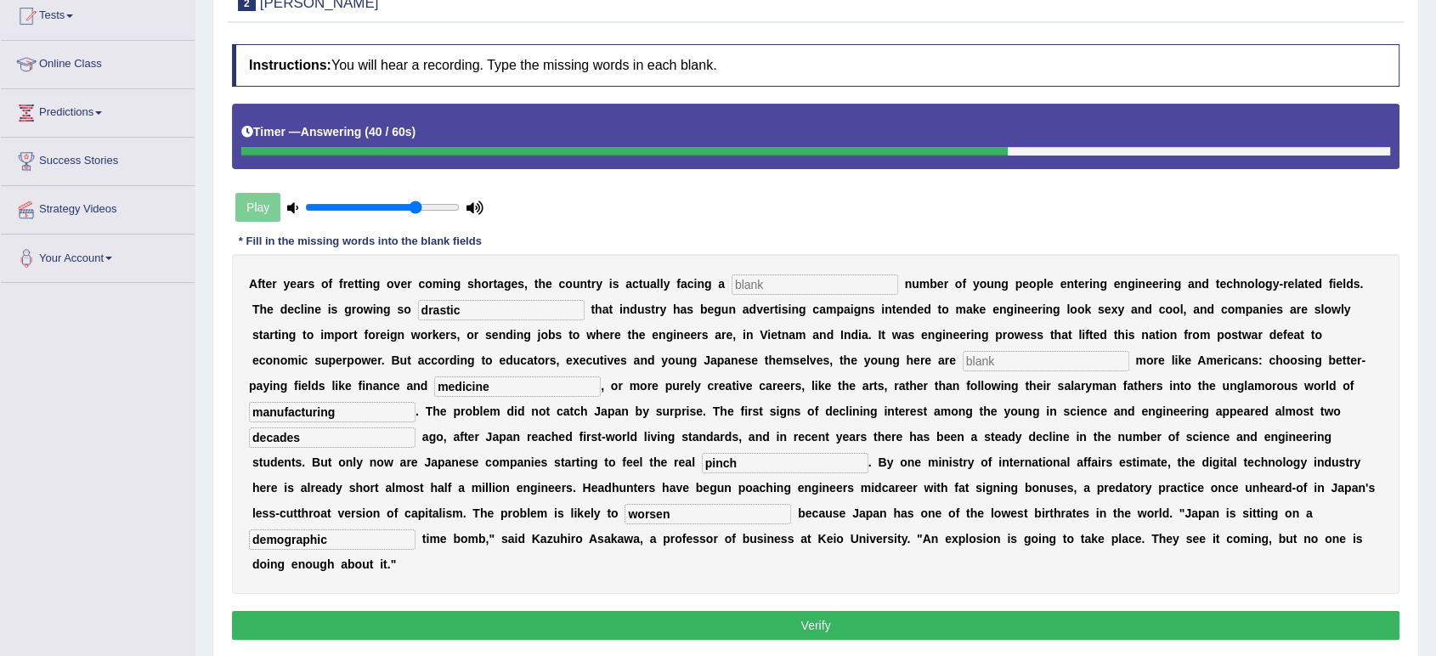
click at [753, 280] on input "text" at bounding box center [814, 284] width 167 height 20
type input "dwindling"
click at [1000, 358] on input "text" at bounding box center [1046, 361] width 167 height 20
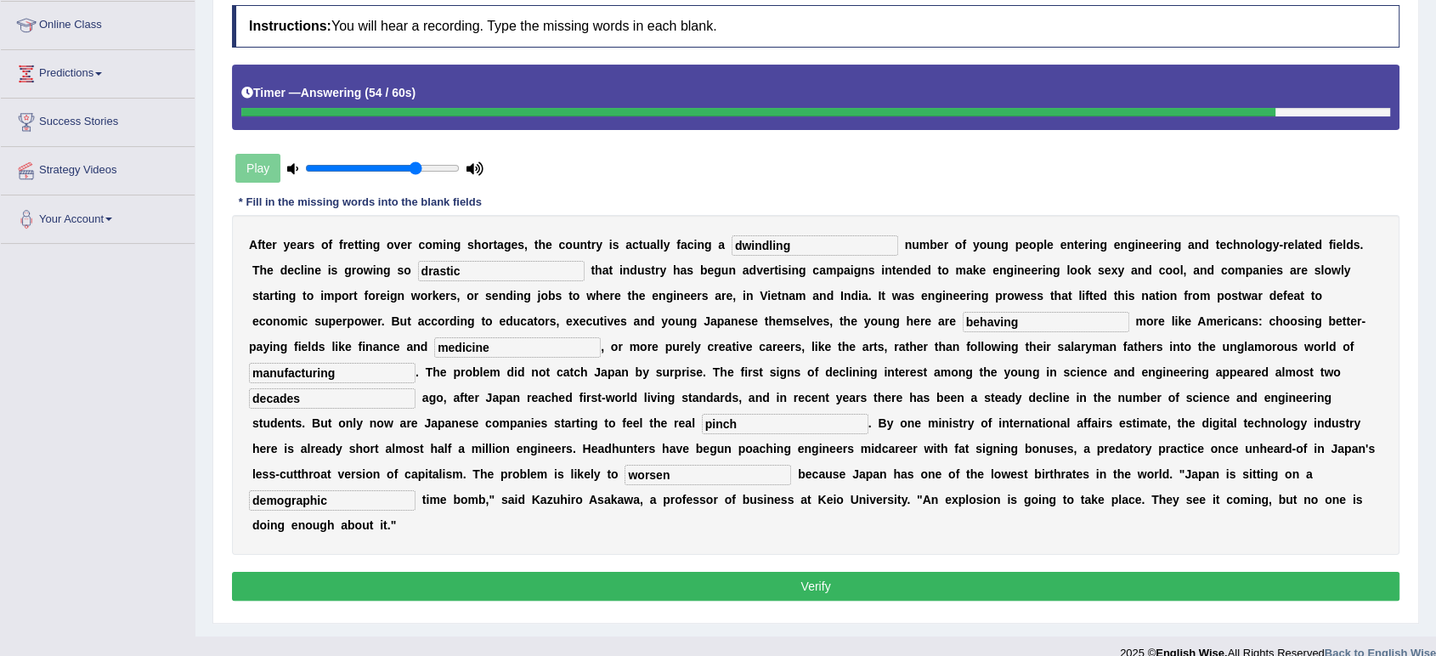
scroll to position [250, 0]
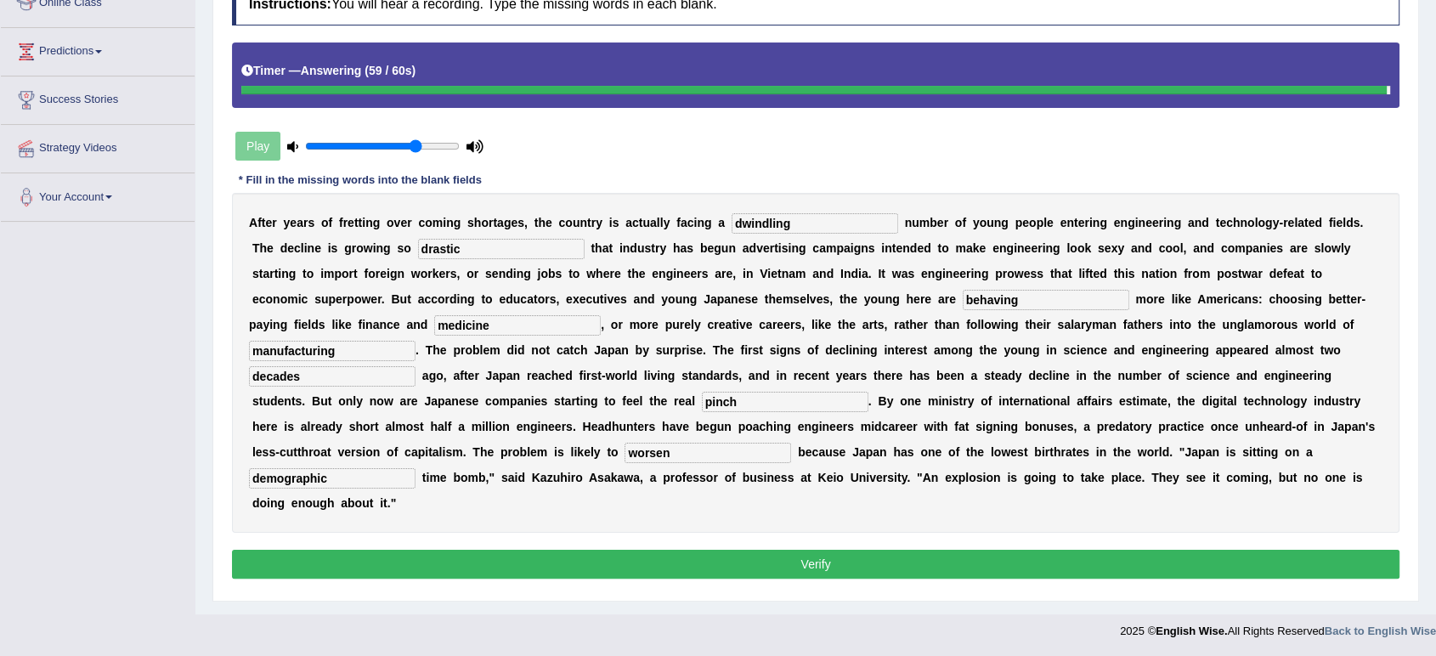
type input "behaving"
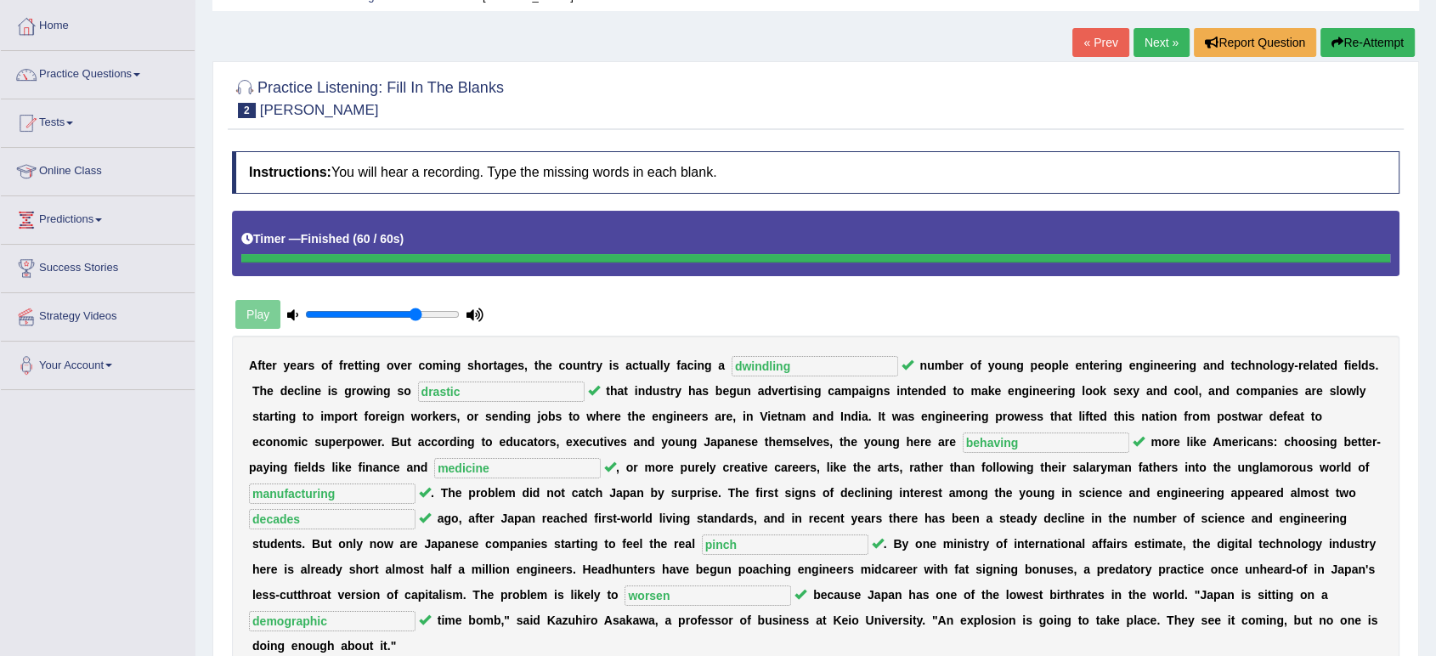
scroll to position [0, 0]
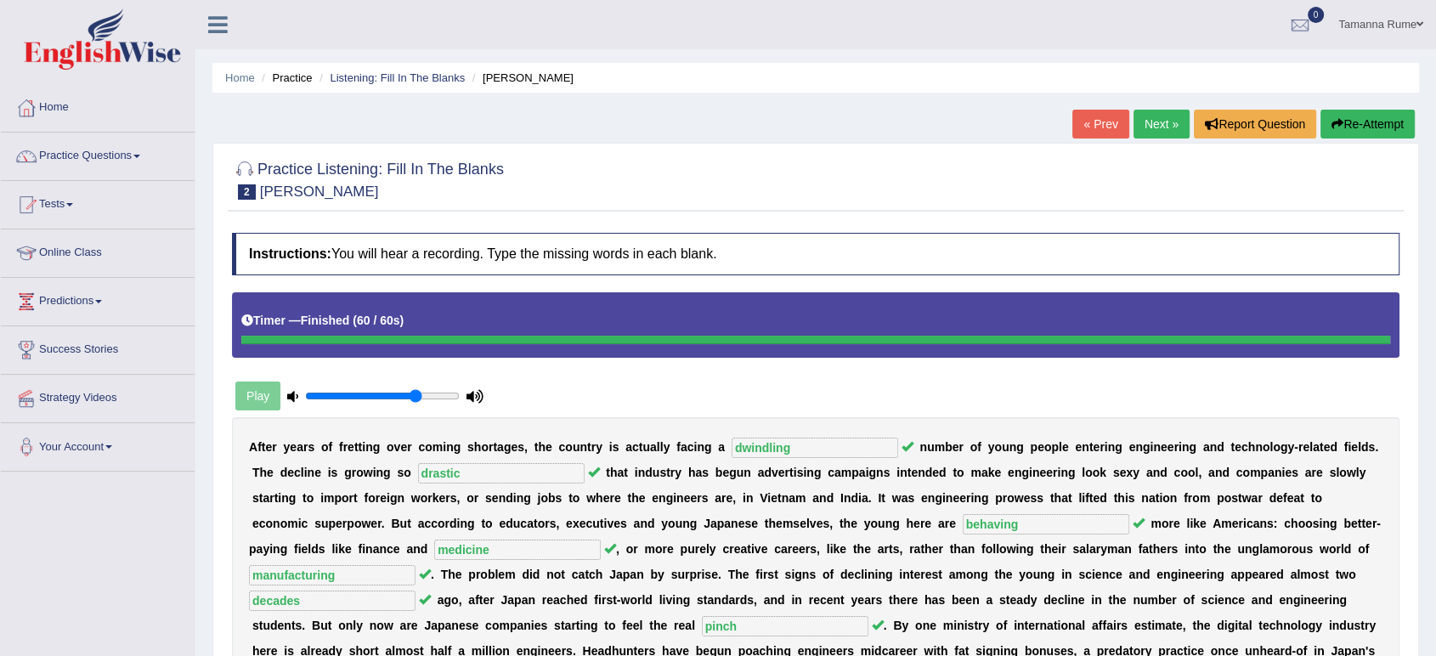
click at [1143, 116] on link "Next »" at bounding box center [1161, 124] width 56 height 29
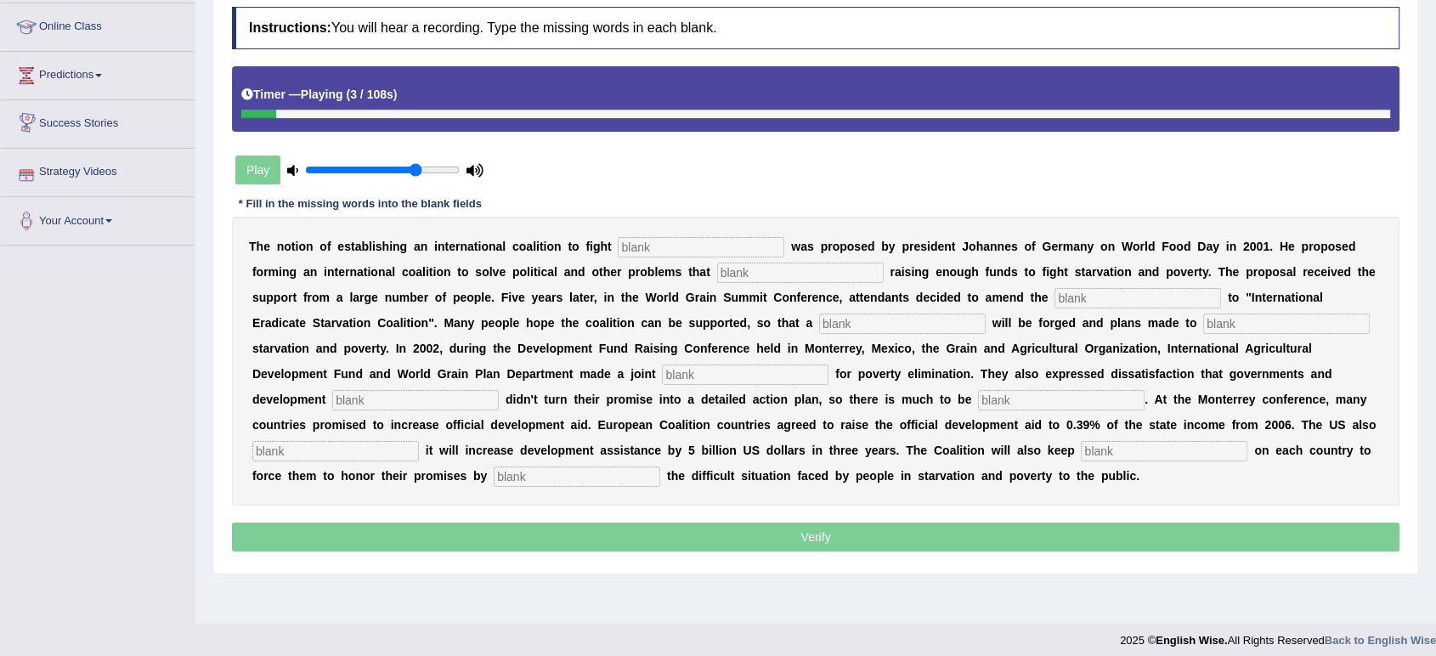
scroll to position [235, 0]
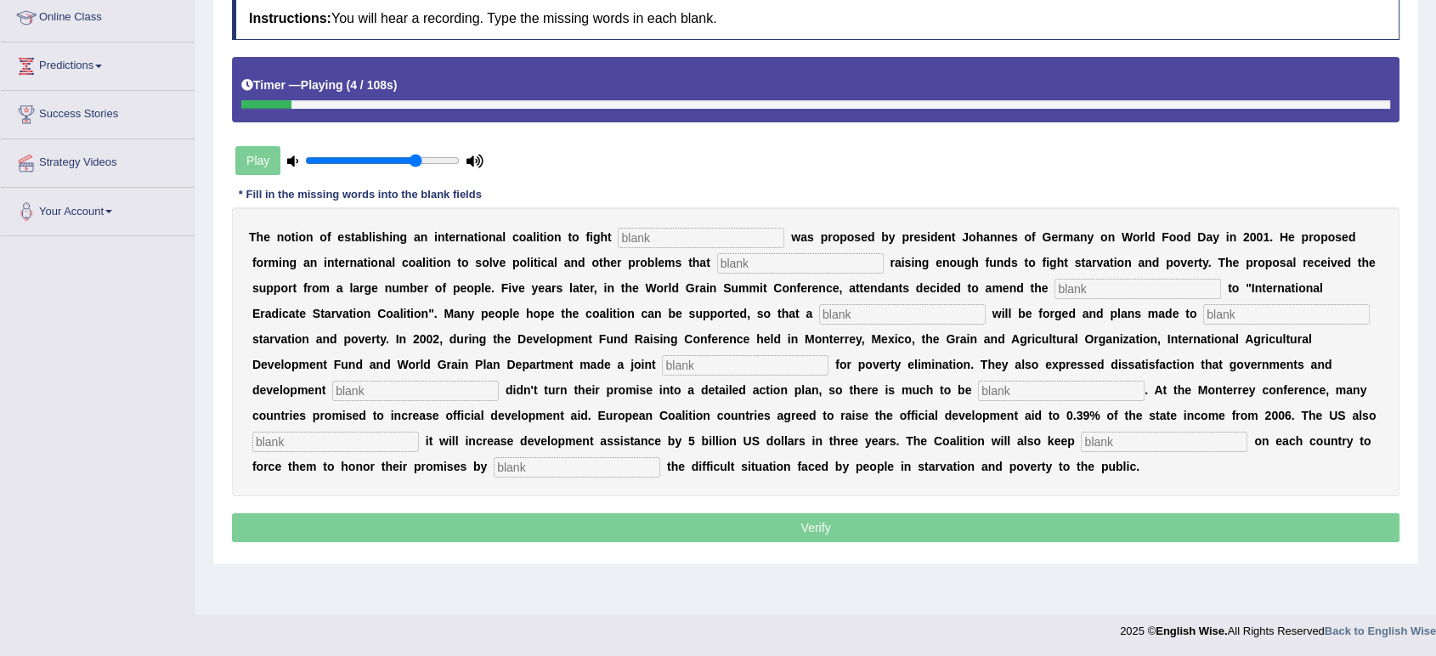
click at [674, 243] on input "text" at bounding box center [701, 238] width 167 height 20
type input "starvation"
click at [813, 263] on input "text" at bounding box center [800, 263] width 167 height 20
type input "abstract"
click at [1083, 286] on input "text" at bounding box center [1137, 289] width 167 height 20
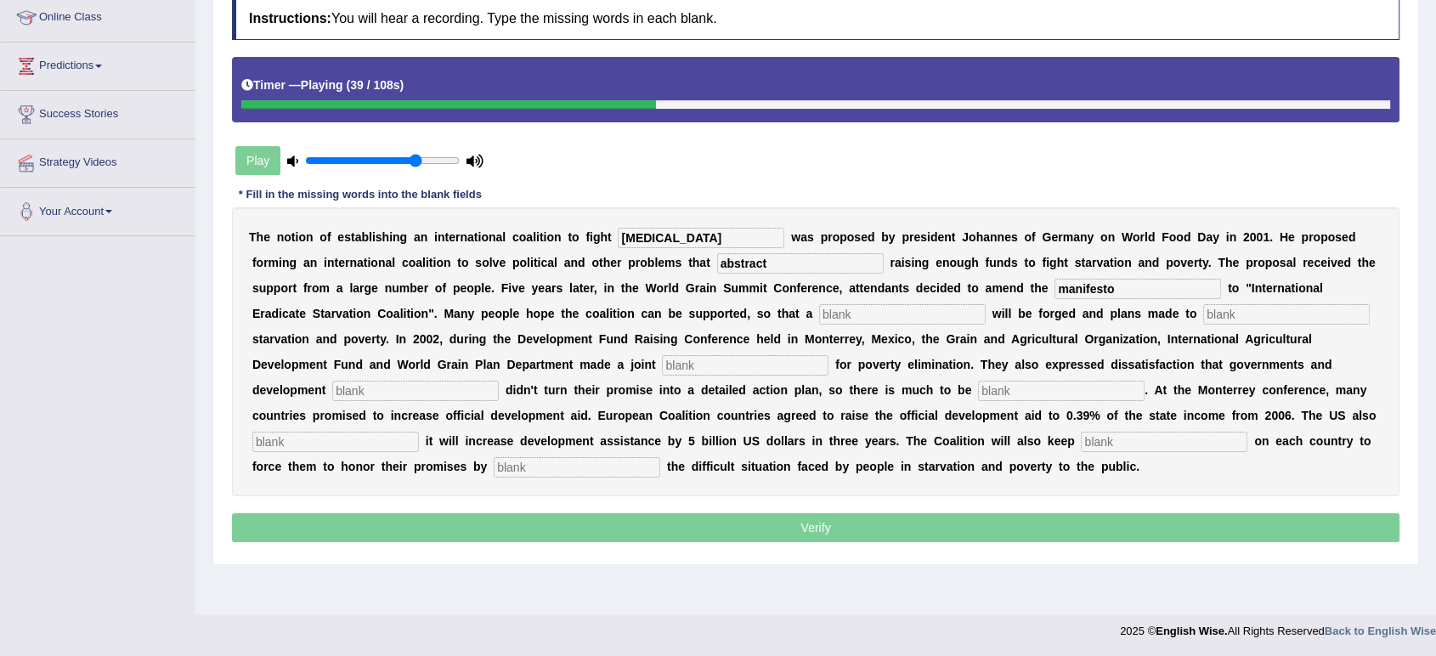
type input "manifesto"
click at [875, 314] on input "text" at bounding box center [902, 314] width 167 height 20
type input "resolution"
click at [1230, 318] on input "text" at bounding box center [1286, 314] width 167 height 20
type input "eliminate"
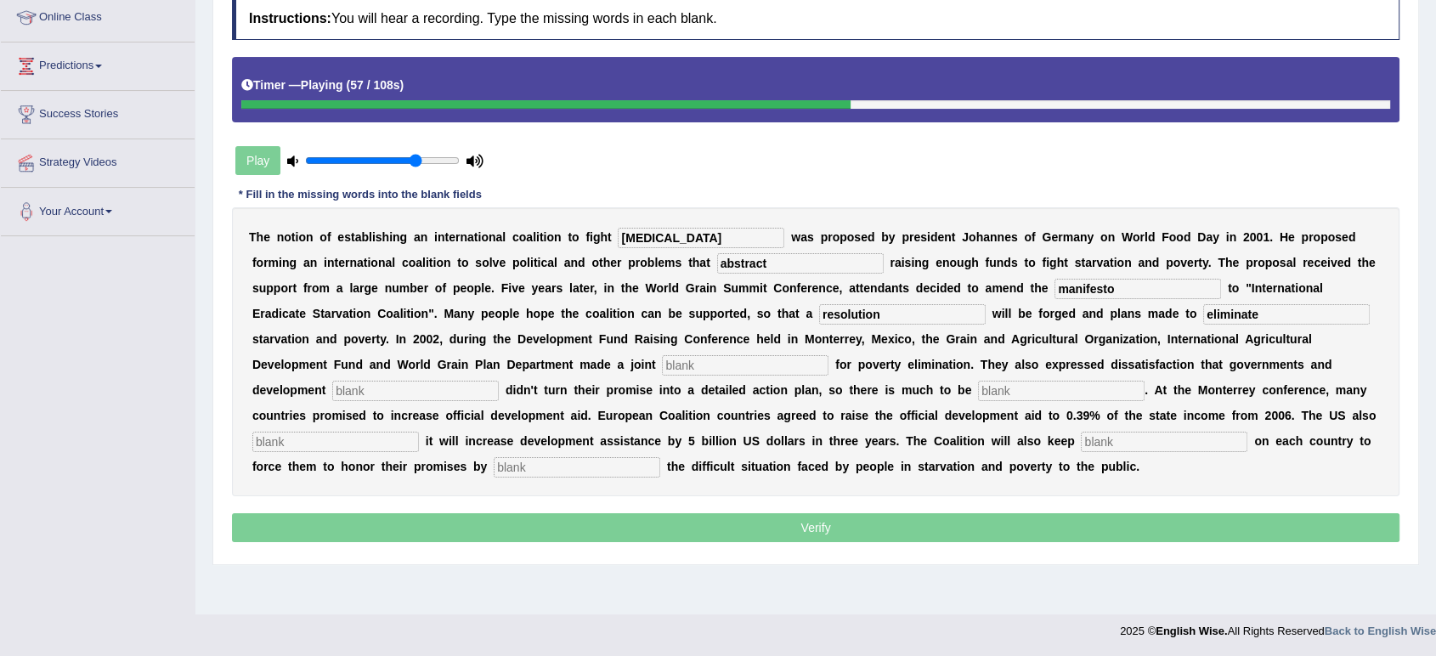
click at [753, 358] on input "text" at bounding box center [745, 365] width 167 height 20
type input "appeal"
click at [386, 394] on input "text" at bounding box center [415, 391] width 167 height 20
type input "partners"
click at [999, 383] on input "text" at bounding box center [1061, 391] width 167 height 20
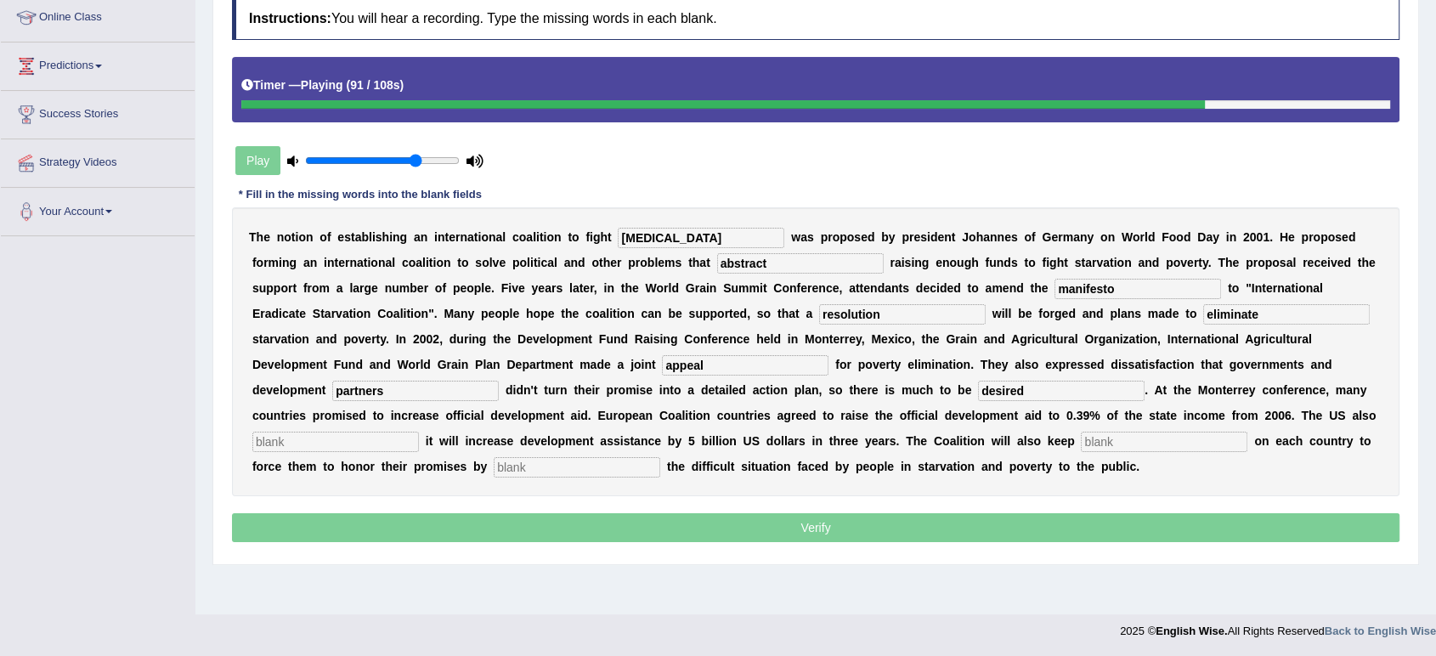
type input "desired"
click at [360, 437] on input "text" at bounding box center [335, 442] width 167 height 20
type input "announced"
click at [1145, 445] on input "text" at bounding box center [1164, 442] width 167 height 20
type input "pressure"
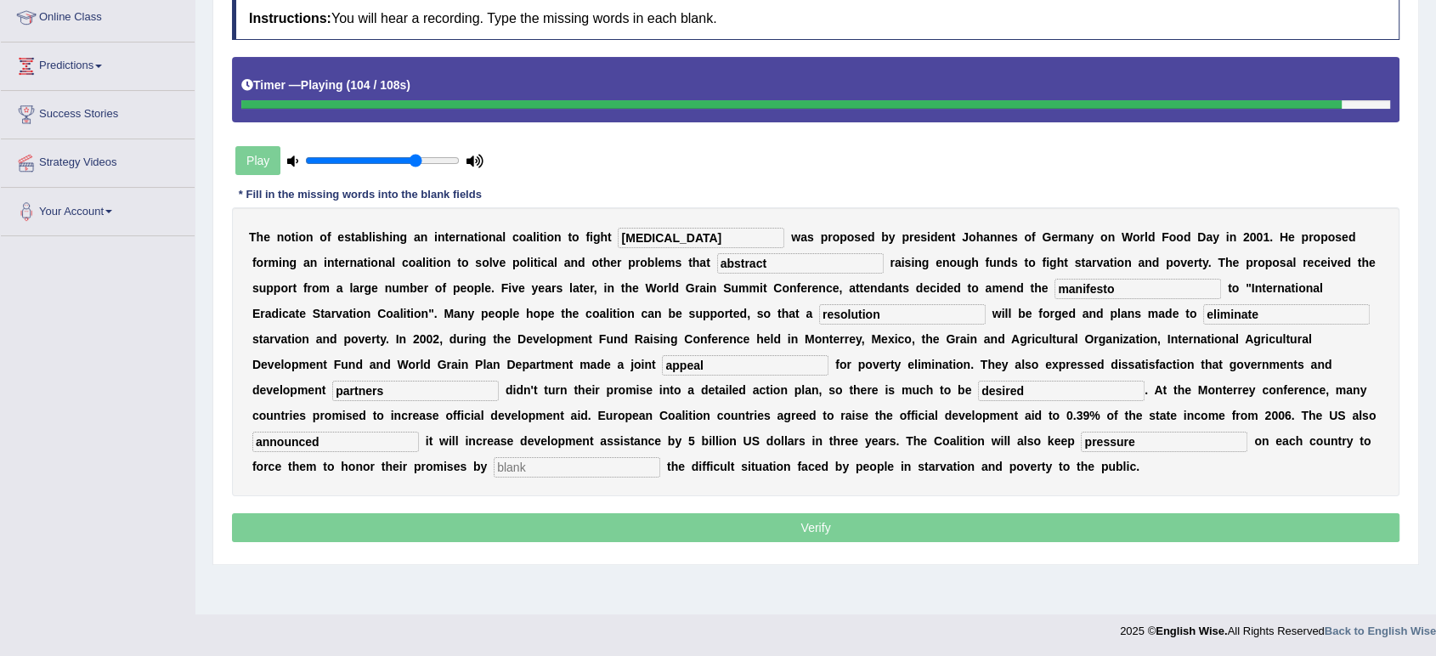
click at [599, 475] on input "text" at bounding box center [577, 467] width 167 height 20
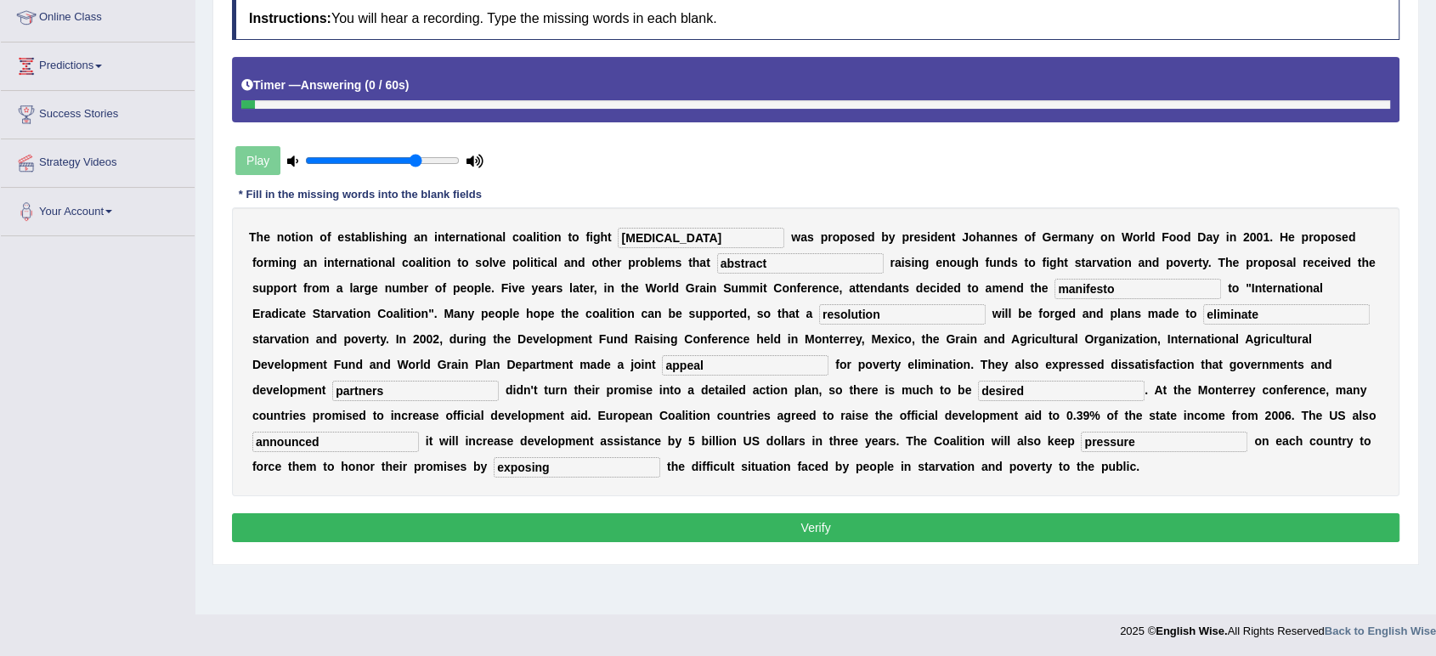
type input "exposing"
click at [605, 524] on button "Verify" at bounding box center [815, 527] width 1167 height 29
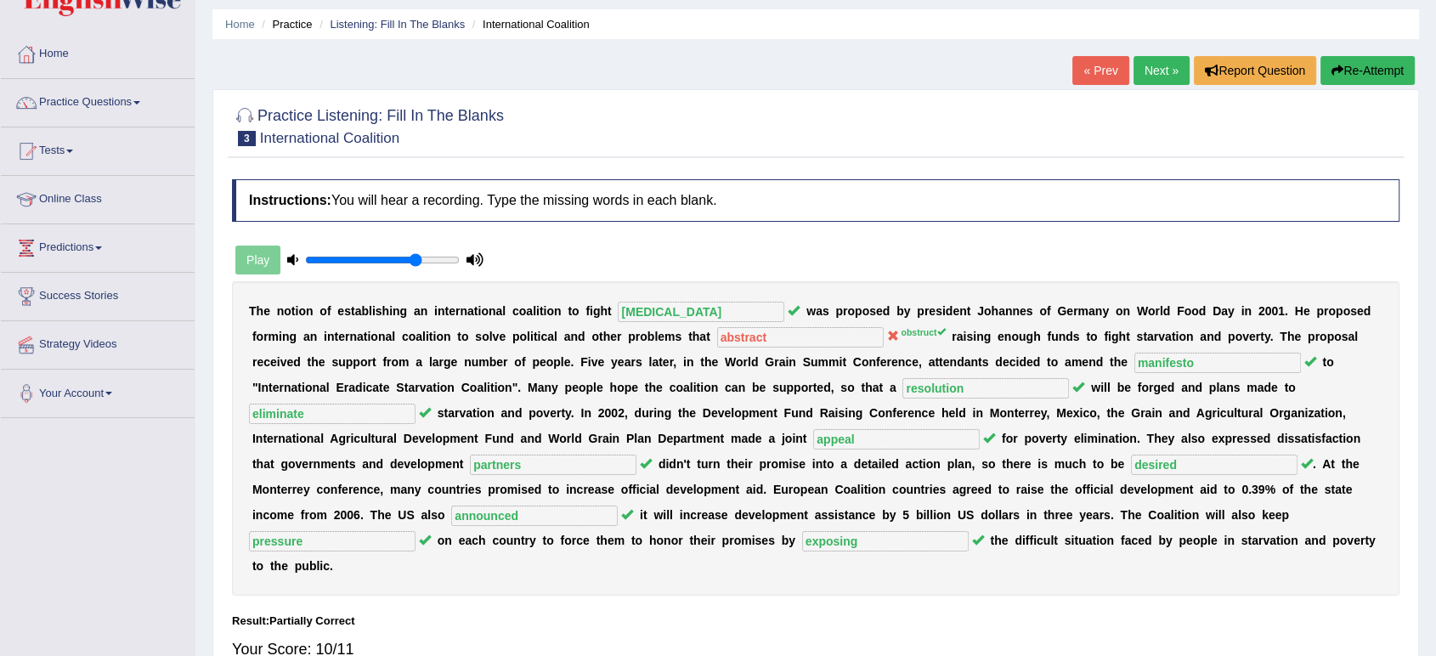
scroll to position [47, 0]
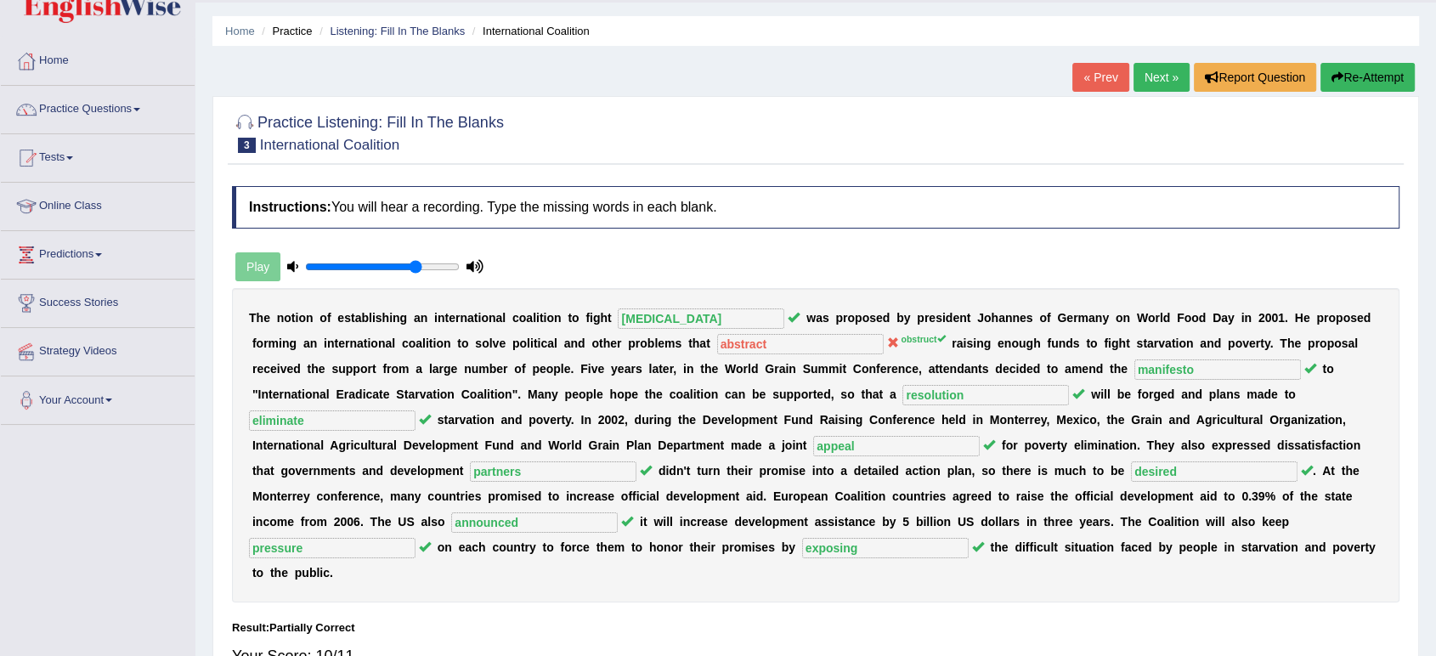
click at [1160, 84] on link "Next »" at bounding box center [1161, 77] width 56 height 29
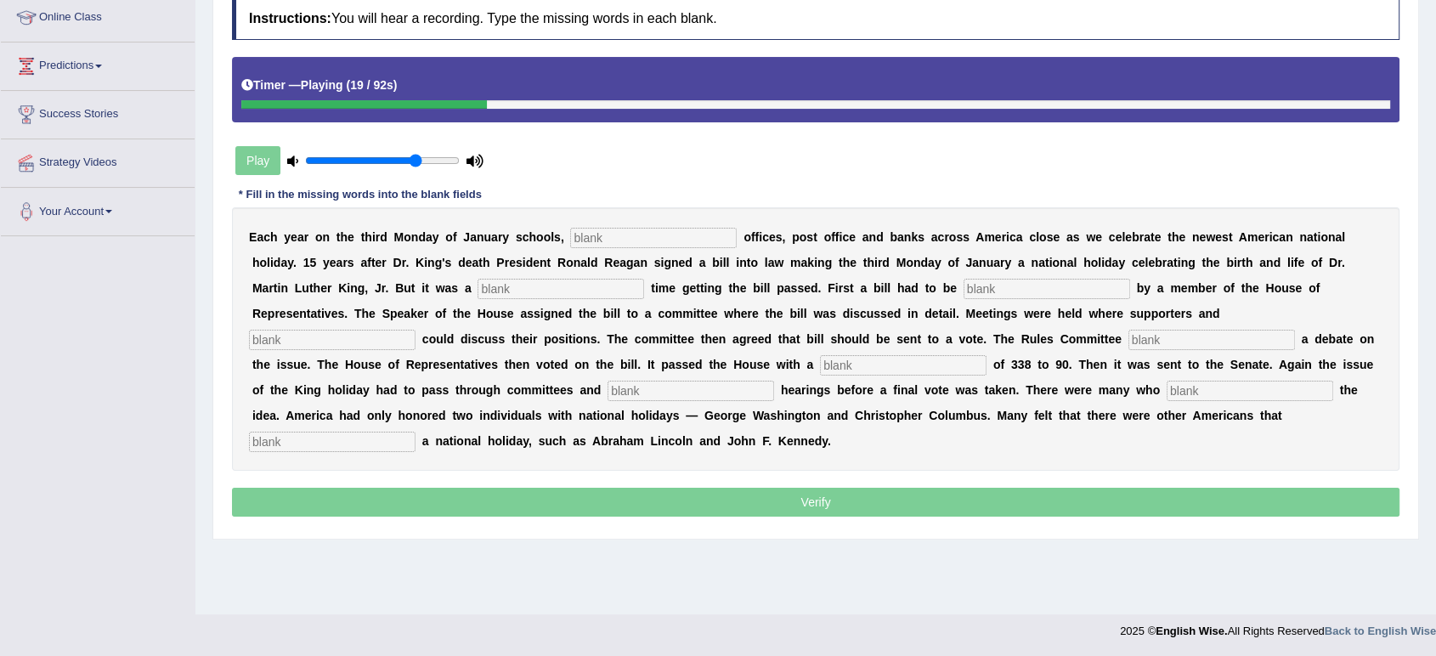
click at [673, 244] on input "text" at bounding box center [653, 238] width 167 height 20
type input "federal"
click at [592, 291] on input "text" at bounding box center [560, 289] width 167 height 20
click at [994, 287] on input "text" at bounding box center [1046, 289] width 167 height 20
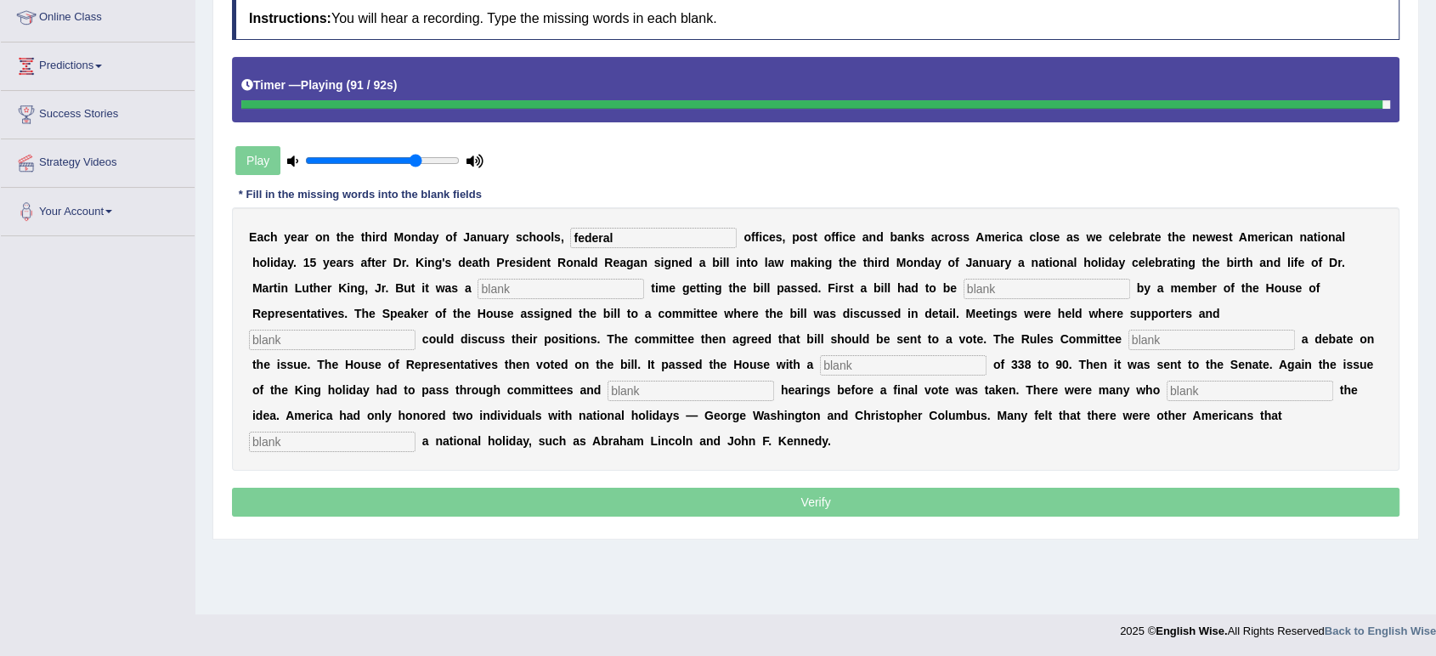
click at [596, 281] on input "text" at bounding box center [560, 289] width 167 height 20
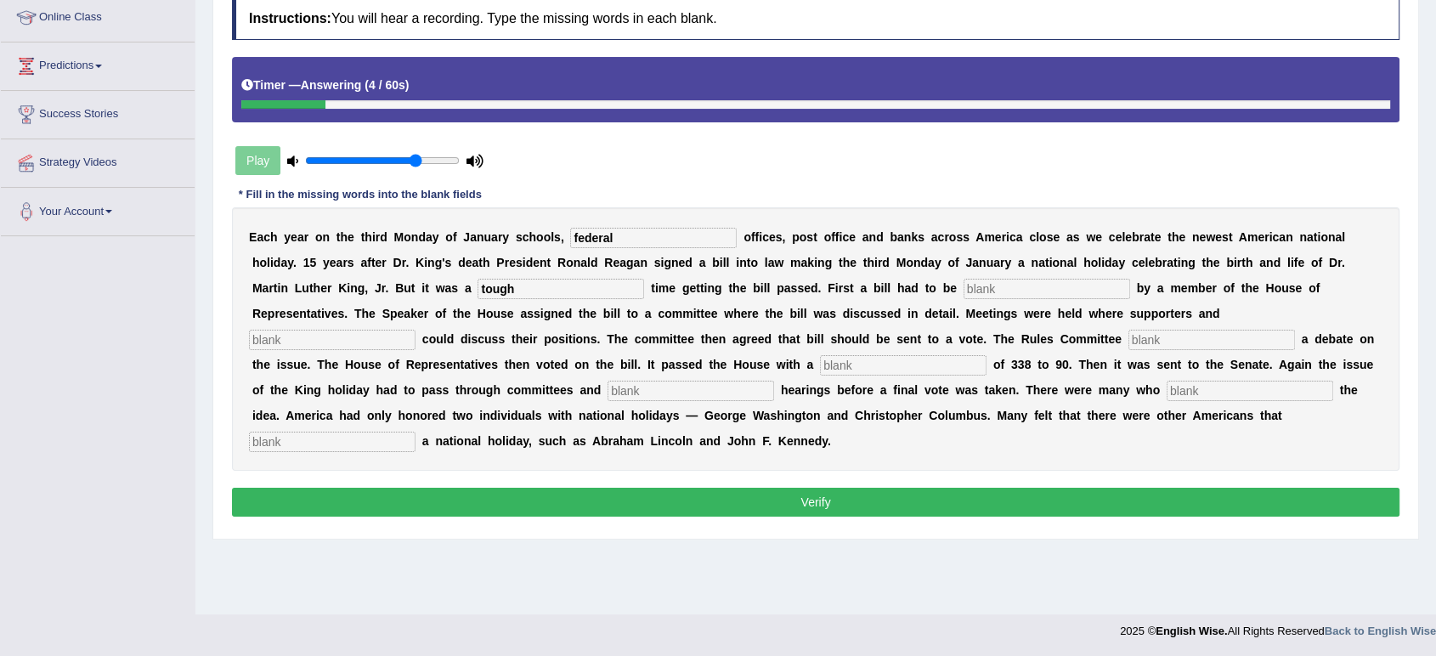
type input "tough"
click at [1016, 274] on div "E a c h y e a r o n t h e t h i r d M o n d a y o f J a n u a r y s c h o o l s…" at bounding box center [815, 338] width 1167 height 263
click at [1013, 284] on input "text" at bounding box center [1046, 289] width 167 height 20
type input "introduced"
click at [372, 342] on input "text" at bounding box center [332, 340] width 167 height 20
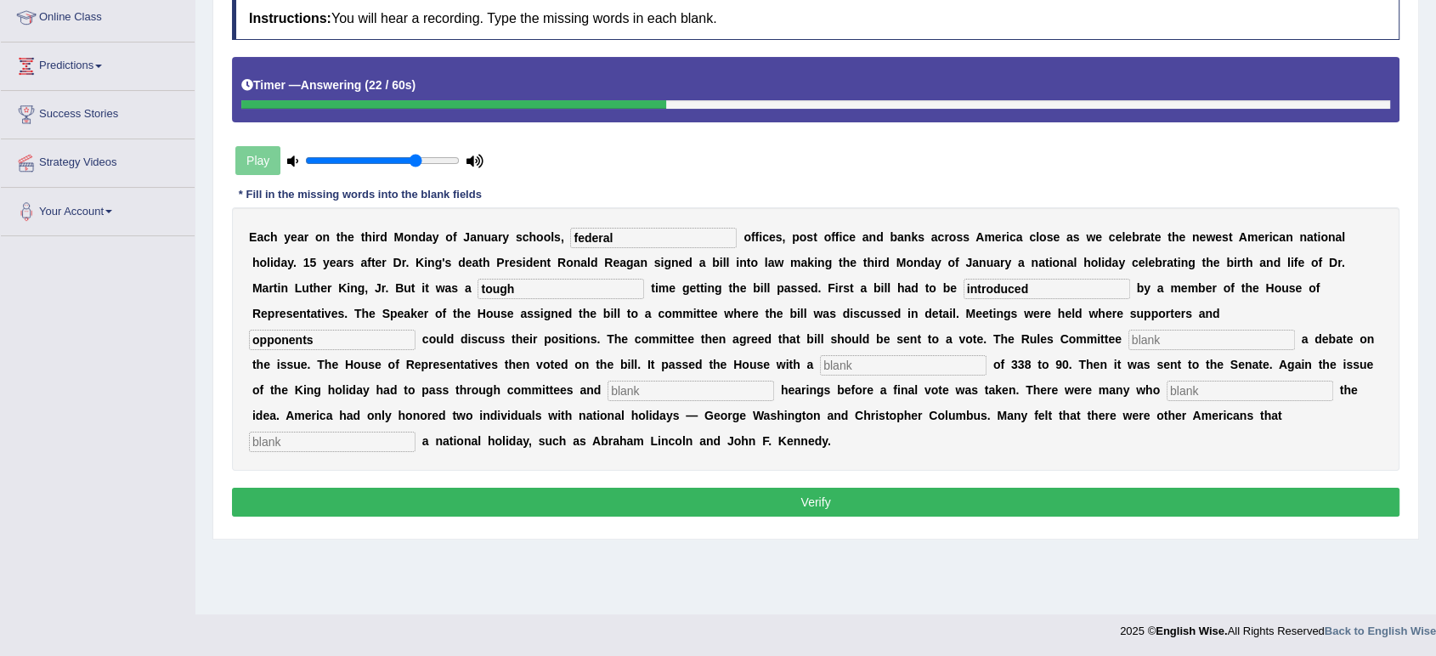
type input "opponents"
click at [1139, 330] on input "text" at bounding box center [1211, 340] width 167 height 20
type input "scheduled"
click at [923, 367] on input "text" at bounding box center [903, 365] width 167 height 20
type input "vote"
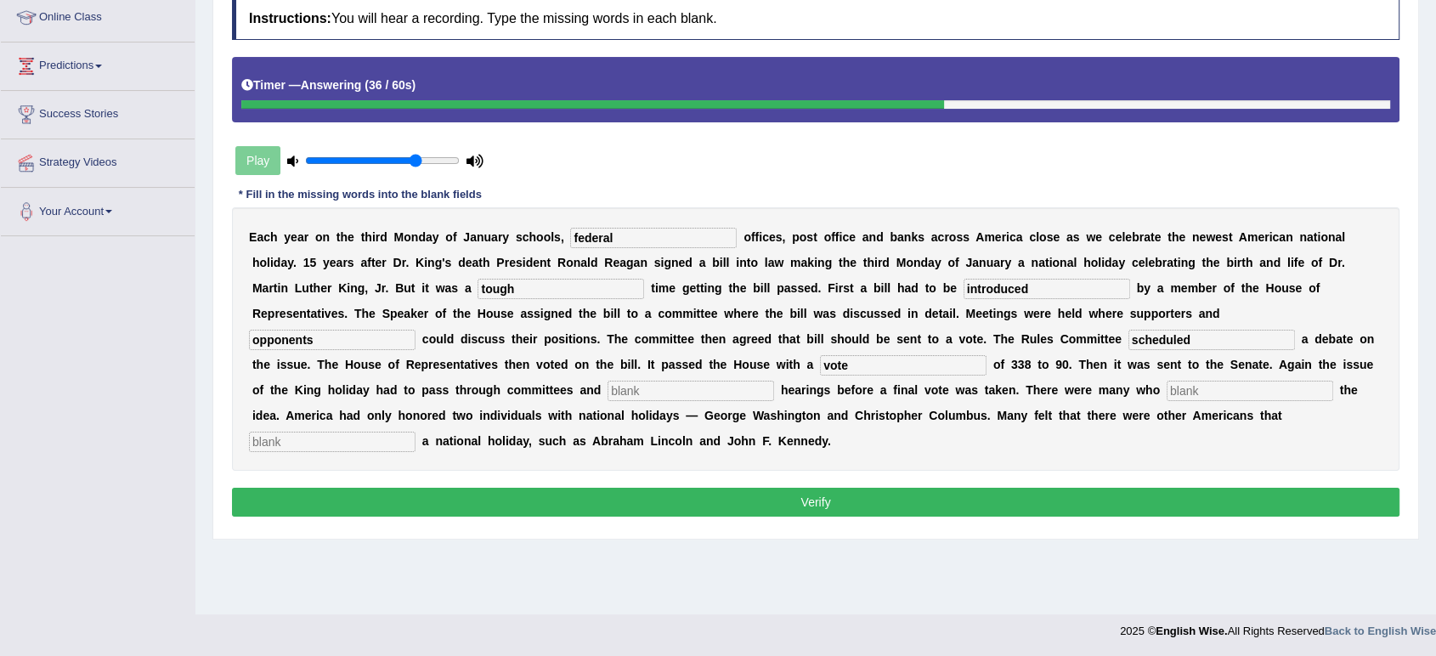
click at [734, 392] on input "text" at bounding box center [690, 391] width 167 height 20
type input "public"
click at [1196, 386] on input "text" at bounding box center [1249, 391] width 167 height 20
type input "opposed"
click at [373, 436] on input "text" at bounding box center [332, 442] width 167 height 20
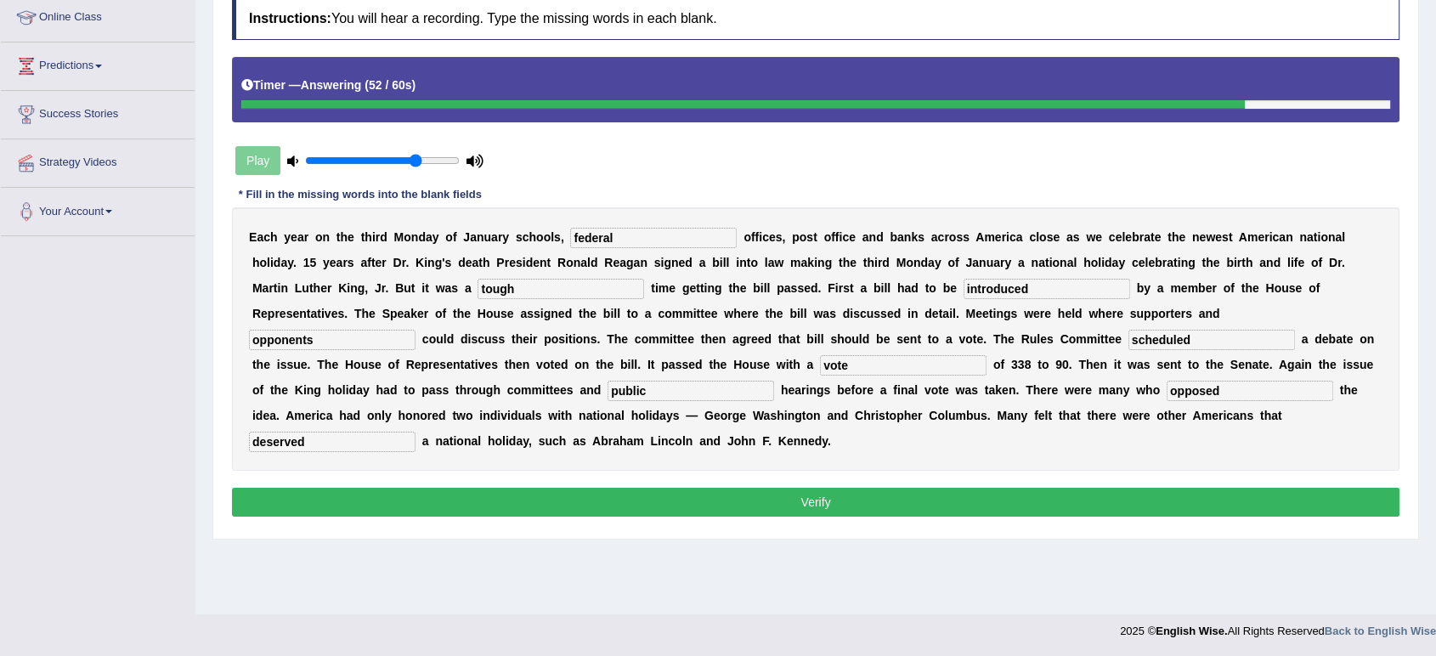
type input "deserved"
click at [435, 499] on button "Verify" at bounding box center [815, 502] width 1167 height 29
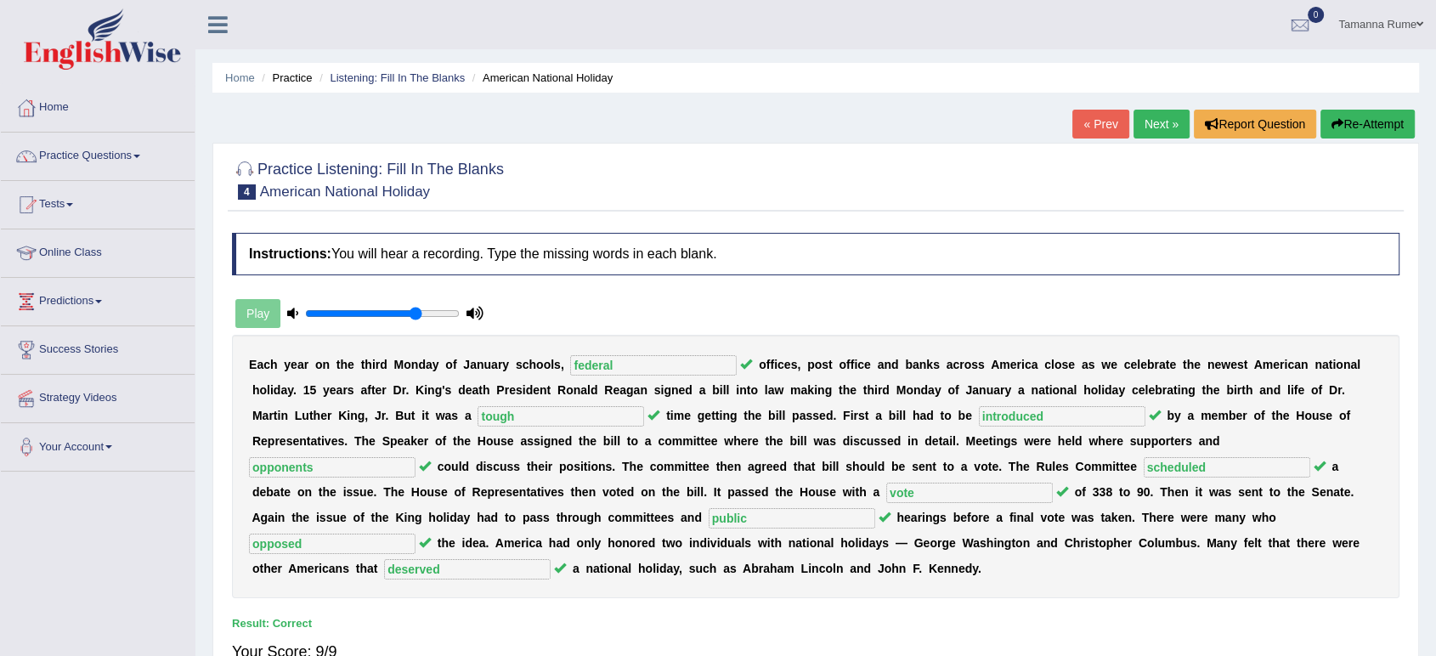
click at [1162, 118] on link "Next »" at bounding box center [1161, 124] width 56 height 29
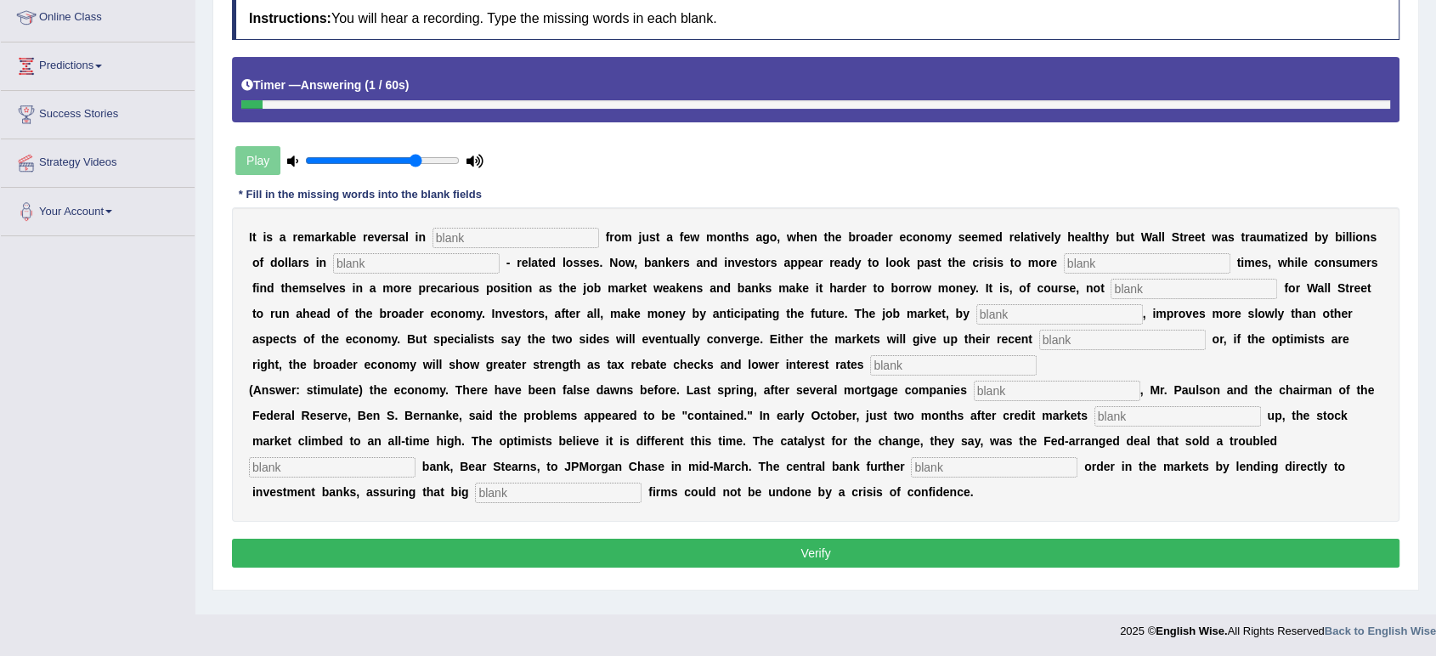
click at [457, 246] on input "text" at bounding box center [515, 238] width 167 height 20
type input "attitudes"
click at [353, 258] on input "text" at bounding box center [416, 263] width 167 height 20
type input "mortgage"
click at [1081, 253] on input "text" at bounding box center [1147, 263] width 167 height 20
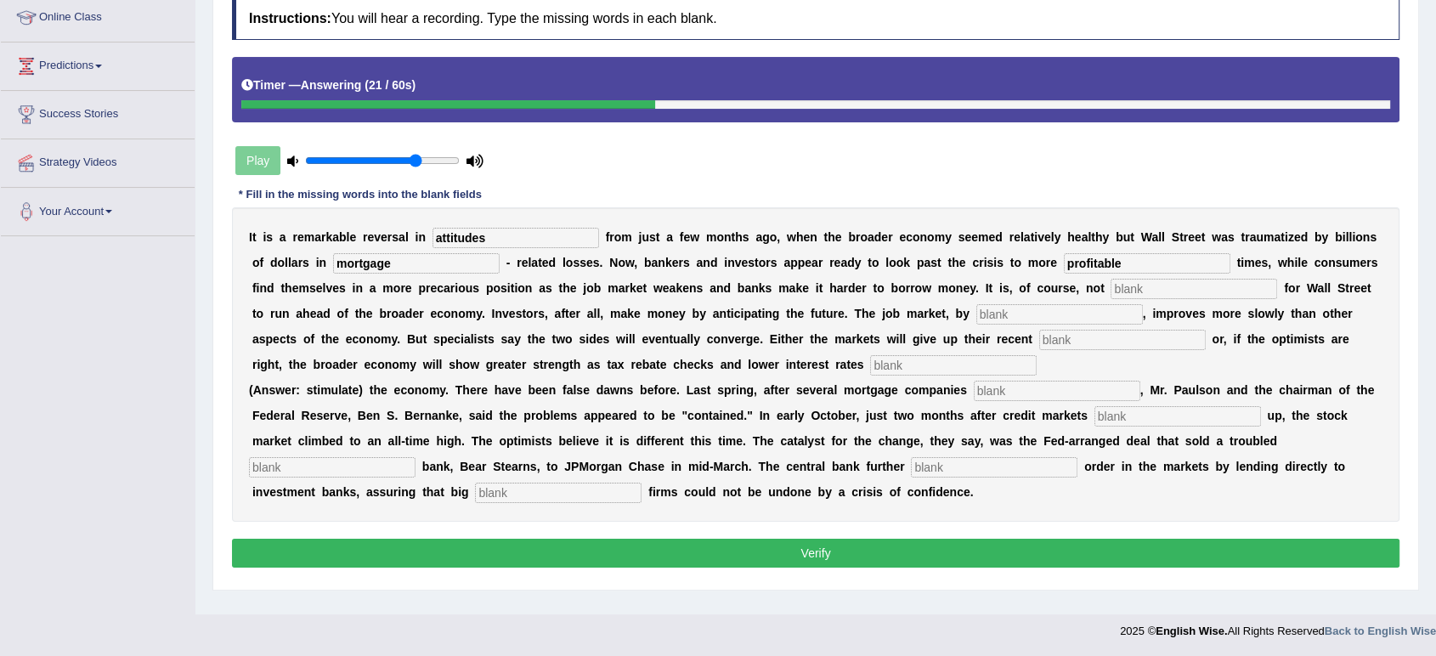
type input "profitable"
click at [1150, 291] on input "text" at bounding box center [1193, 289] width 167 height 20
type input "uncommon"
click at [1024, 312] on input "text" at bounding box center [1059, 314] width 167 height 20
type input "contrast"
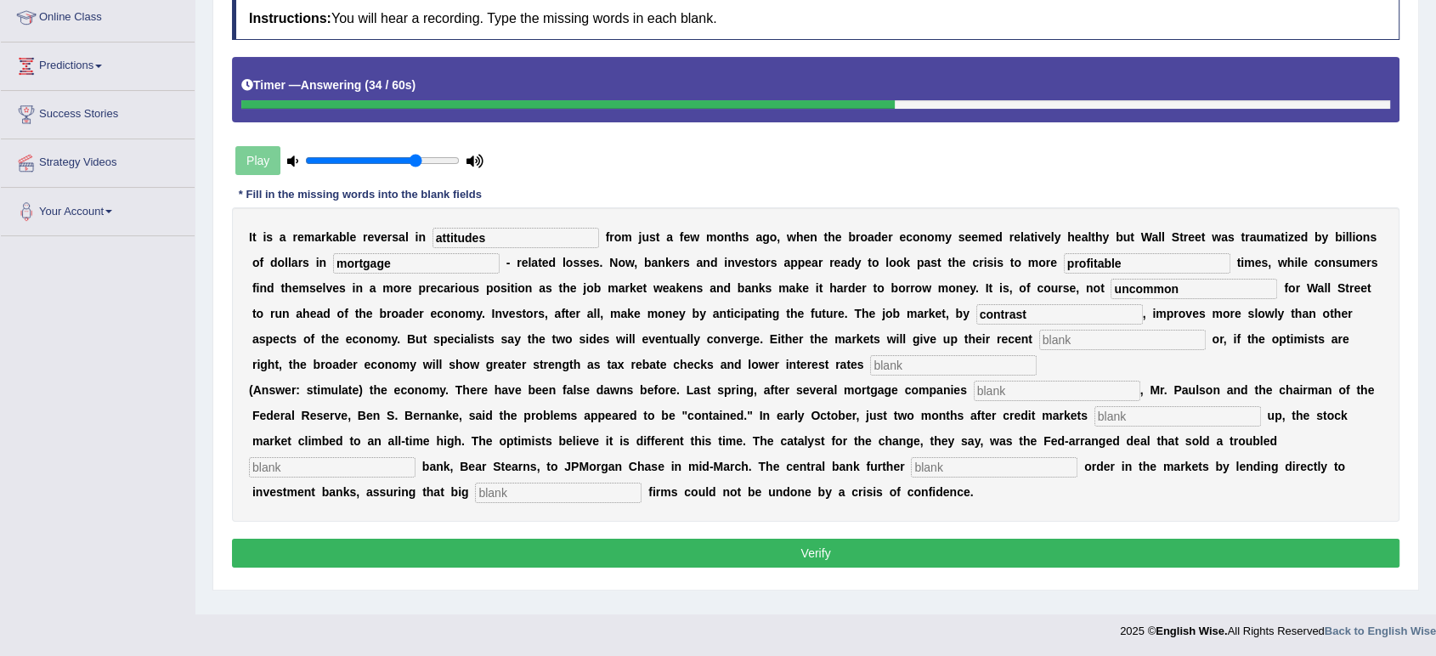
click at [1075, 339] on input "text" at bounding box center [1122, 340] width 167 height 20
type input "gains"
click at [917, 365] on input "text" at bounding box center [953, 365] width 167 height 20
type input "collapsed"
click at [1079, 388] on input "text" at bounding box center [1057, 391] width 167 height 20
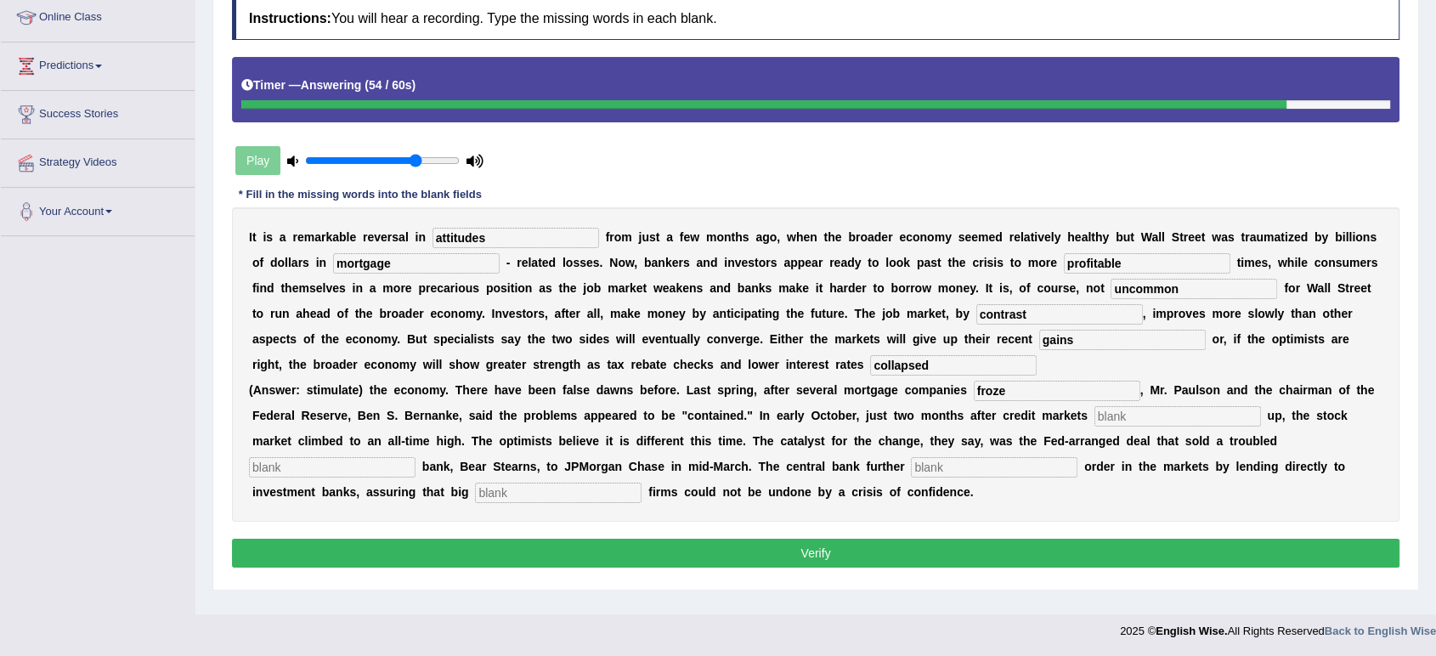
type input "froze"
click at [1126, 411] on input "text" at bounding box center [1177, 416] width 167 height 20
type input "investme"
